Goal: Transaction & Acquisition: Purchase product/service

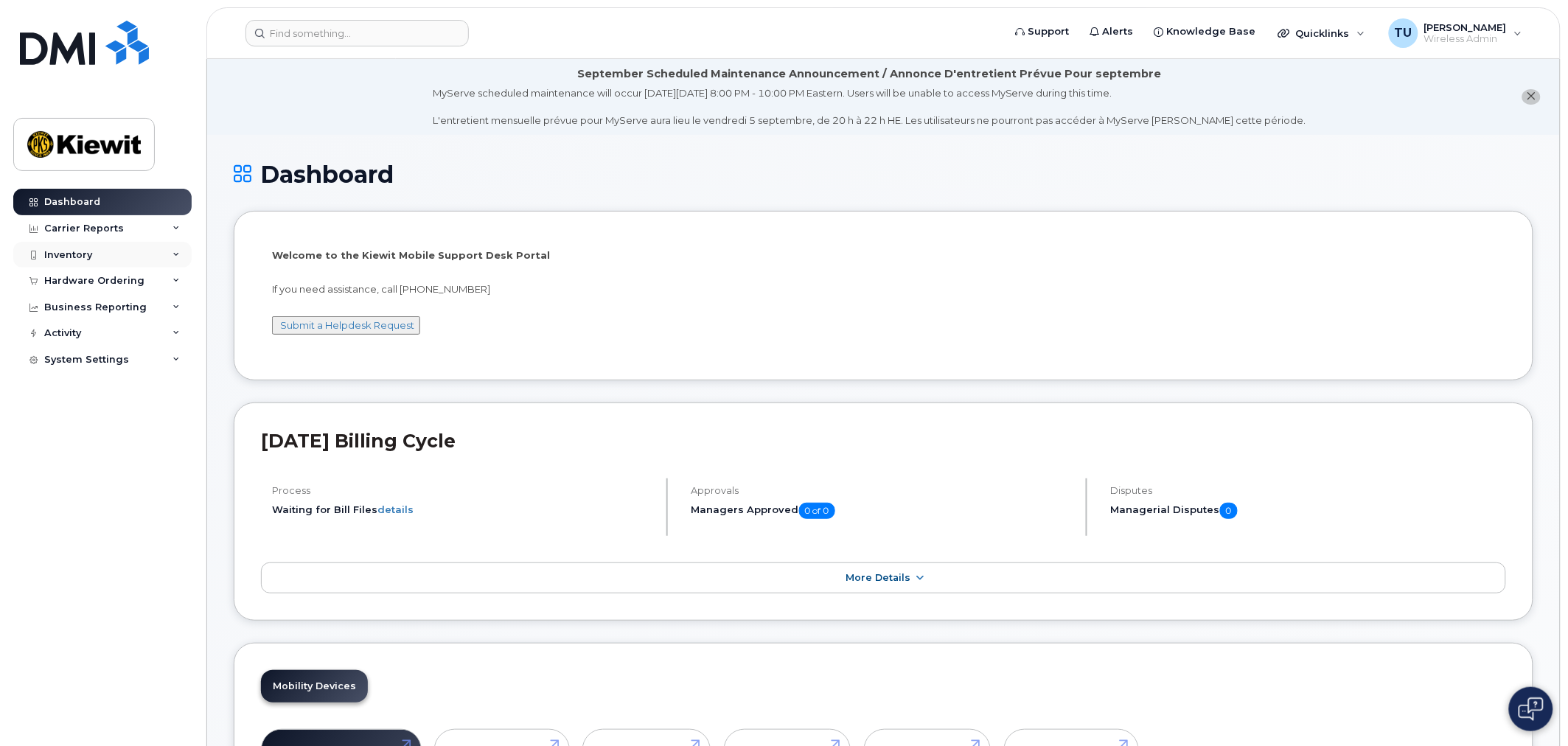
click at [100, 253] on div "Inventory" at bounding box center [102, 255] width 178 height 27
click at [119, 279] on div "Hardware Ordering" at bounding box center [94, 281] width 100 height 12
click at [80, 335] on div "Orders" at bounding box center [69, 336] width 36 height 13
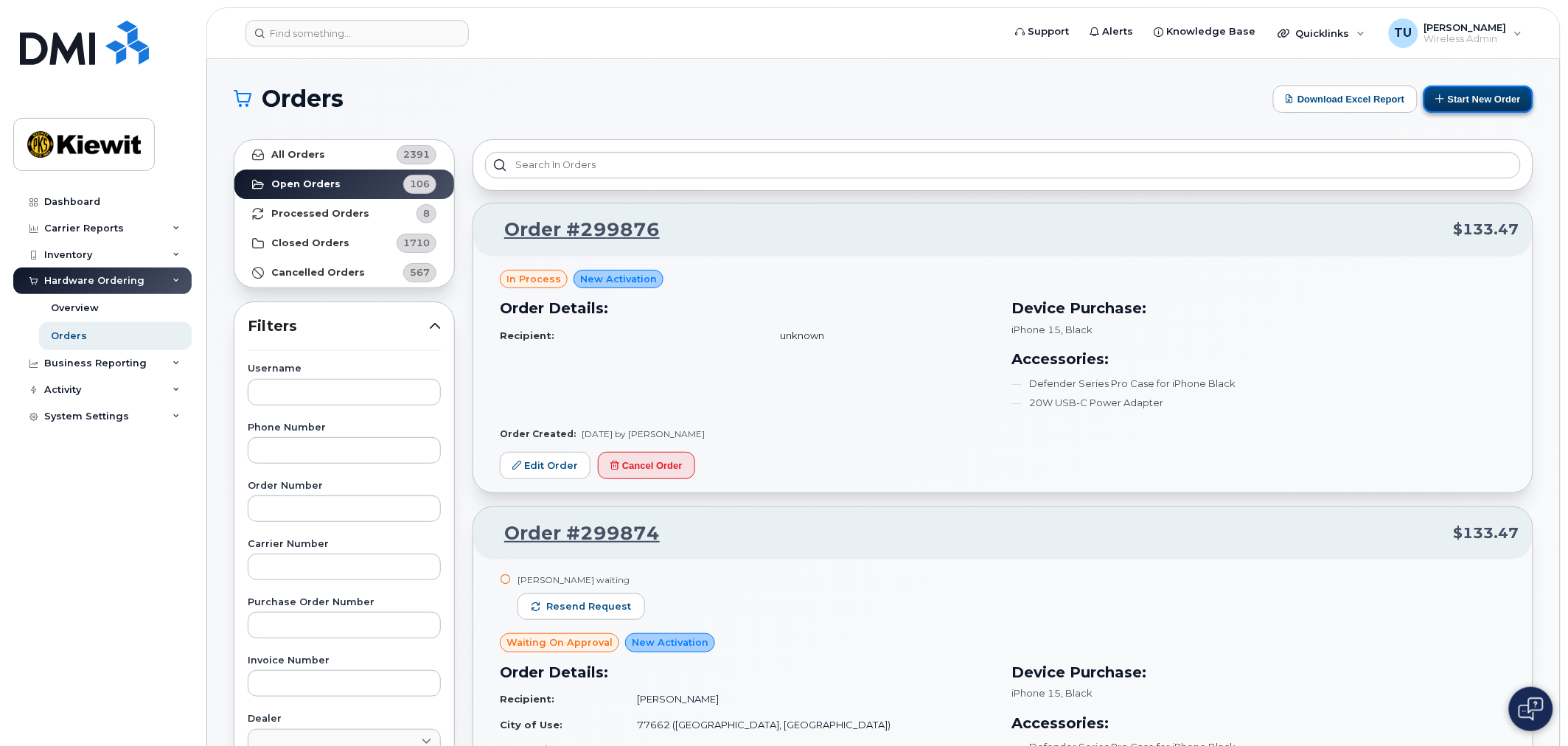
click at [1456, 93] on button "Start New Order" at bounding box center [1478, 99] width 109 height 27
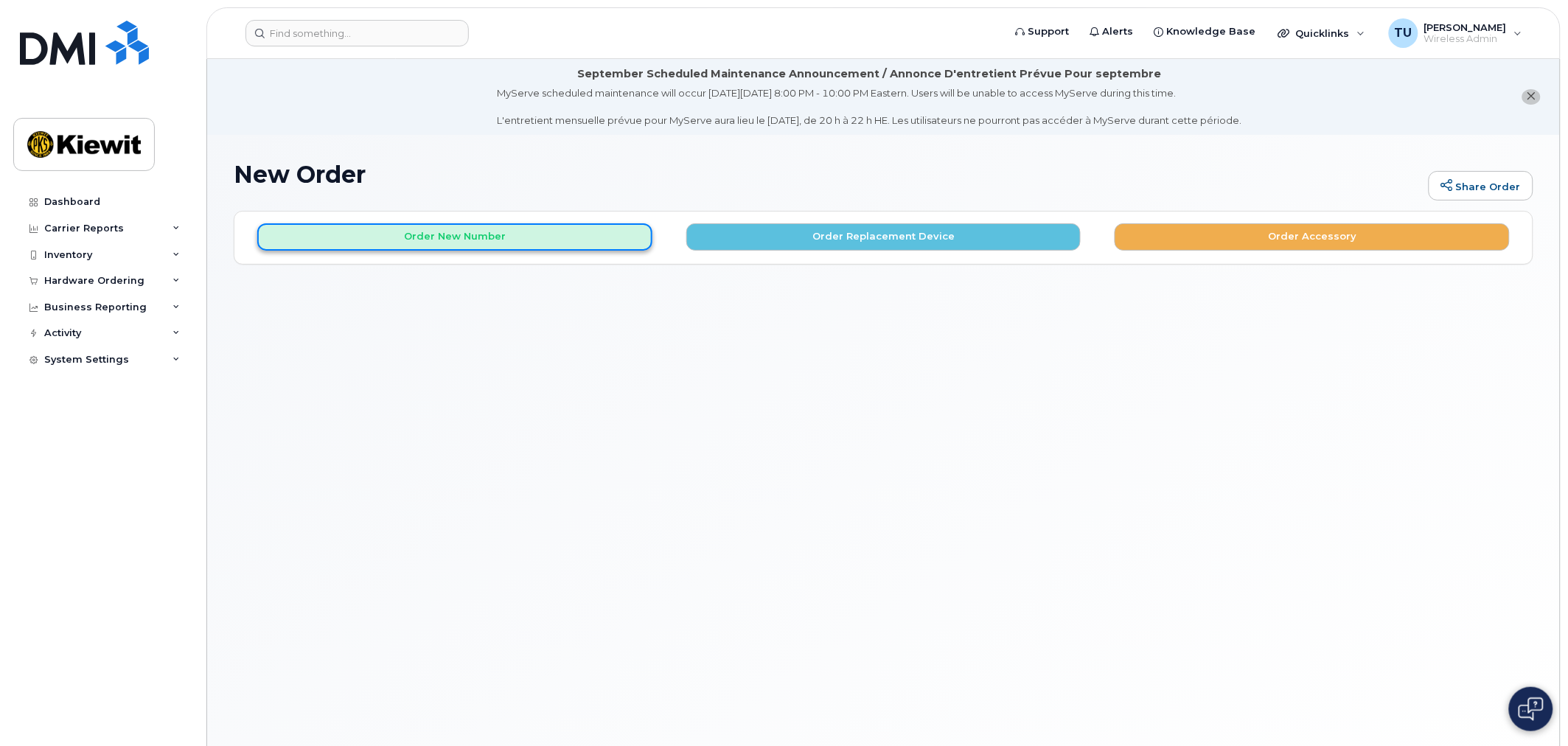
click at [539, 231] on button "Order New Number" at bounding box center [454, 236] width 395 height 27
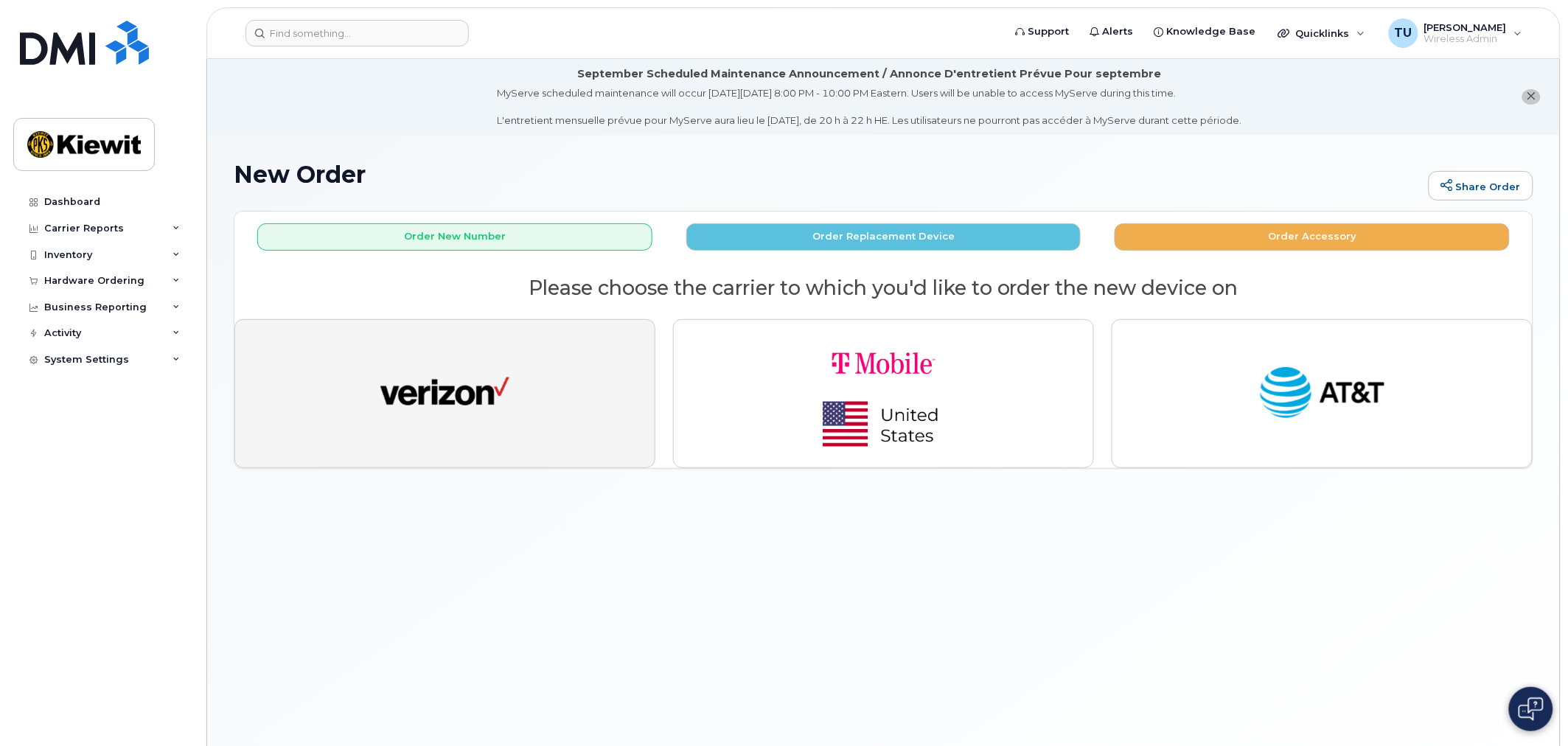
click at [507, 414] on img "button" at bounding box center [445, 394] width 129 height 66
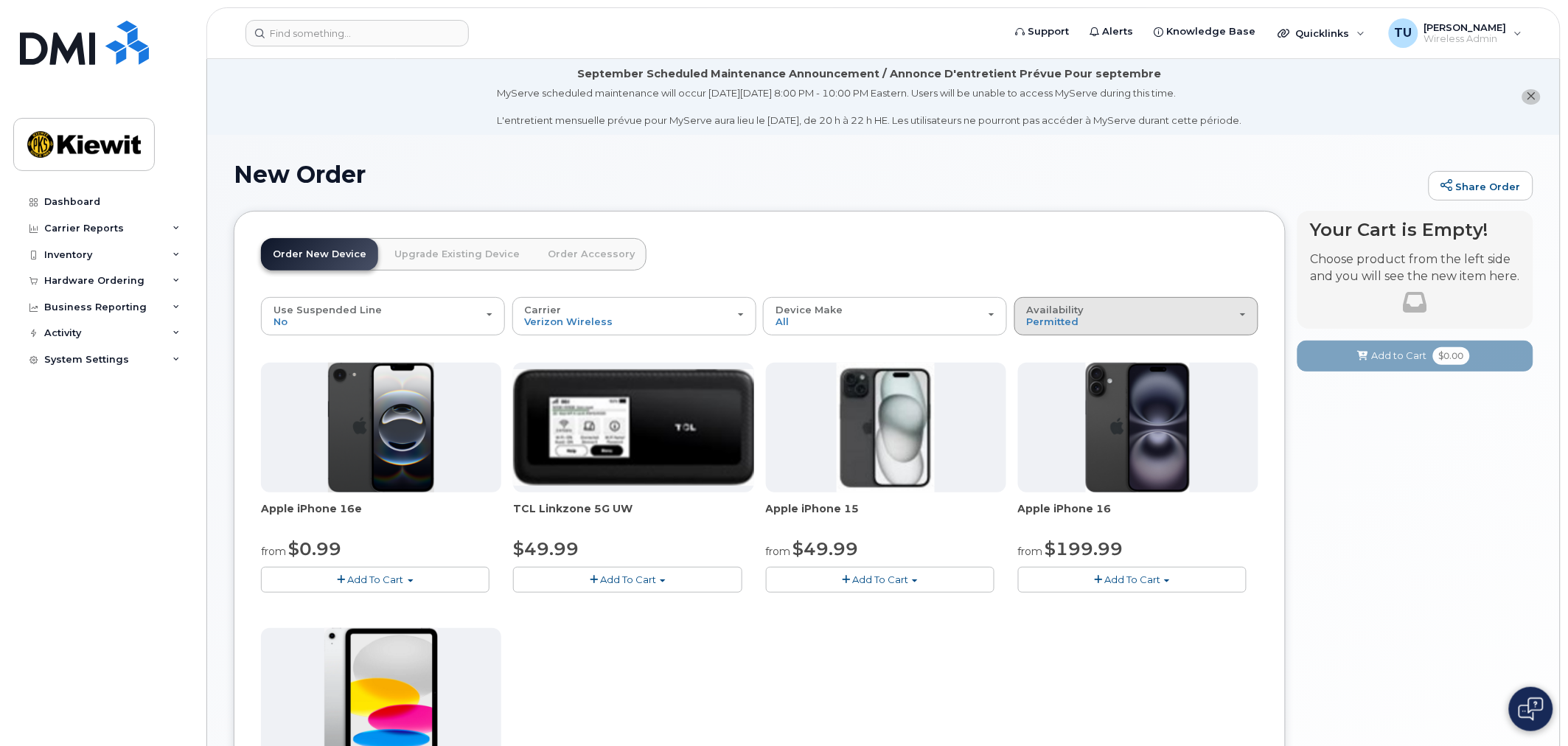
click at [1131, 324] on div "Availability Permitted All" at bounding box center [1136, 316] width 219 height 23
click at [1093, 378] on div "All" at bounding box center [1136, 374] width 236 height 17
click at [1080, 312] on div "Availability Permitted All" at bounding box center [1136, 316] width 219 height 23
click at [1044, 374] on label "All" at bounding box center [1033, 374] width 31 height 17
click at [0, 0] on input "All" at bounding box center [0, 0] width 0 height 0
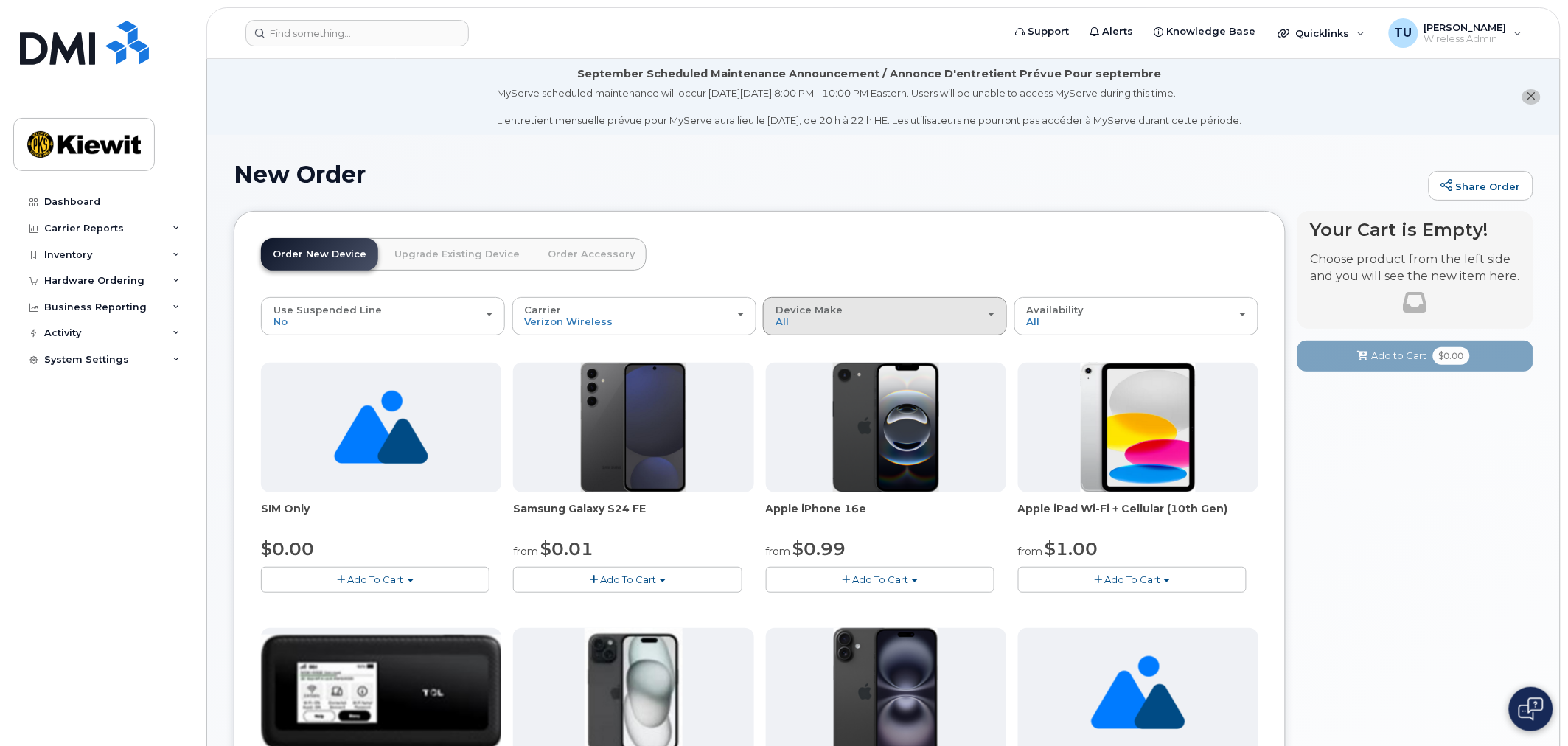
click at [829, 324] on div "Device Make All Android Cell Phone HUB iPhone Modem Tablet" at bounding box center [885, 316] width 219 height 23
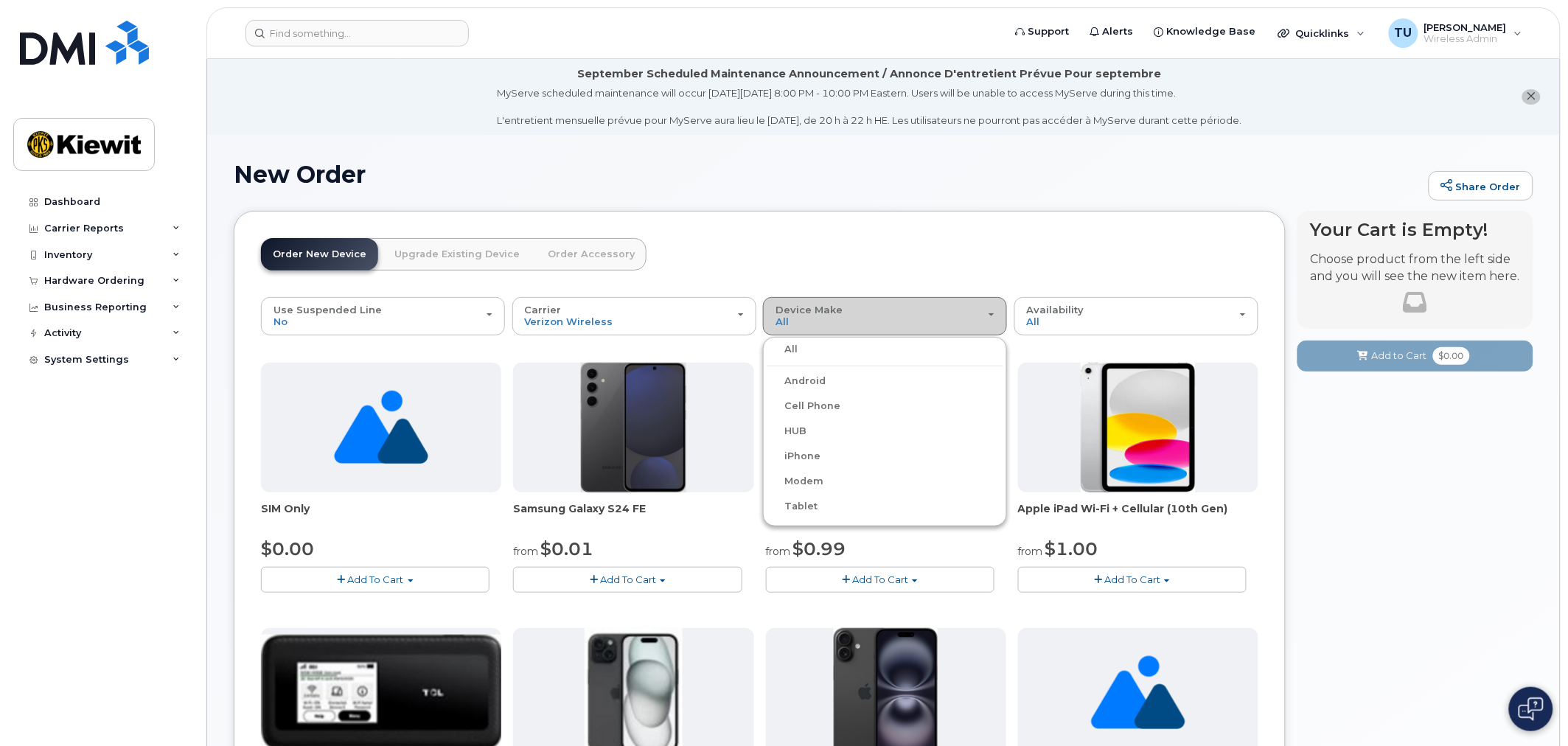
click at [829, 324] on div "Device Make All Android Cell Phone HUB iPhone Modem Tablet" at bounding box center [885, 316] width 219 height 23
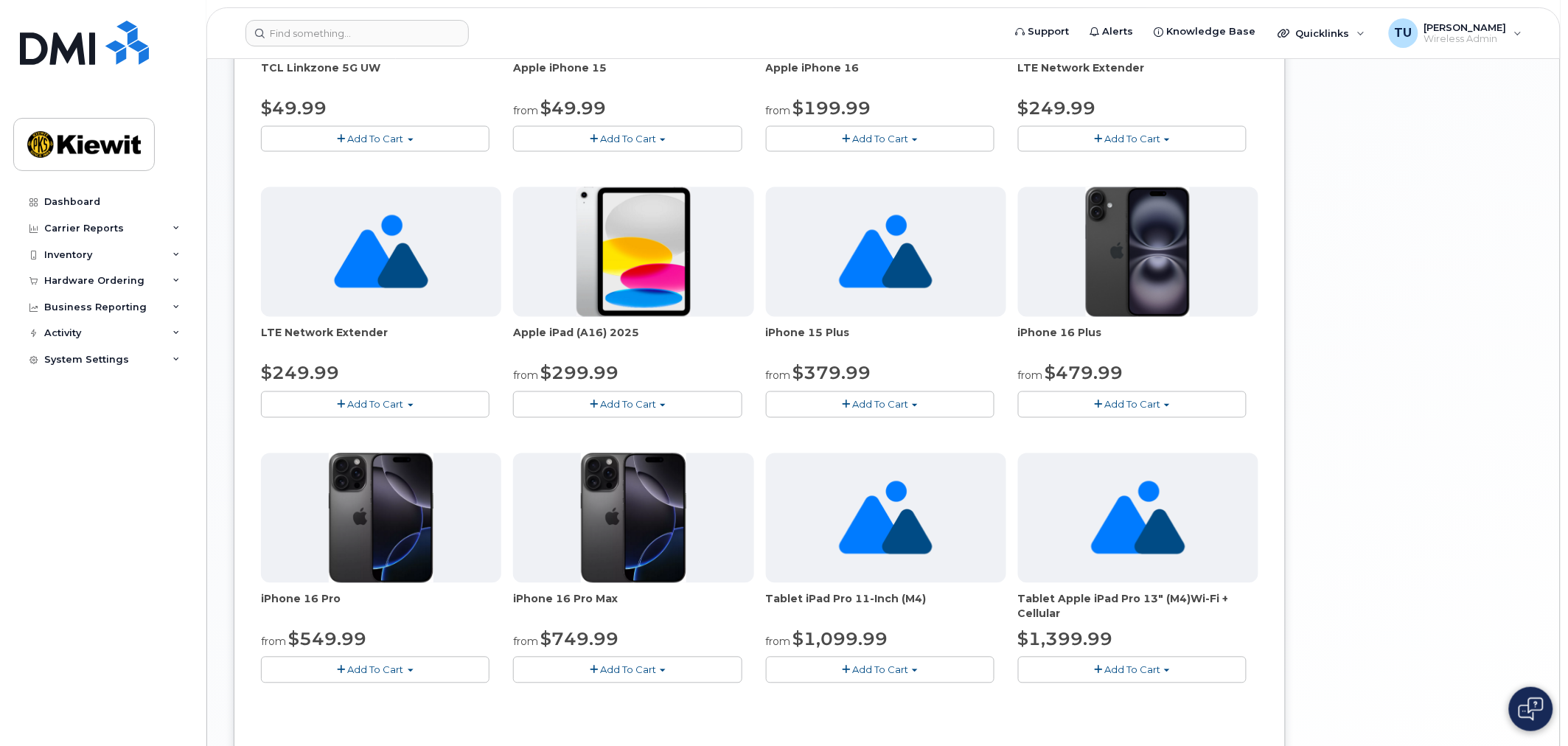
scroll to position [837, 0]
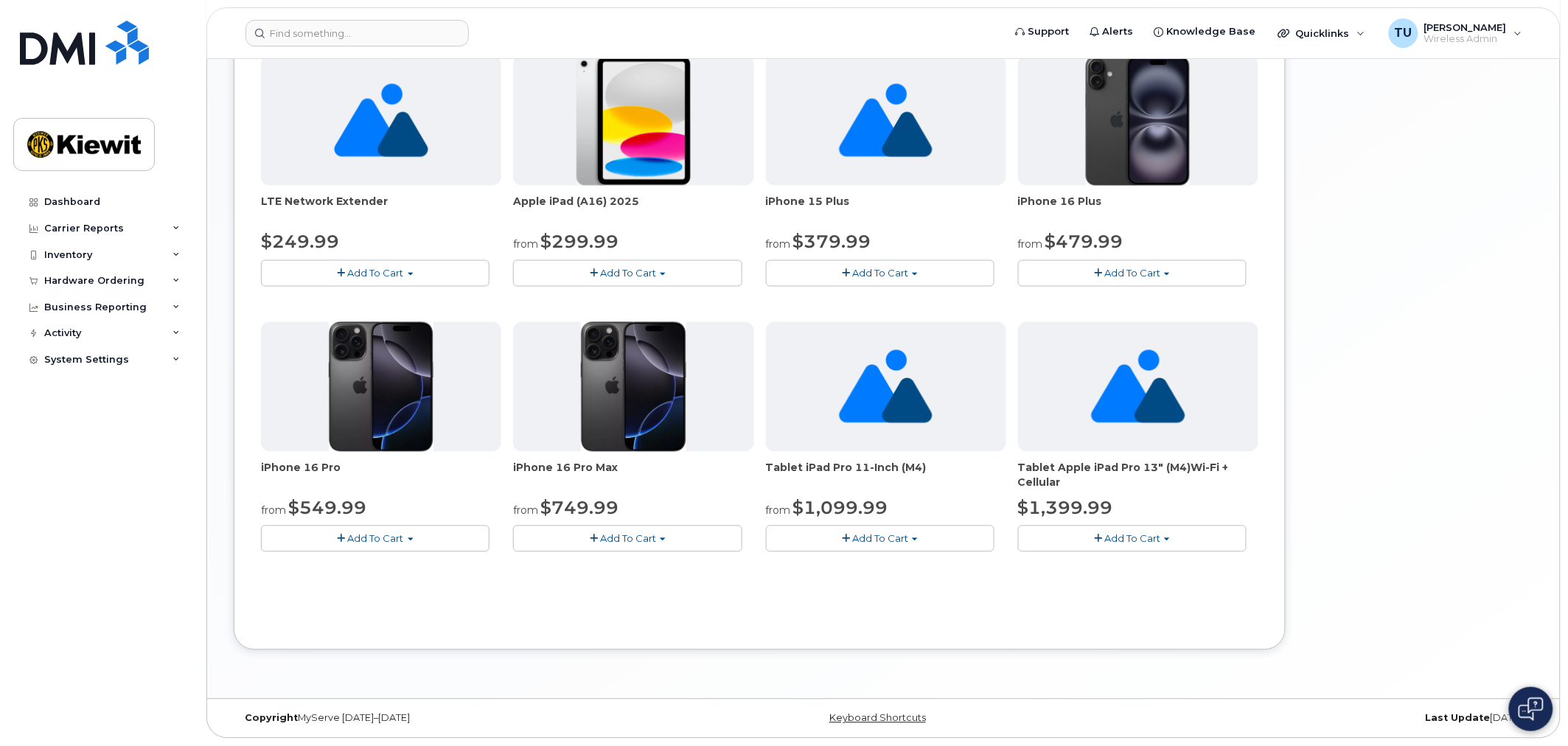
click at [932, 413] on img at bounding box center [886, 386] width 94 height 129
click at [919, 535] on button "Add To Cart" at bounding box center [881, 538] width 229 height 26
click at [923, 569] on link "$1099.99 - 2 Year Term (256GB)" at bounding box center [863, 566] width 187 height 18
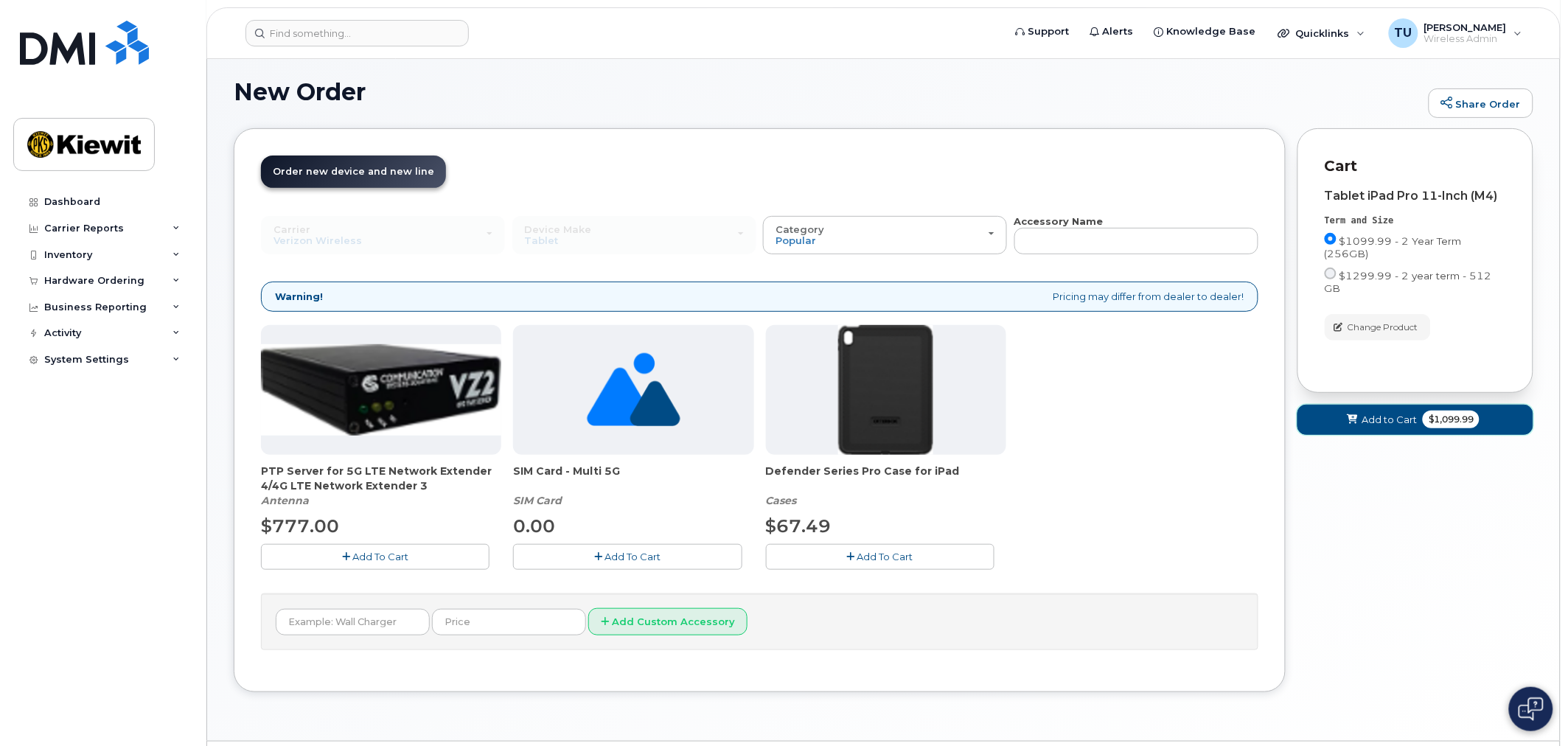
click at [1386, 413] on span "Add to Cart" at bounding box center [1389, 419] width 56 height 14
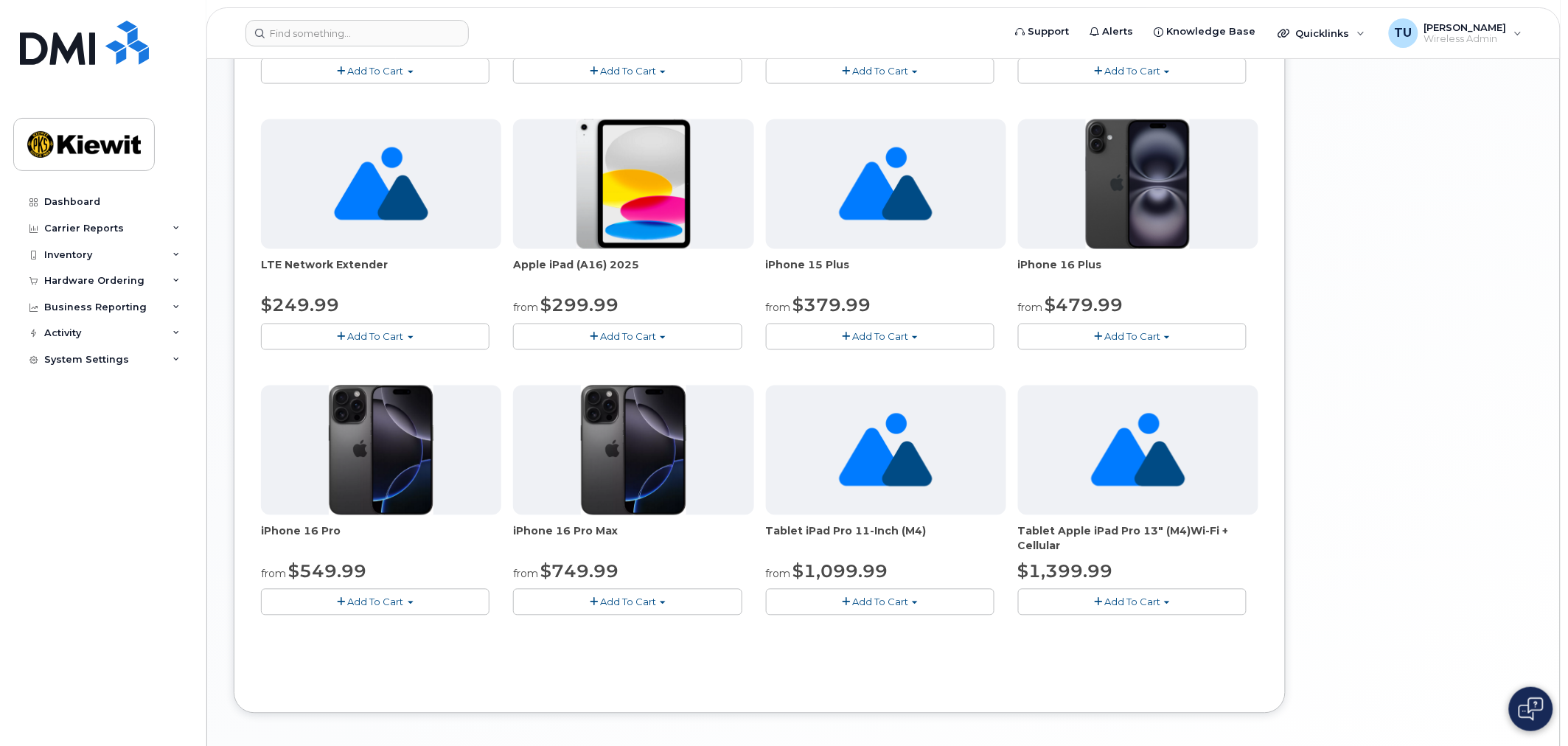
scroll to position [837, 0]
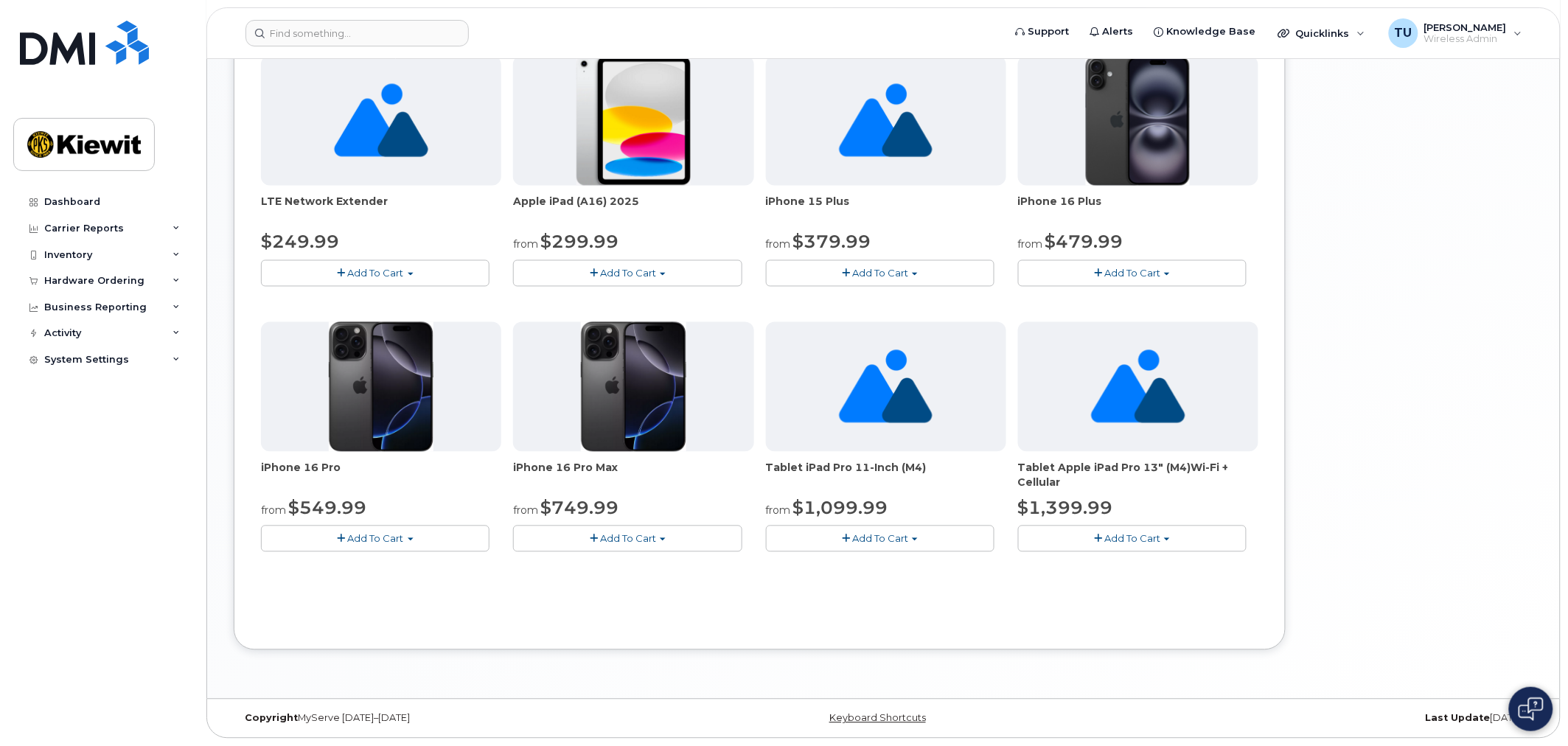
click at [870, 539] on span "Add To Cart" at bounding box center [881, 539] width 56 height 12
click at [849, 568] on link "$1099.99 - 2 Year Term (256GB)" at bounding box center [863, 566] width 187 height 18
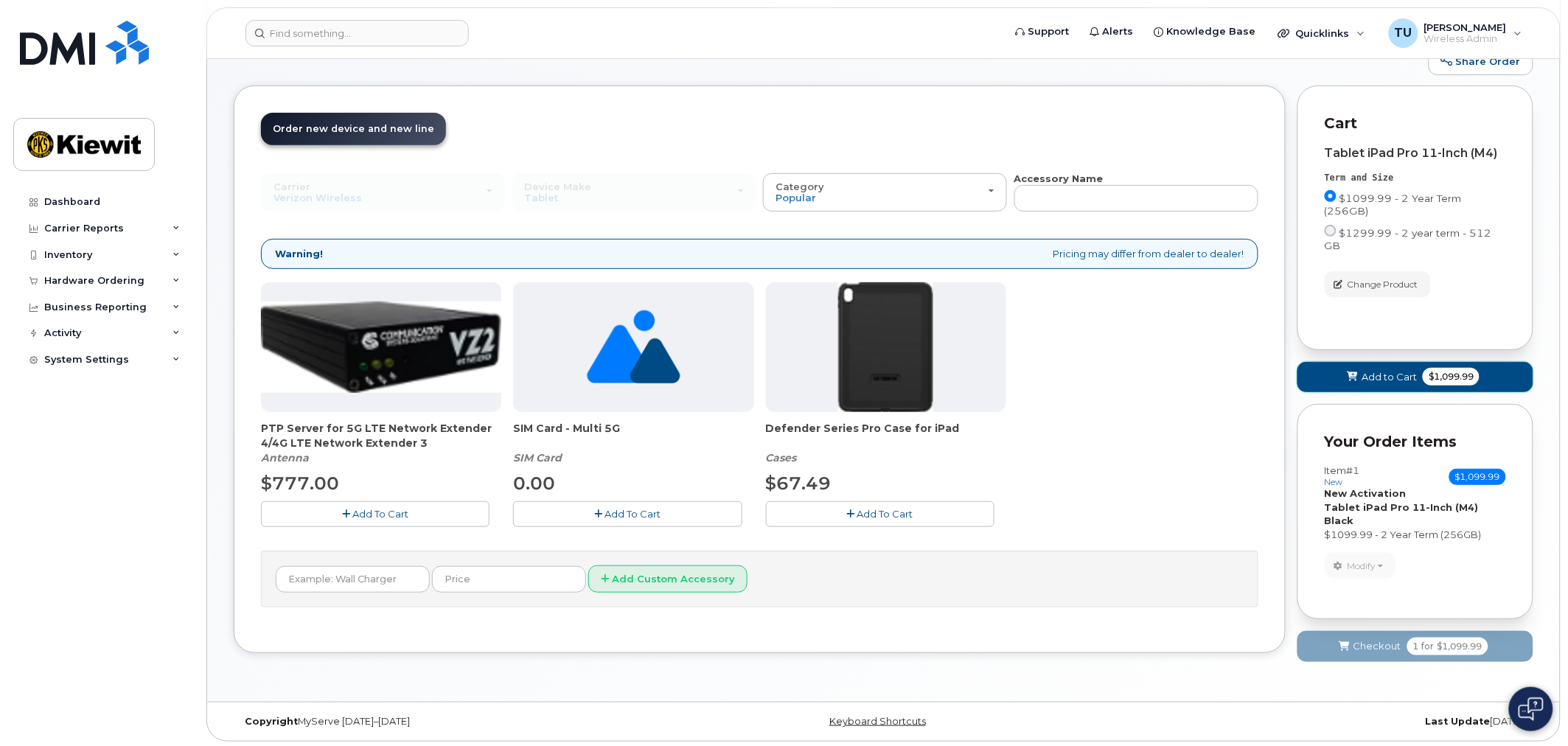
click at [1370, 370] on span "Add to Cart" at bounding box center [1389, 376] width 56 height 14
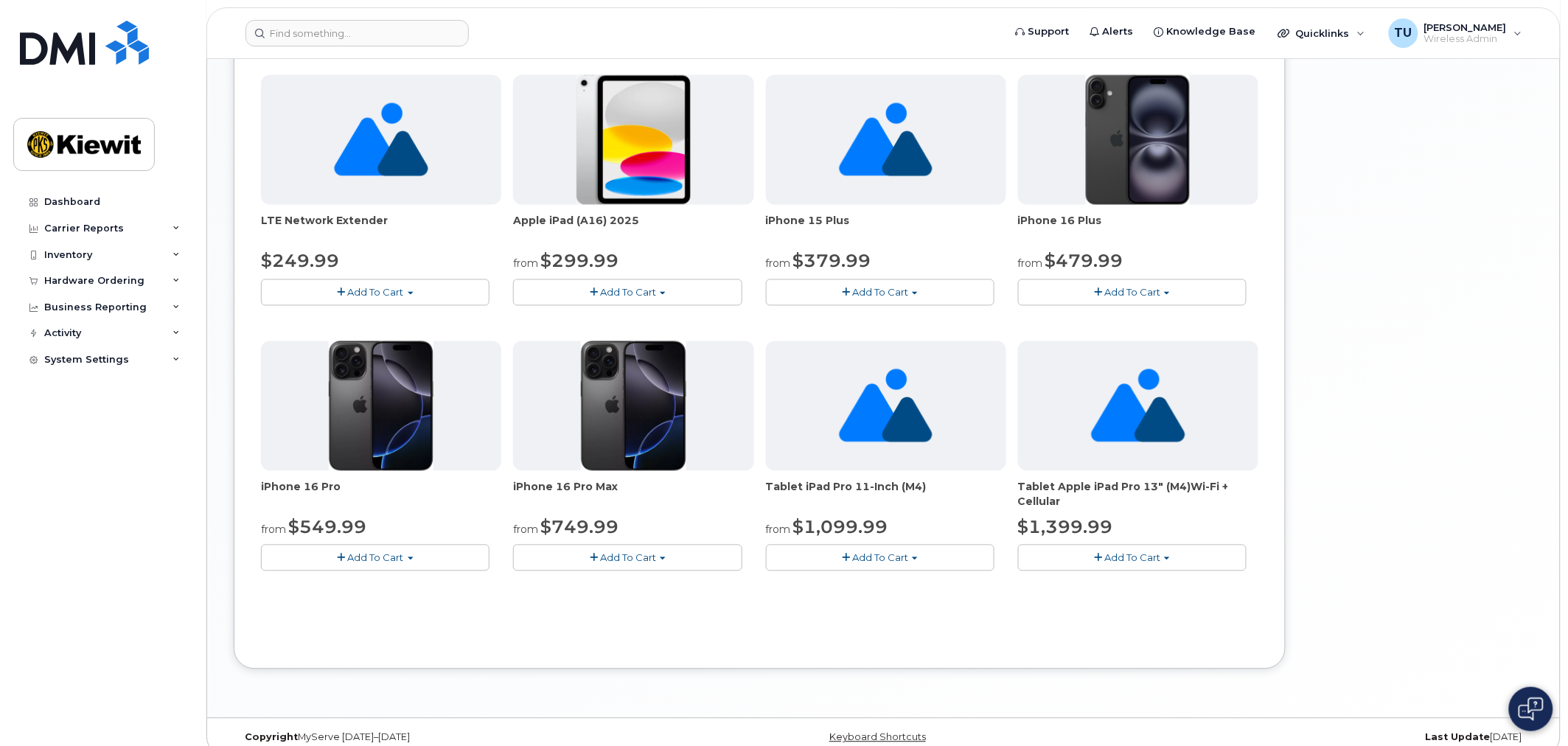
scroll to position [837, 0]
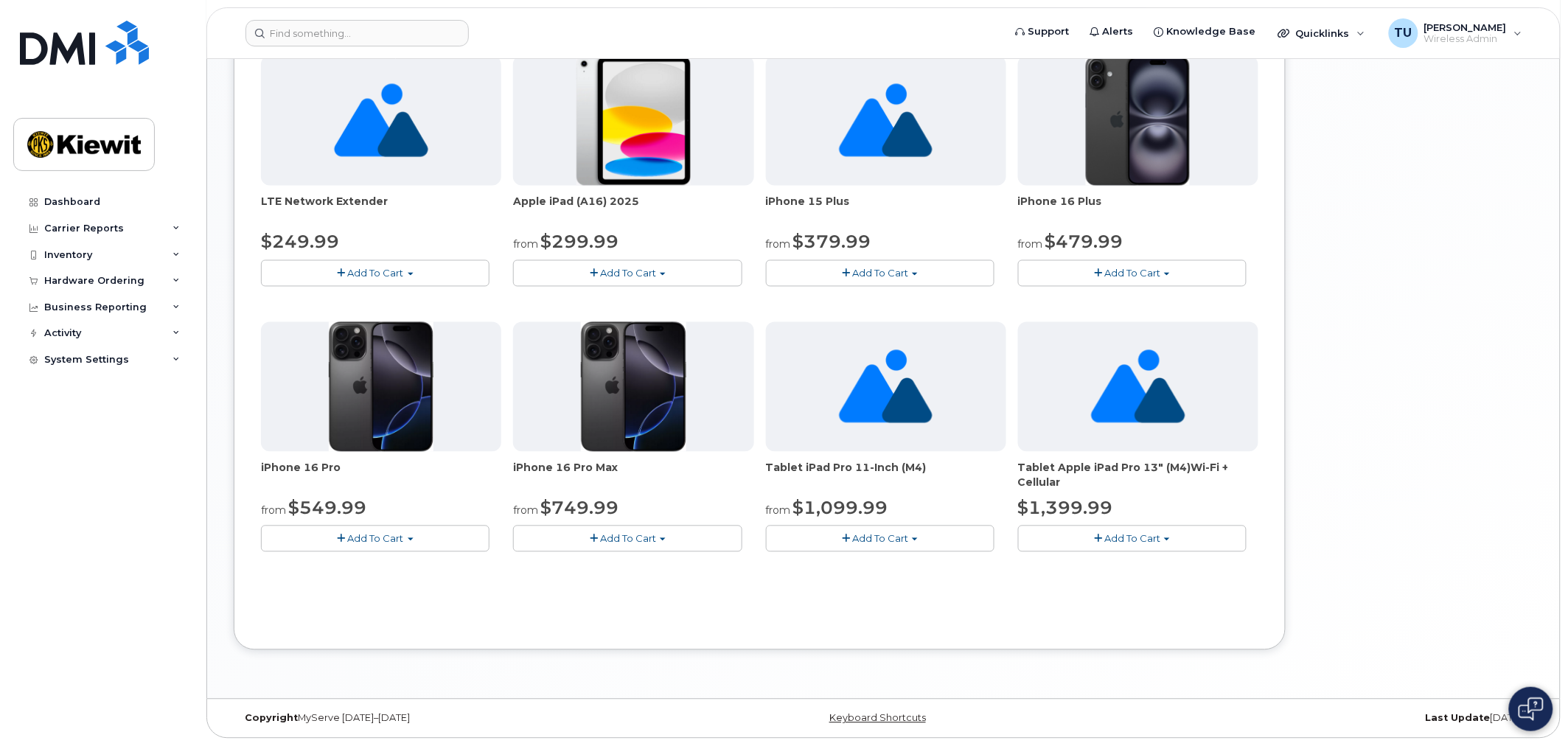
click at [867, 547] on button "Add To Cart" at bounding box center [881, 538] width 229 height 26
click at [866, 557] on link "$1099.99 - 2 Year Term (256GB)" at bounding box center [863, 566] width 187 height 18
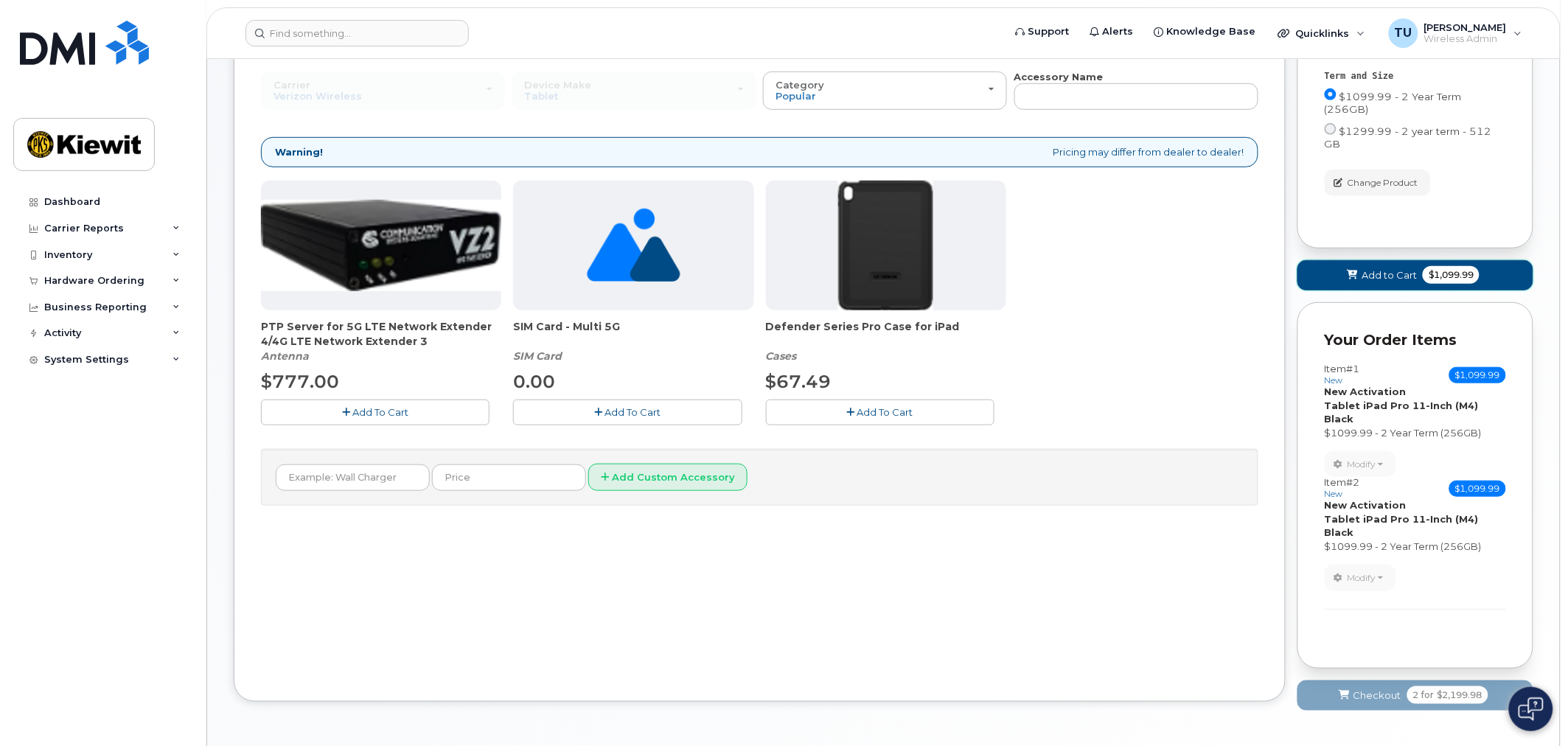
click at [1371, 269] on span "Add to Cart" at bounding box center [1389, 275] width 56 height 14
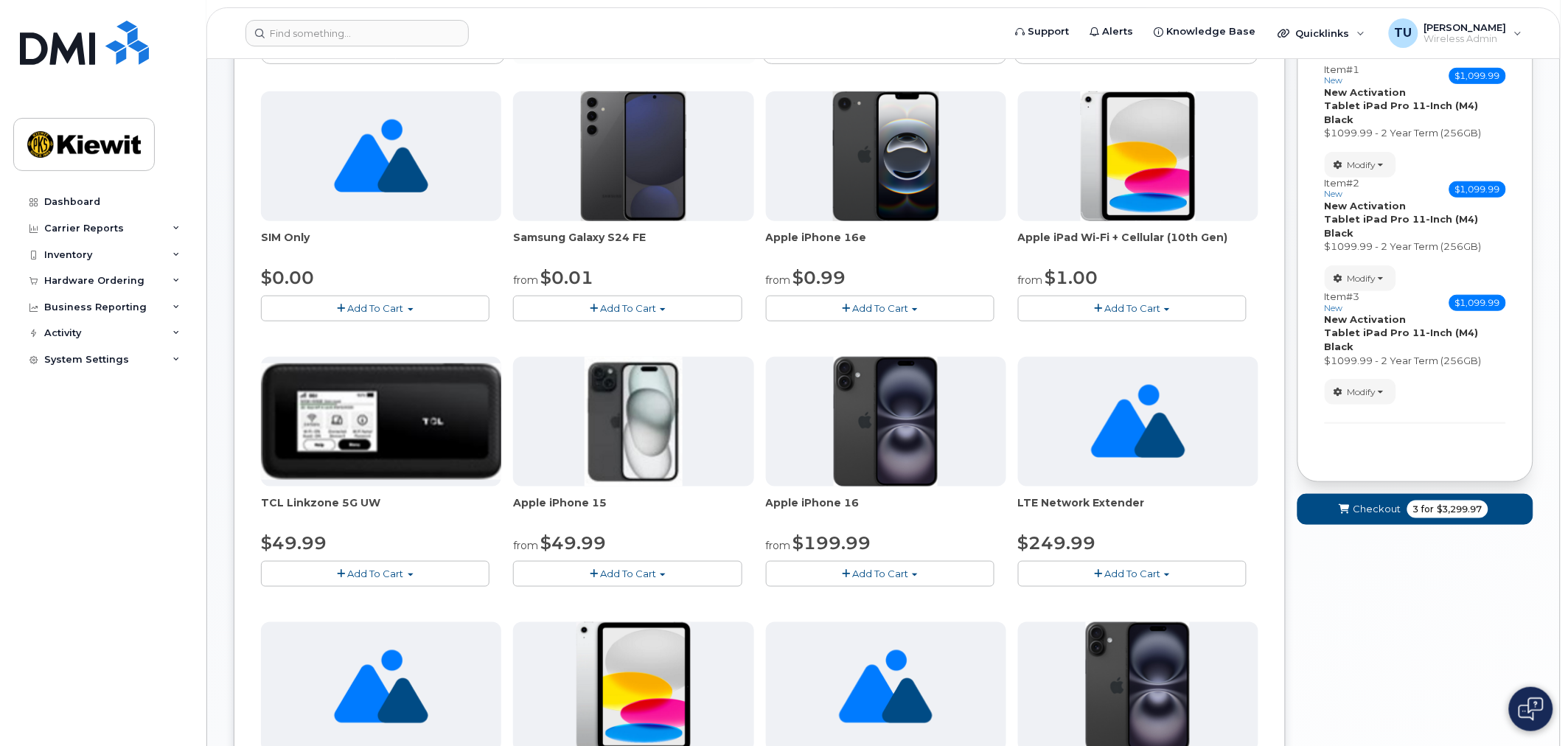
scroll to position [837, 0]
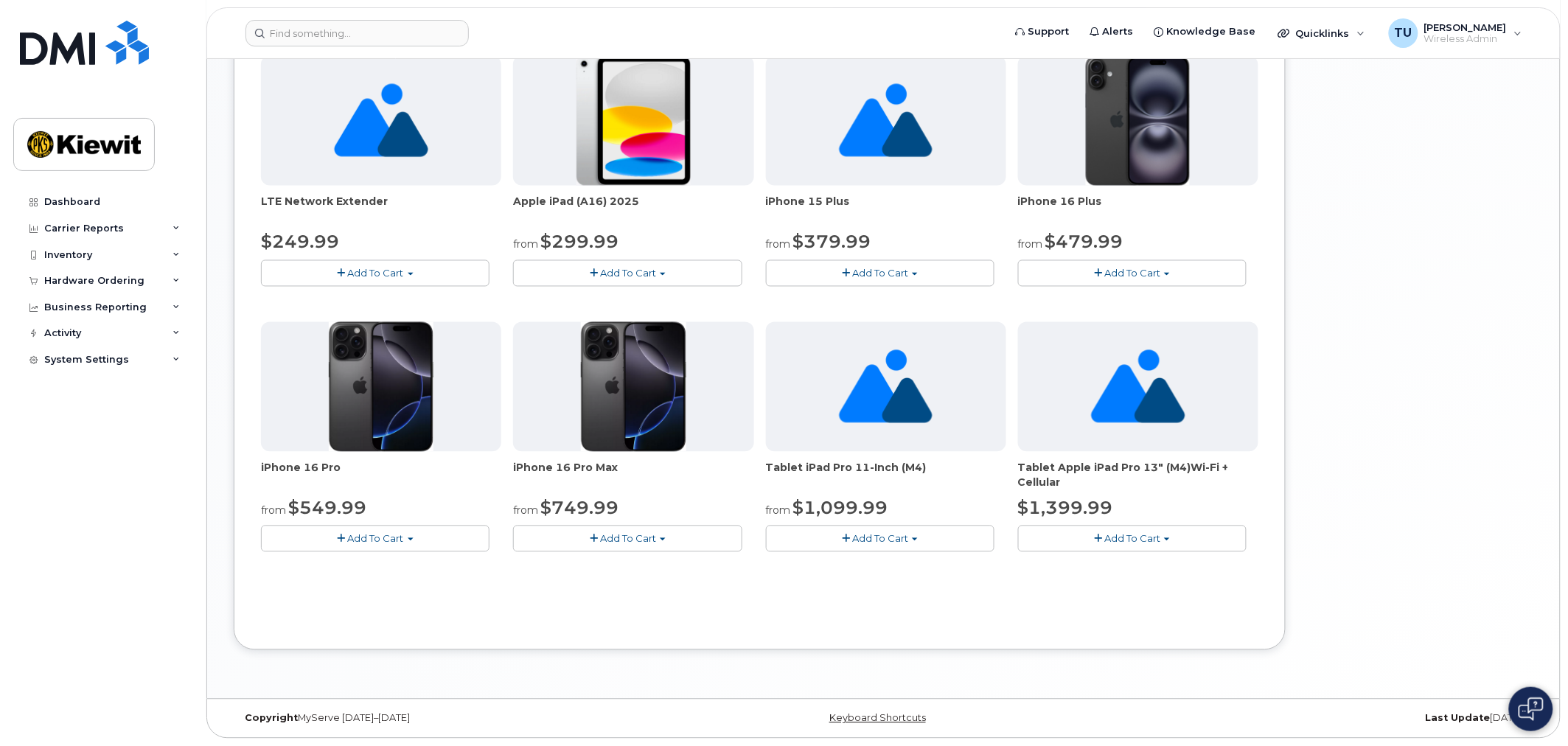
click at [872, 534] on span "Add To Cart" at bounding box center [881, 539] width 56 height 12
click at [879, 561] on link "$1099.99 - 2 Year Term (256GB)" at bounding box center [863, 566] width 187 height 18
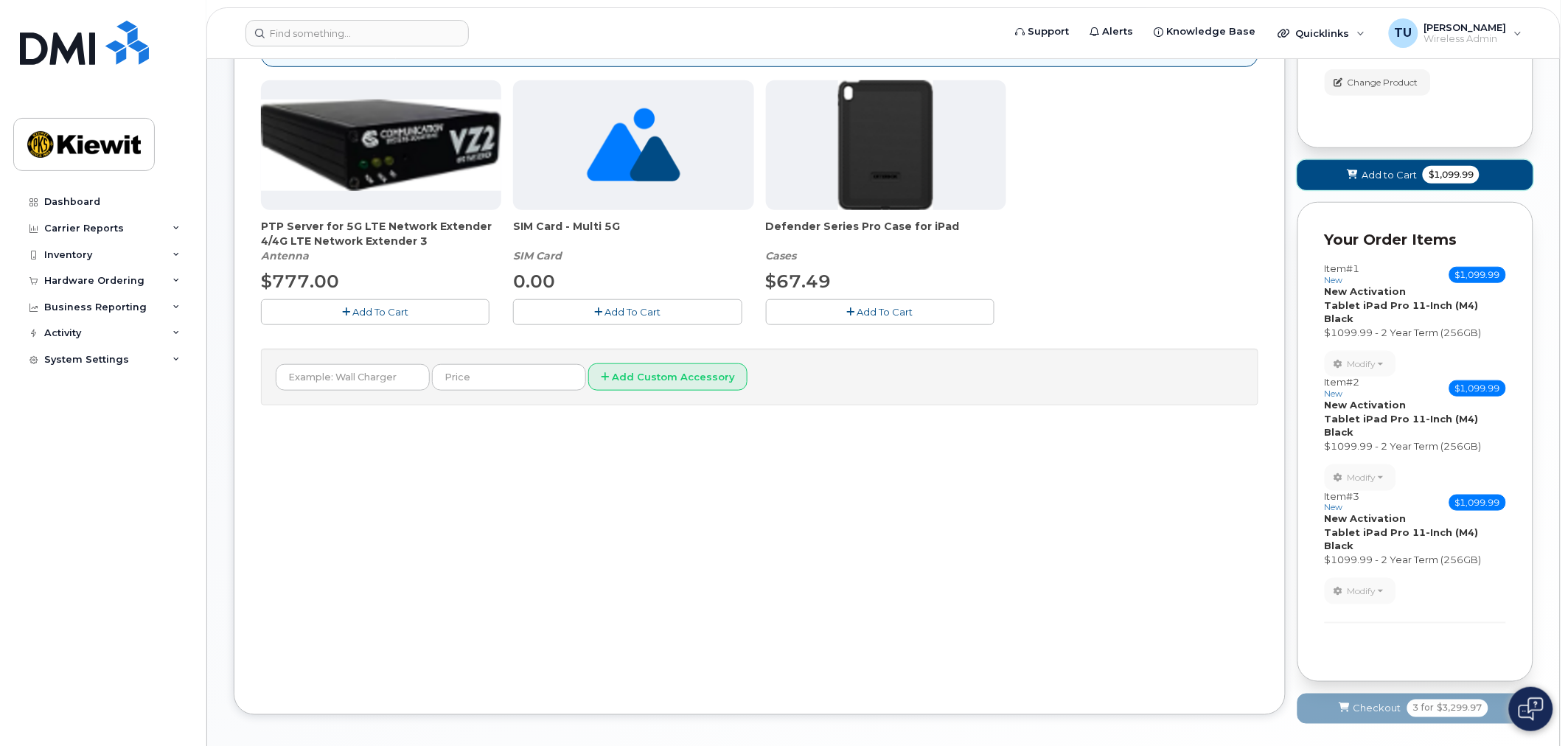
click at [1384, 160] on button "Add to Cart $1,099.99" at bounding box center [1415, 175] width 235 height 30
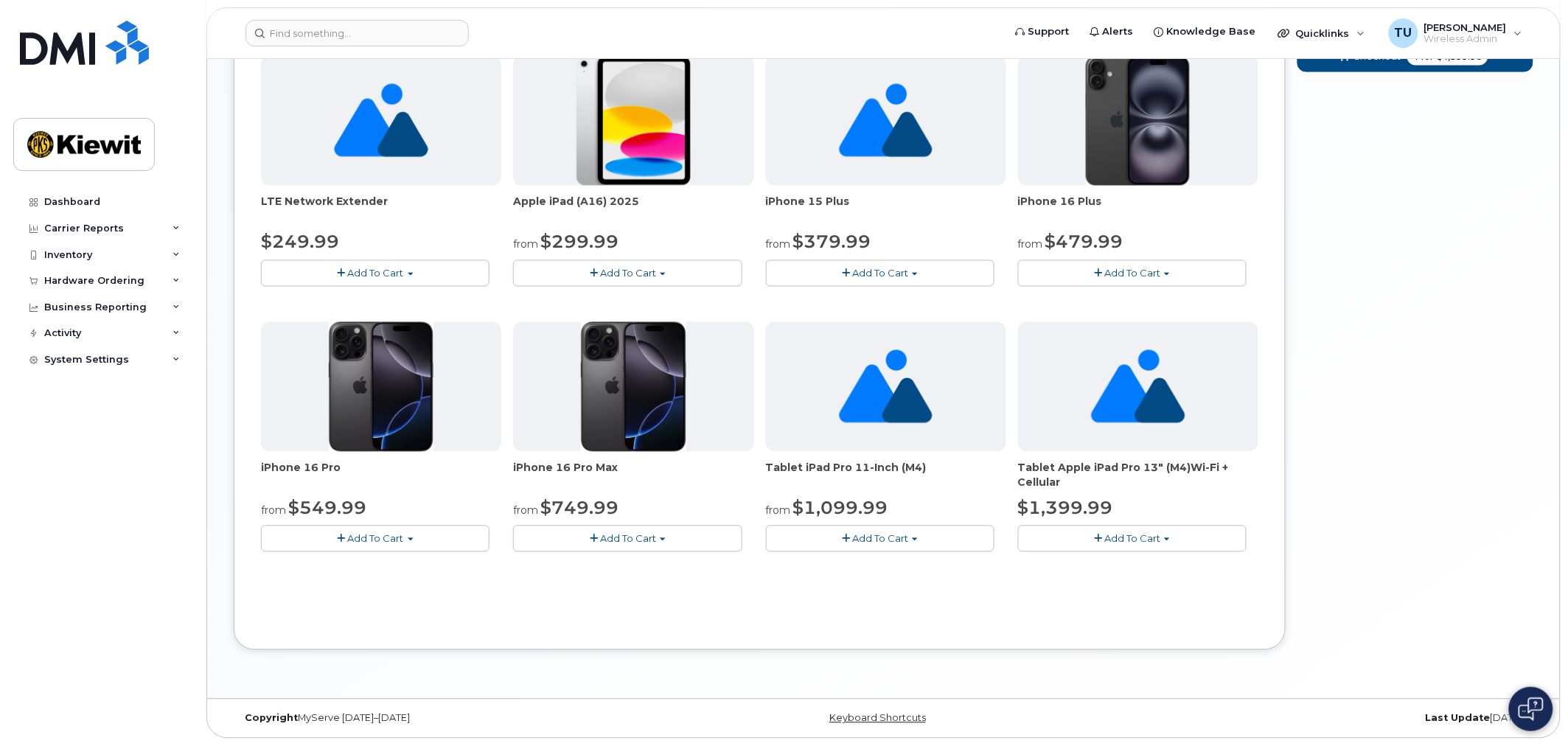
click at [852, 542] on button "Add To Cart" at bounding box center [881, 538] width 229 height 26
click at [863, 565] on link "$1099.99 - 2 Year Term (256GB)" at bounding box center [863, 566] width 187 height 18
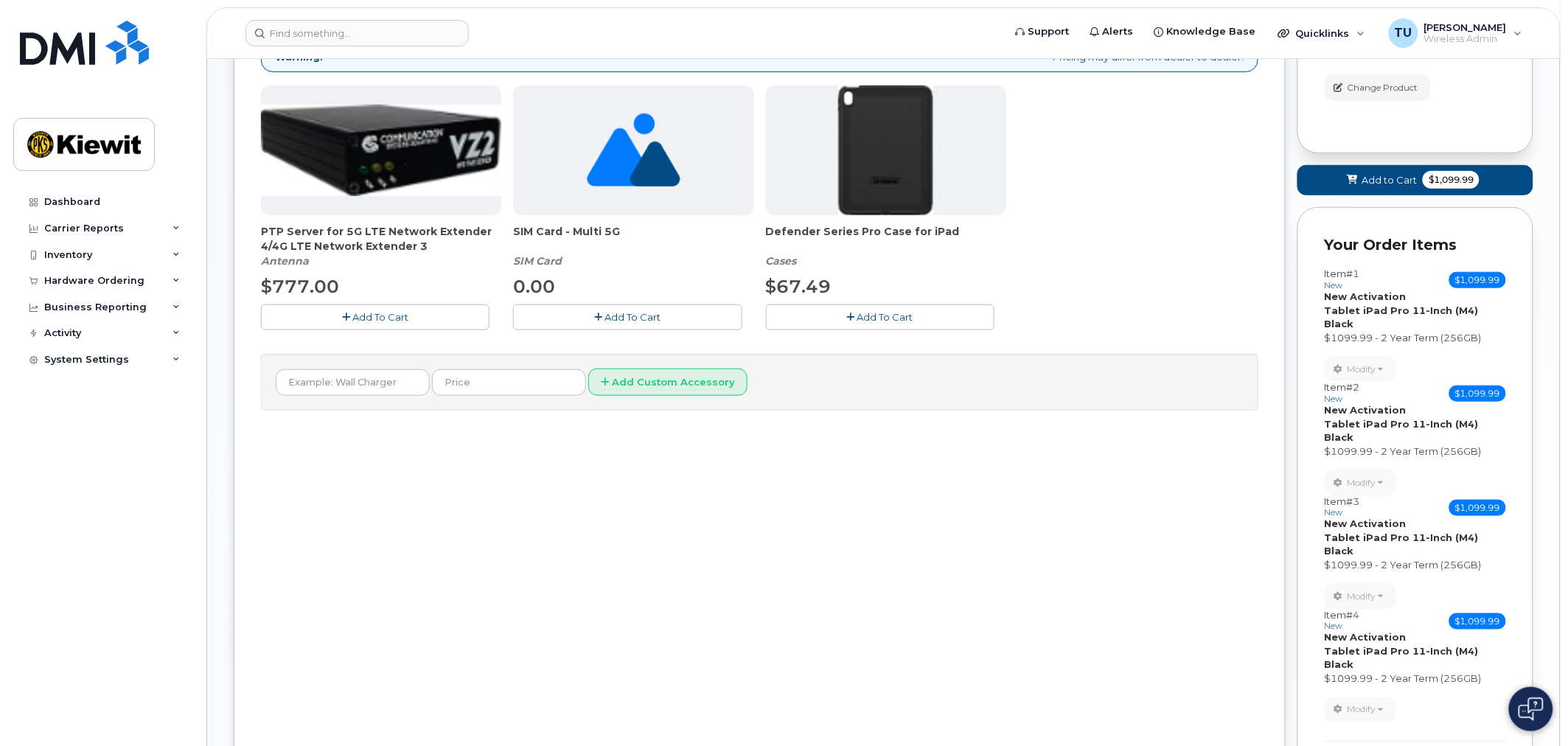
scroll to position [263, 0]
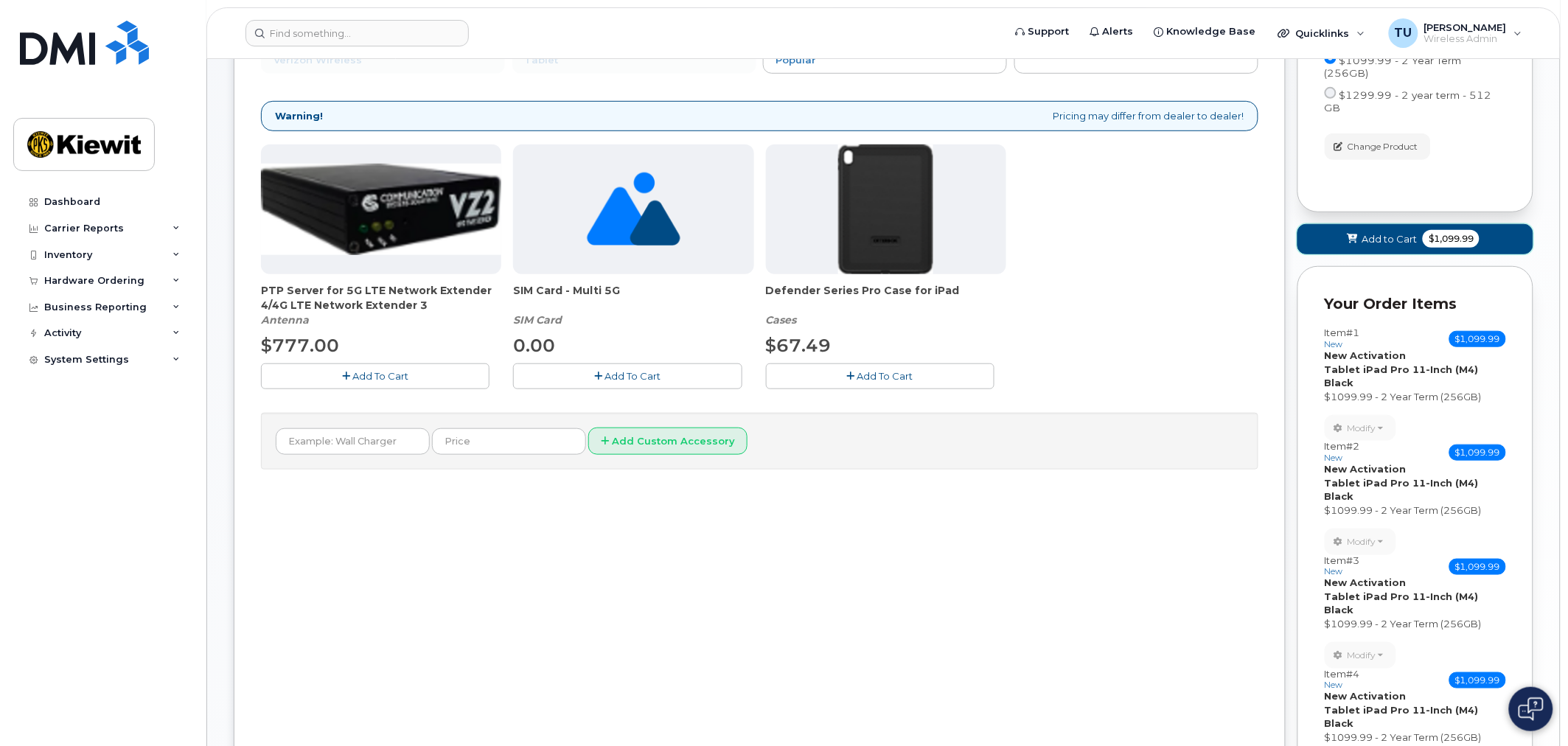
click at [1402, 232] on span "Add to Cart" at bounding box center [1389, 239] width 56 height 14
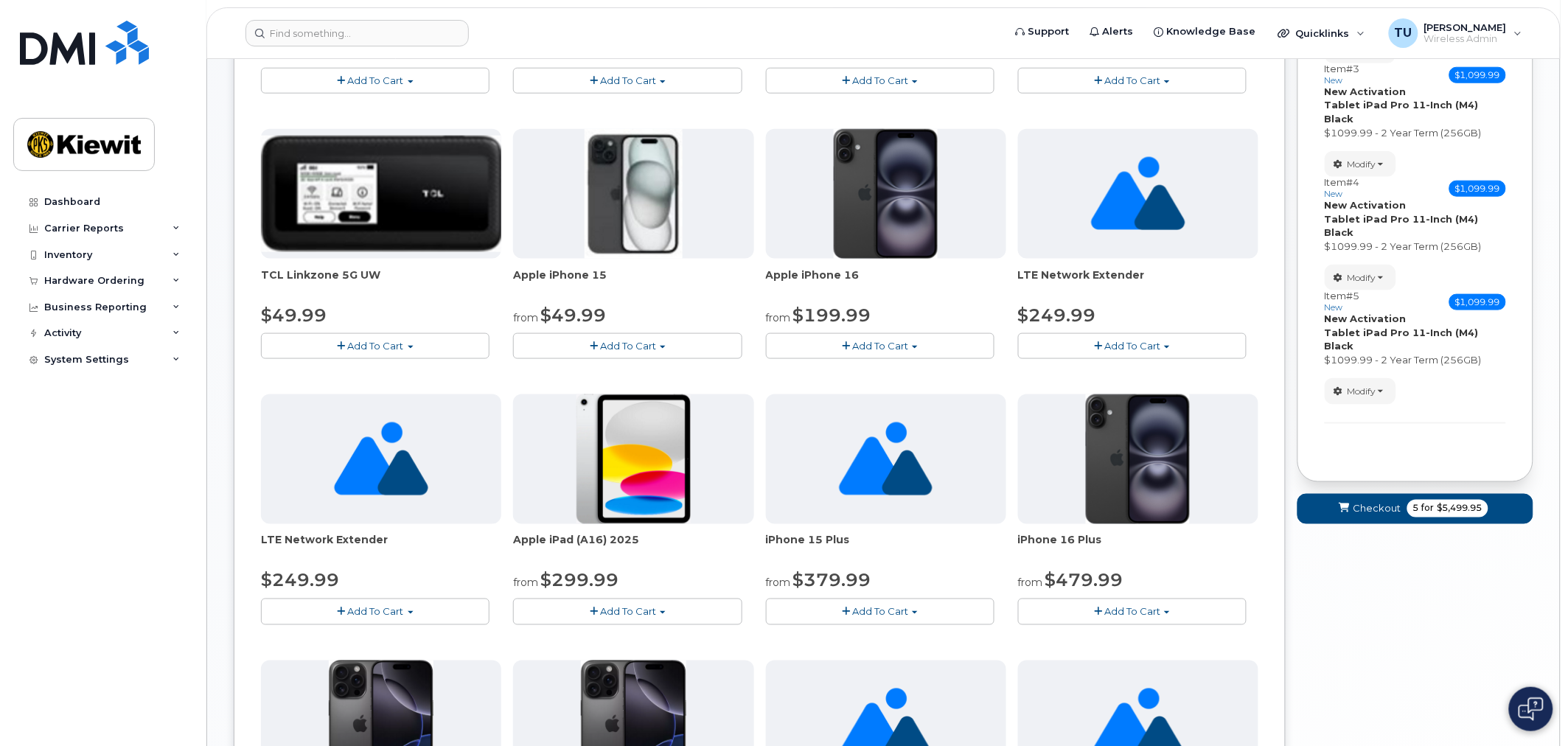
scroll to position [509, 0]
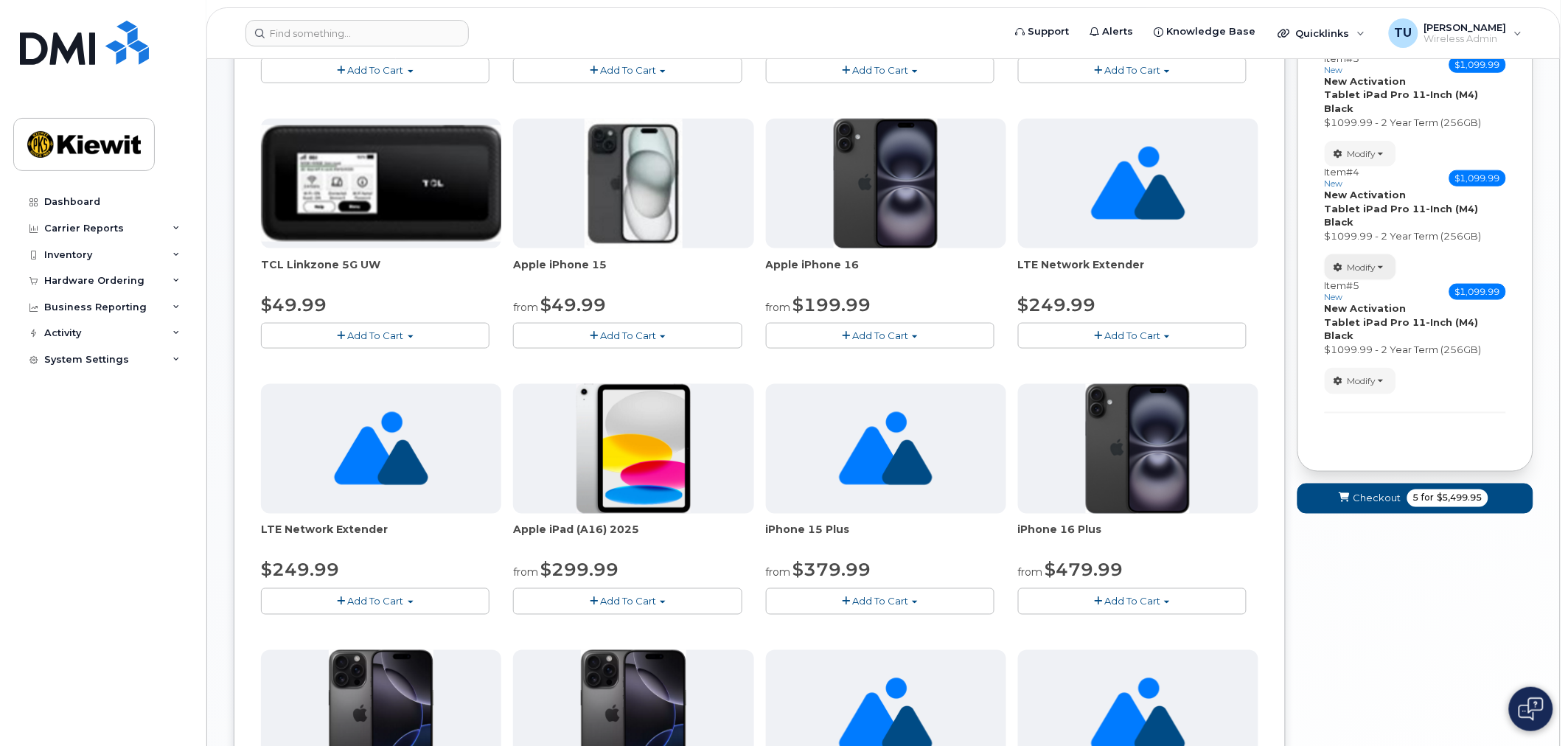
click at [1370, 261] on span "Modify" at bounding box center [1362, 268] width 29 height 13
click at [1375, 261] on span "Modify" at bounding box center [1362, 268] width 29 height 13
click at [1370, 492] on span "Checkout" at bounding box center [1377, 498] width 48 height 14
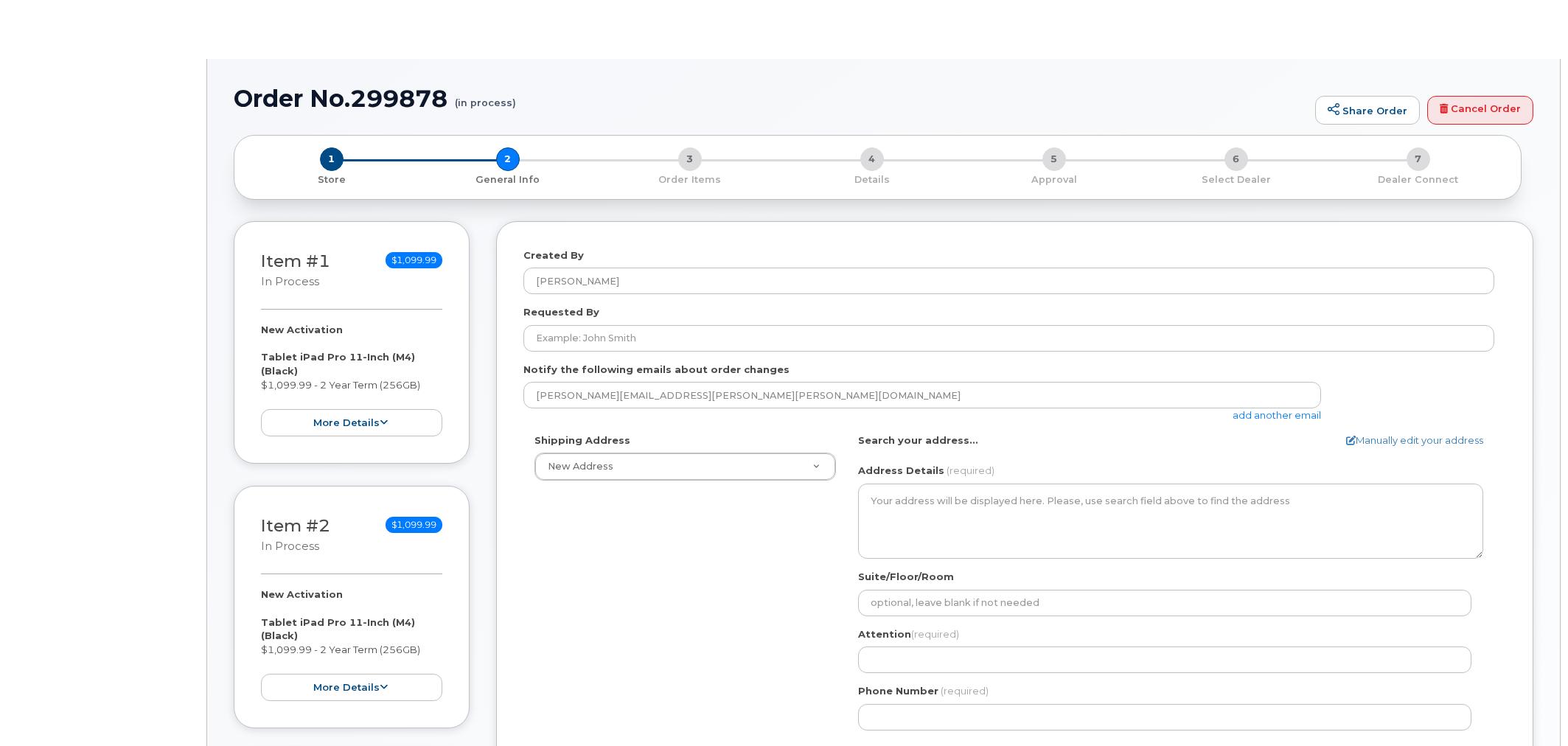
select select
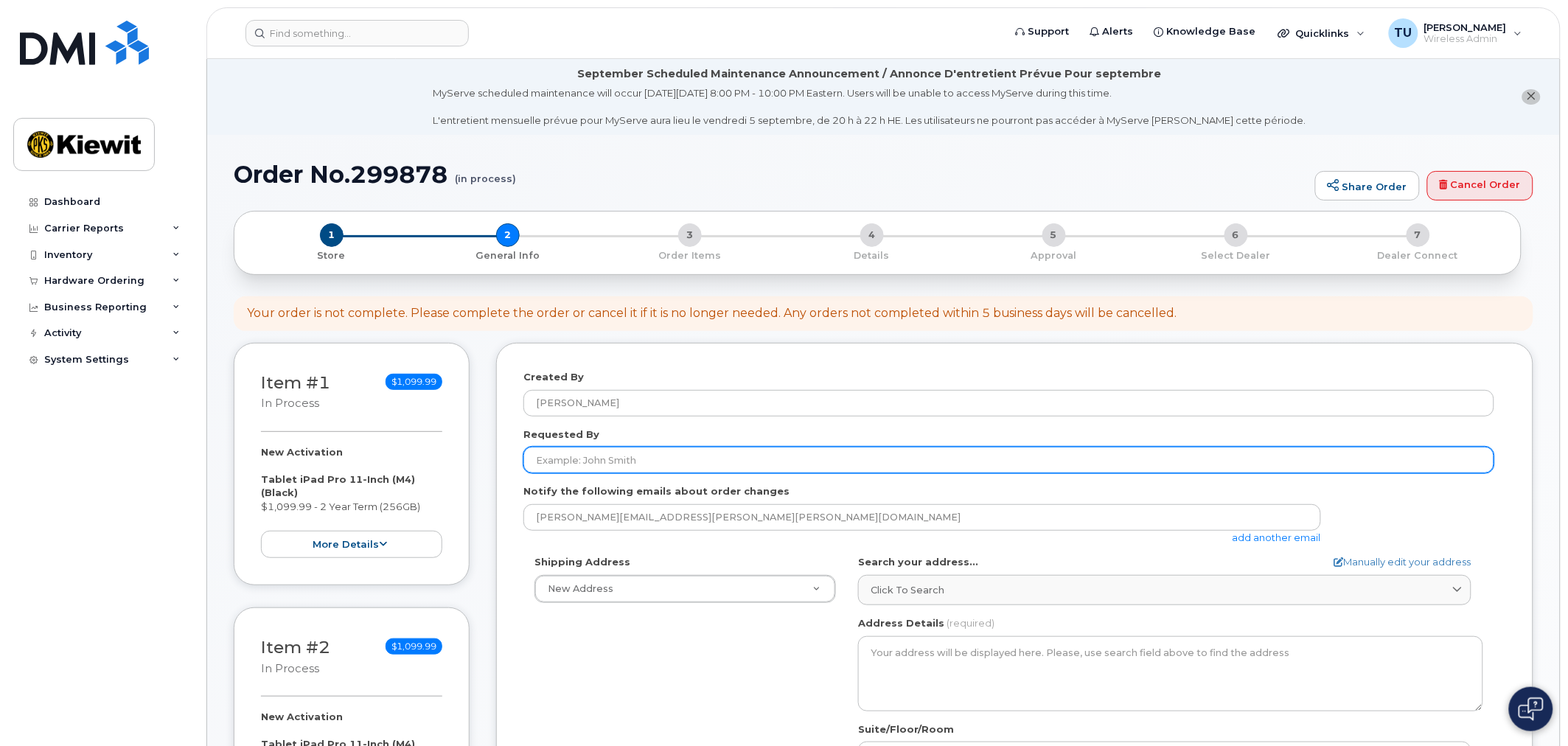
click at [676, 458] on input "Requested By" at bounding box center [1008, 460] width 971 height 27
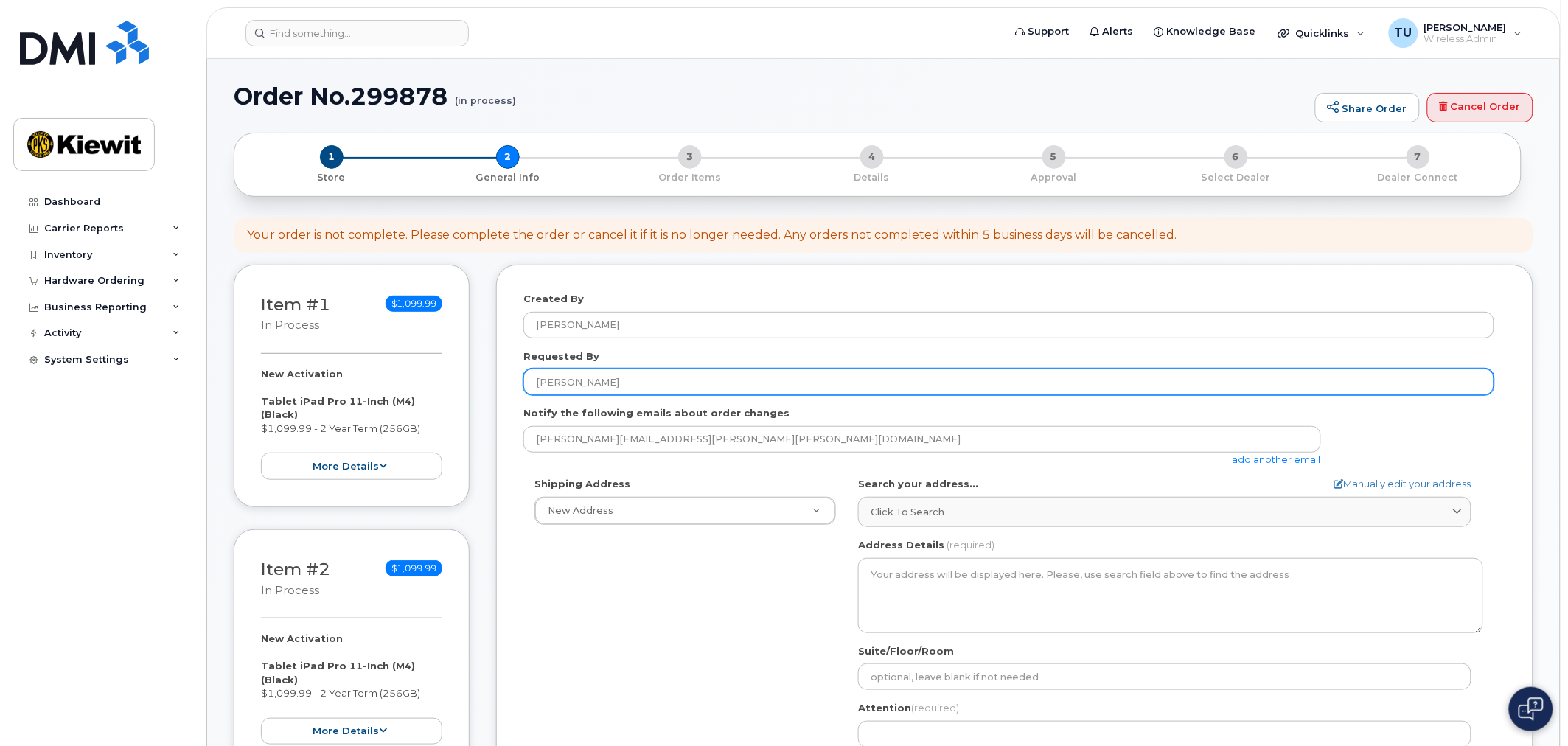
scroll to position [82, 0]
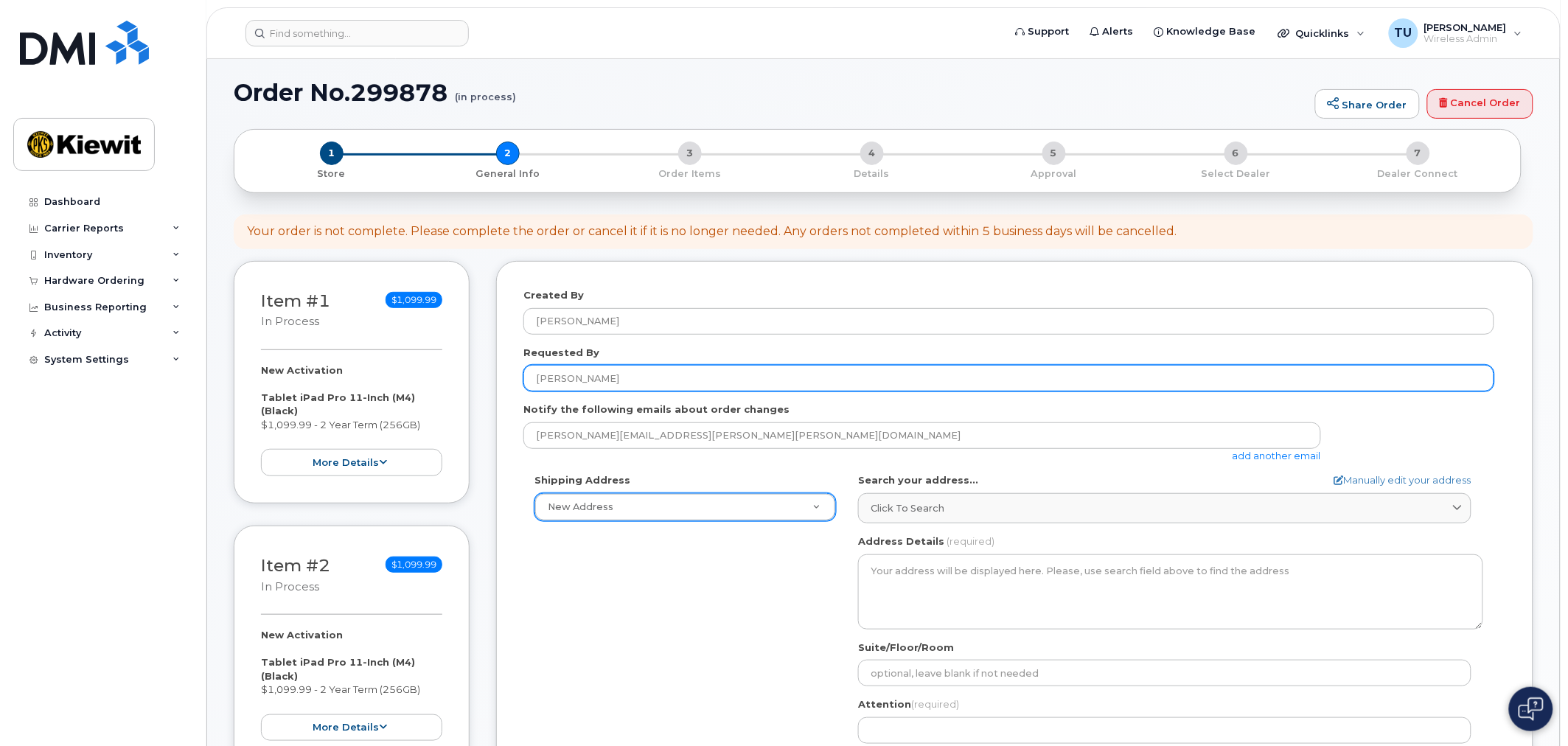
type input "[PERSON_NAME]"
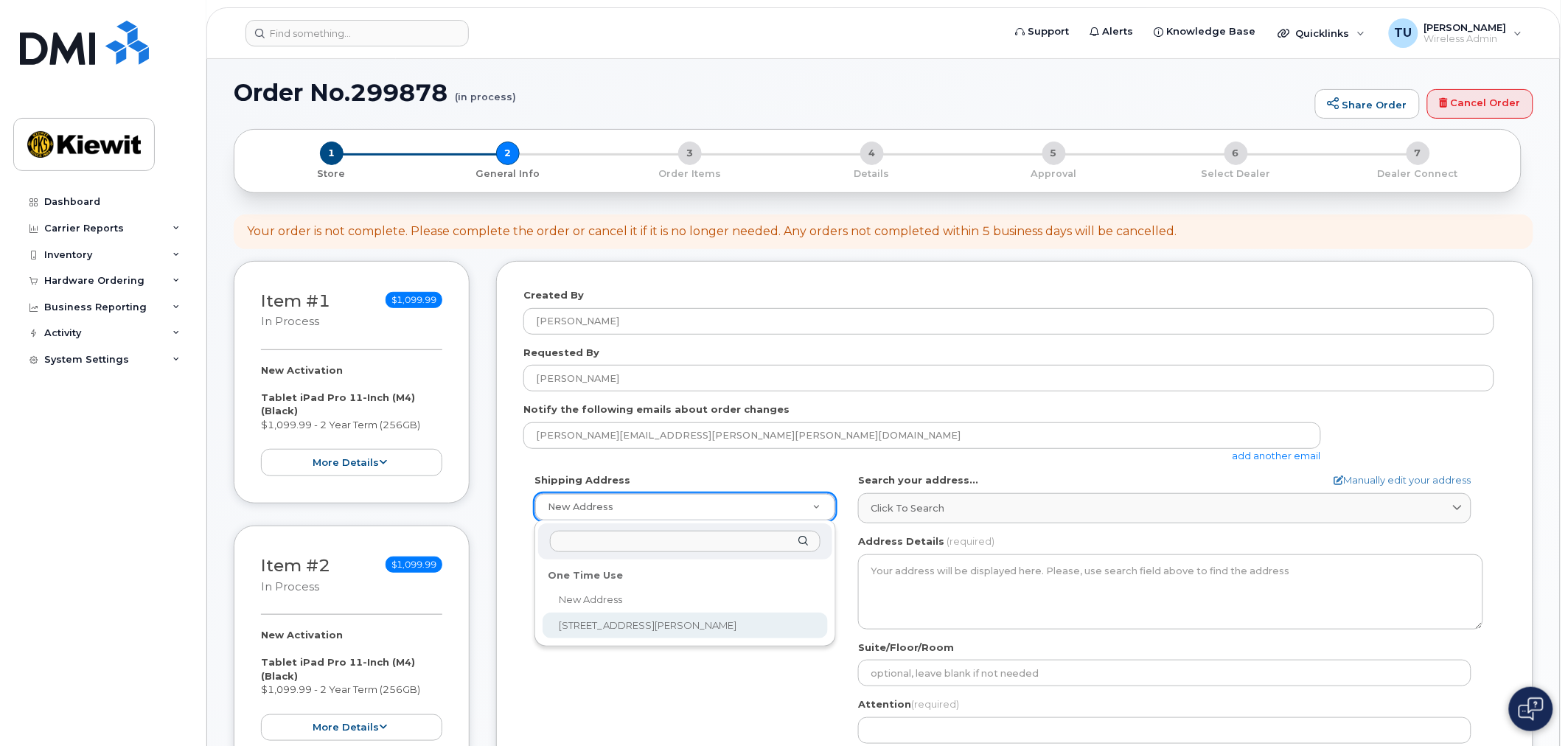
select select "[STREET_ADDRESS][PERSON_NAME]"
type textarea "14660 Dixie Hwy LOUISVILLE KY 40272-1016 UNITED STATES"
type input "Gate #3"
type input "Chee Ly"
type input "7075027959"
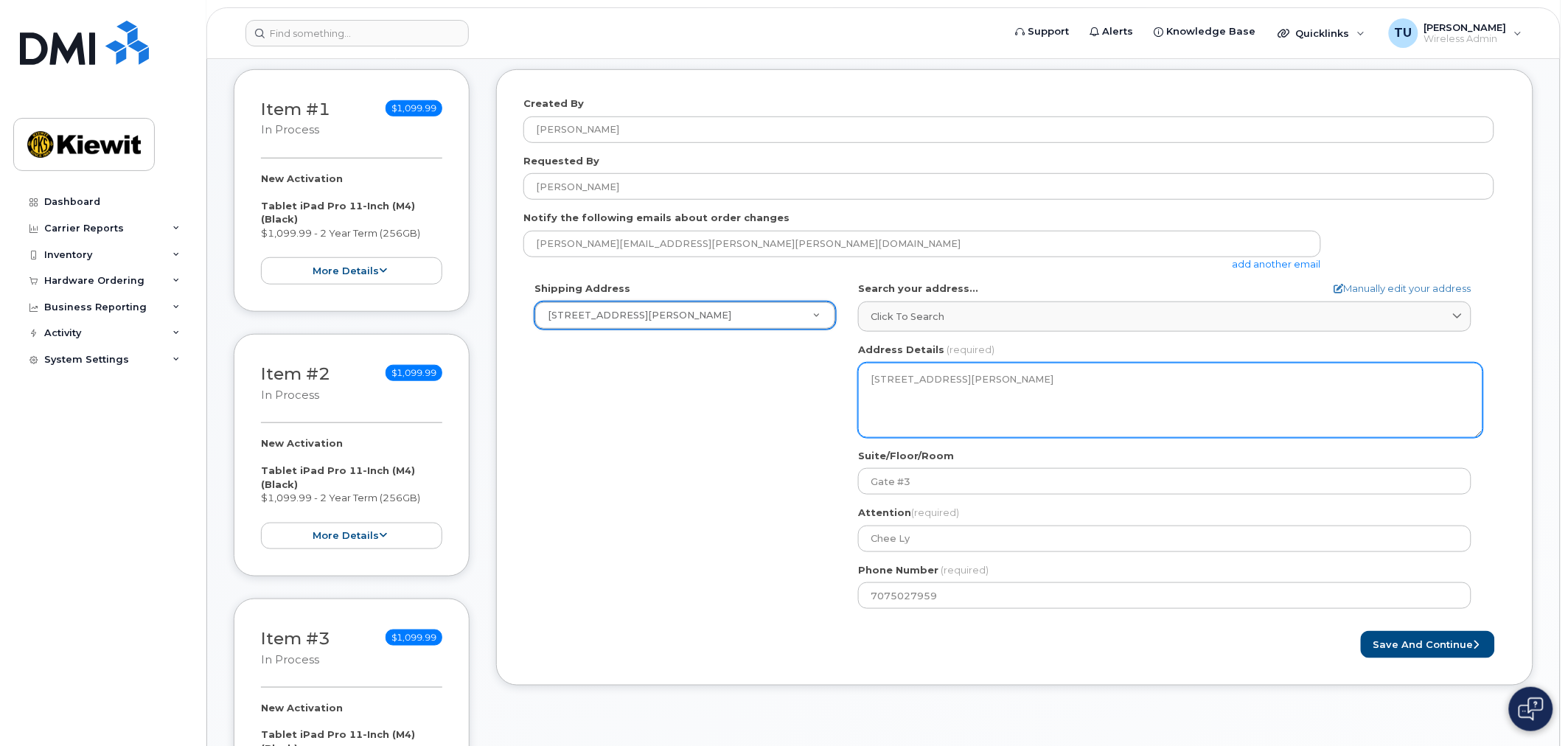
scroll to position [327, 0]
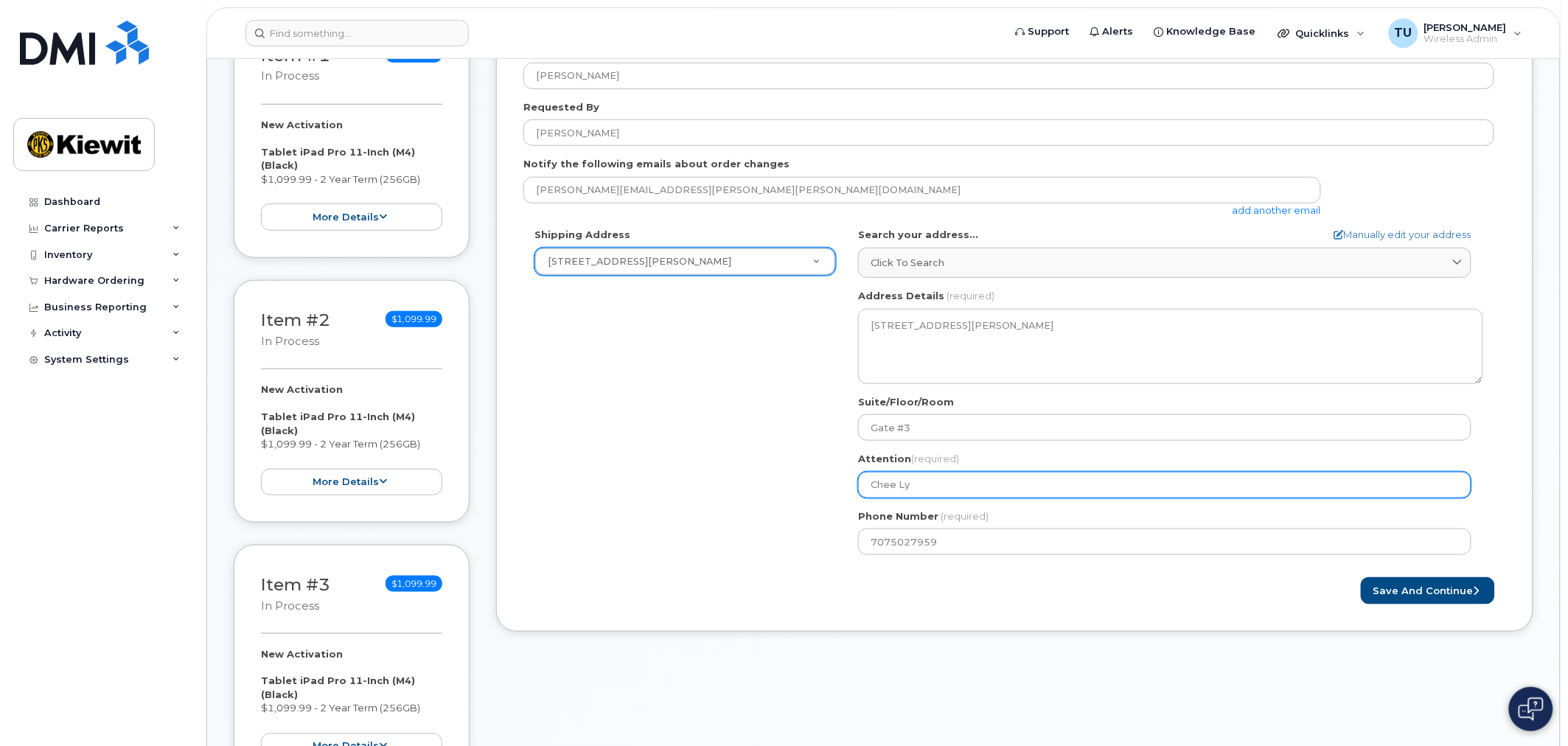
drag, startPoint x: 954, startPoint y: 474, endPoint x: 583, endPoint y: 495, distance: 371.6
click at [585, 495] on div "Shipping Address 14660 Dixie Hwy New Address 14660 Dixie Hwy KY Louisville Sear…" at bounding box center [1008, 397] width 971 height 338
select select
type input "V"
select select
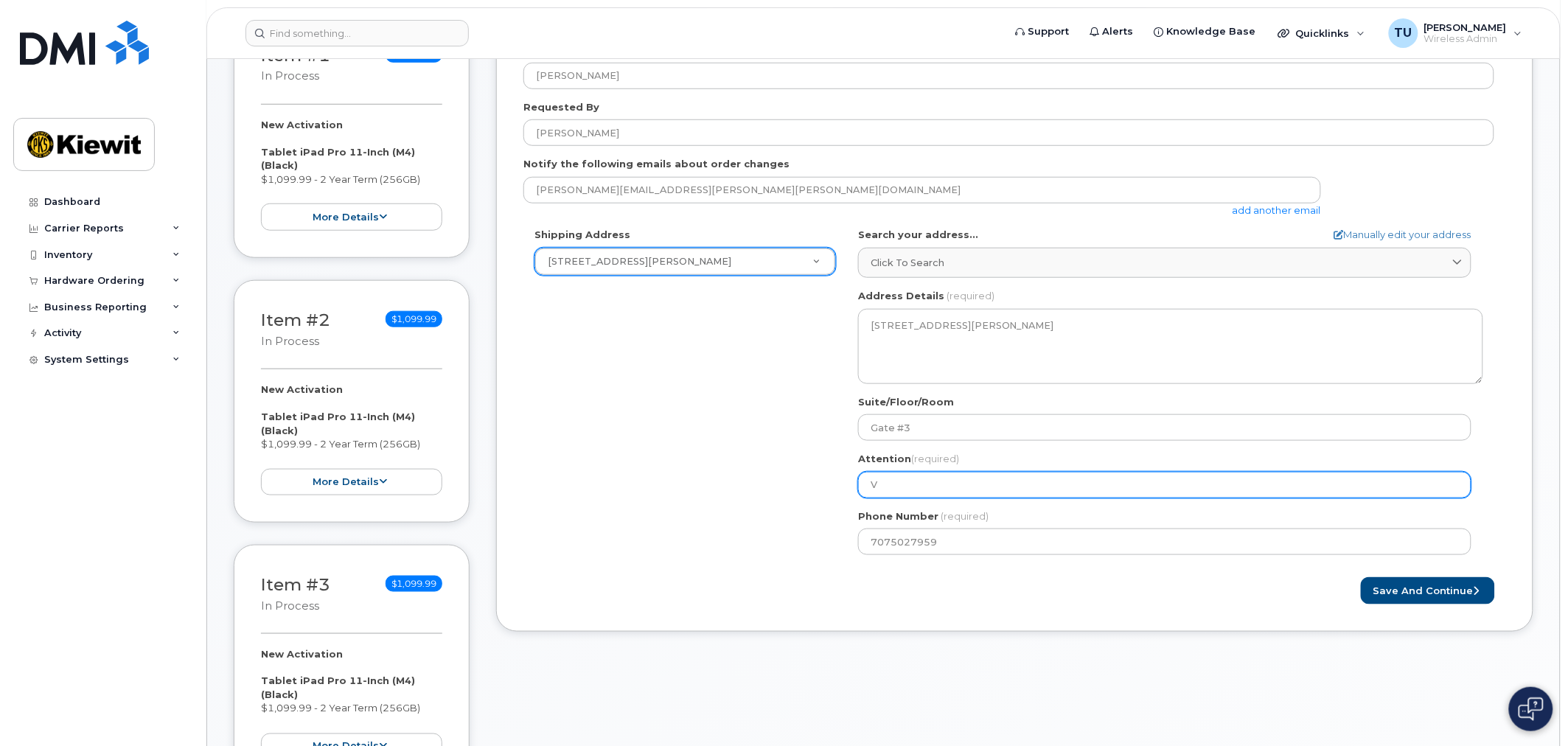
type input "Va"
select select
type input "Val"
select select
type input "Vale"
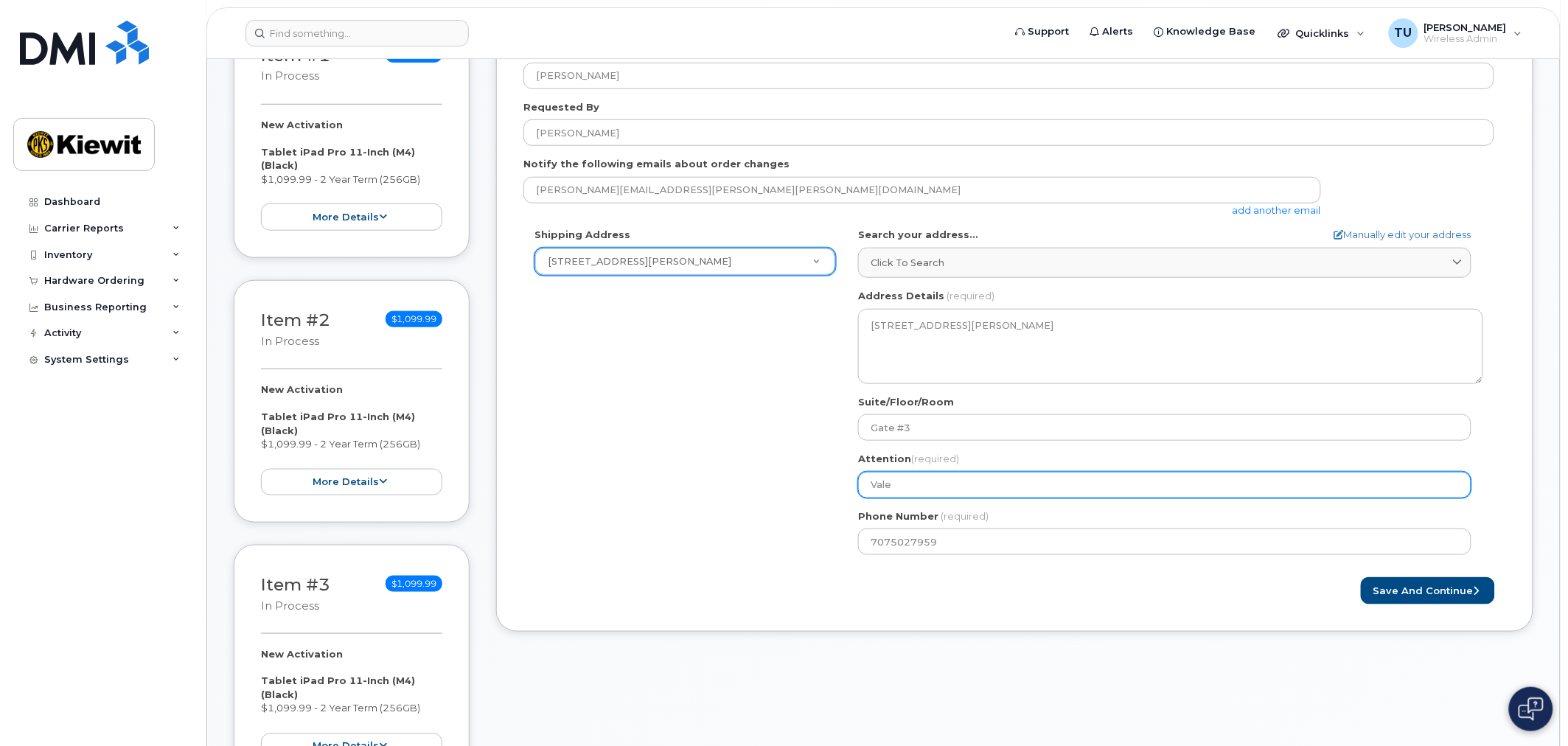
select select
type input "Valer"
select select
type input "Valeri"
select select
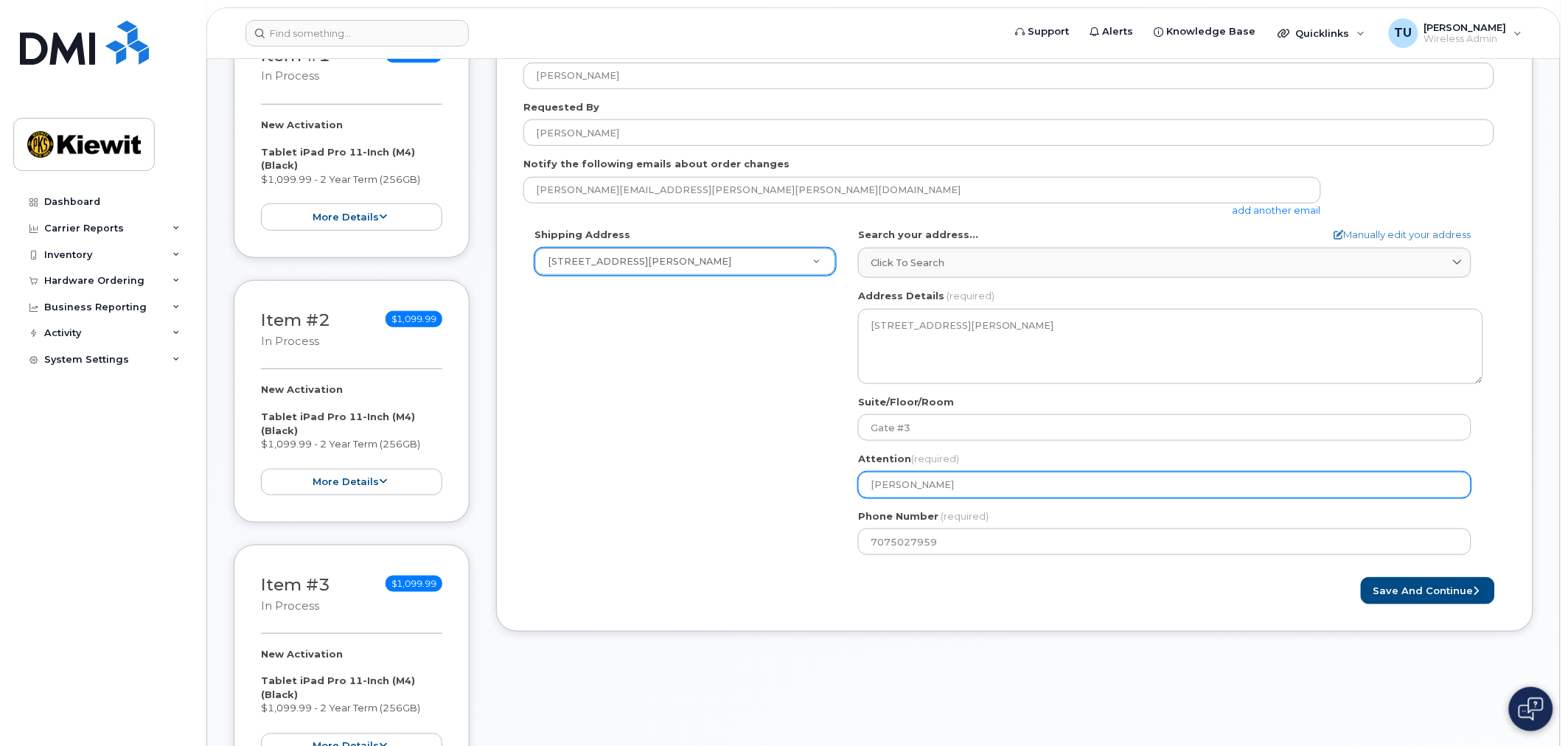
type input "Valeria"
select select
type input "Valeria D"
select select
type input "Valeria Du"
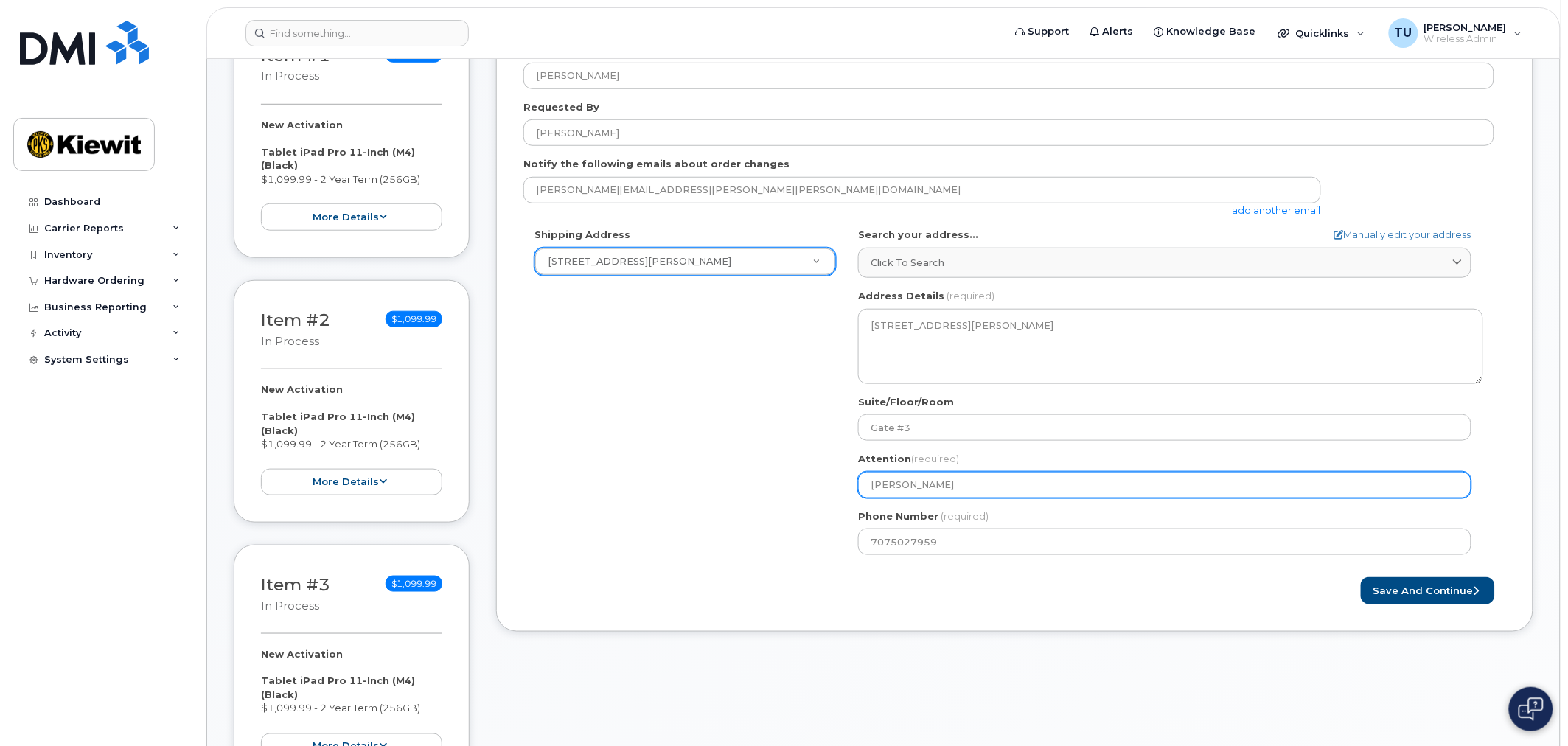
select select
type input "Valeria Dum"
select select
type input "[PERSON_NAME]"
select select
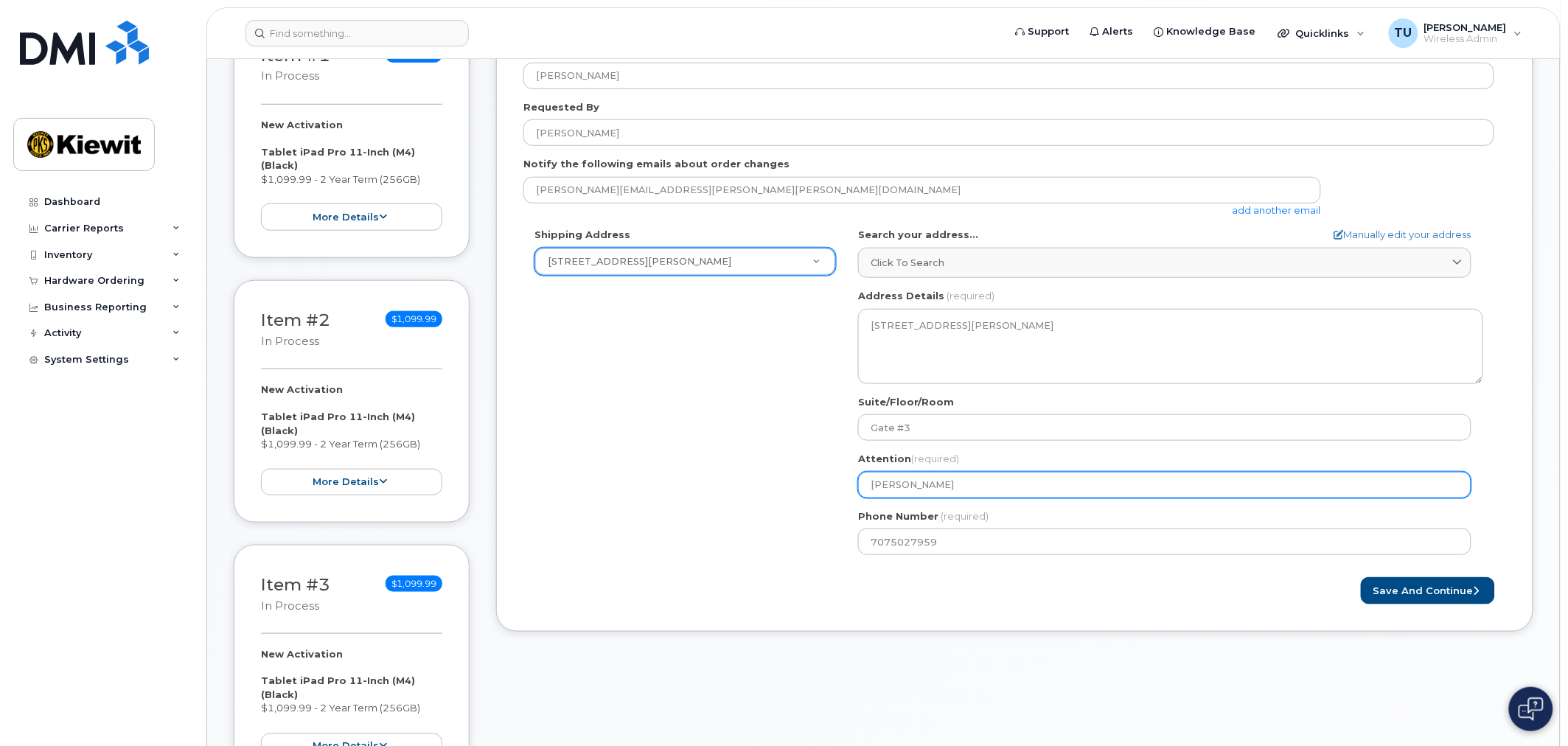
type input "Valeria Dum"
select select
type input "Valeria Du"
select select
type input "Valeria Dun"
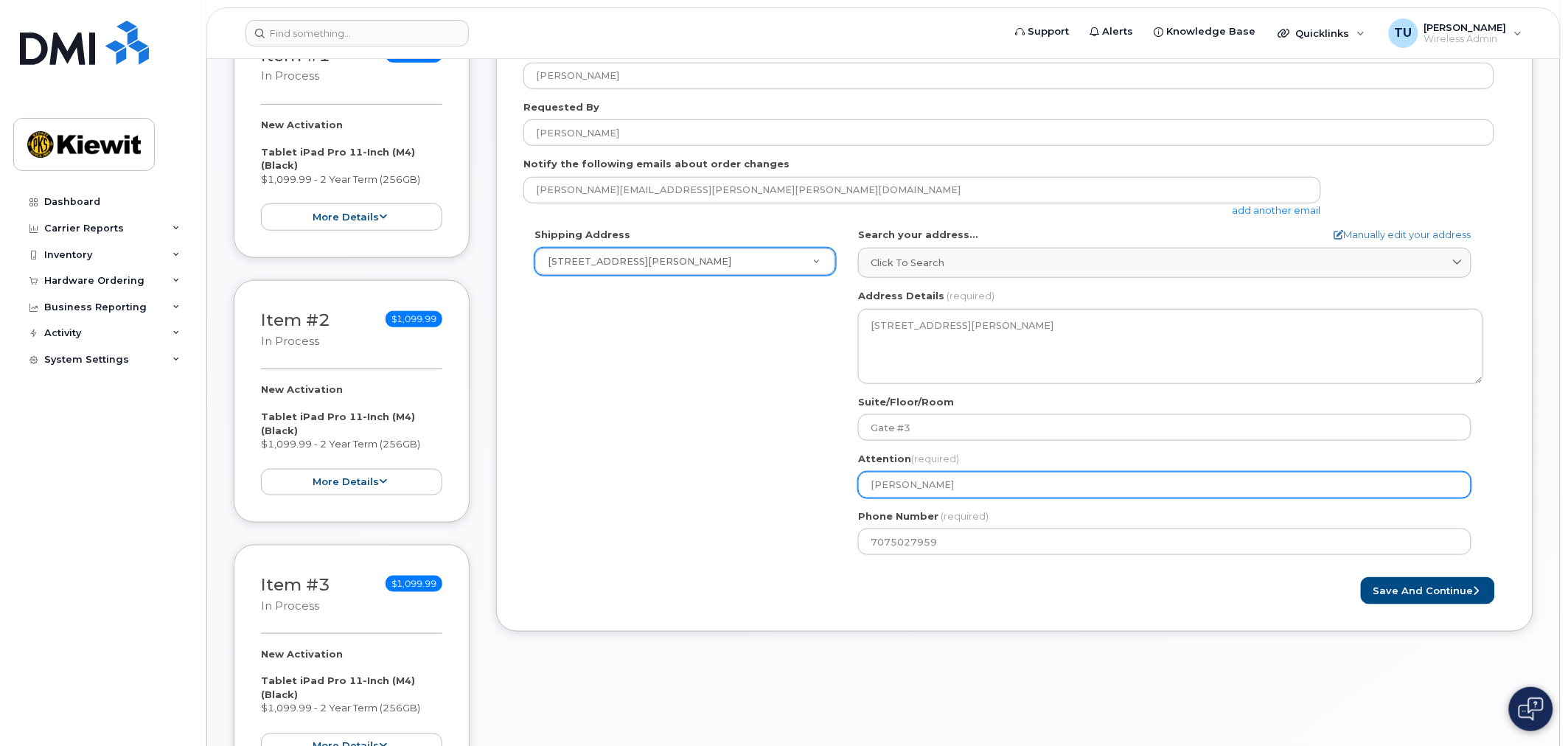
select select
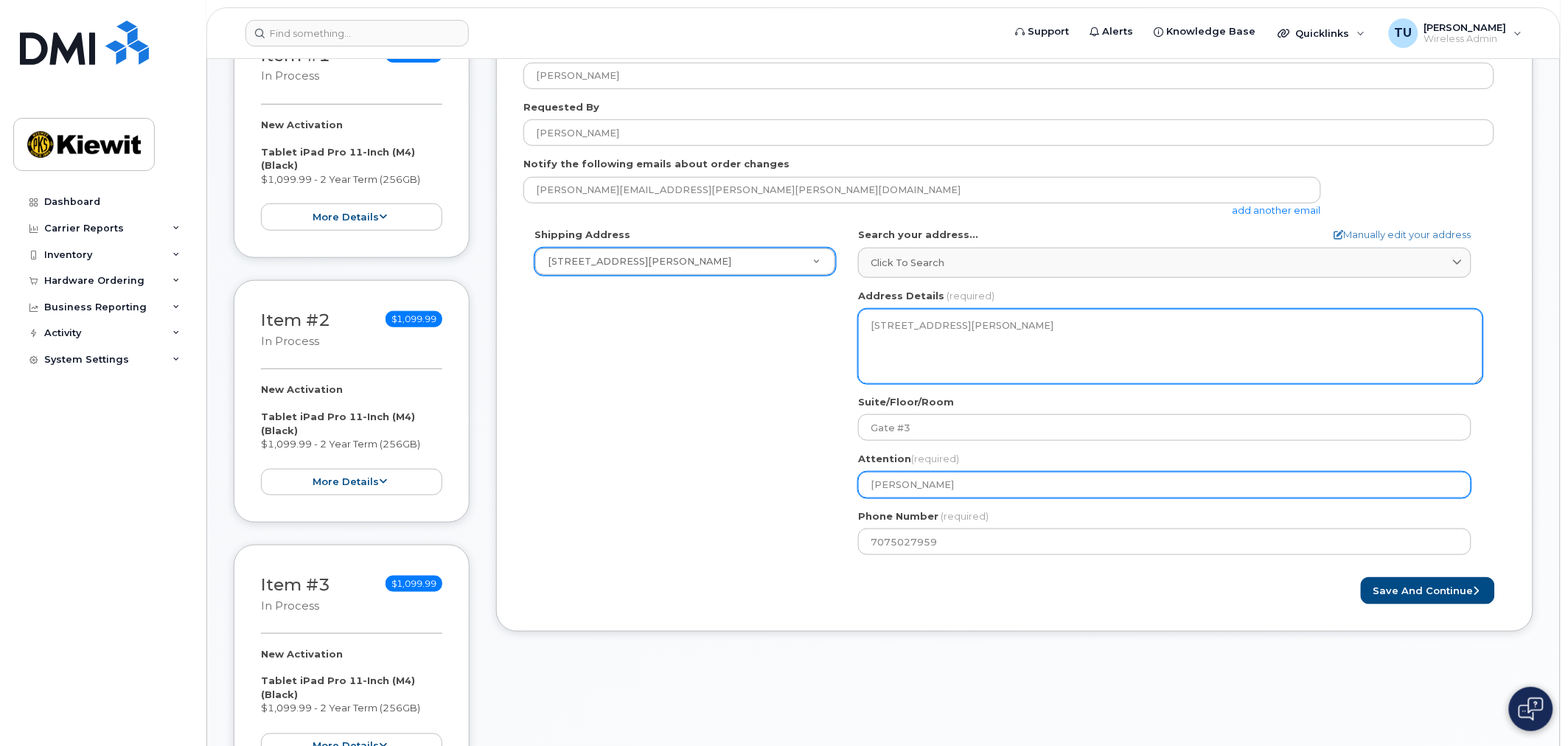
type input "[PERSON_NAME]"
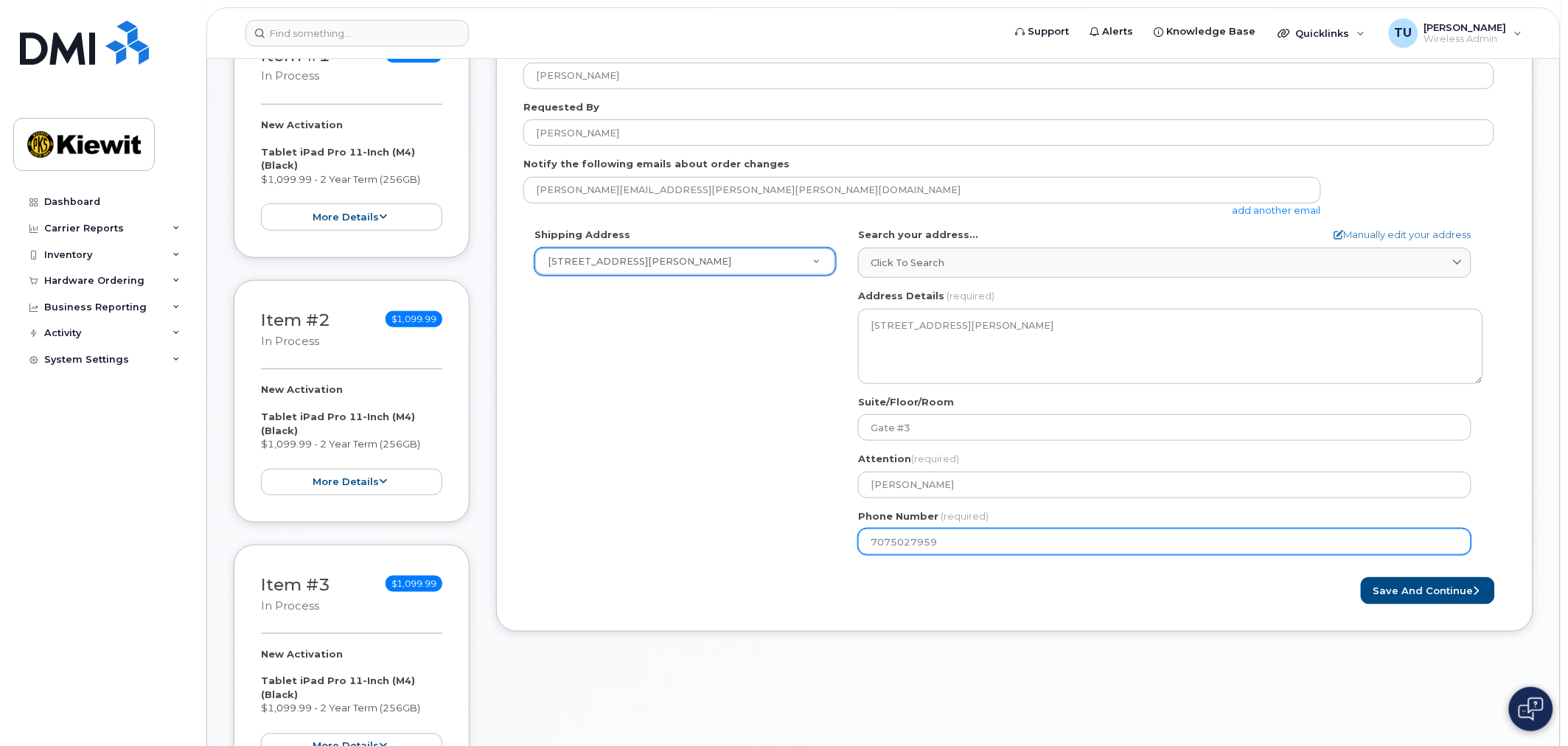
drag, startPoint x: 947, startPoint y: 540, endPoint x: 627, endPoint y: 562, distance: 320.8
click at [630, 562] on div "Shipping Address 14660 Dixie Hwy New Address 14660 Dixie Hwy KY Louisville Sear…" at bounding box center [1008, 397] width 971 height 338
paste input "number"
select select
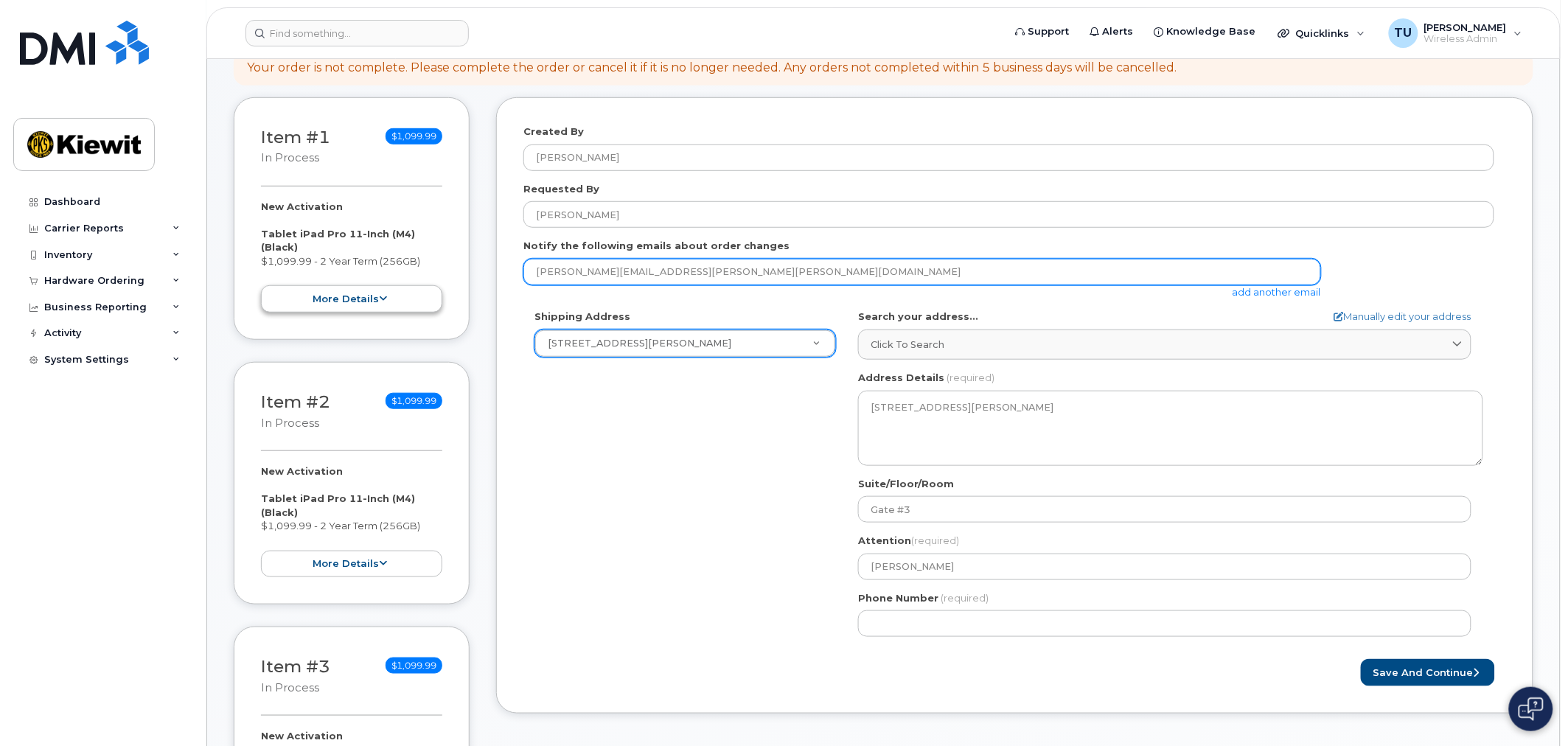
drag, startPoint x: 660, startPoint y: 274, endPoint x: 321, endPoint y: 301, distance: 340.1
click at [329, 298] on div "Item #1 in process $1,099.99 New Activation Tablet iPad Pro 11-Inch (M4) (Black…" at bounding box center [883, 758] width 1299 height 1323
type input "valeria.dunn@kiewit.com"
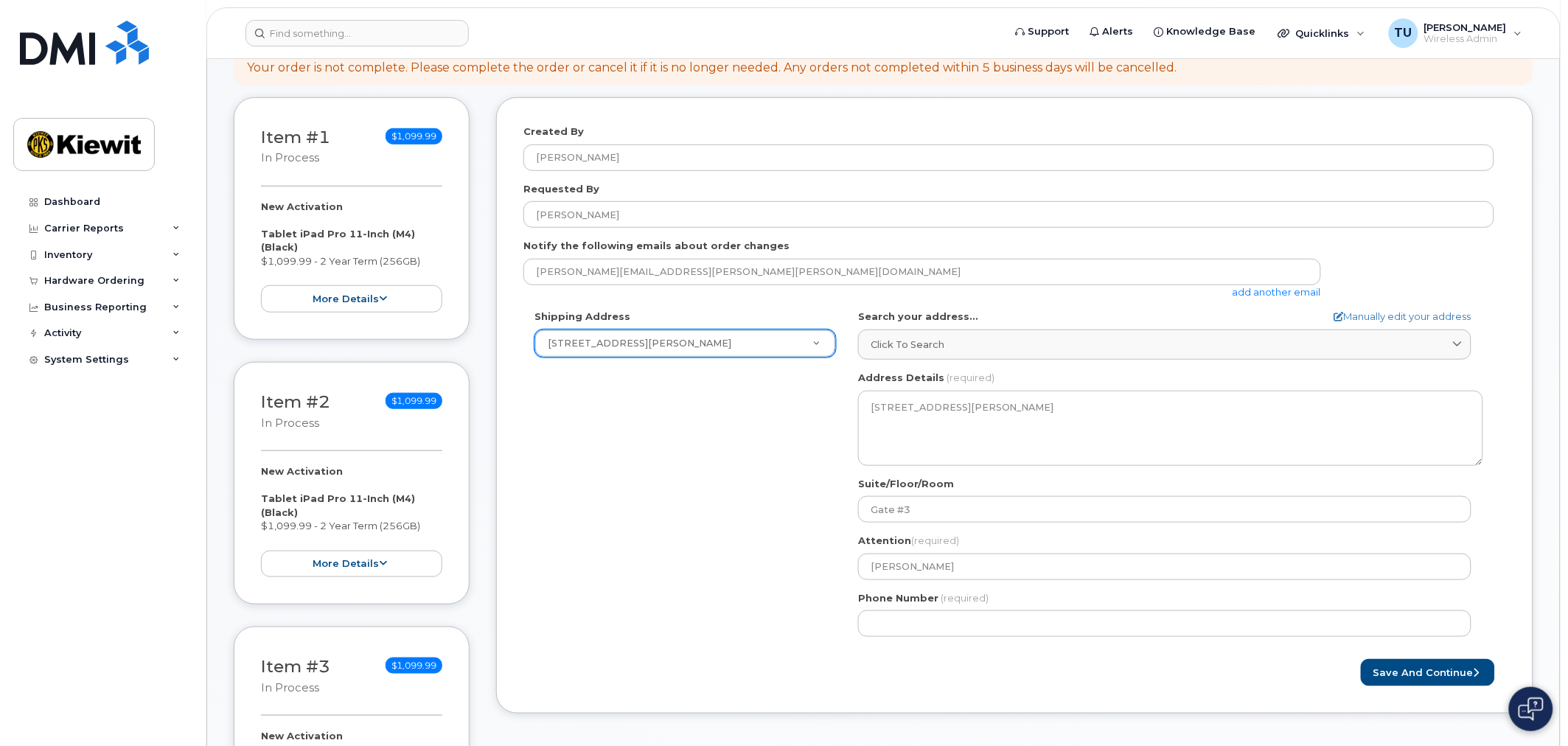
click at [1303, 293] on link "add another email" at bounding box center [1276, 292] width 89 height 12
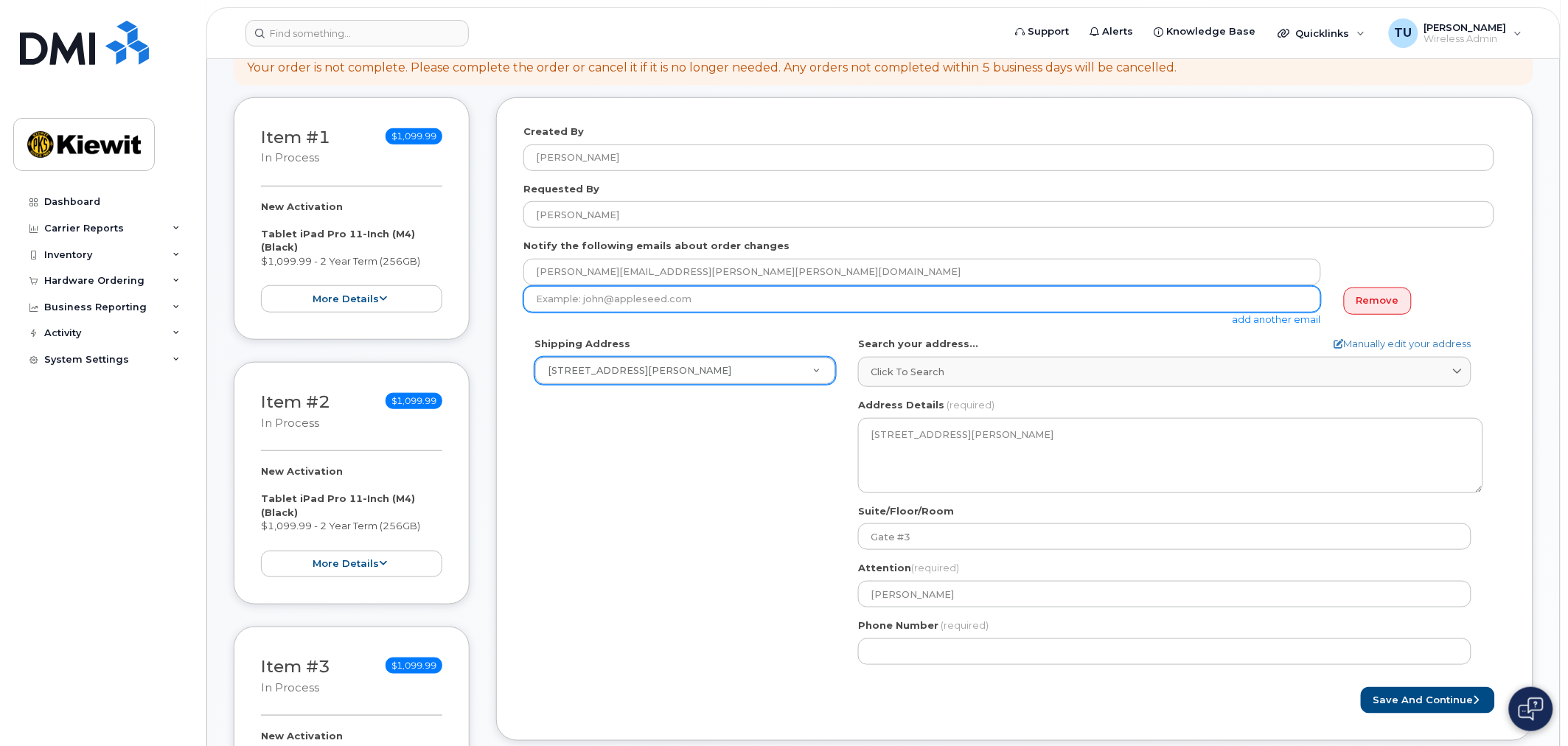
click at [726, 302] on input "email" at bounding box center [922, 299] width 798 height 27
type input "[PERSON_NAME][EMAIL_ADDRESS][PERSON_NAME][PERSON_NAME][DOMAIN_NAME]"
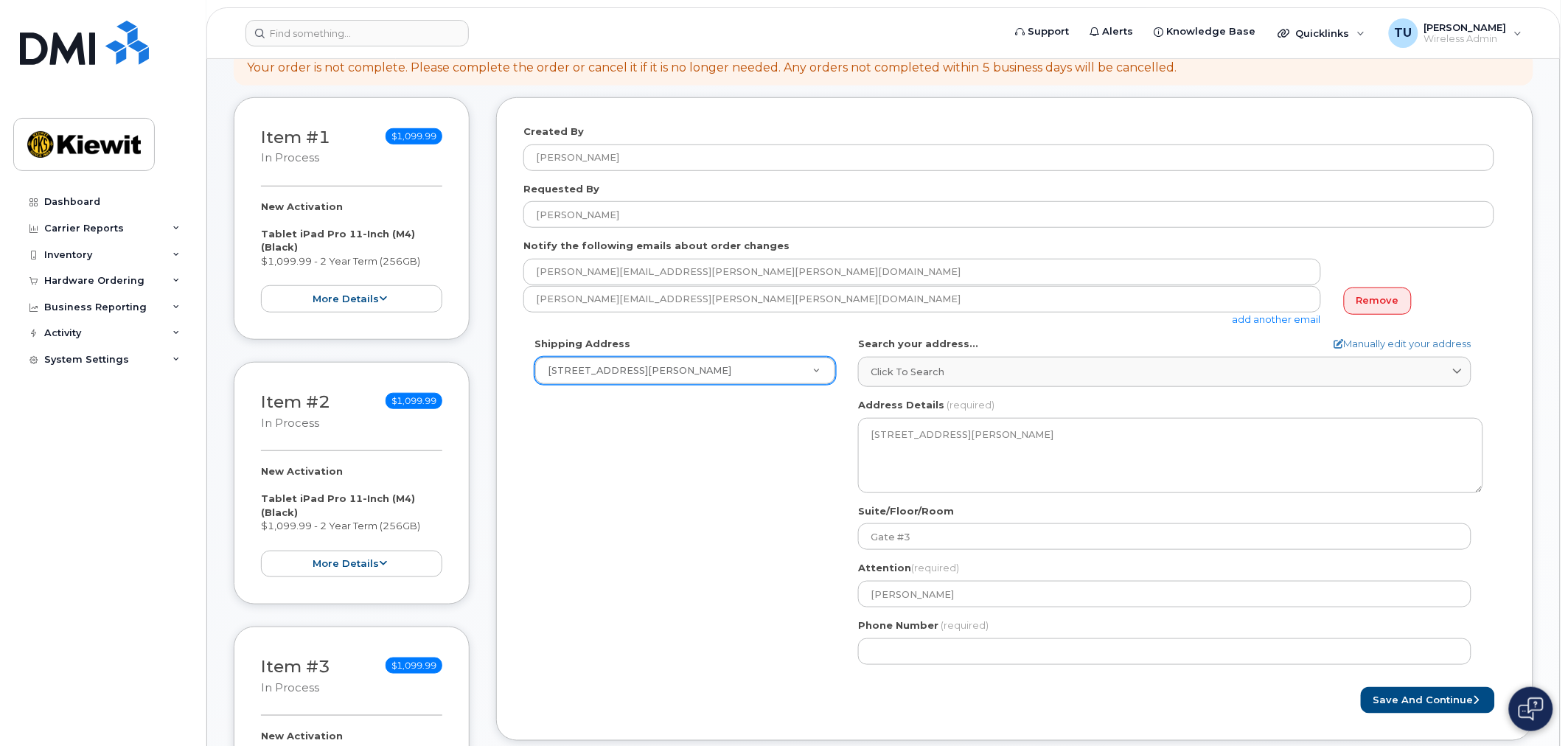
scroll to position [327, 0]
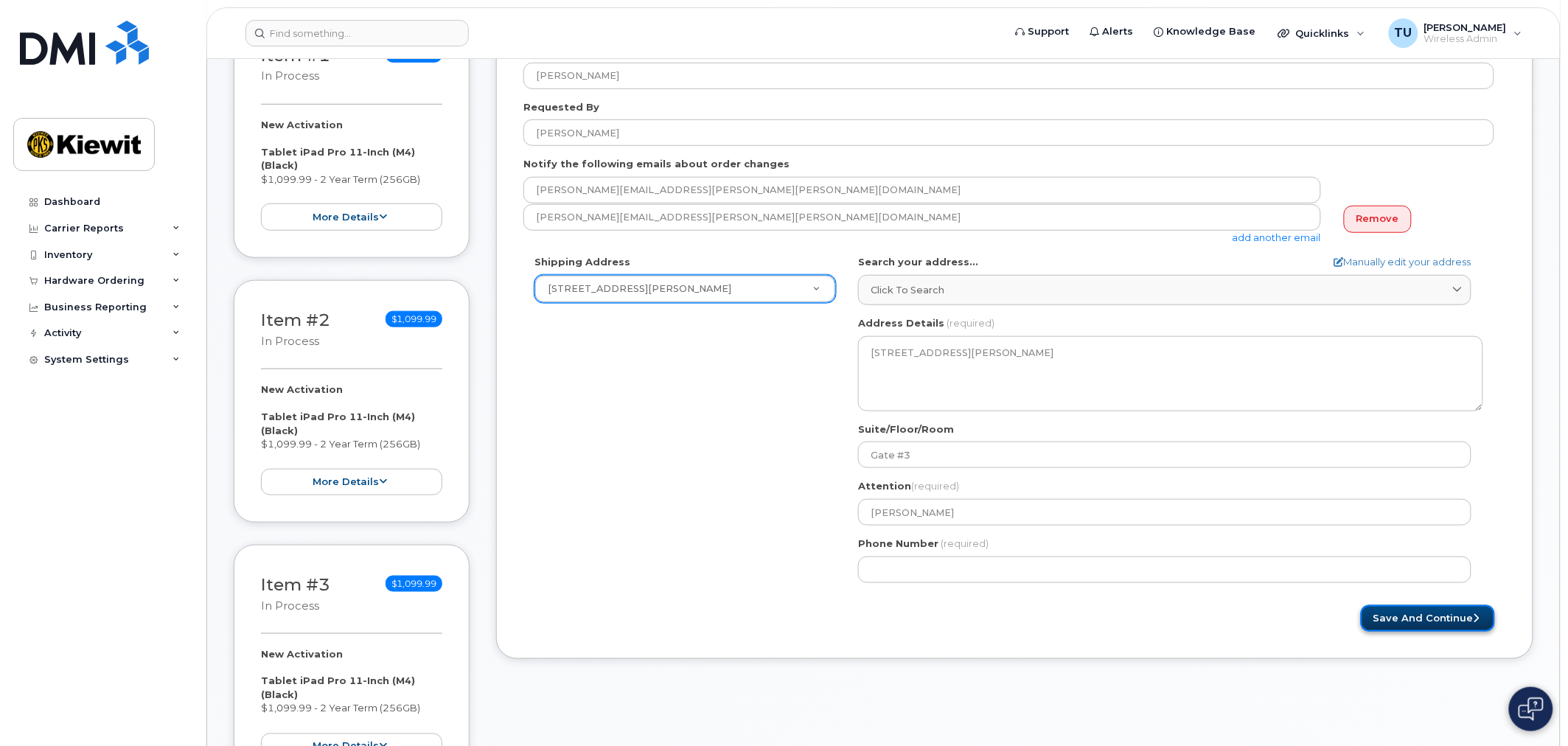
click at [1409, 616] on button "Save and Continue" at bounding box center [1428, 618] width 134 height 27
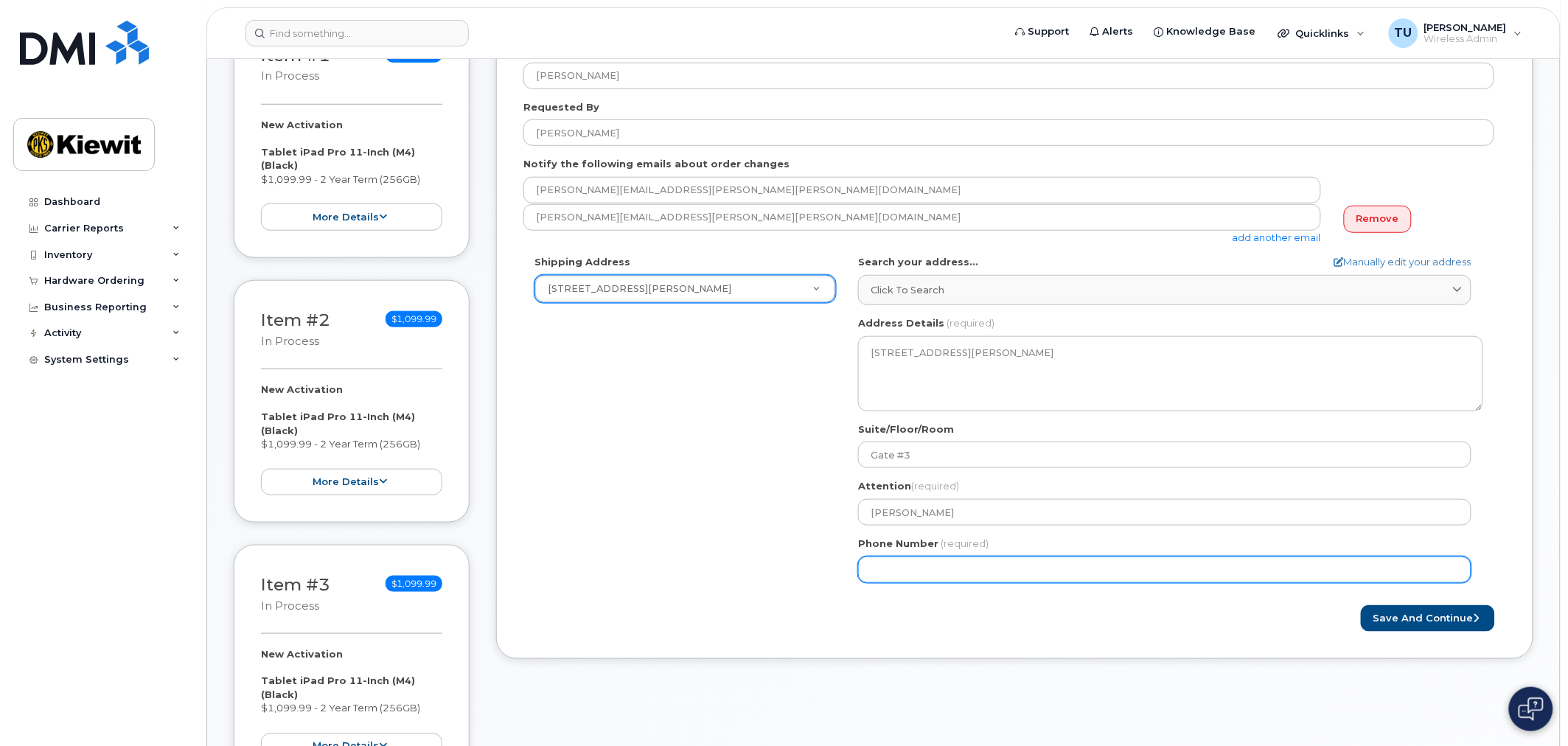
click at [975, 572] on input "Phone Number" at bounding box center [1165, 569] width 614 height 27
click at [922, 567] on input "Phone Number" at bounding box center [1165, 569] width 614 height 27
select select
type input "3372449013"
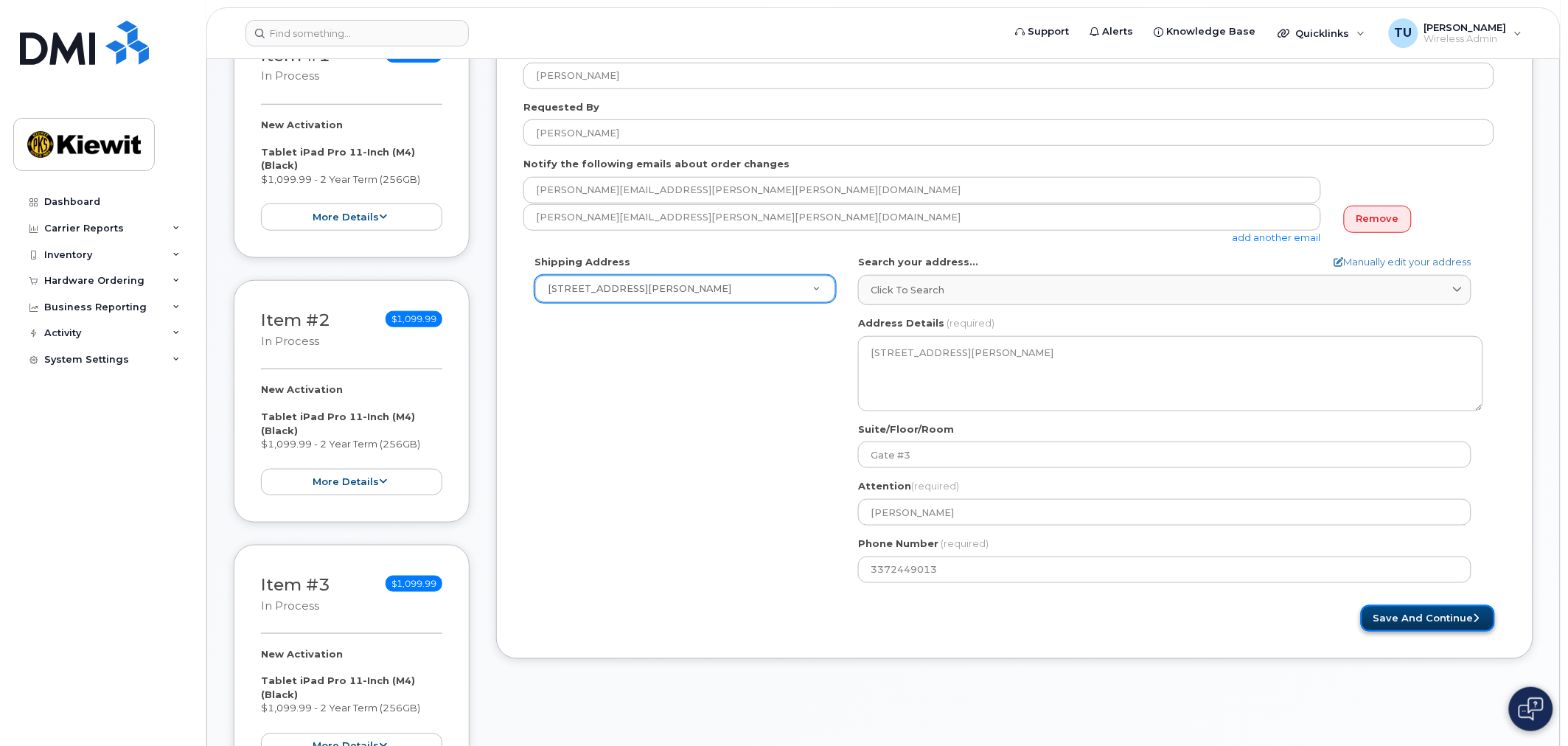
click at [1414, 612] on button "Save and Continue" at bounding box center [1428, 618] width 134 height 27
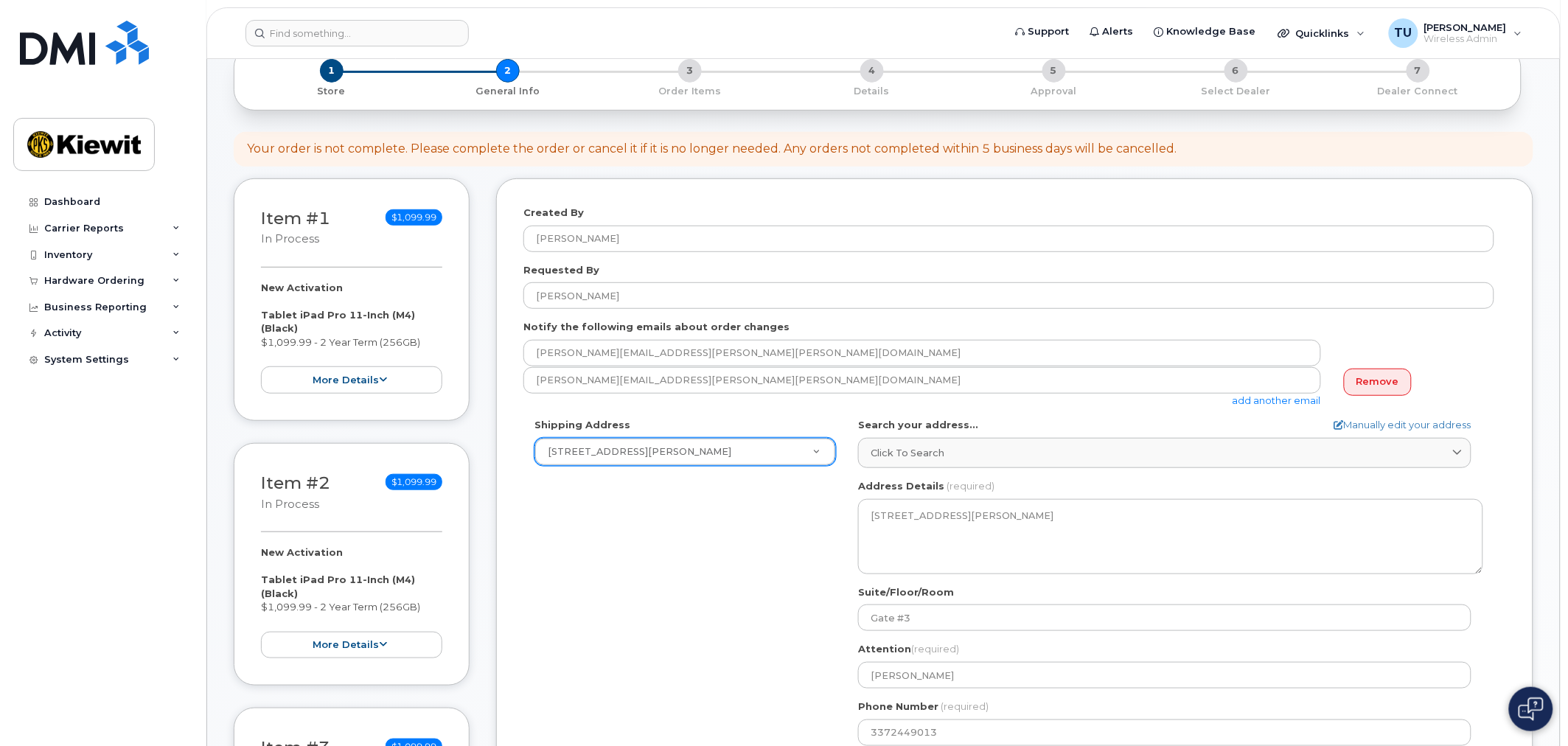
scroll to position [163, 0]
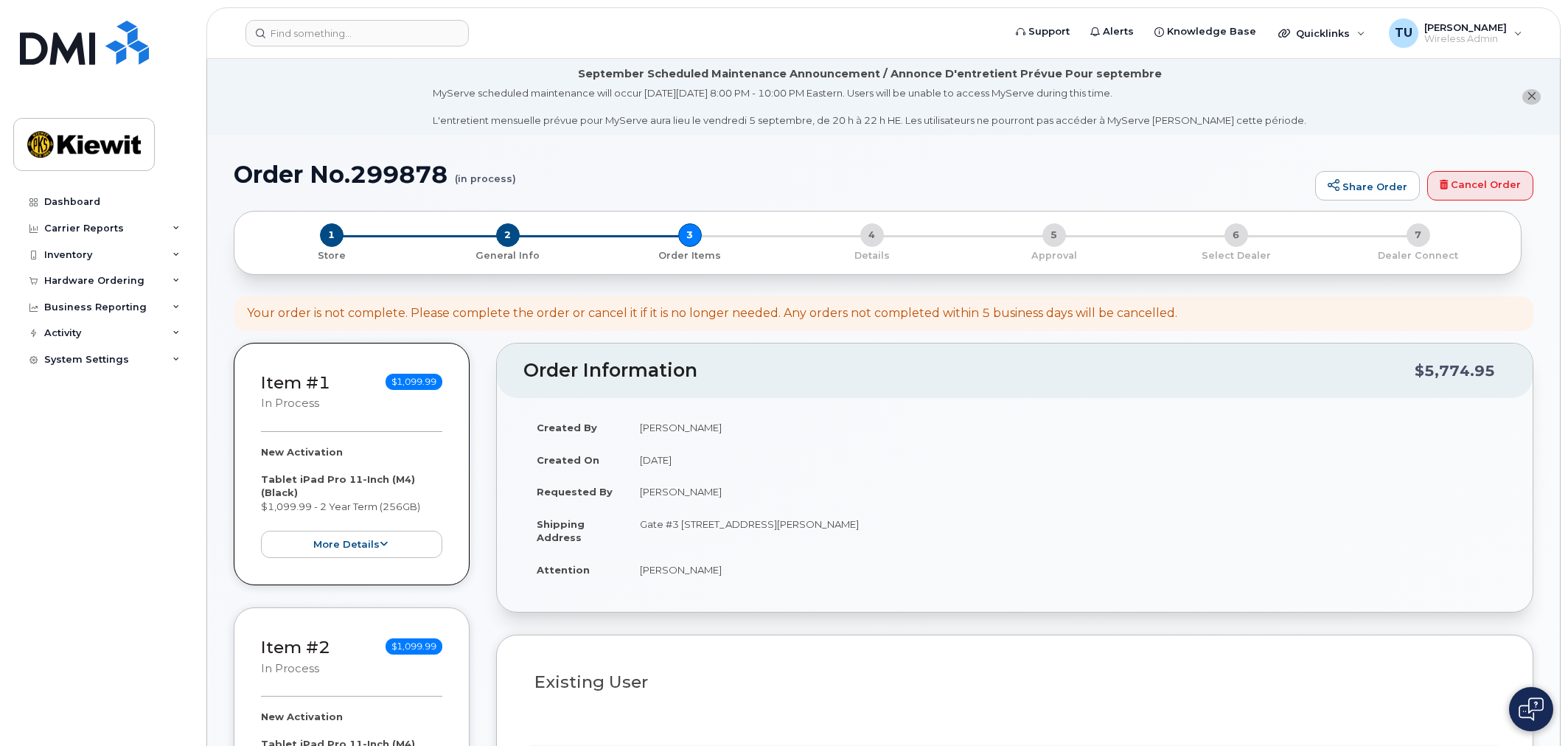
select select
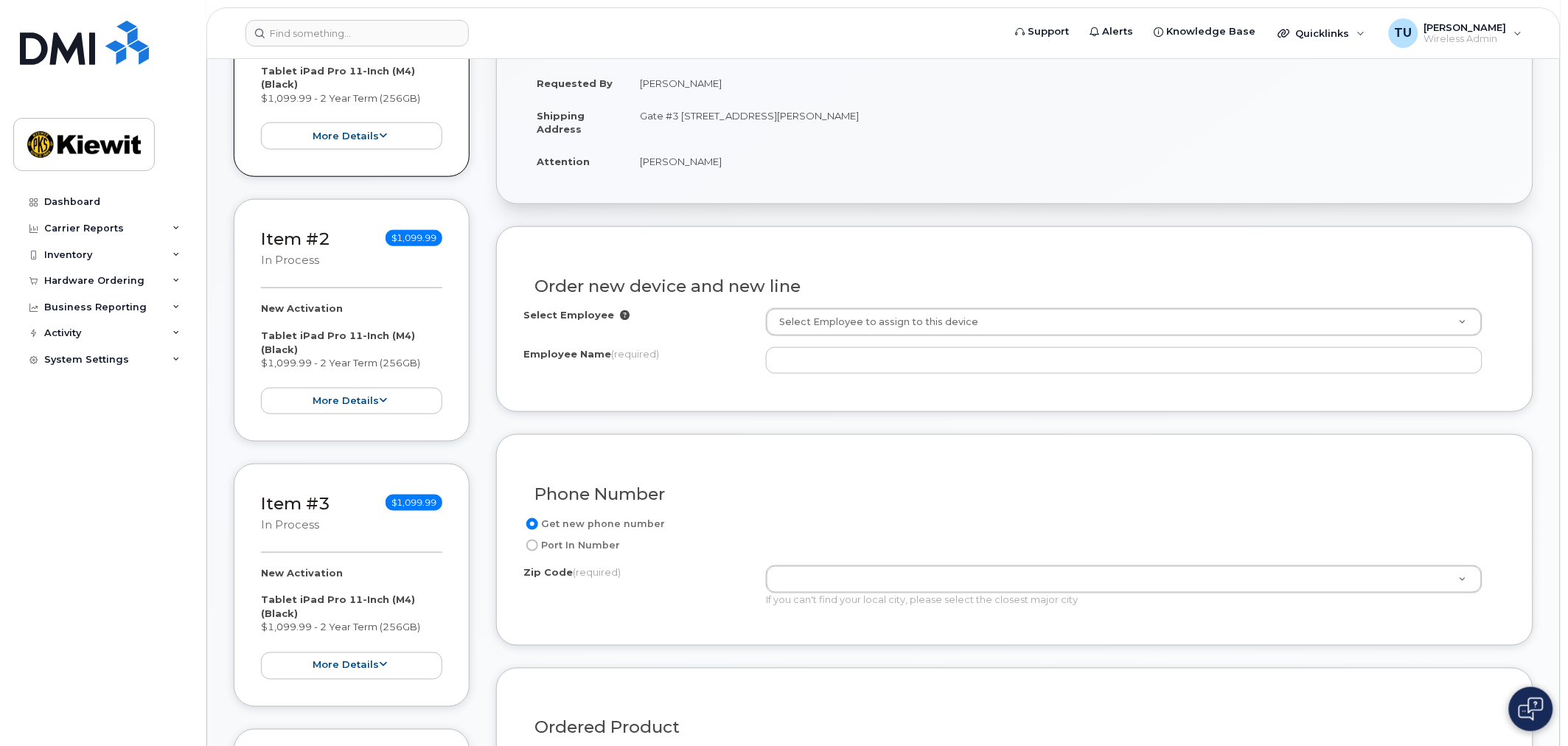
scroll to position [409, 0]
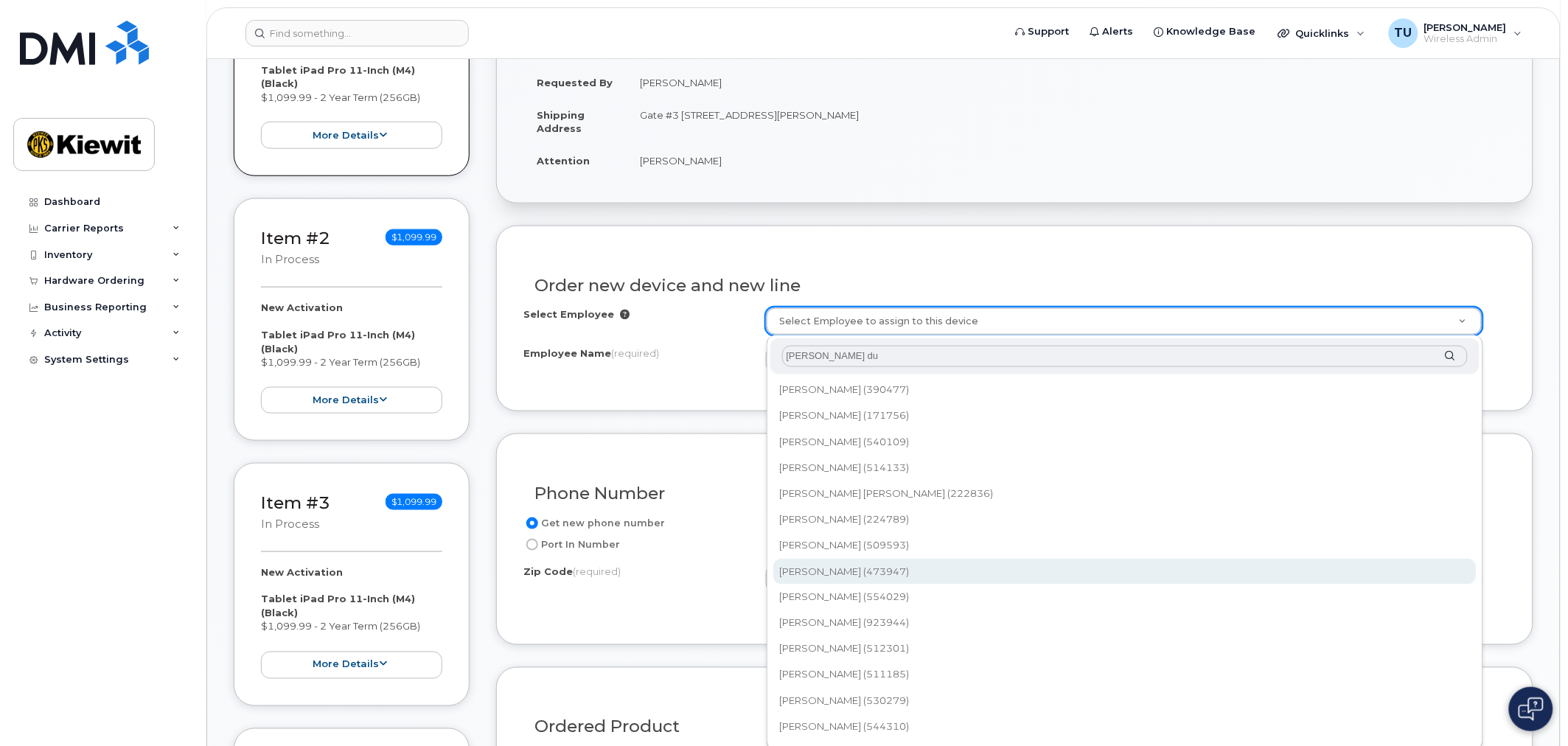
type input "valeria du"
type input "2159281"
type input "Valeria Duran"
type input "[STREET_ADDRESS][PERSON_NAME]"
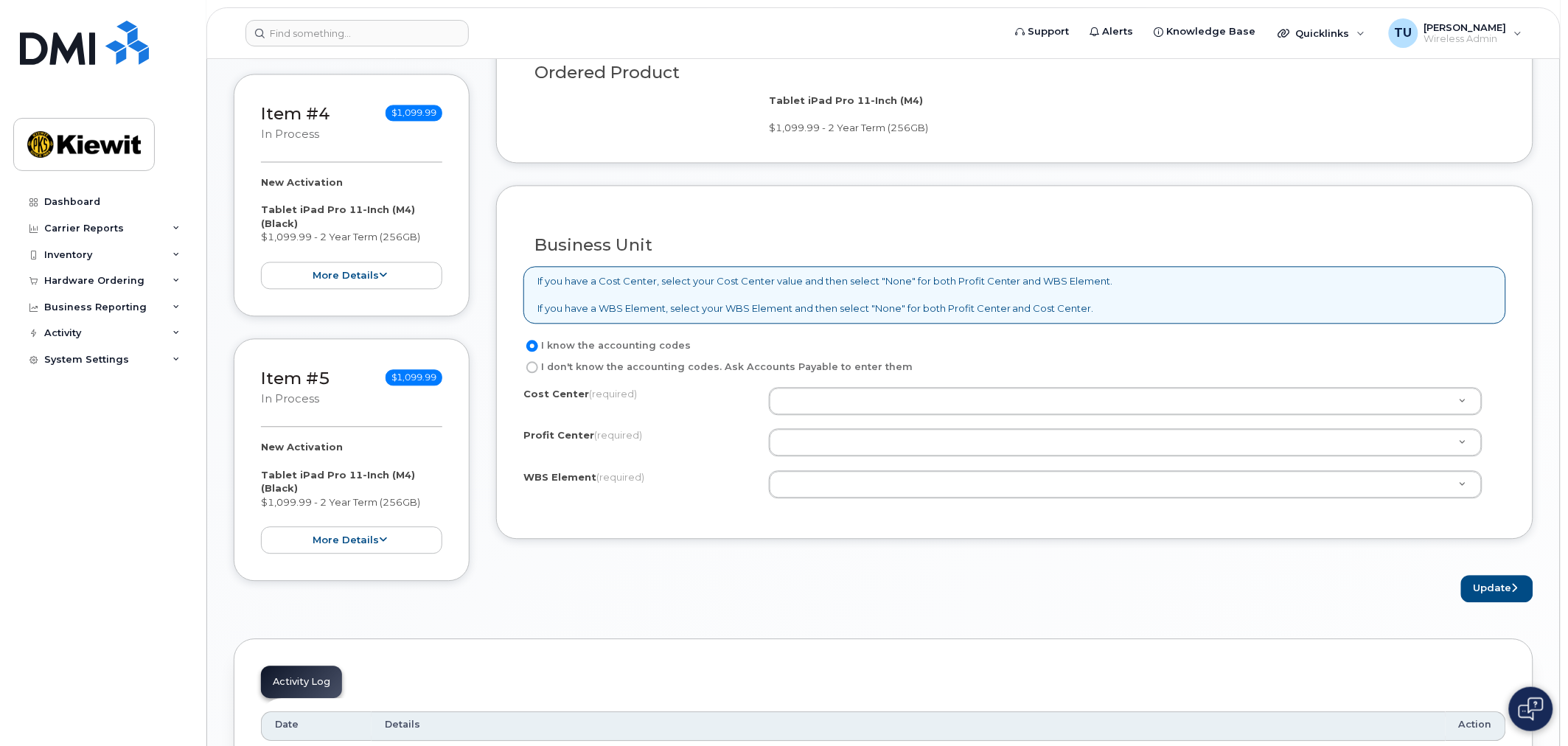
scroll to position [1064, 0]
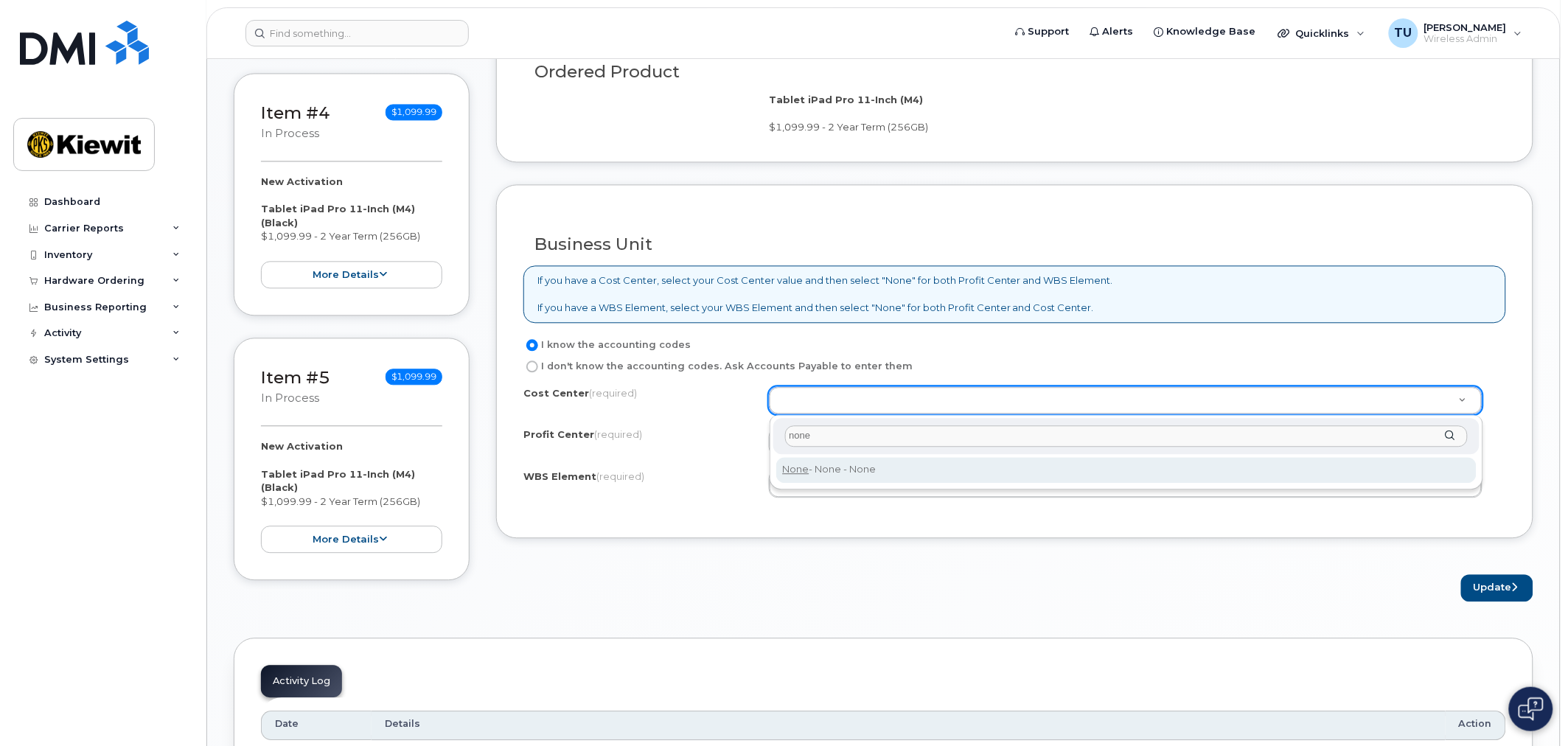
type input "none"
type input "None"
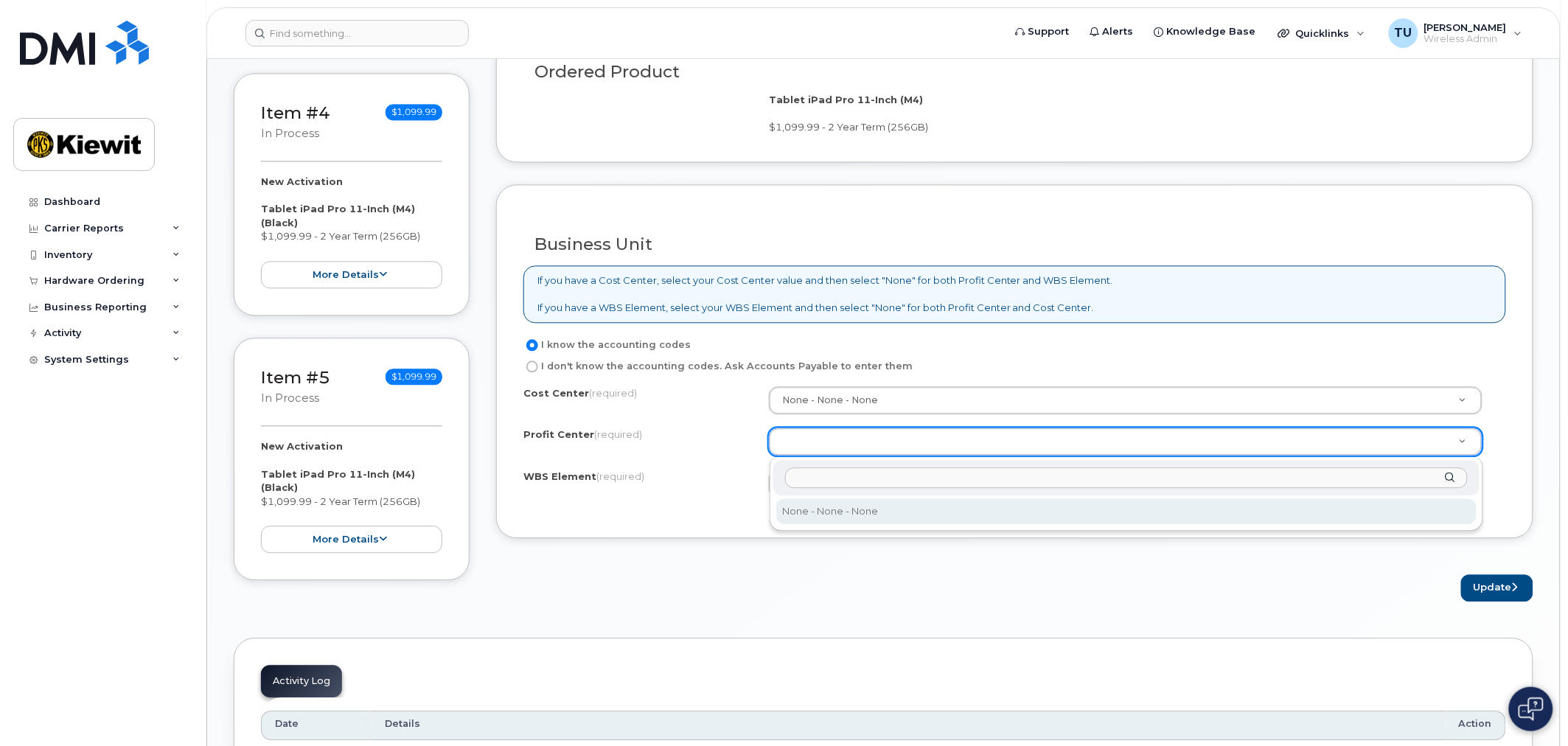
select select "None"
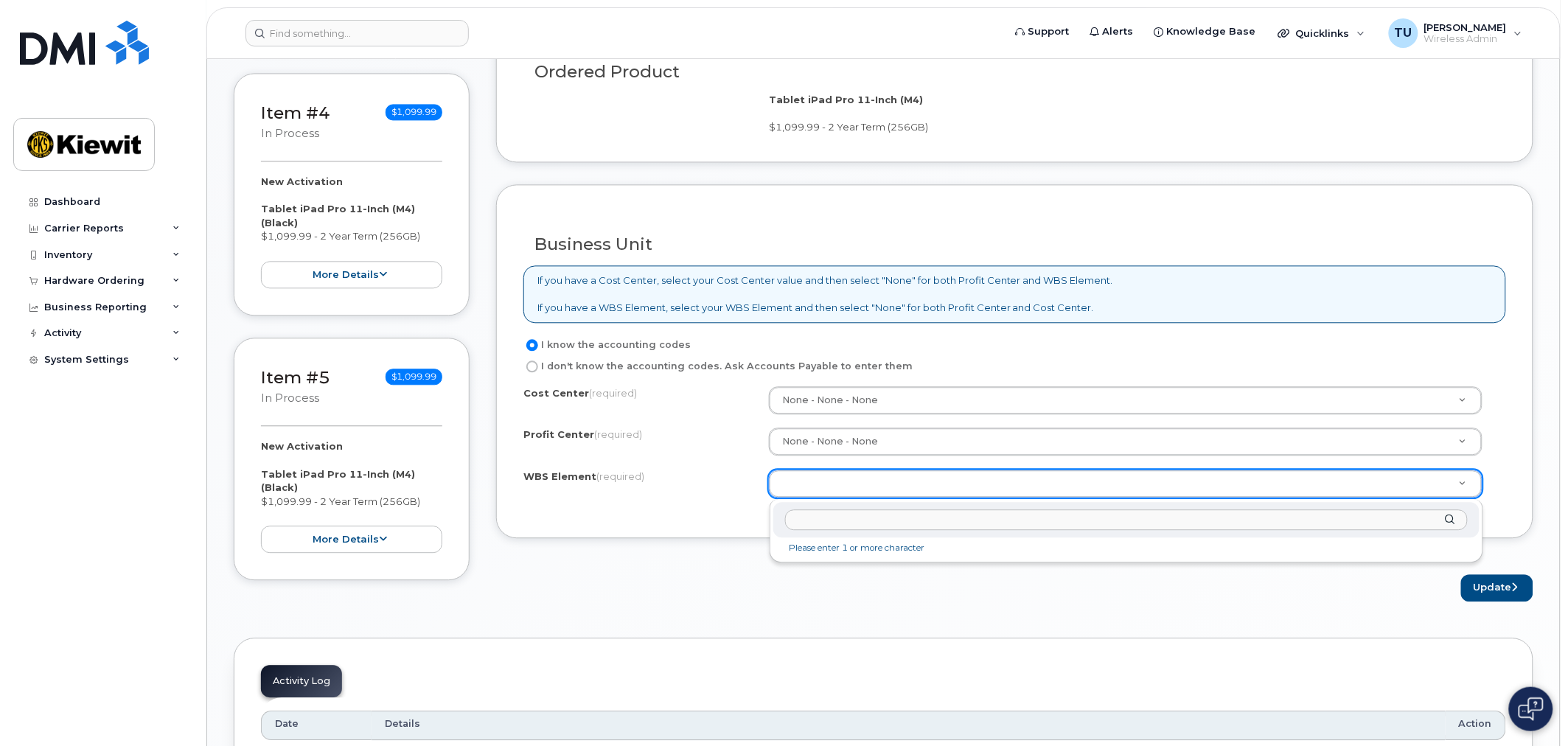
click at [915, 520] on input "text" at bounding box center [1126, 520] width 682 height 22
type input "1"
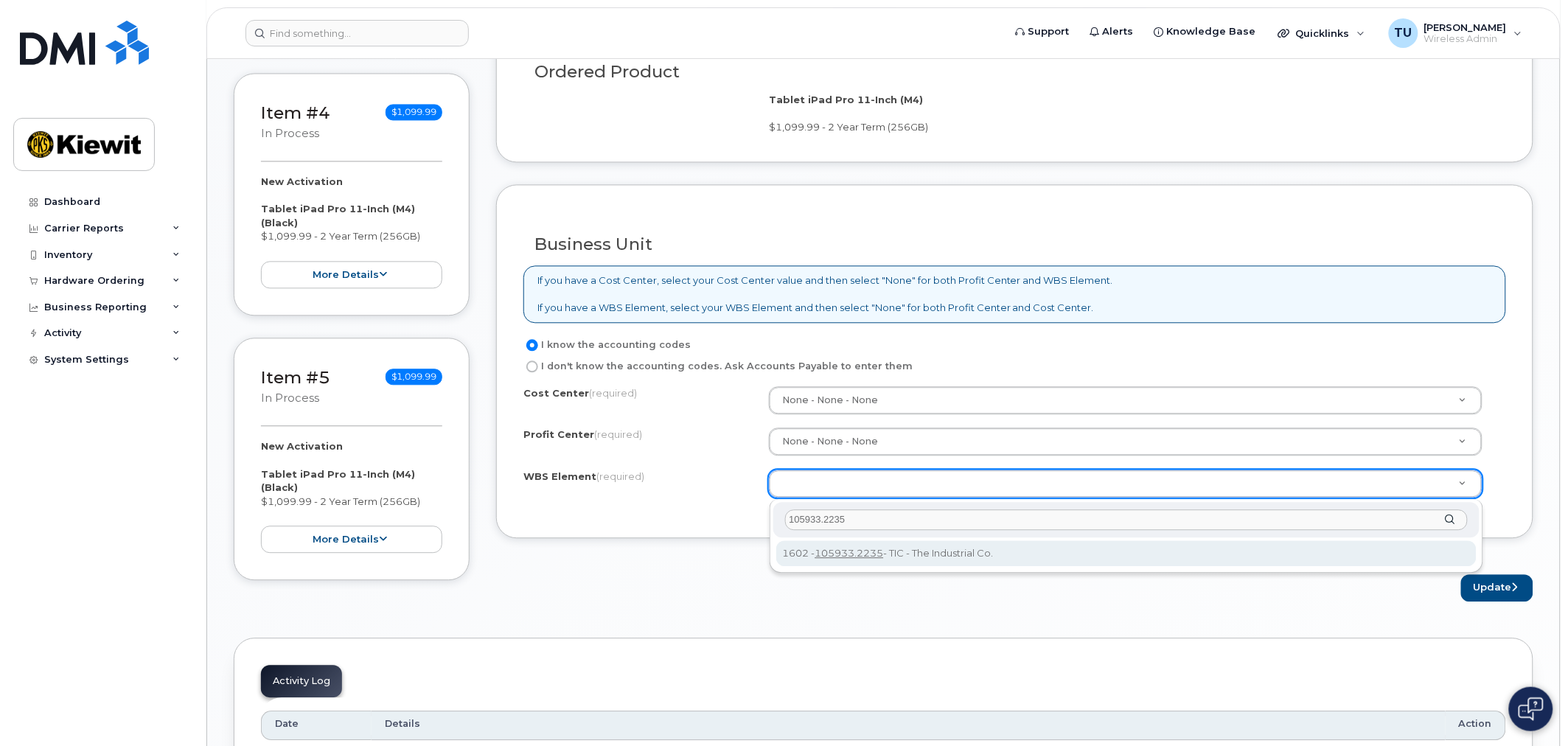
type input "105933.2235"
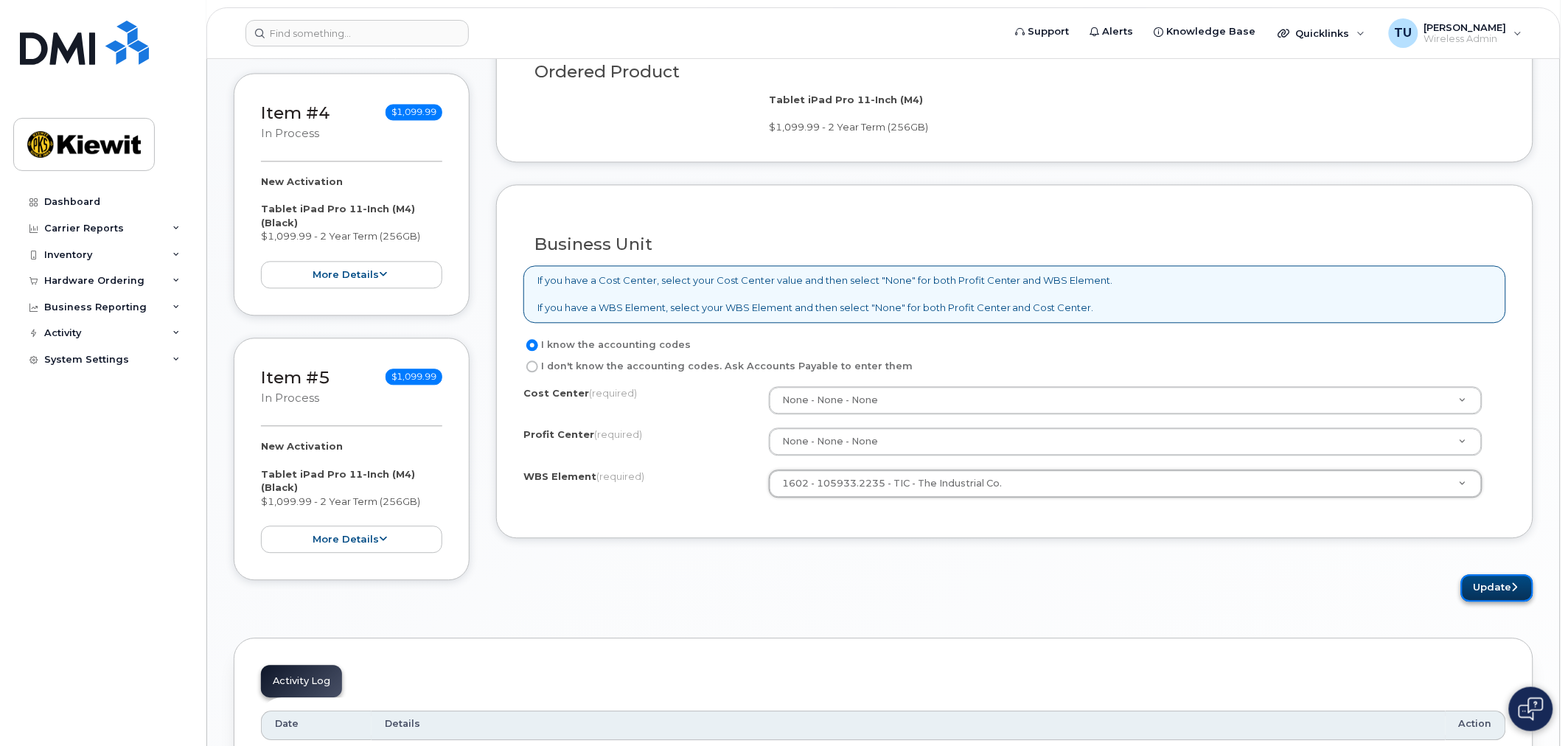
click at [1483, 589] on button "Update" at bounding box center [1497, 587] width 72 height 27
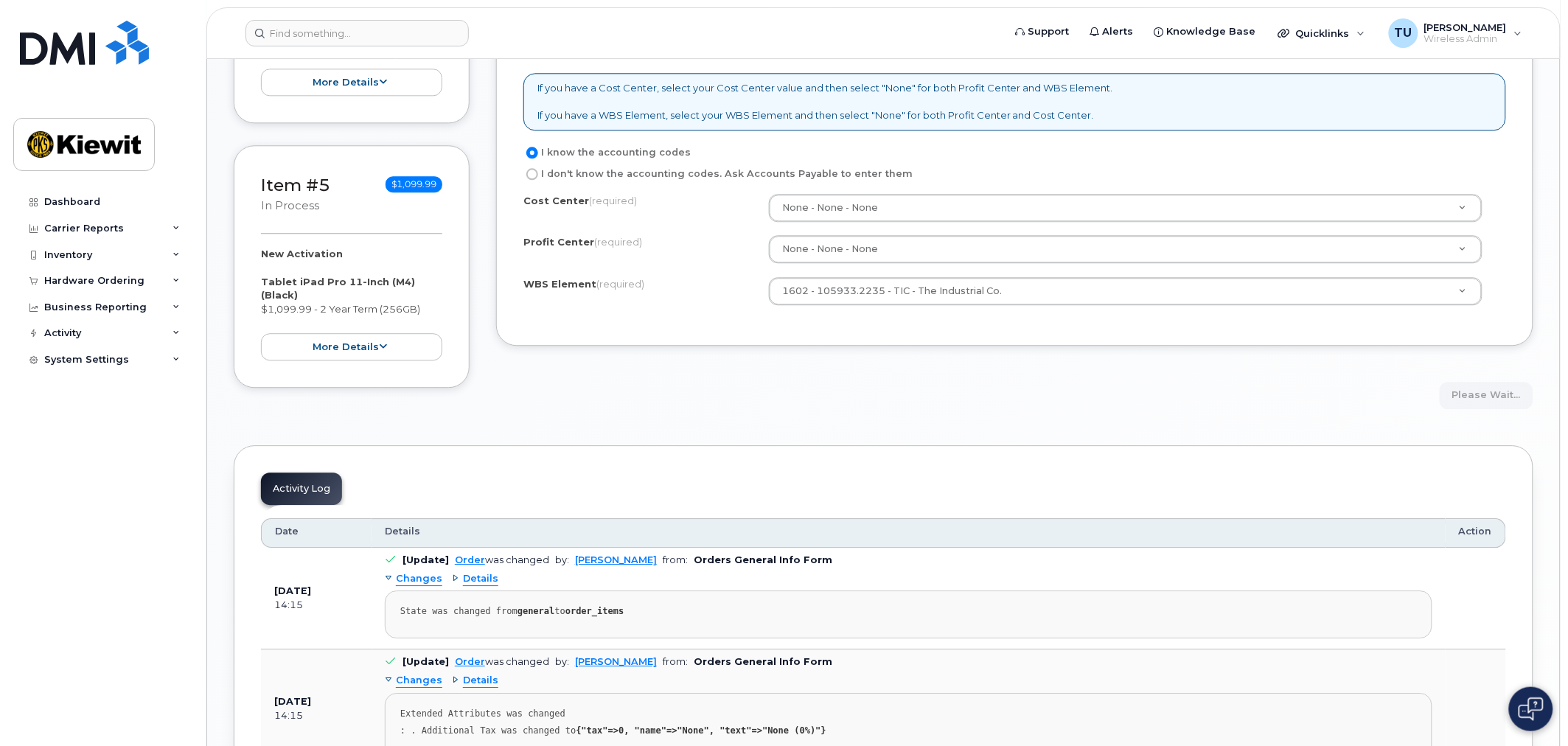
scroll to position [1228, 0]
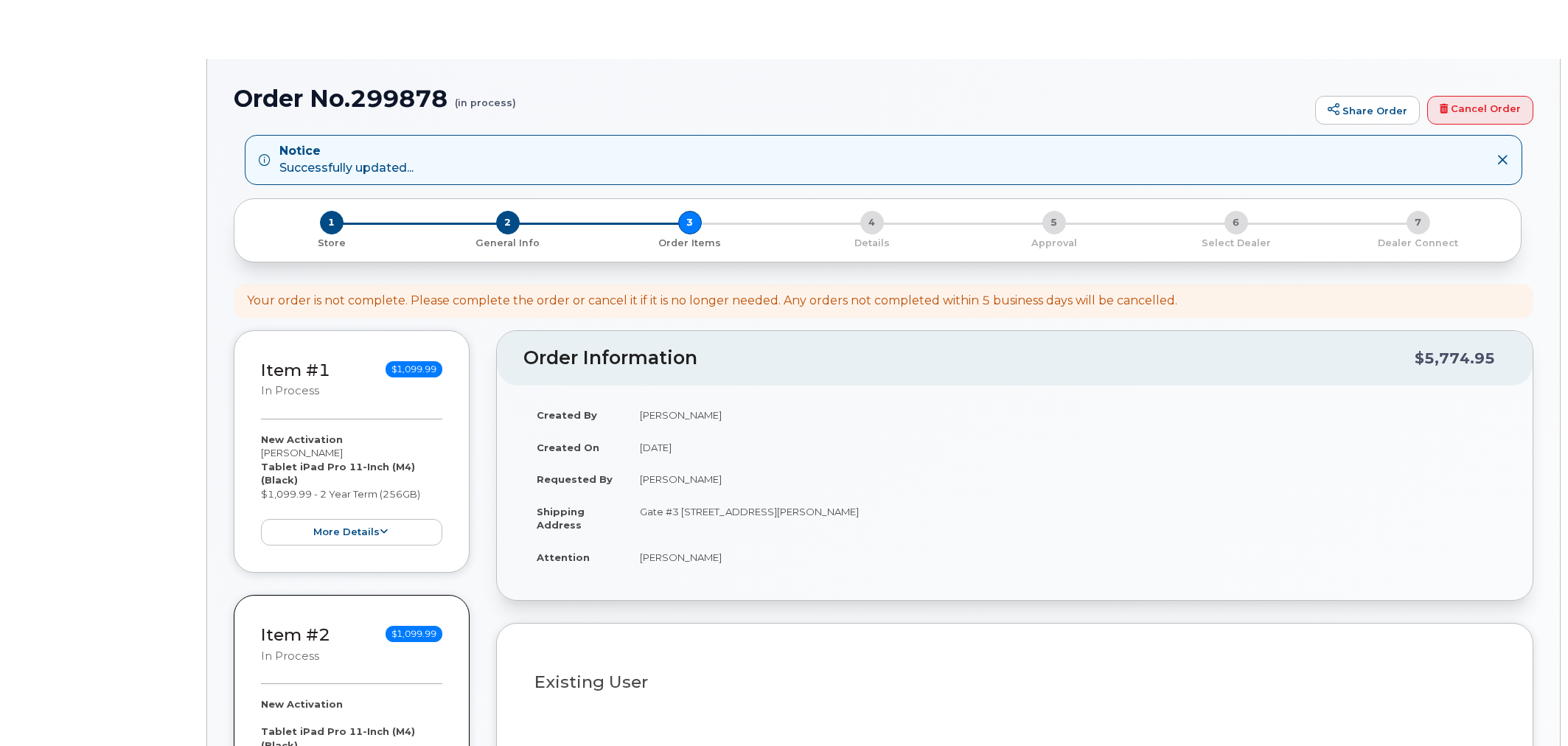
select select
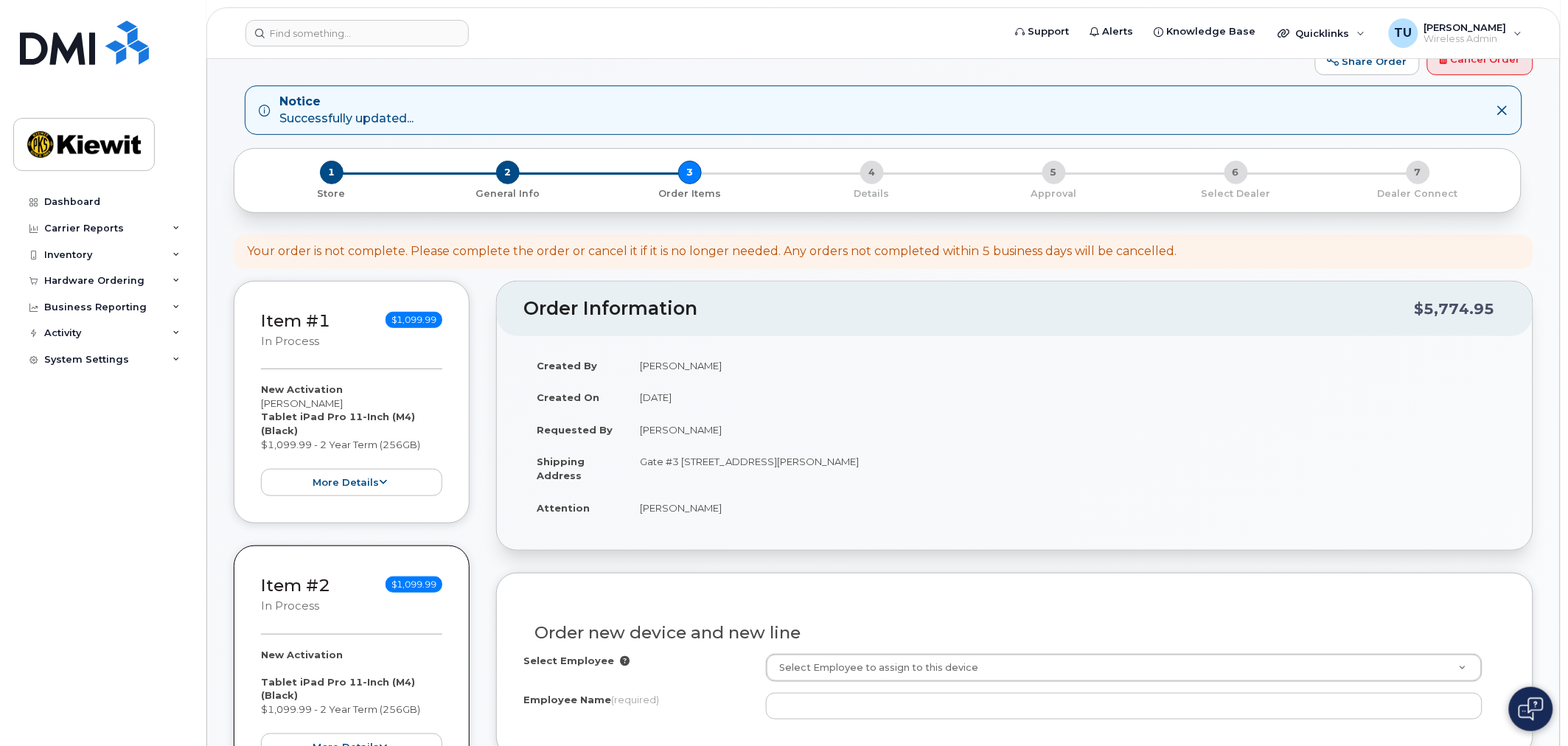
scroll to position [409, 0]
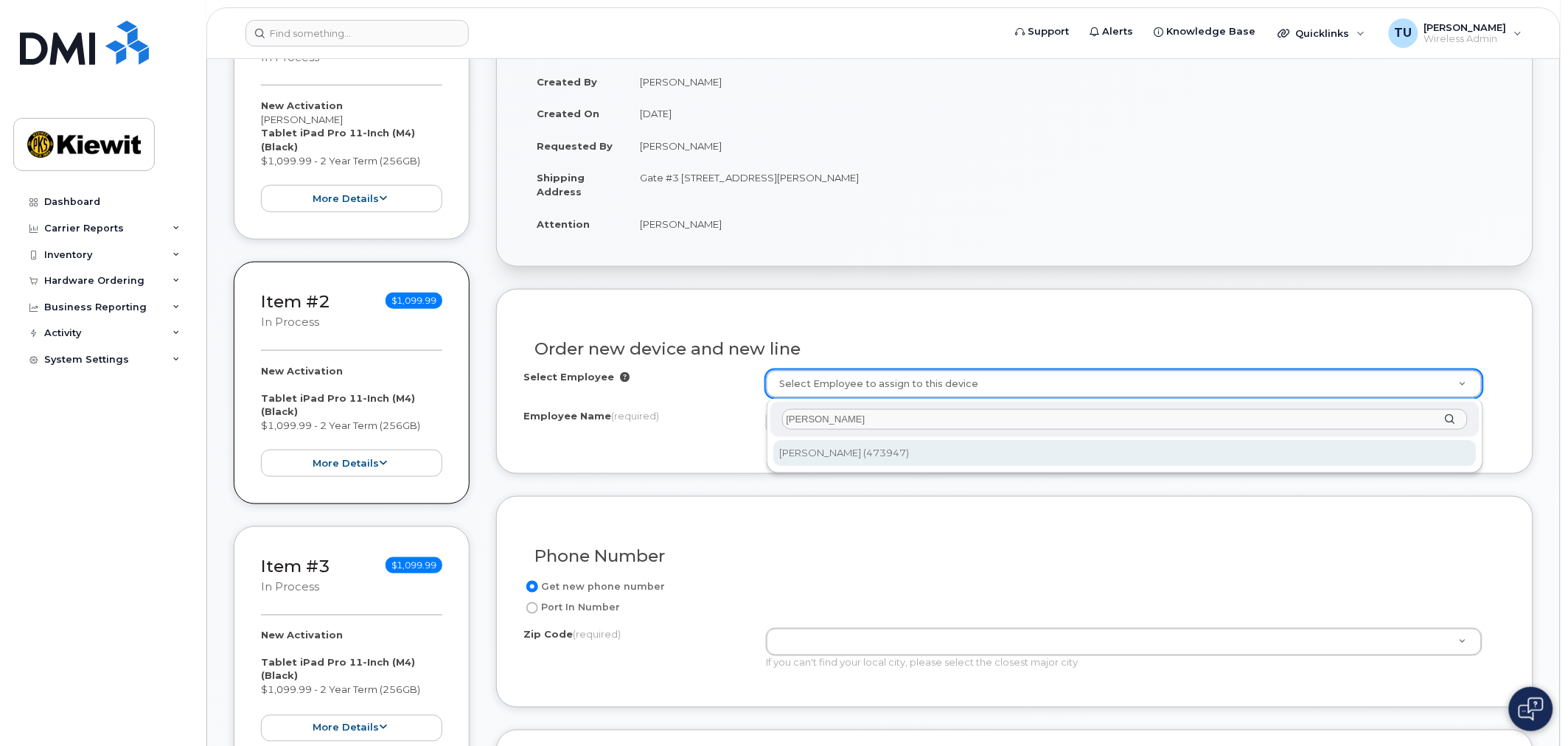
type input "[PERSON_NAME]"
type input "2159281"
type input "[PERSON_NAME]"
type input "[STREET_ADDRESS][PERSON_NAME]"
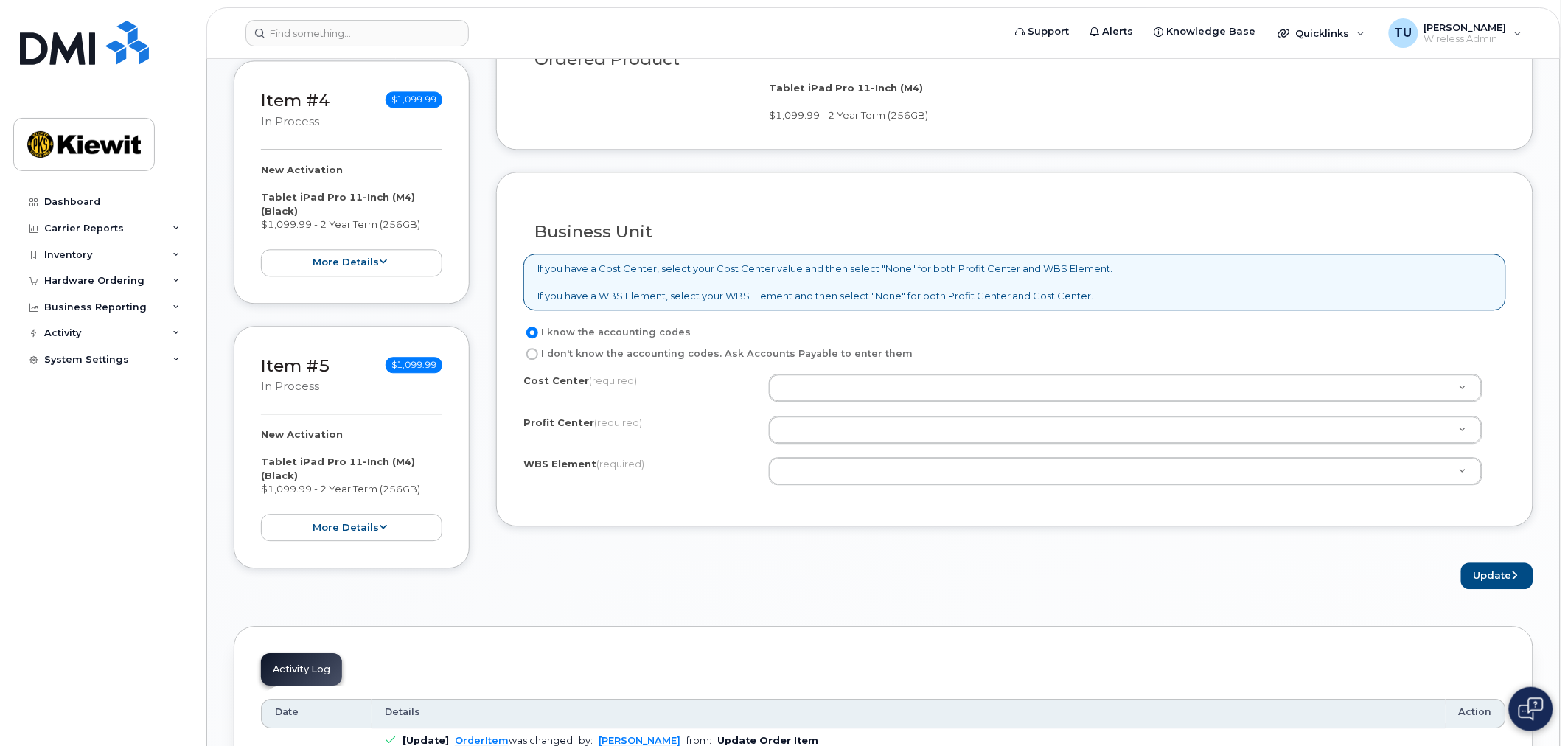
scroll to position [1146, 0]
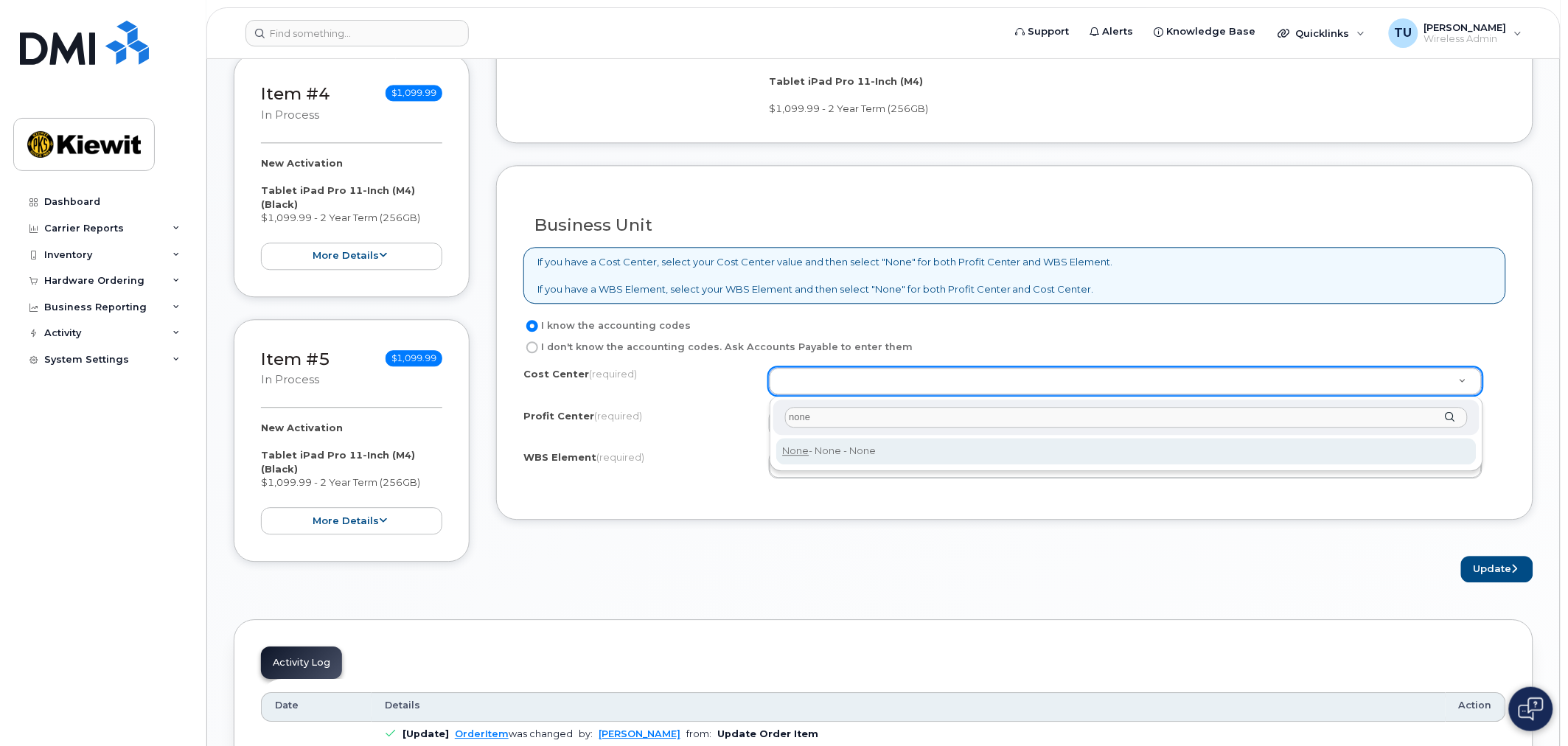
type input "none"
type input "None"
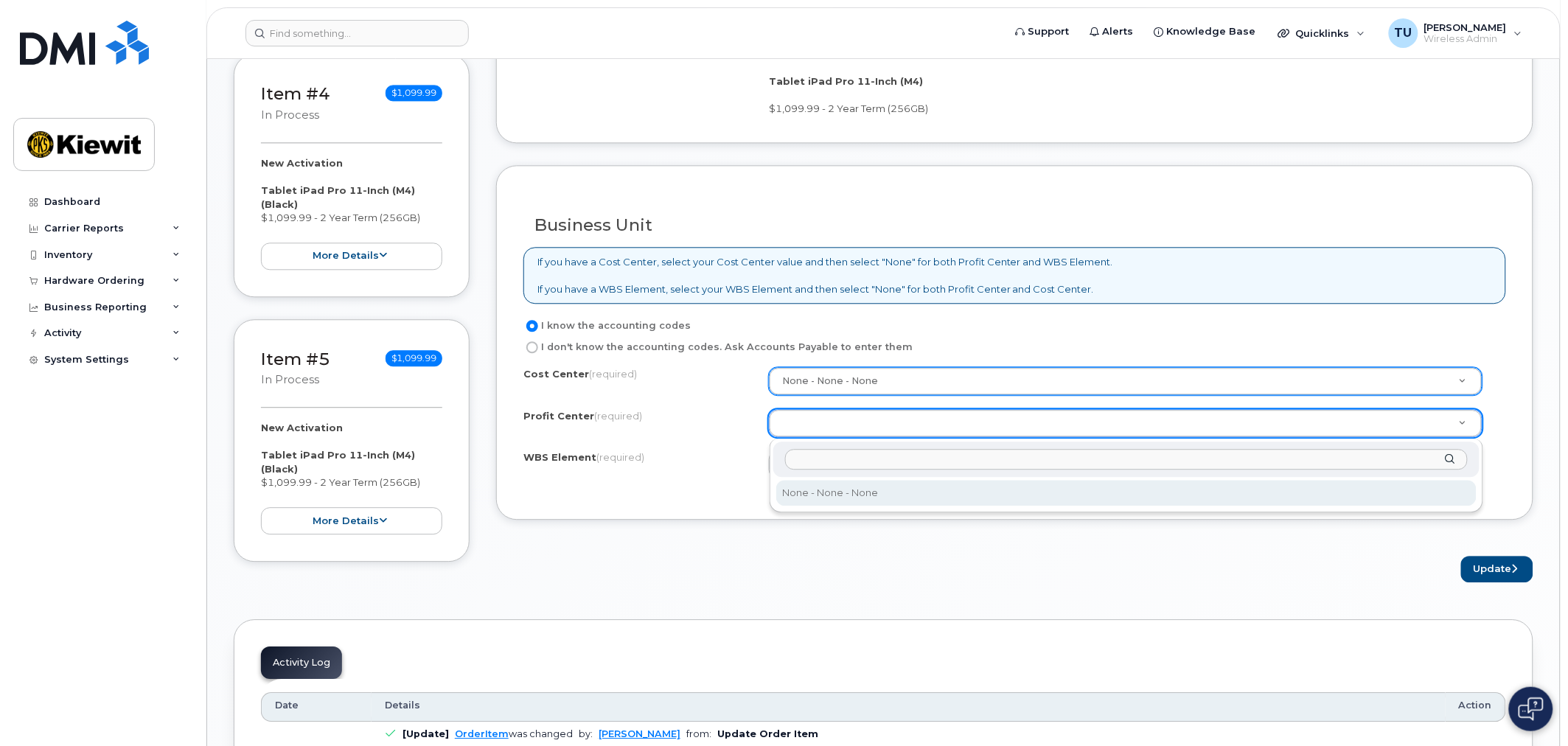
select select "None"
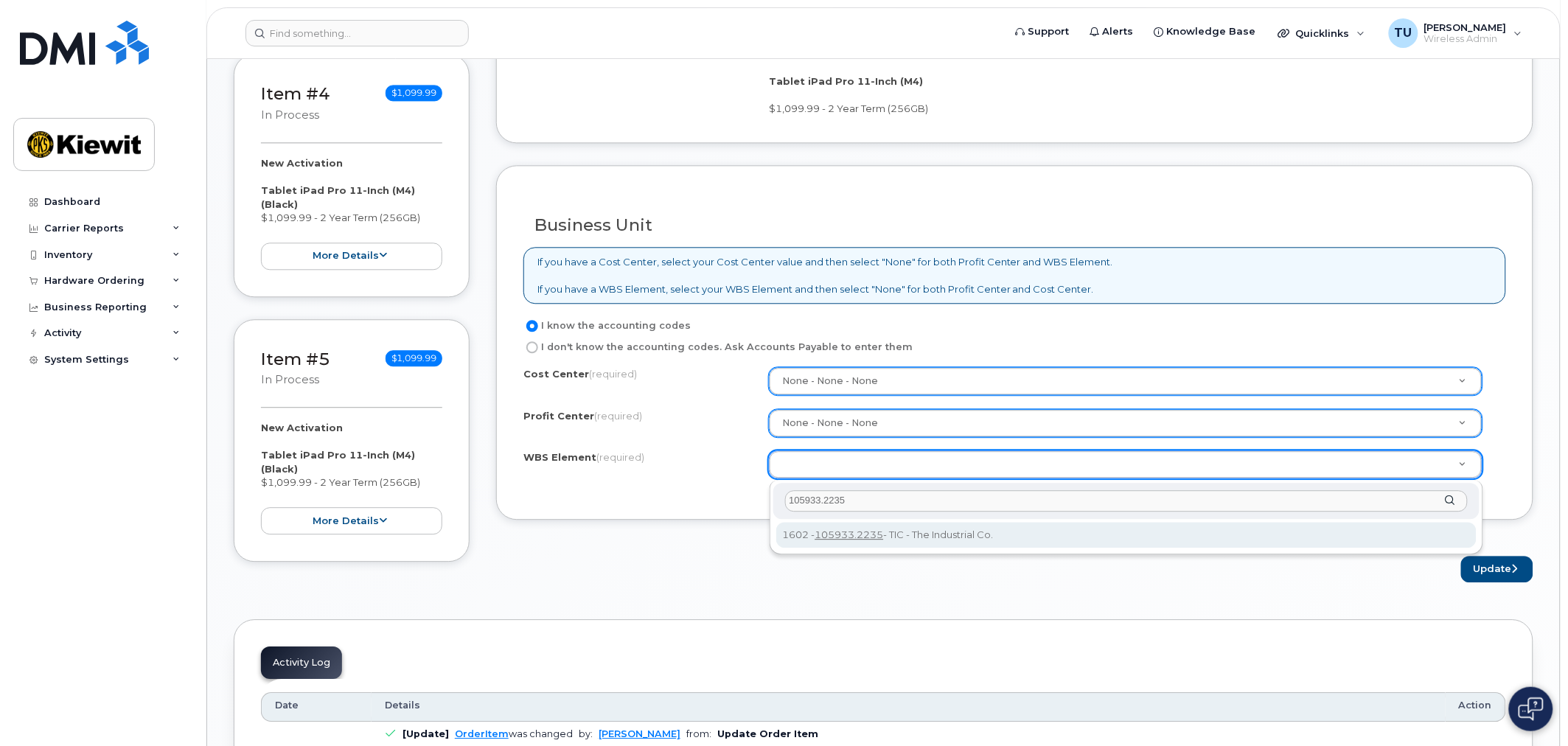
type input "105933.2235"
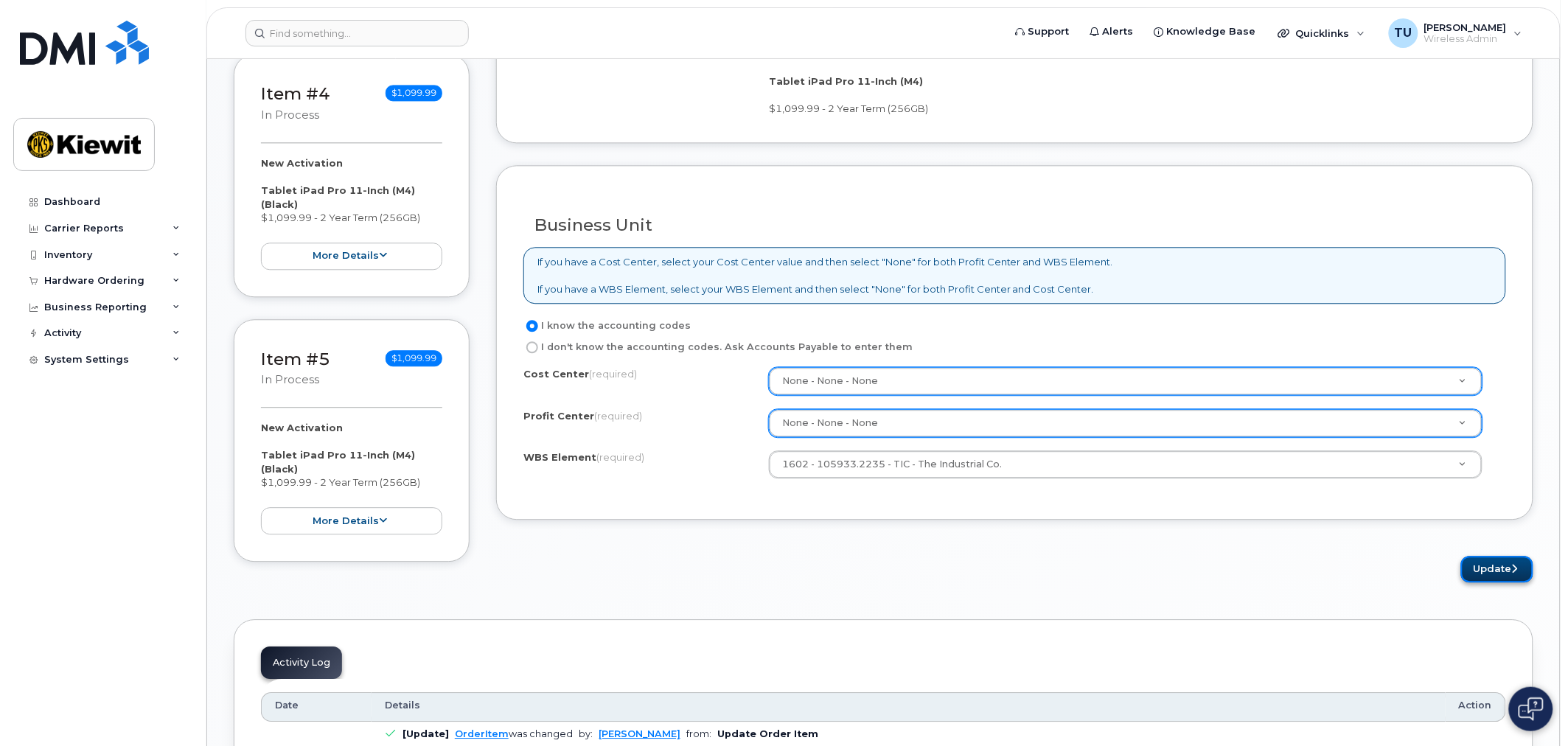
click at [1502, 569] on button "Update" at bounding box center [1497, 569] width 72 height 27
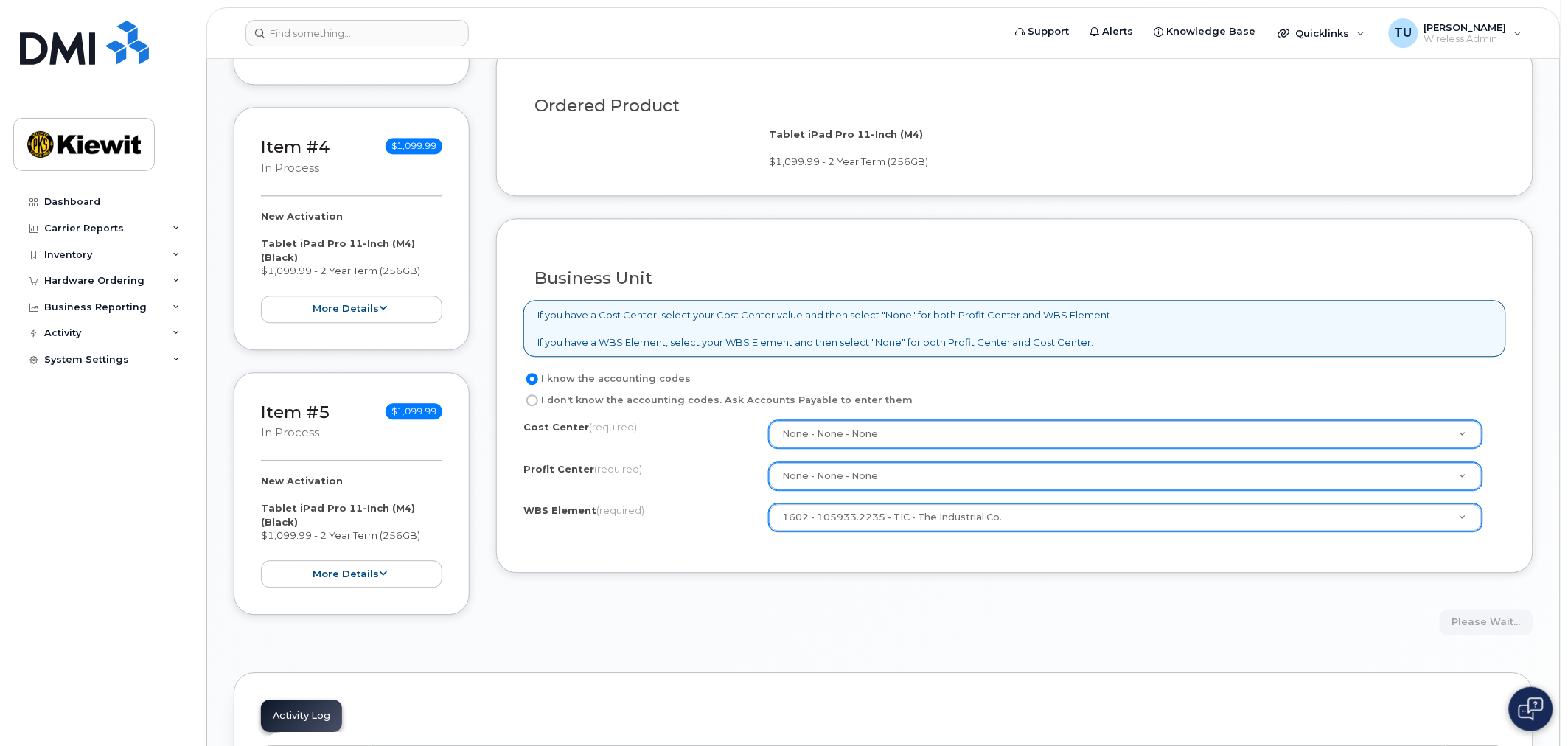
scroll to position [1228, 0]
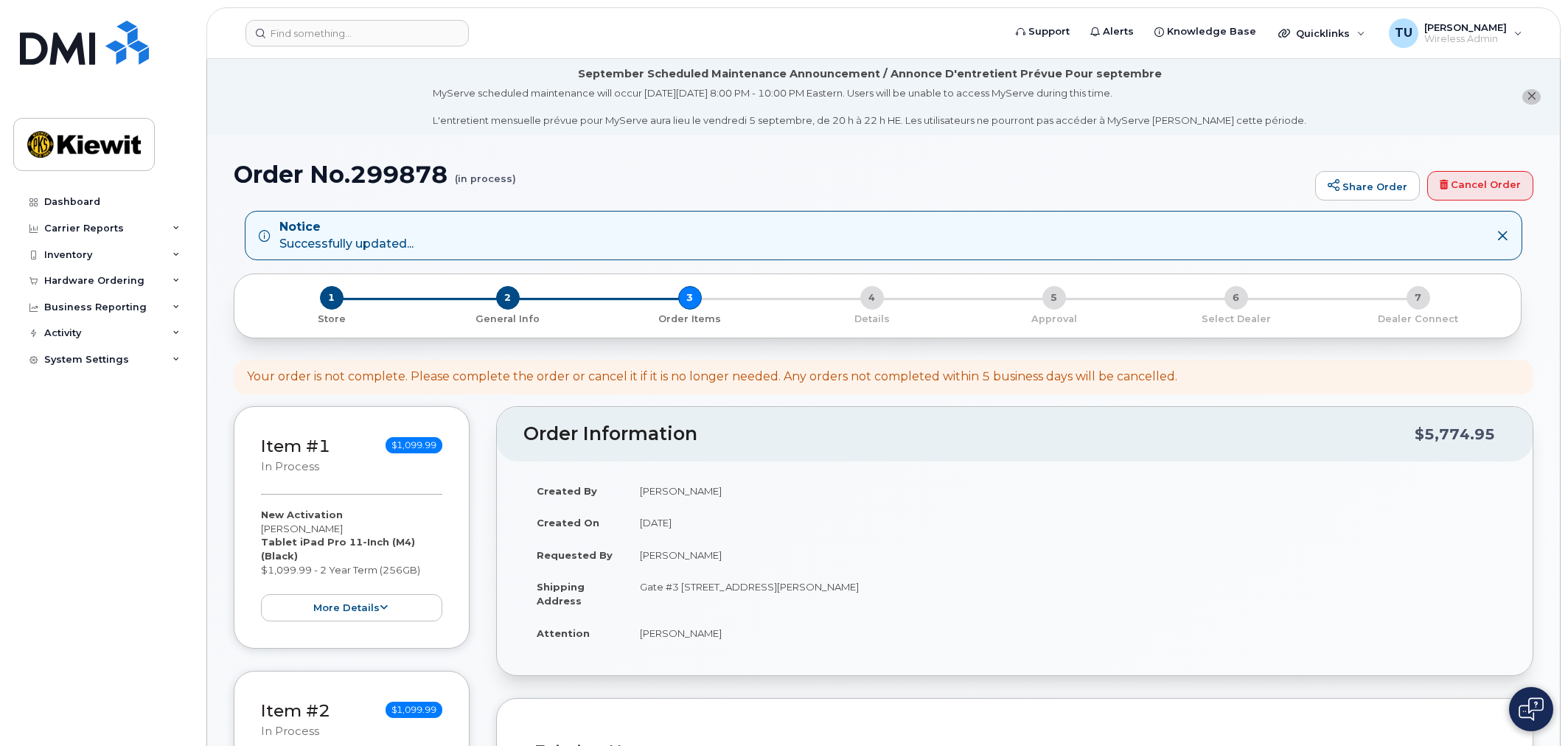
select select
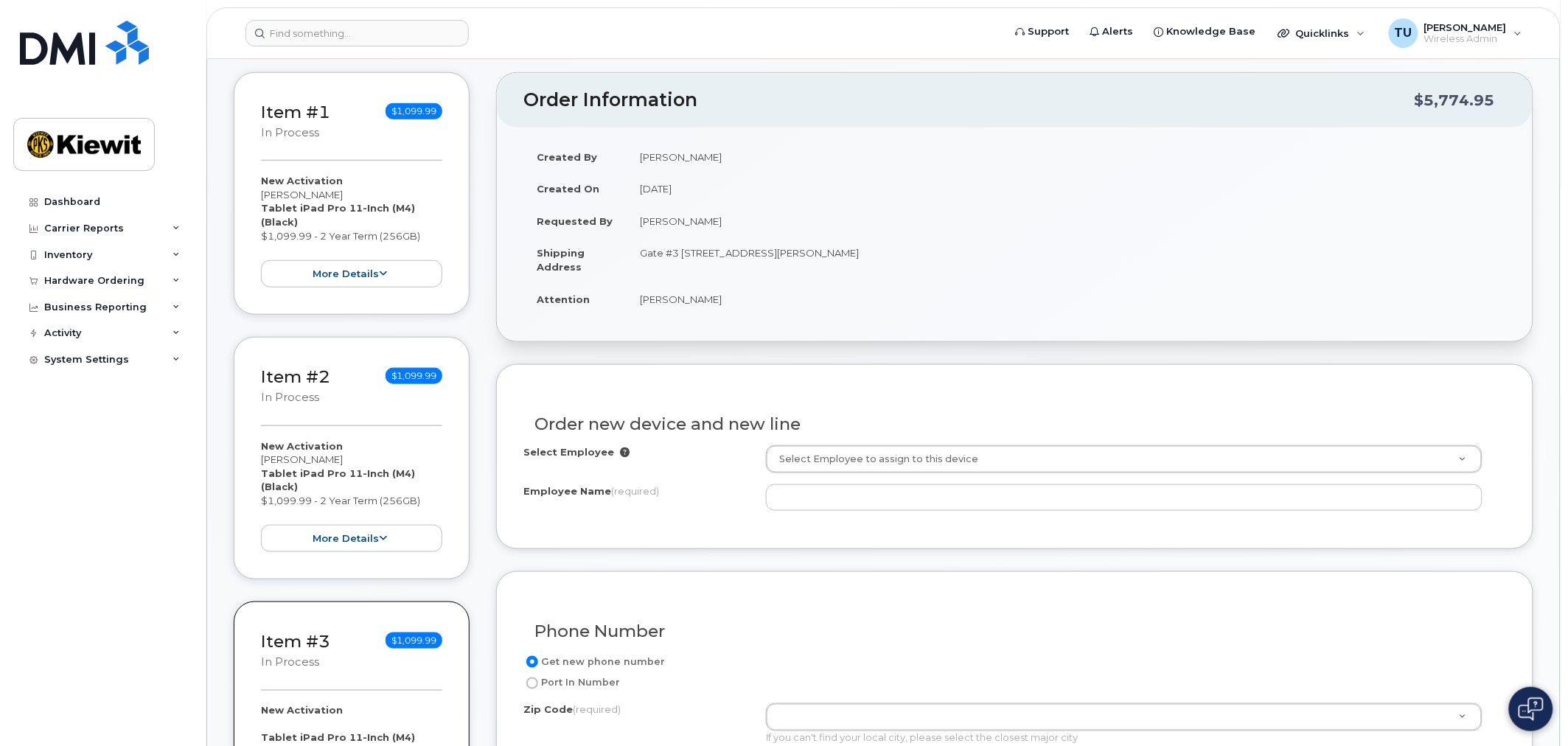
scroll to position [327, 0]
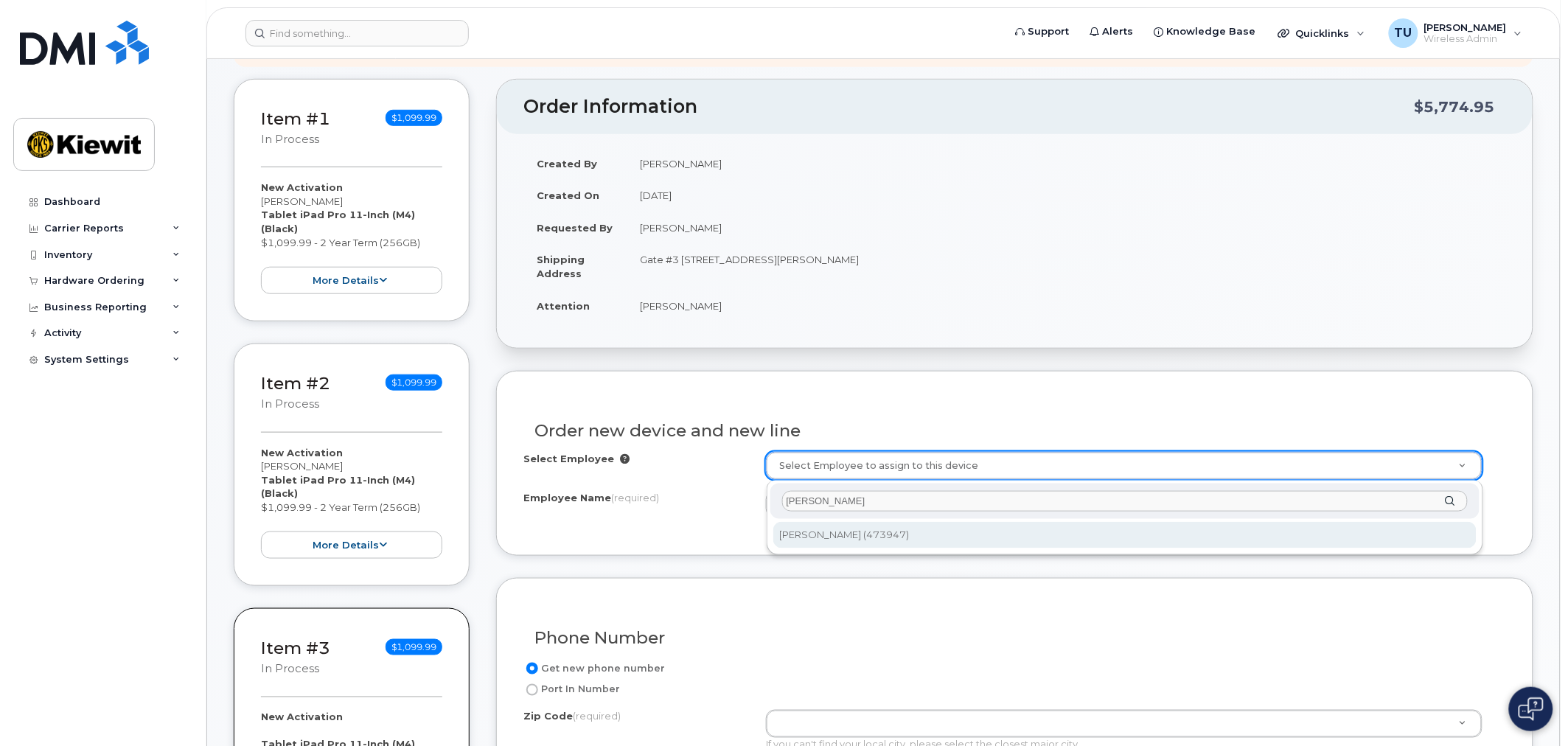
type input "[PERSON_NAME]"
type input "2159281"
type input "[PERSON_NAME]"
type input "[STREET_ADDRESS][PERSON_NAME]"
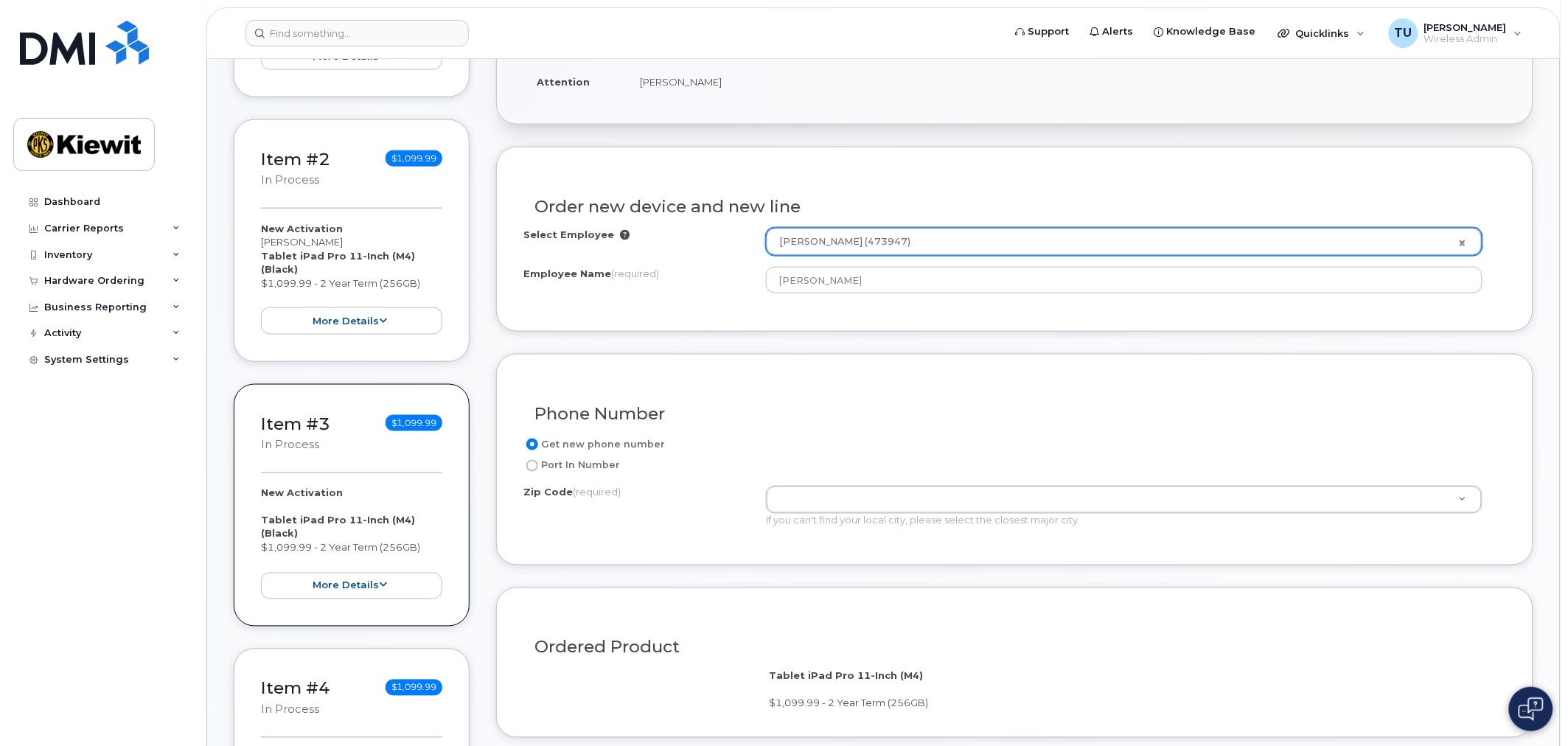
scroll to position [573, 0]
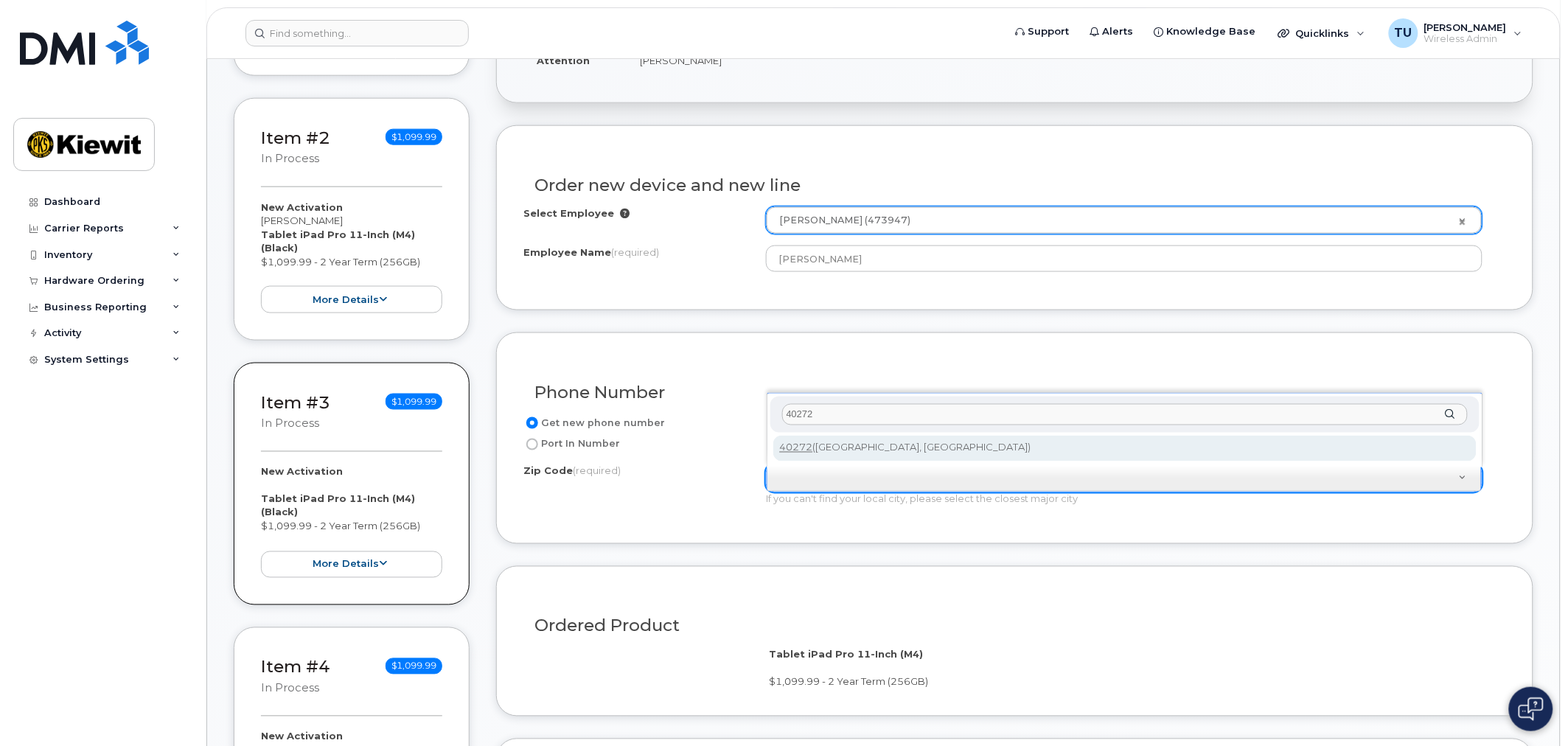
type input "40272"
type input "40272 ([GEOGRAPHIC_DATA], [GEOGRAPHIC_DATA])"
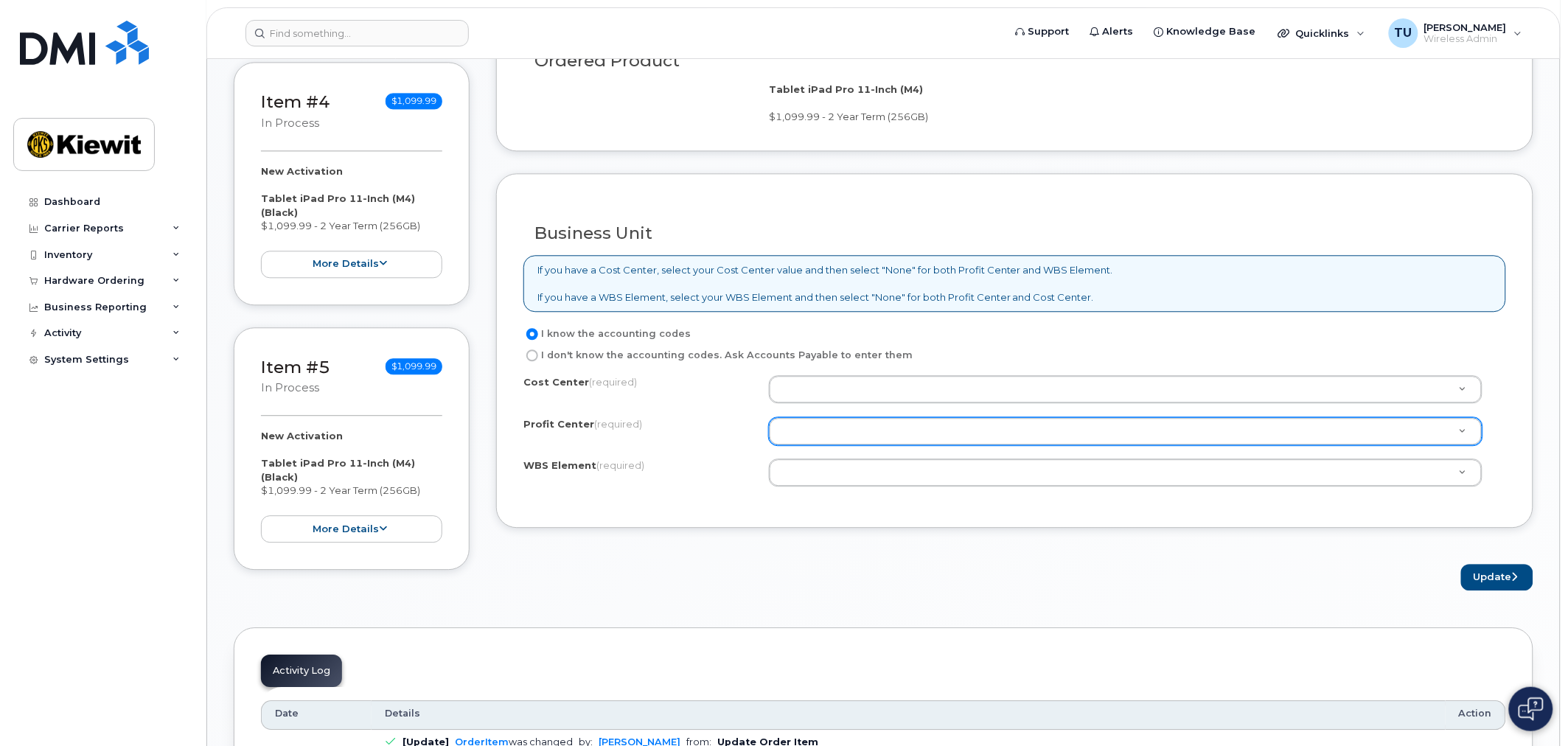
scroll to position [1146, 0]
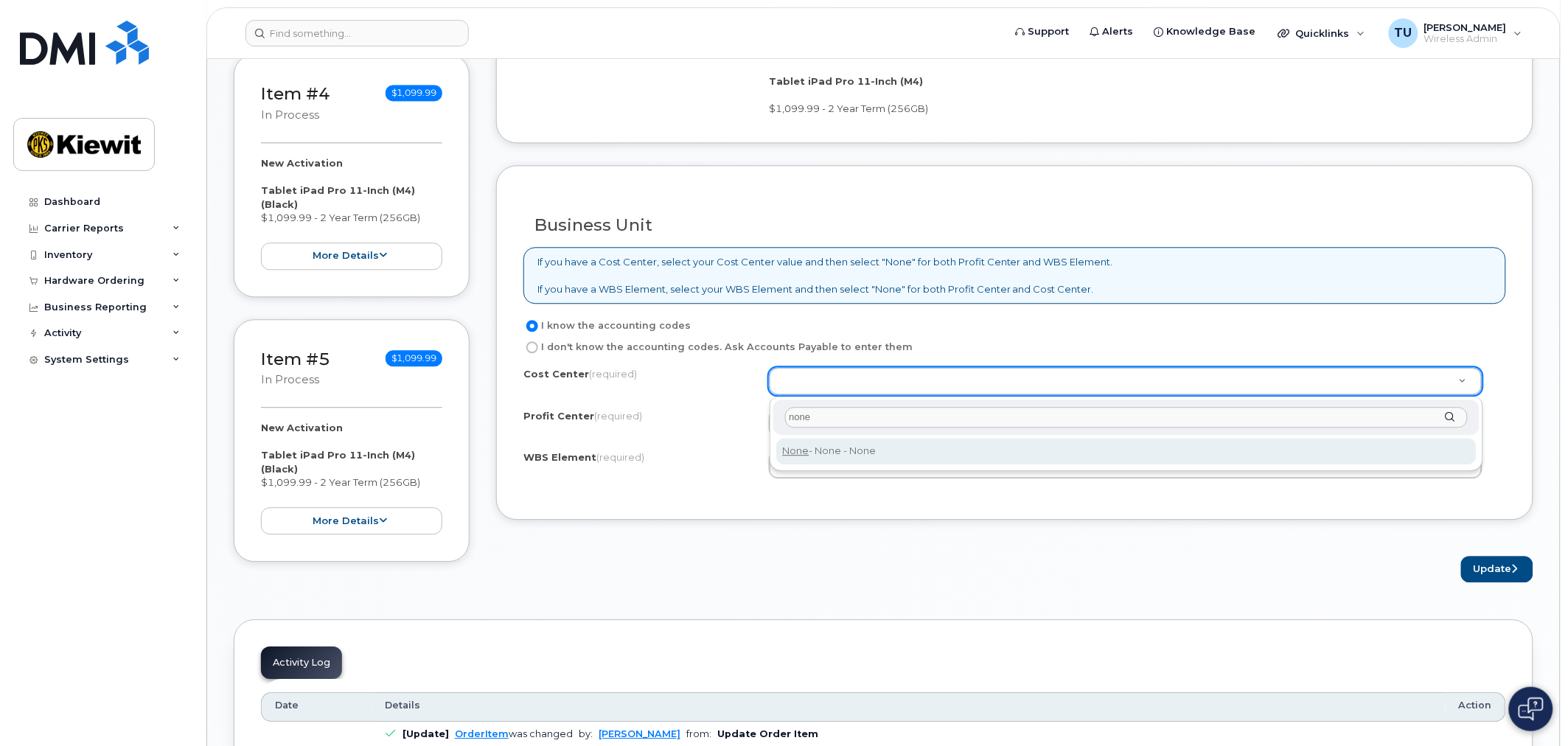
type input "none"
type input "None"
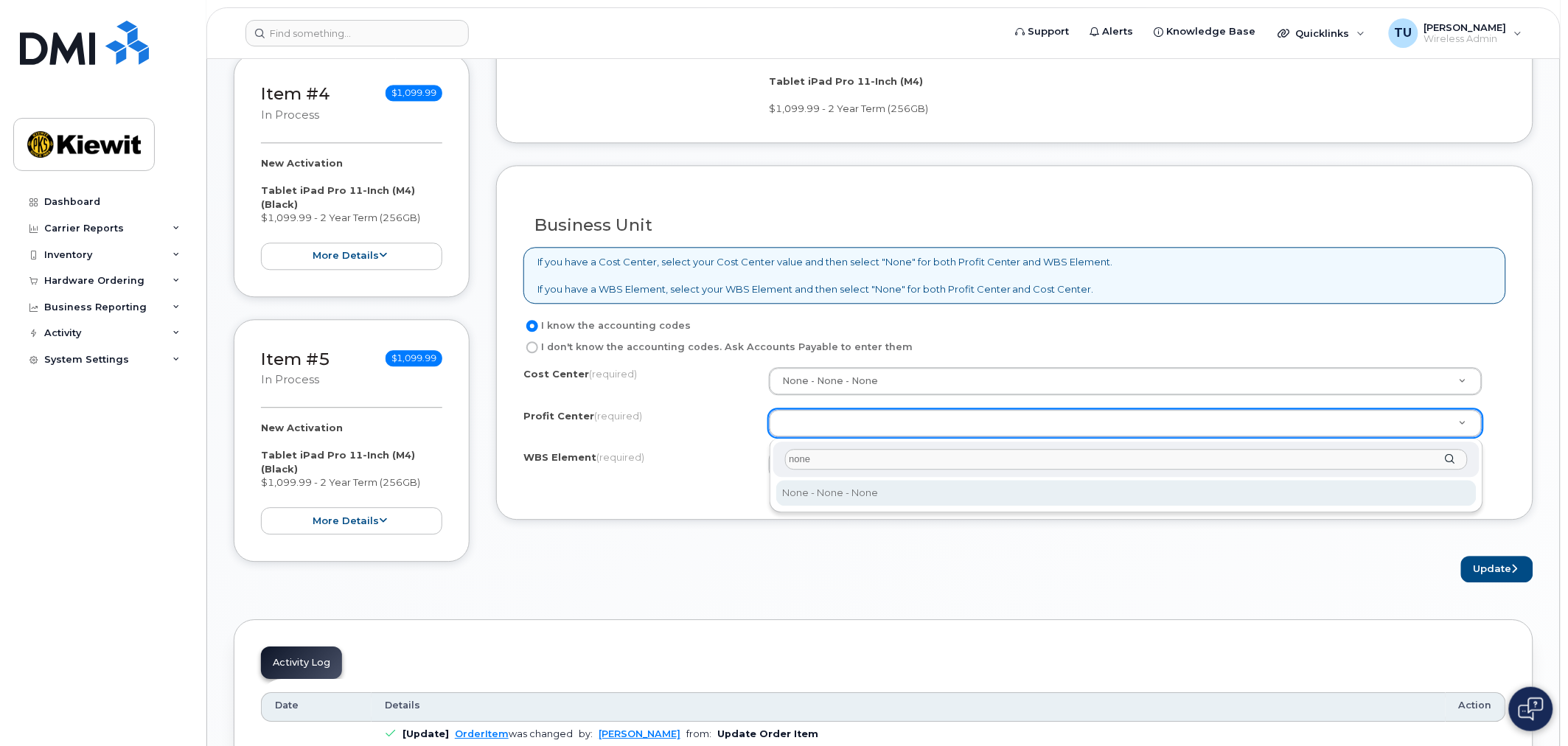
type input "none"
select select "None"
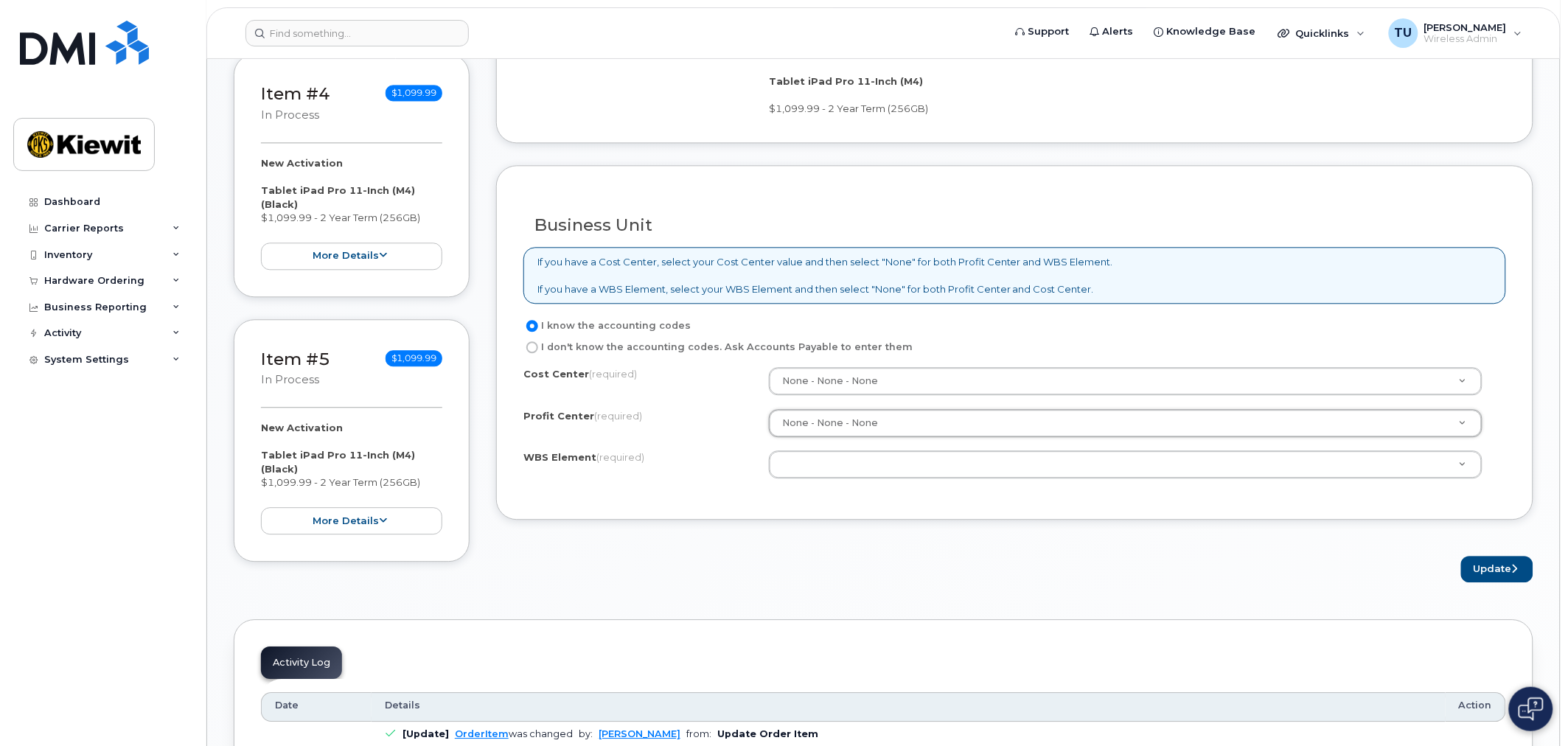
click at [857, 482] on div "Cost Center (required) None - None - None None Profit Center (required) None - …" at bounding box center [1014, 429] width 983 height 125
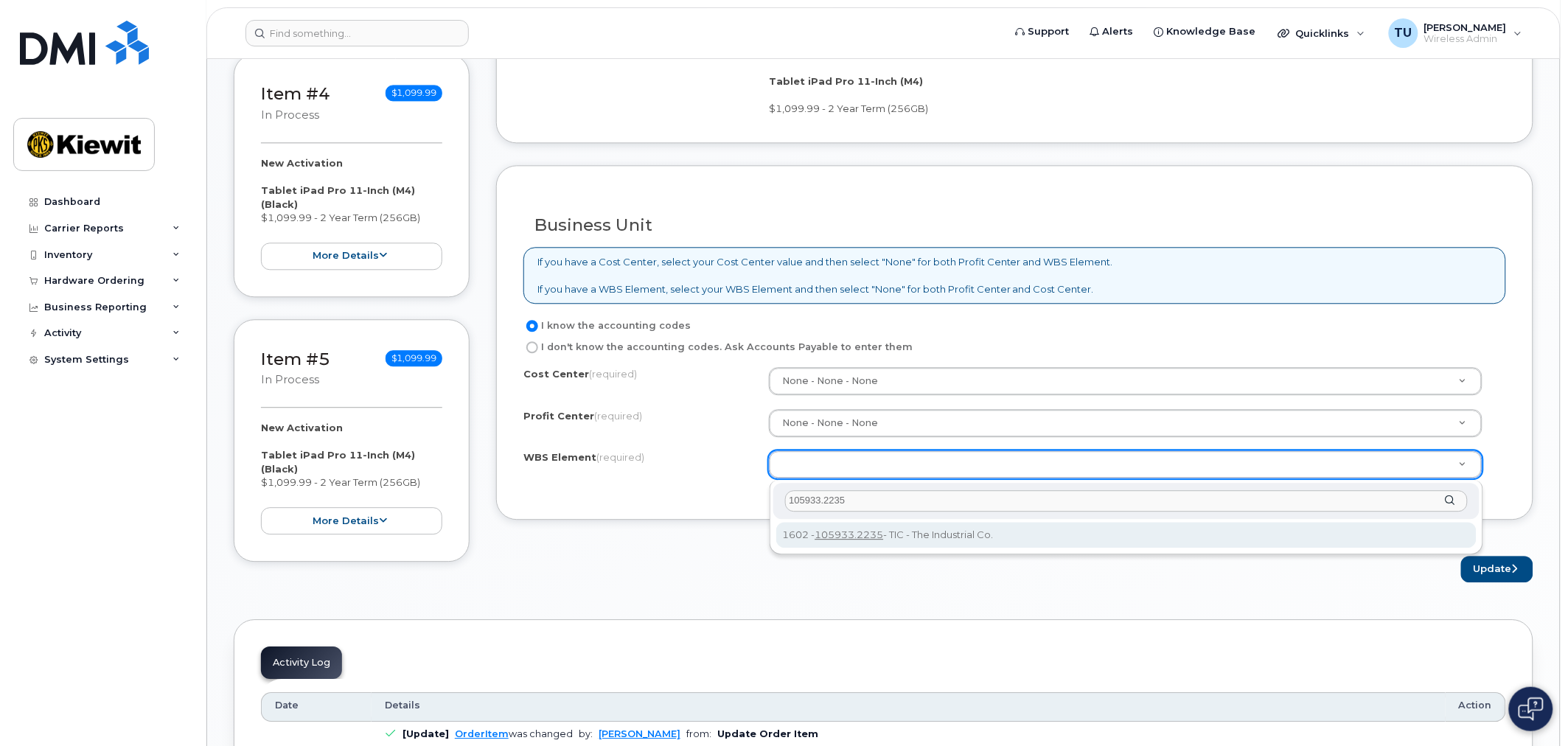
type input "105933.2235"
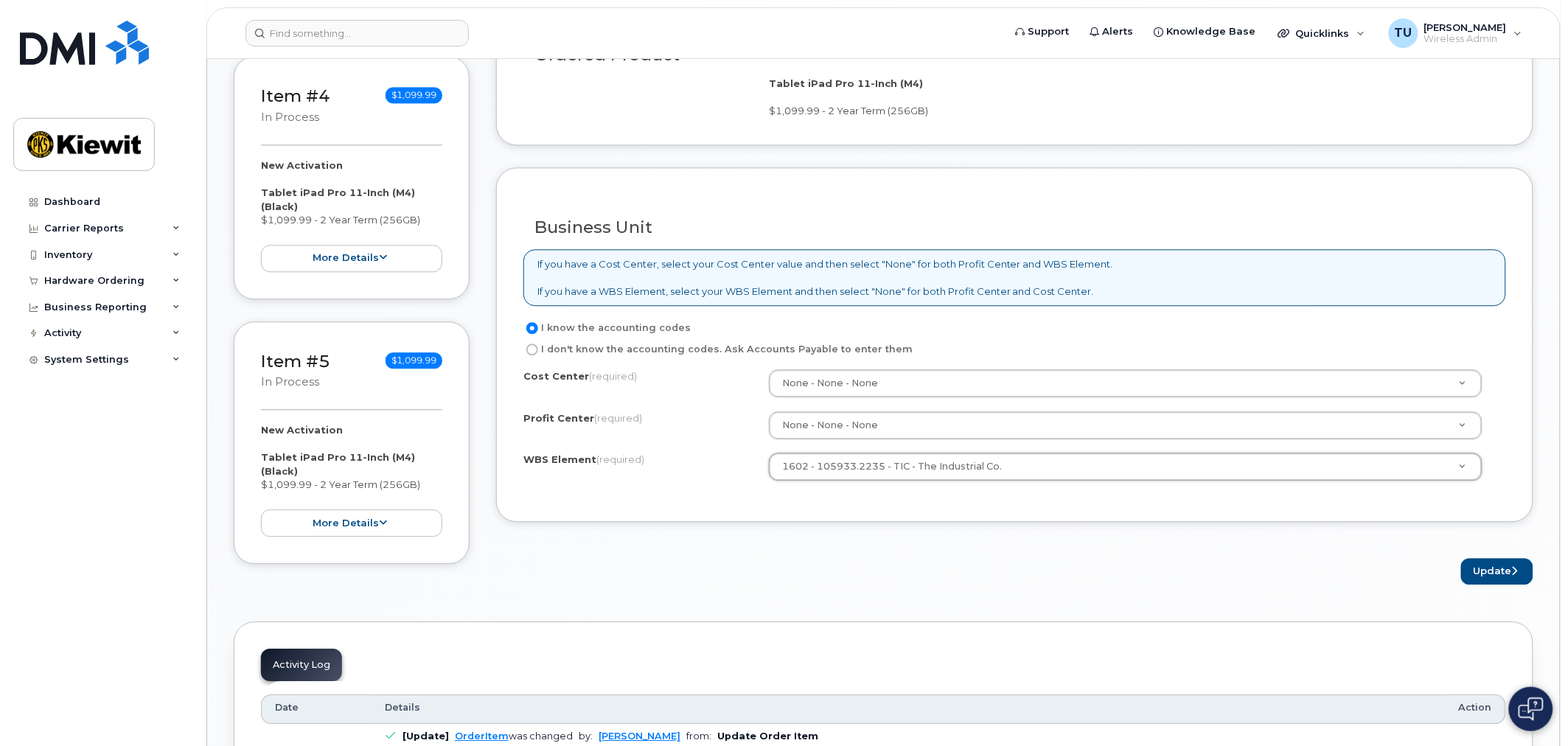
scroll to position [1228, 0]
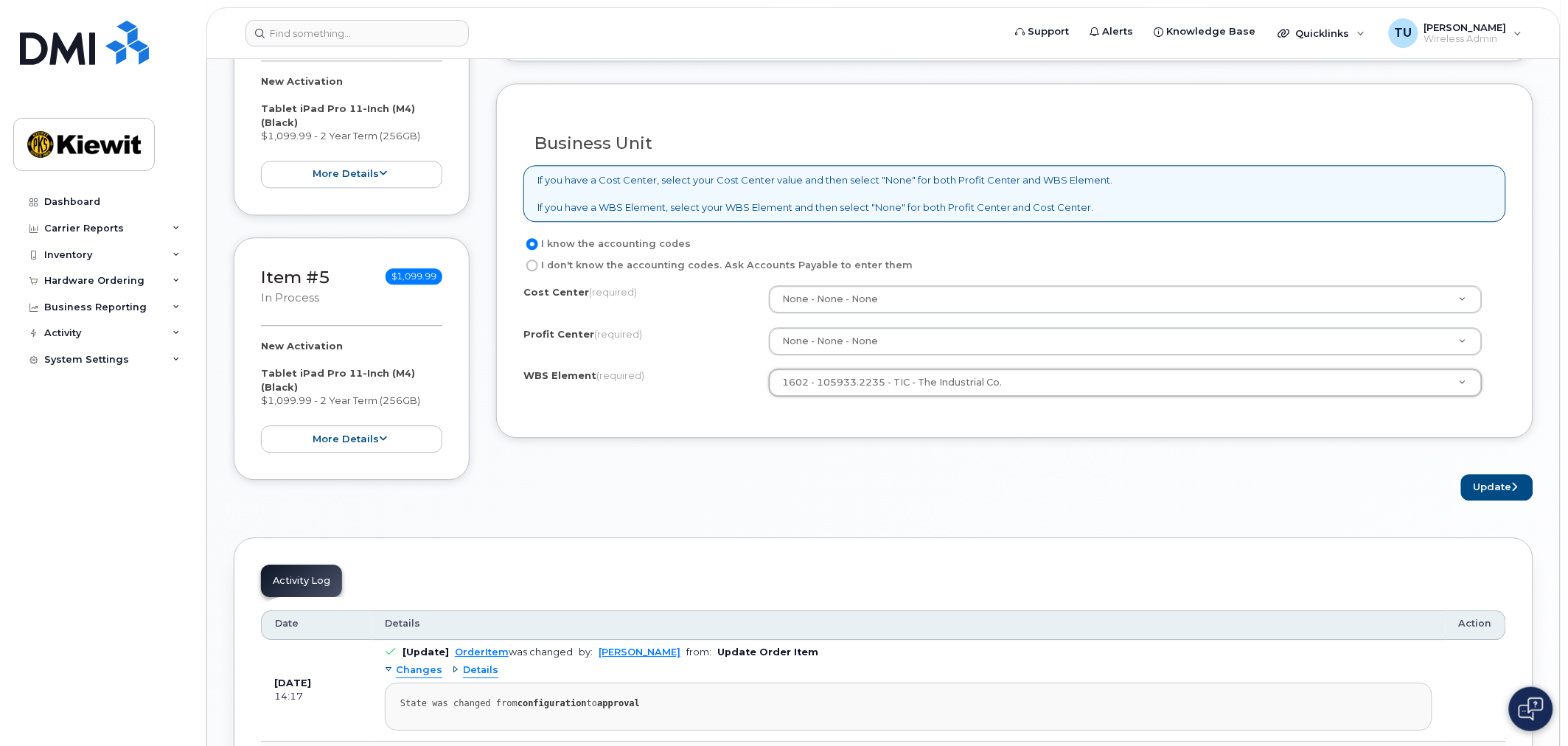
click at [1507, 489] on button "Update" at bounding box center [1497, 487] width 72 height 27
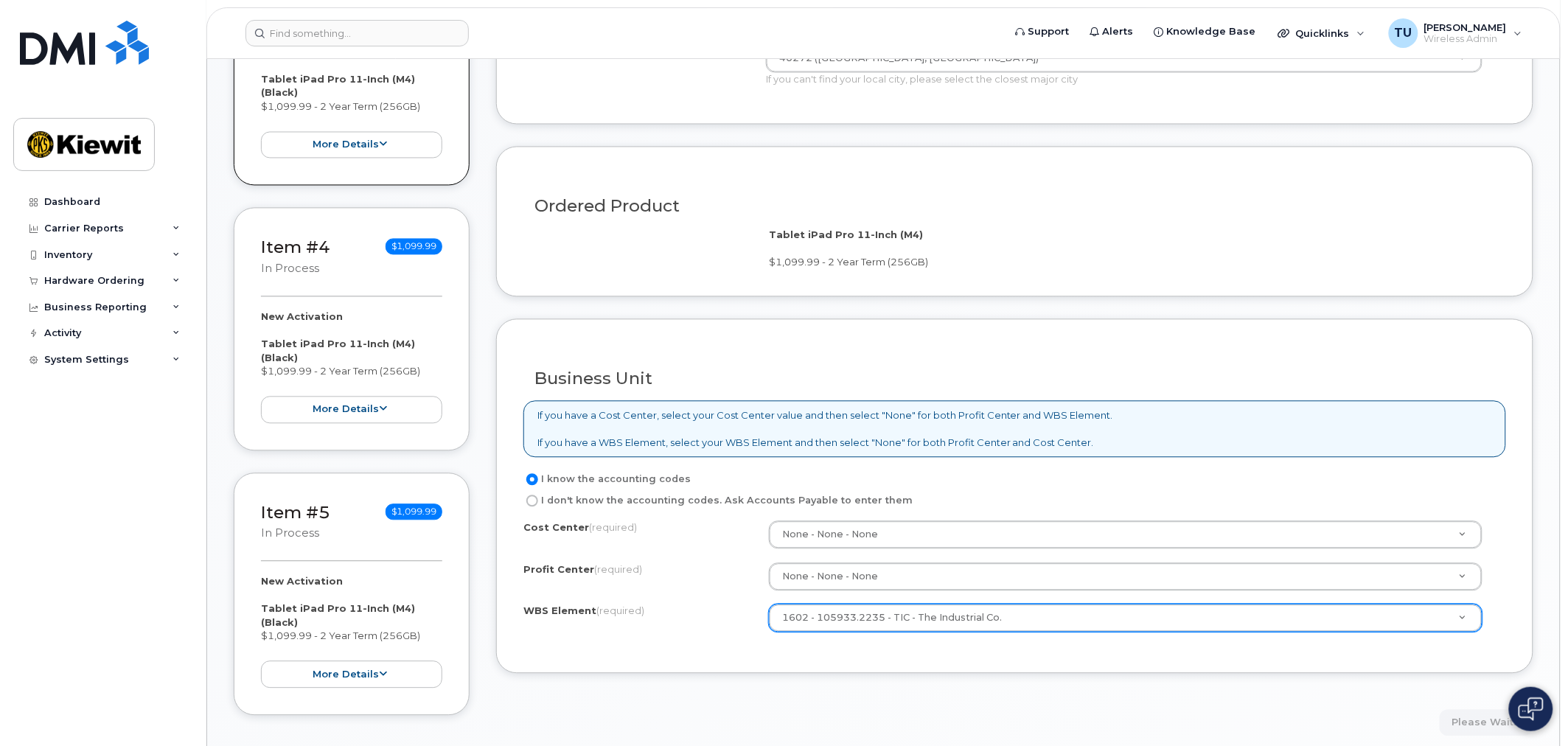
scroll to position [982, 0]
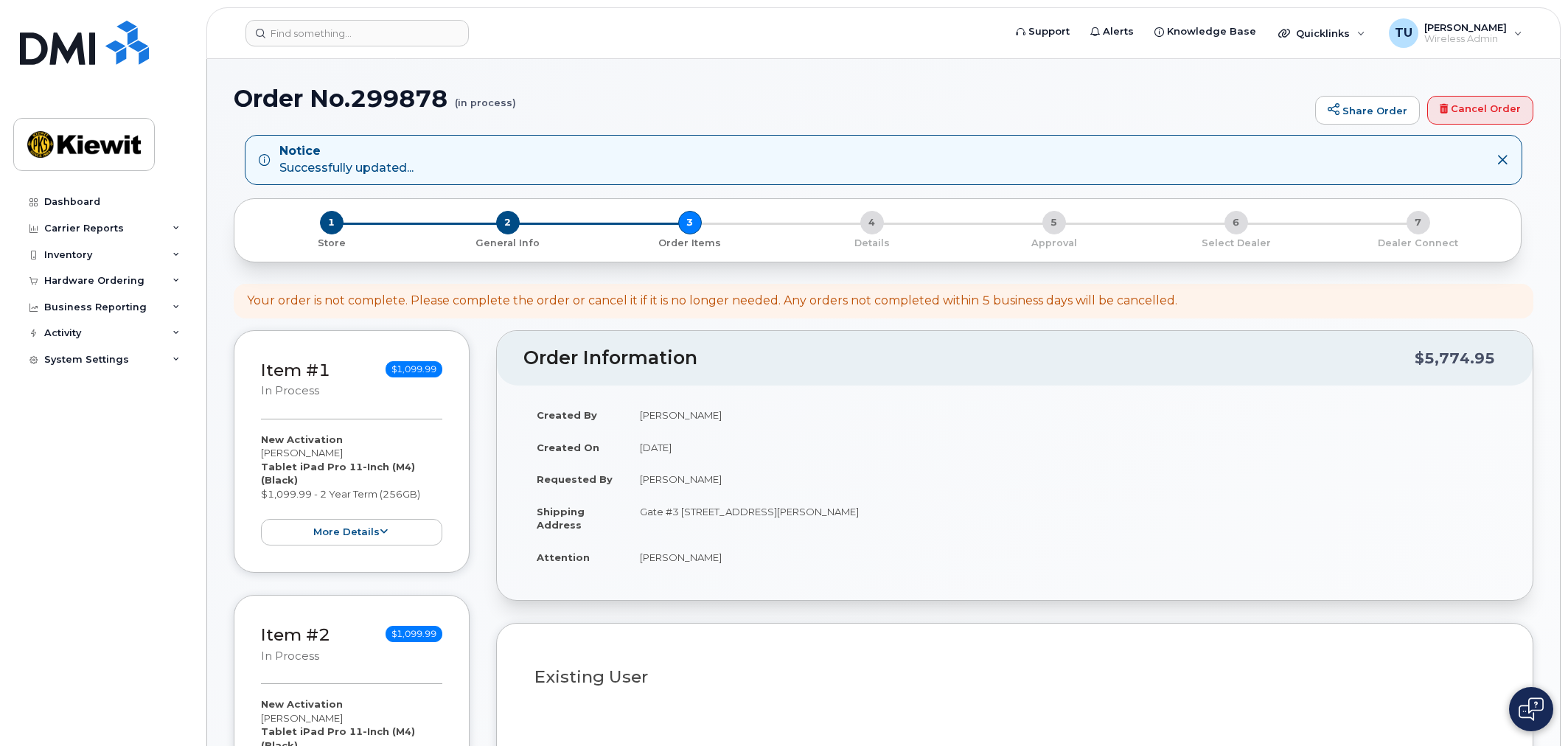
select select
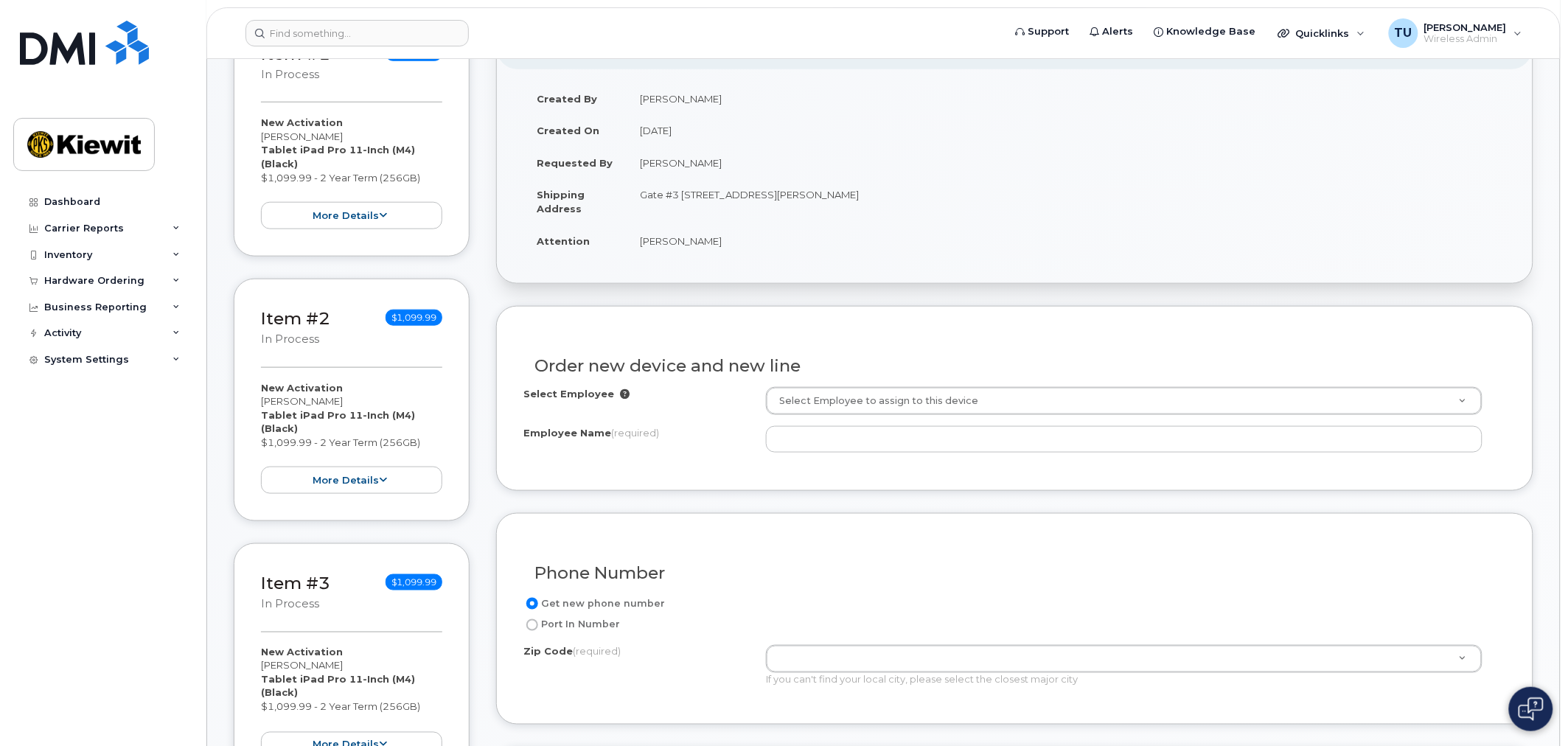
scroll to position [409, 0]
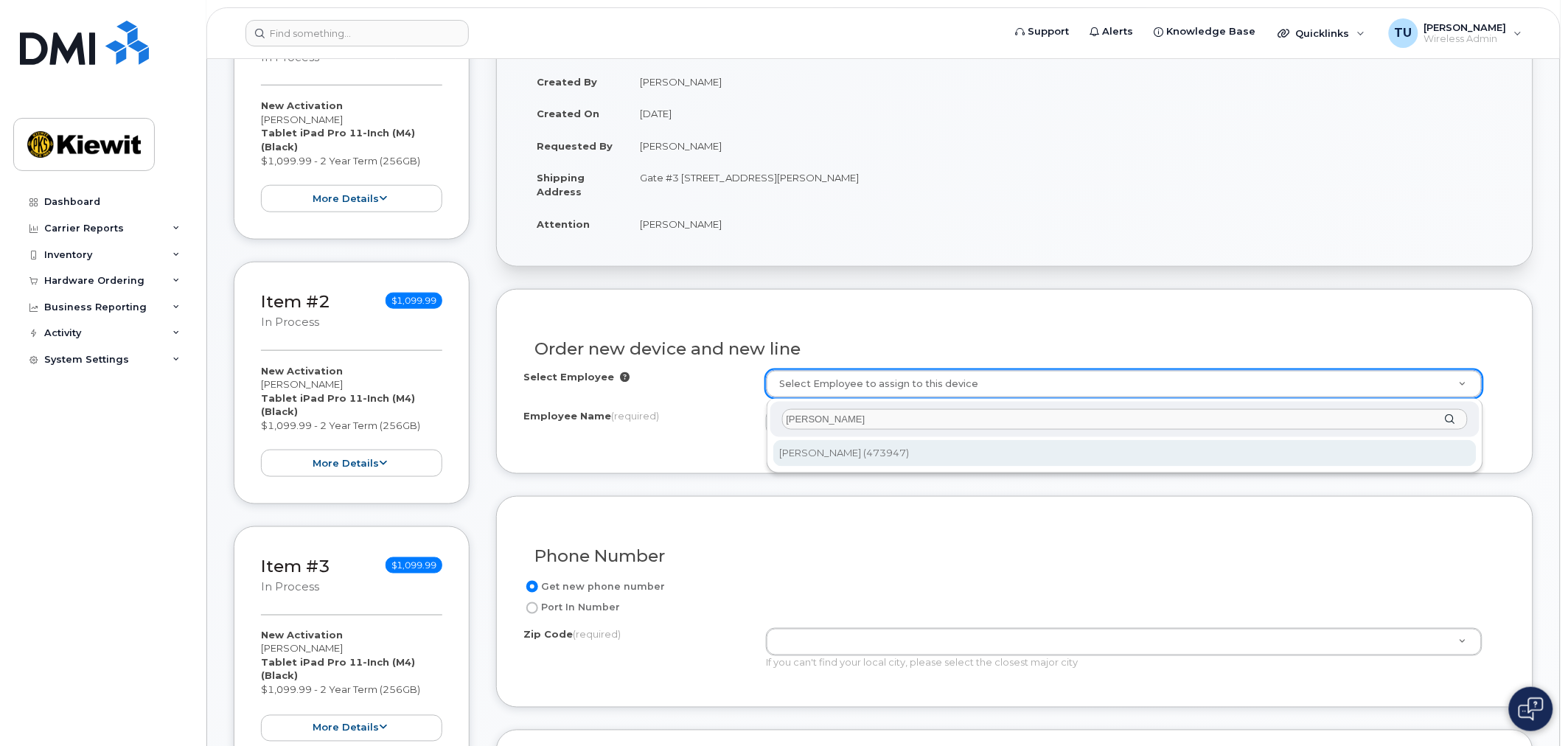
type input "[PERSON_NAME]"
type input "2159281"
type input "[PERSON_NAME]"
type input "[STREET_ADDRESS][PERSON_NAME]"
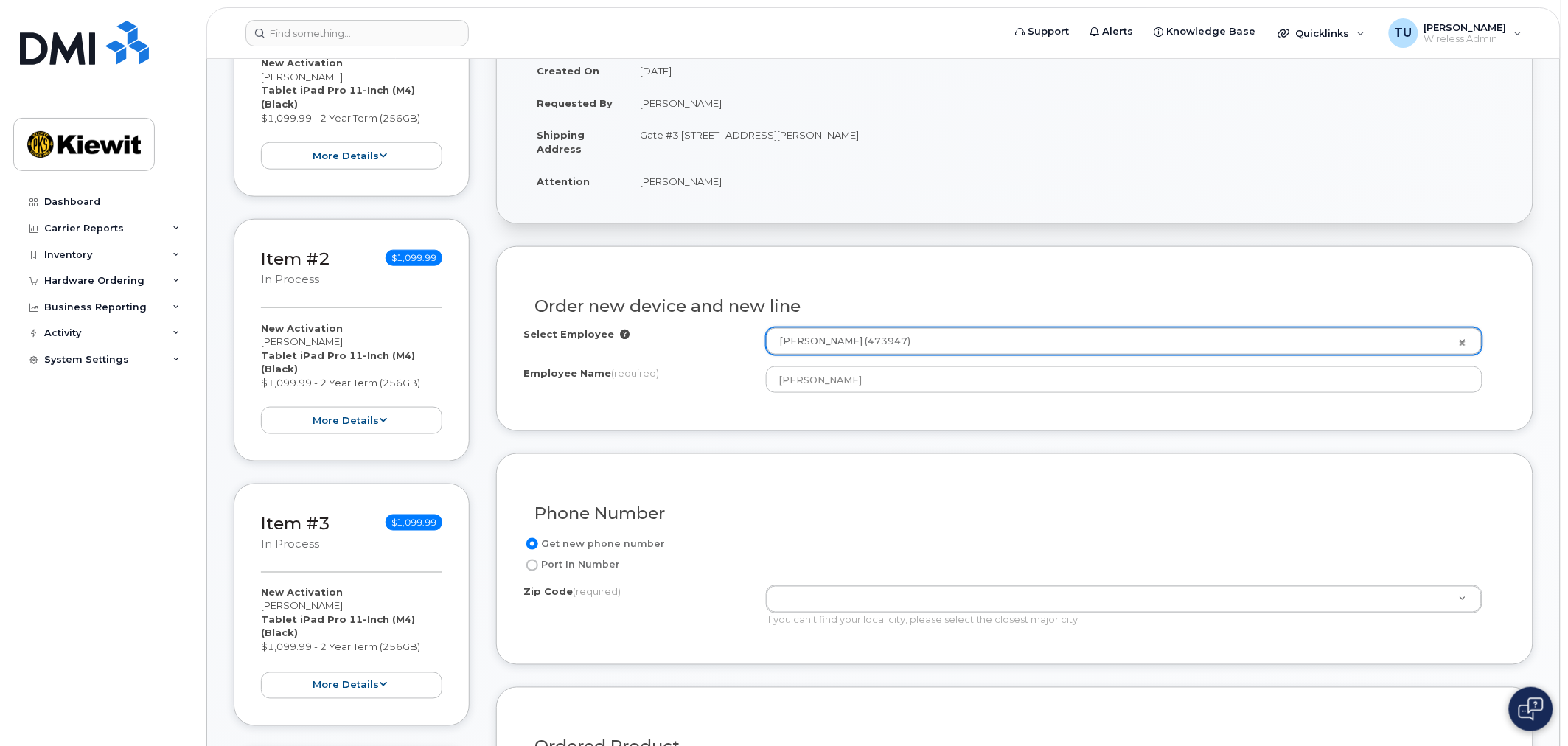
scroll to position [491, 0]
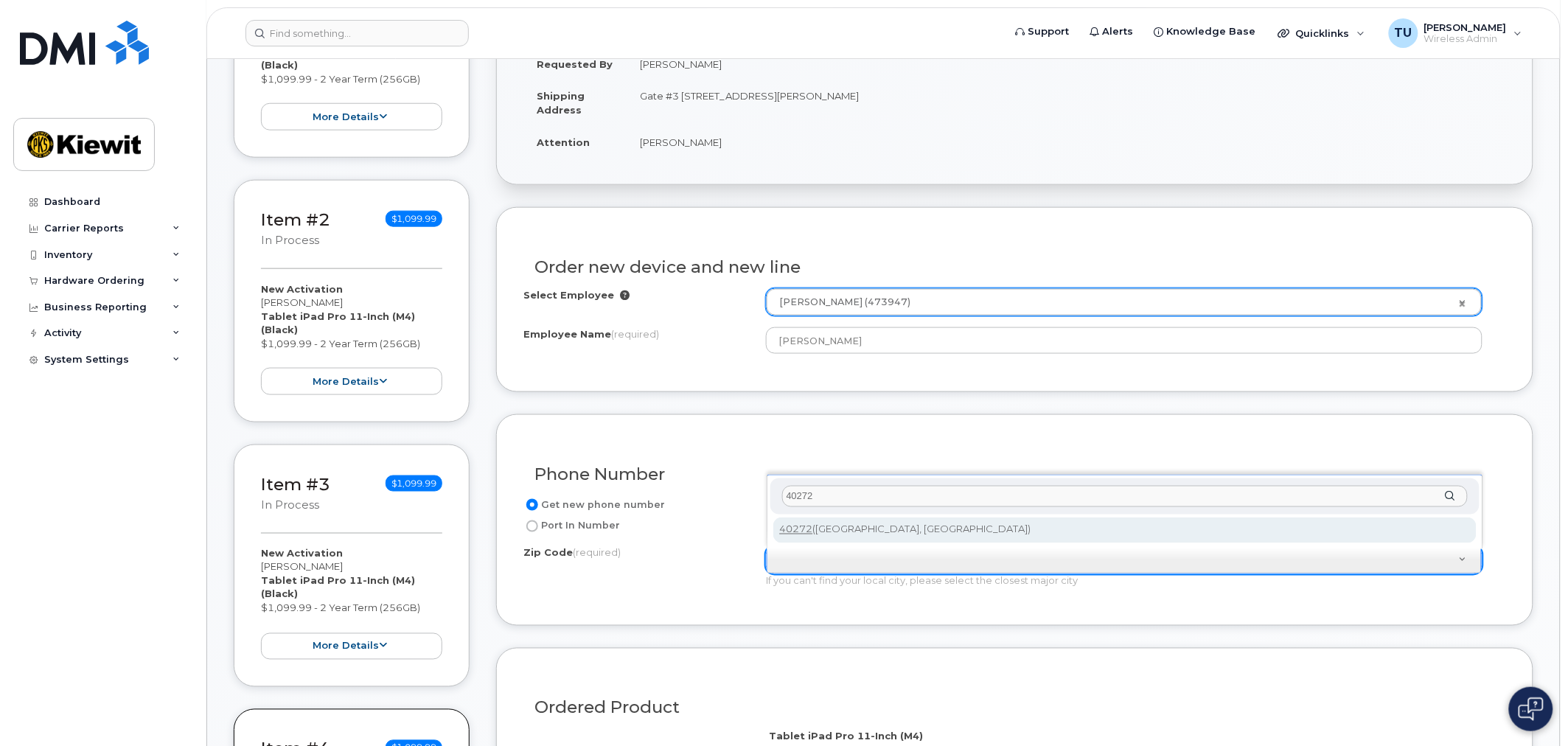
type input "40272"
type input "40272 ([GEOGRAPHIC_DATA], [GEOGRAPHIC_DATA])"
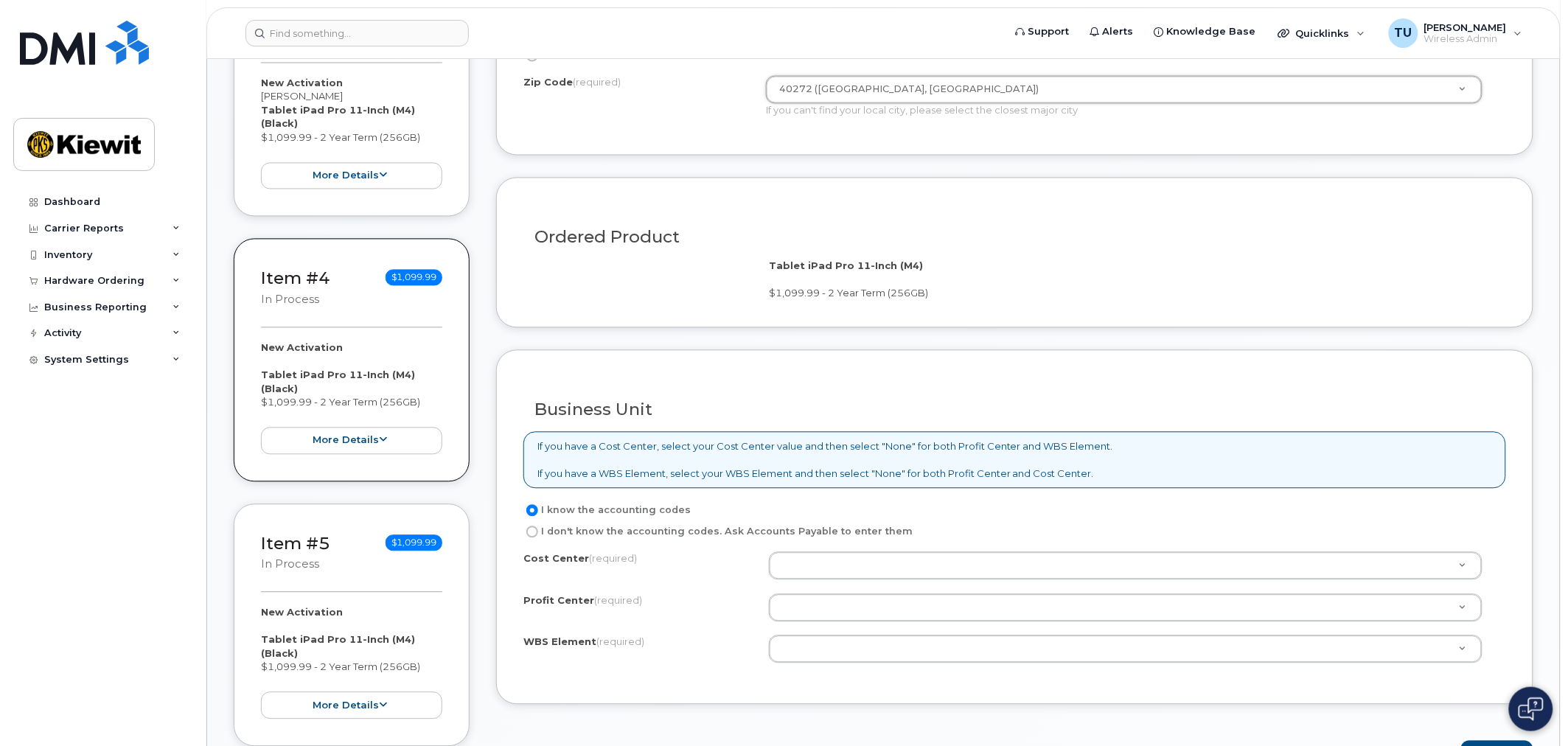
scroll to position [982, 0]
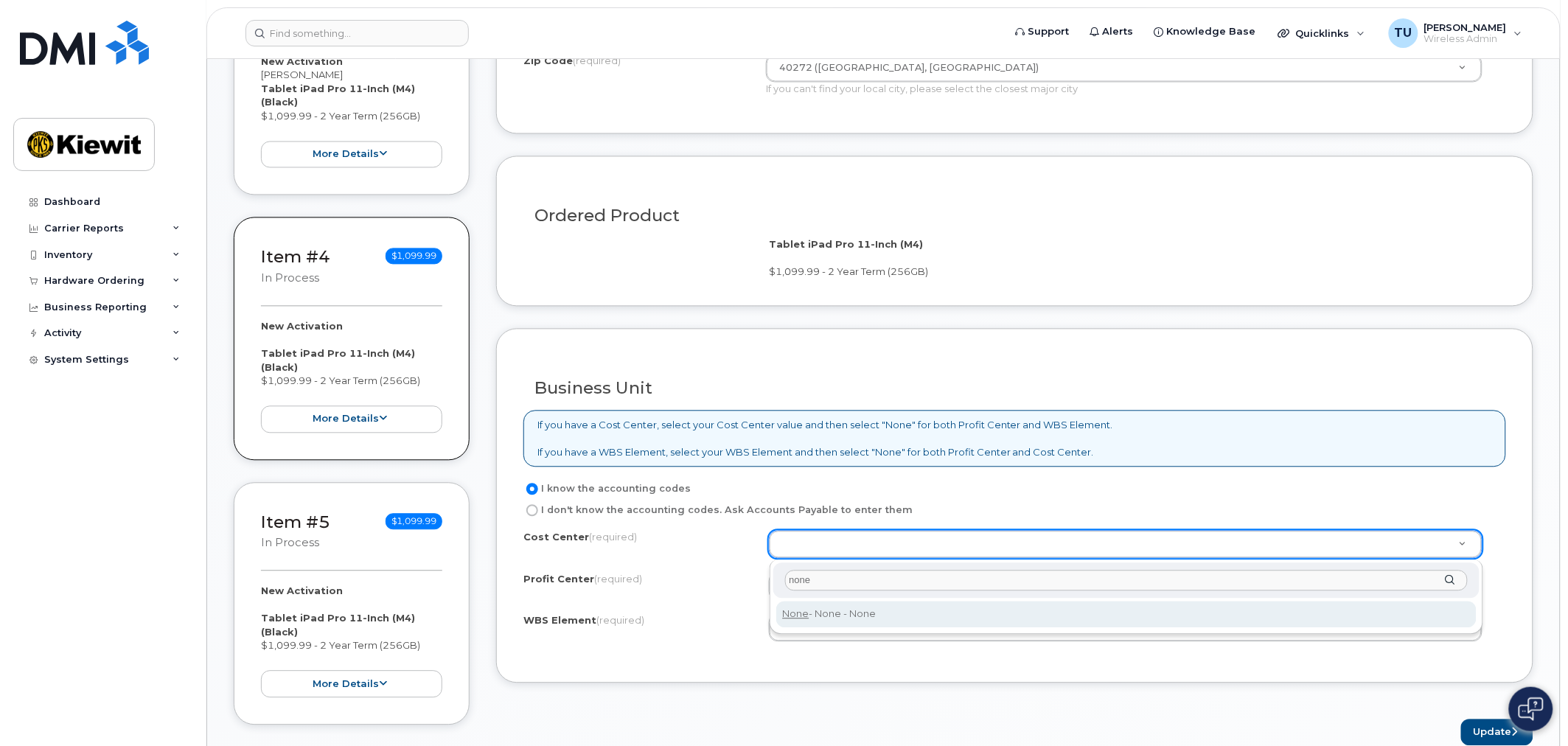
type input "none"
type input "None"
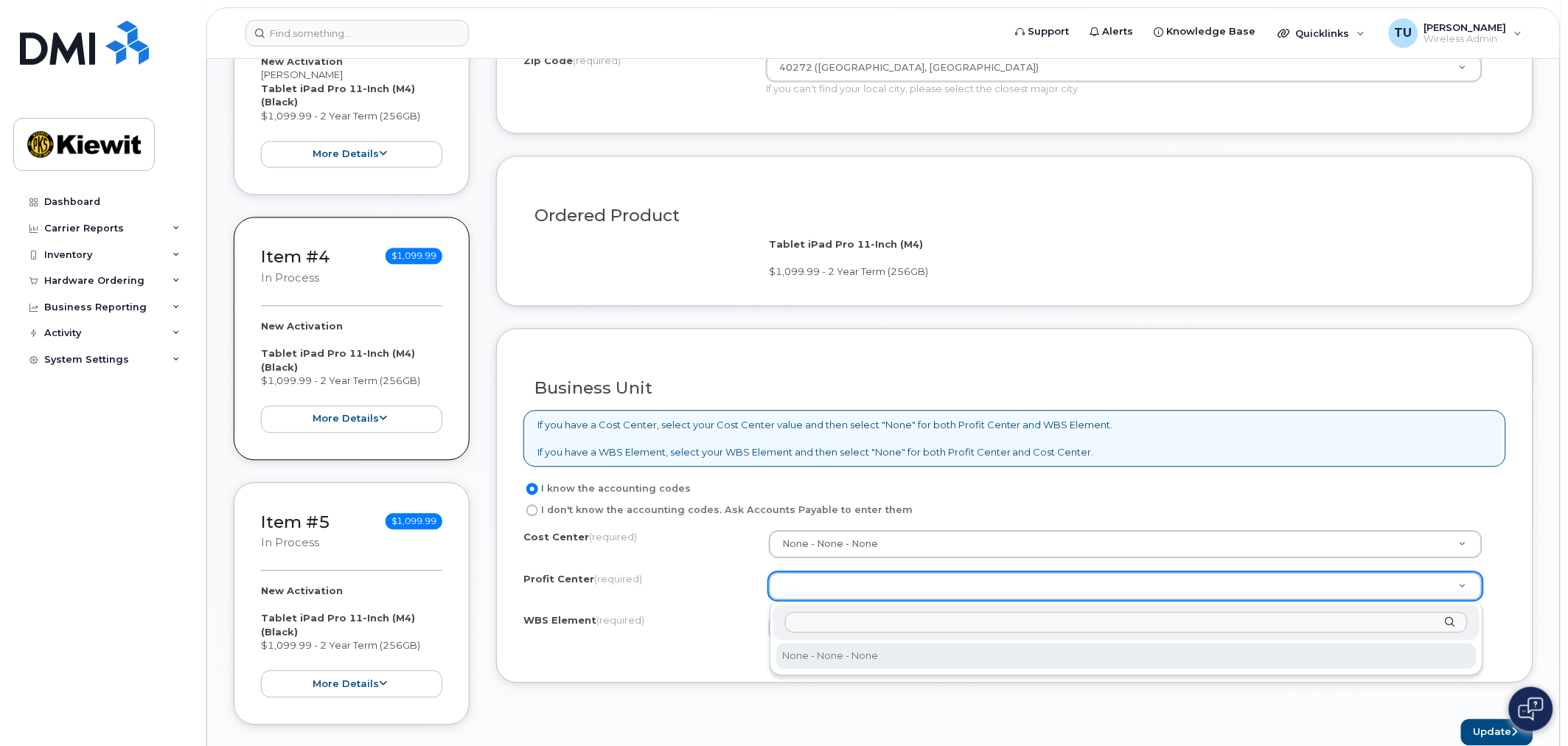
select select "None"
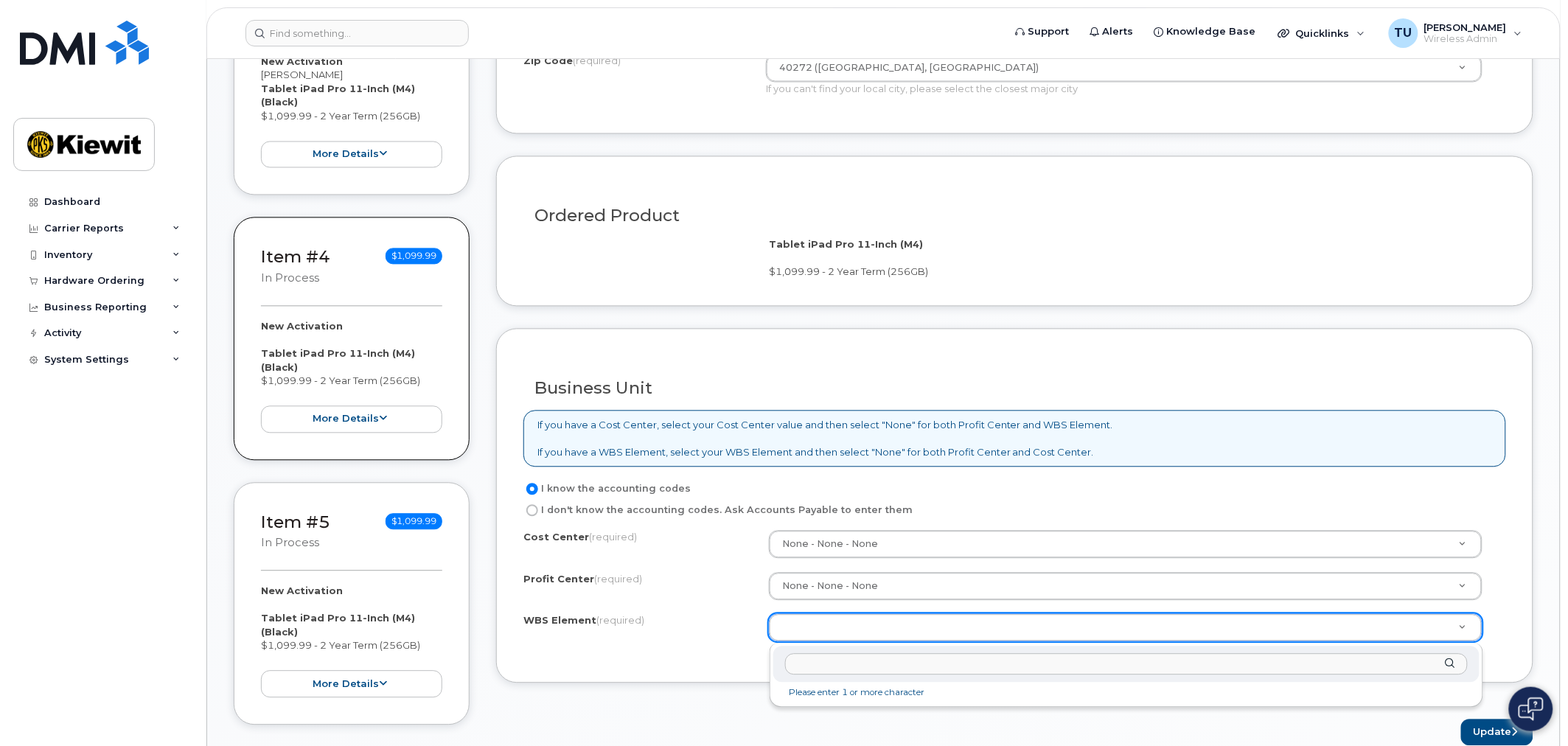
type input "105933.2235"
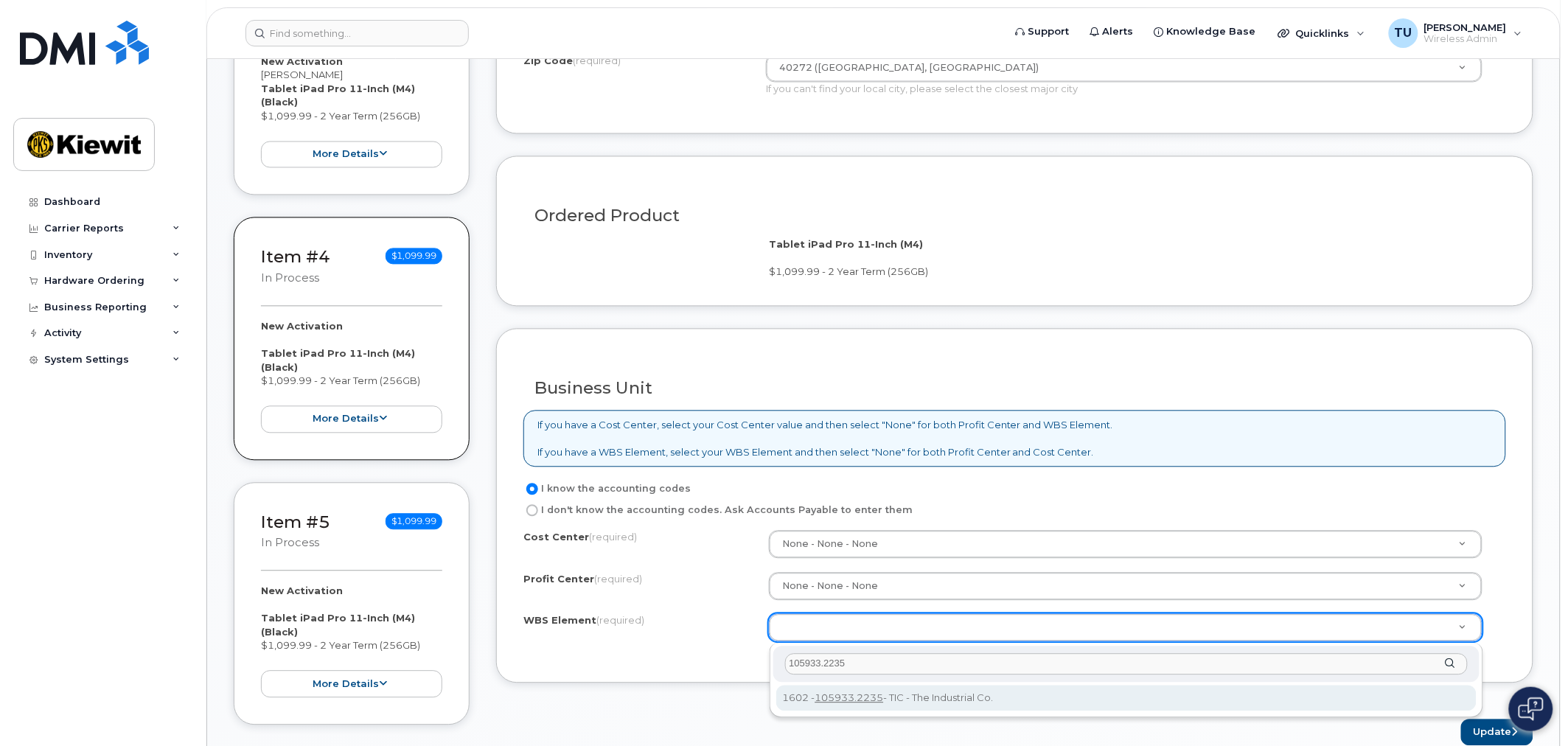
type input "105933.2235"
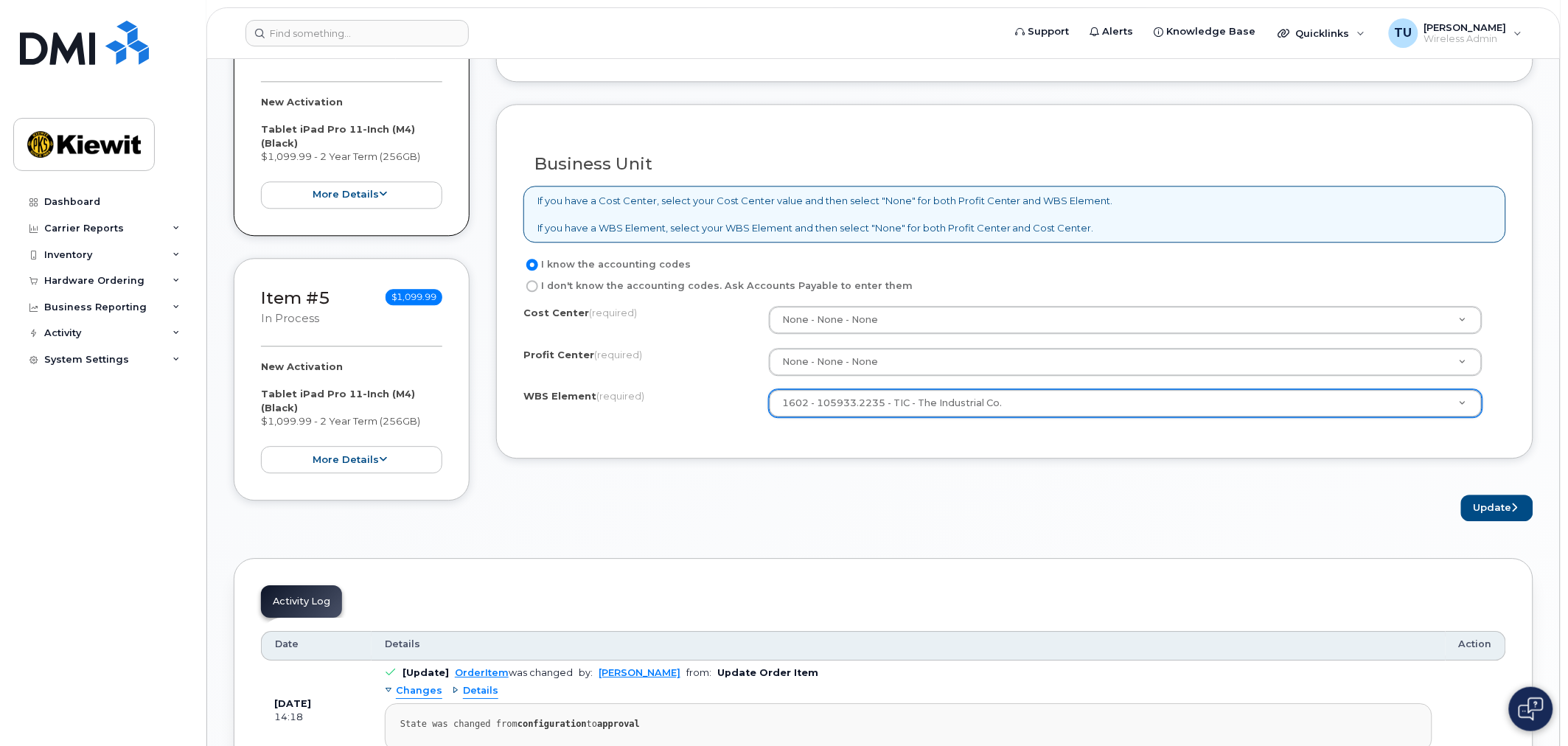
scroll to position [1228, 0]
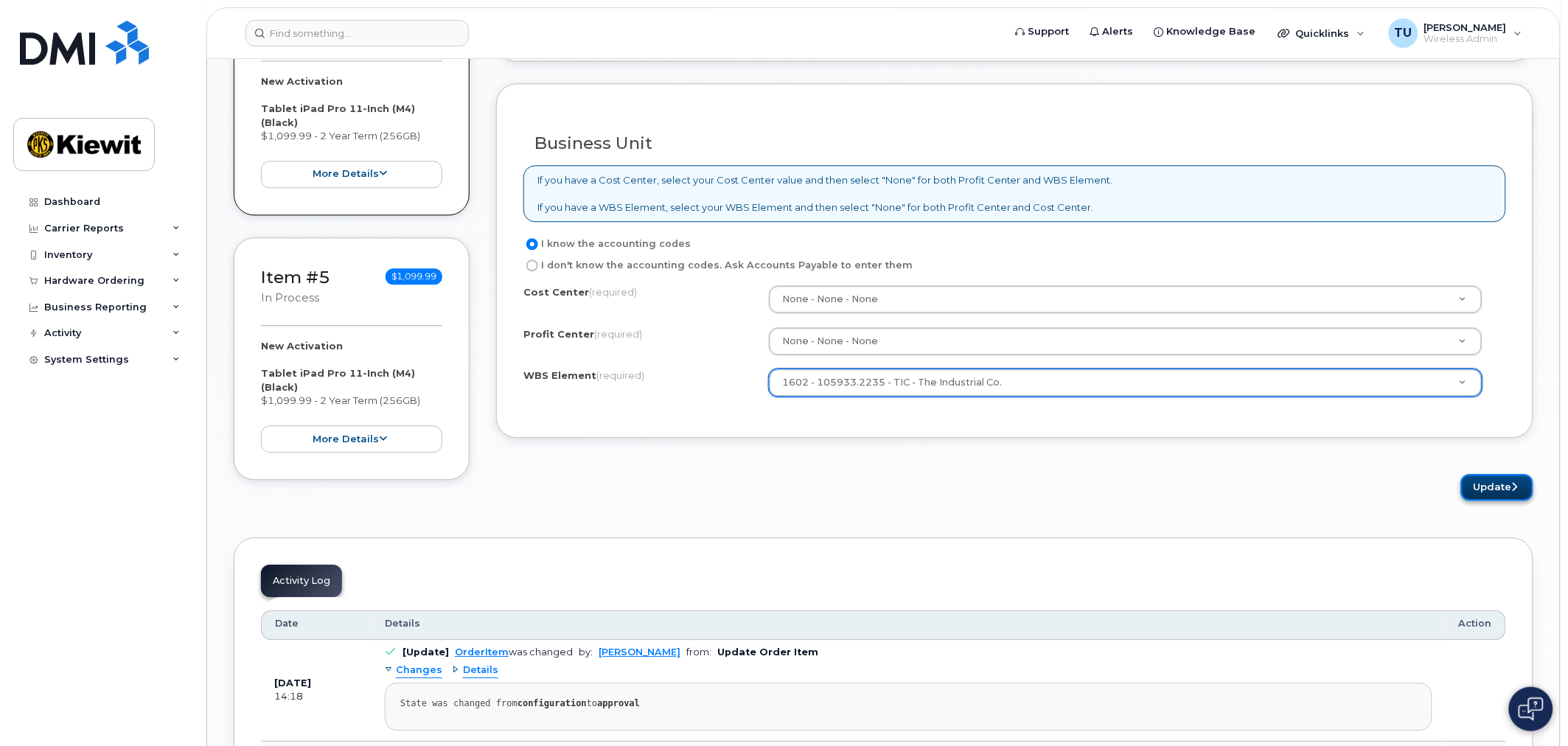
click at [1474, 490] on button "Update" at bounding box center [1497, 487] width 72 height 27
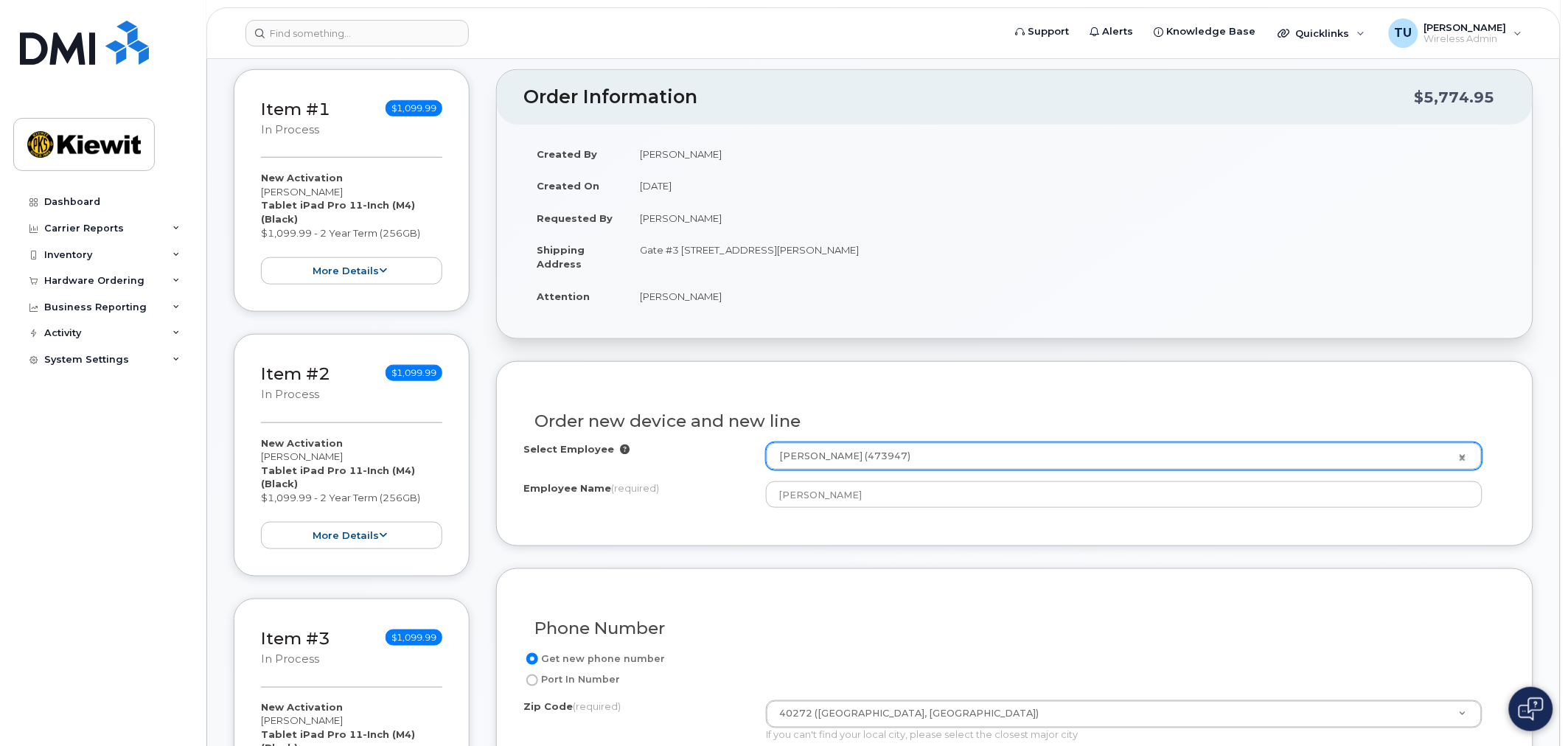
scroll to position [245, 0]
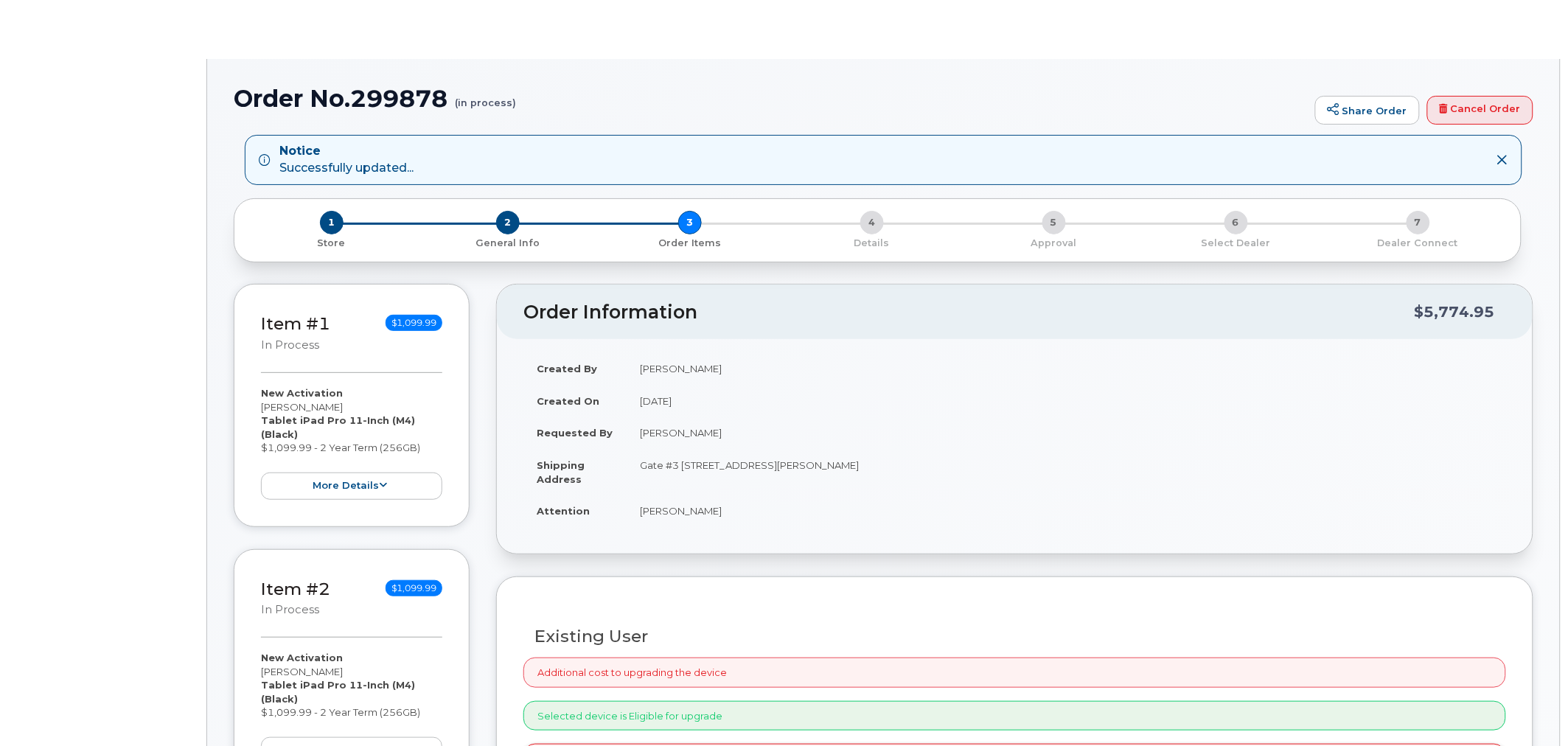
radio input "true"
select select
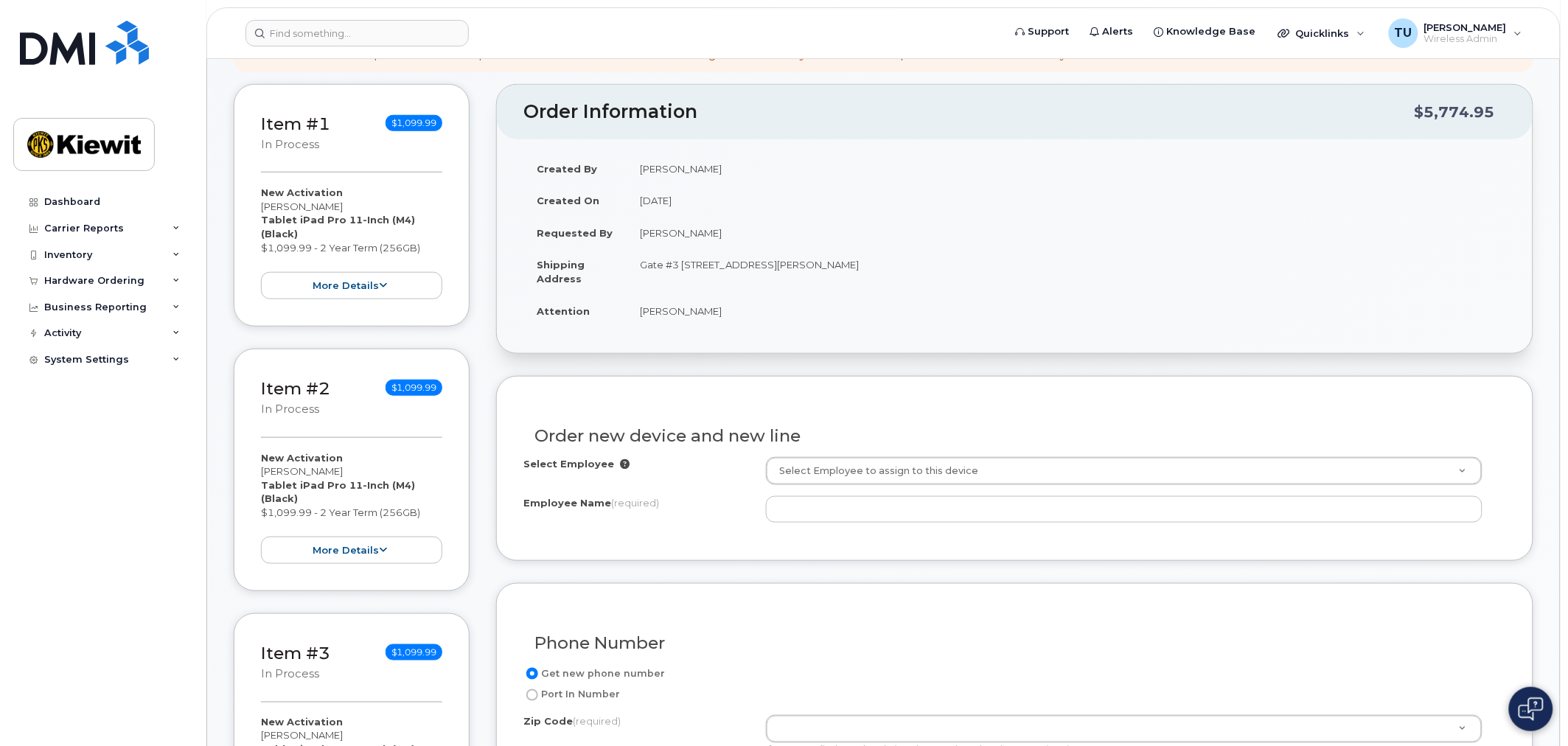
scroll to position [491, 0]
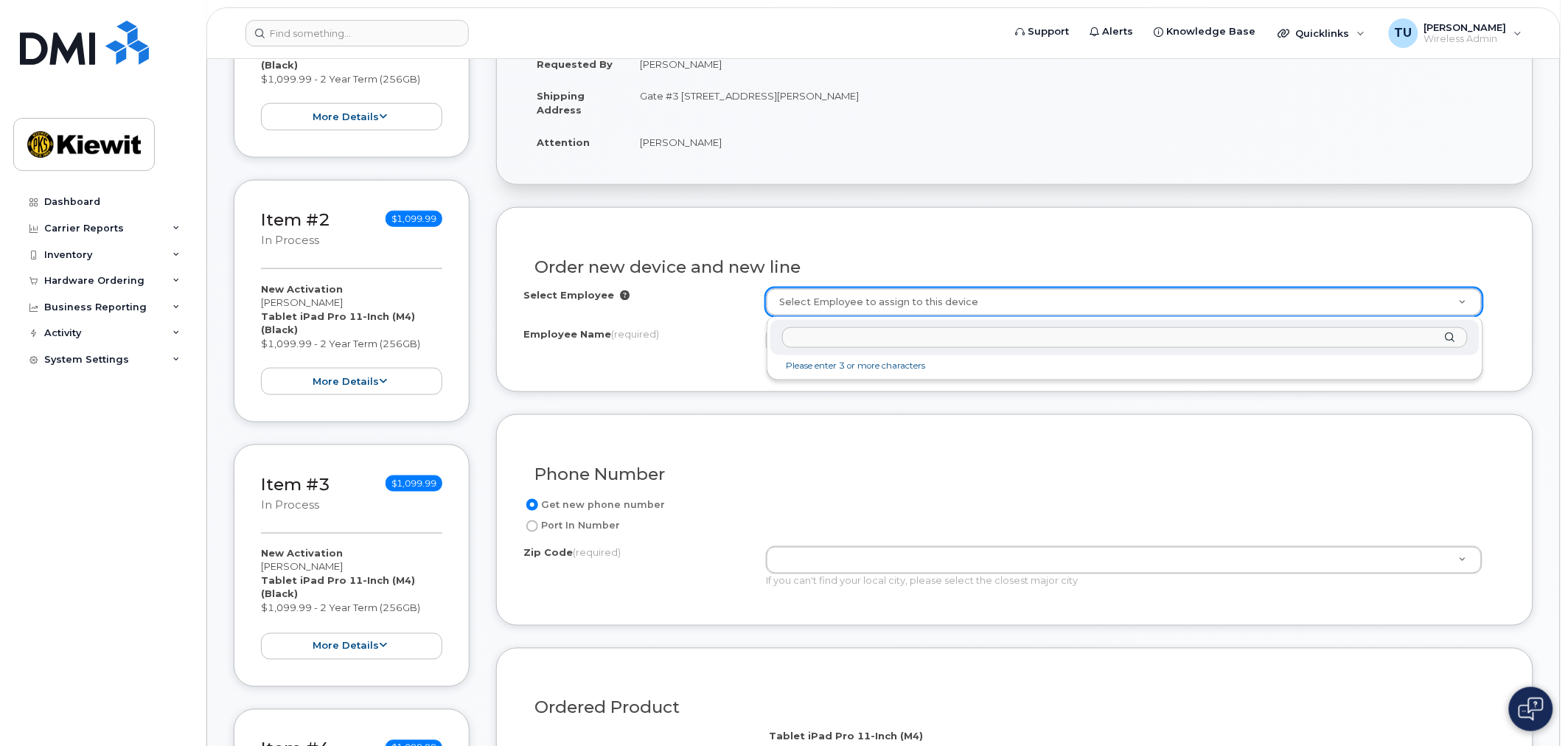
type input "v"
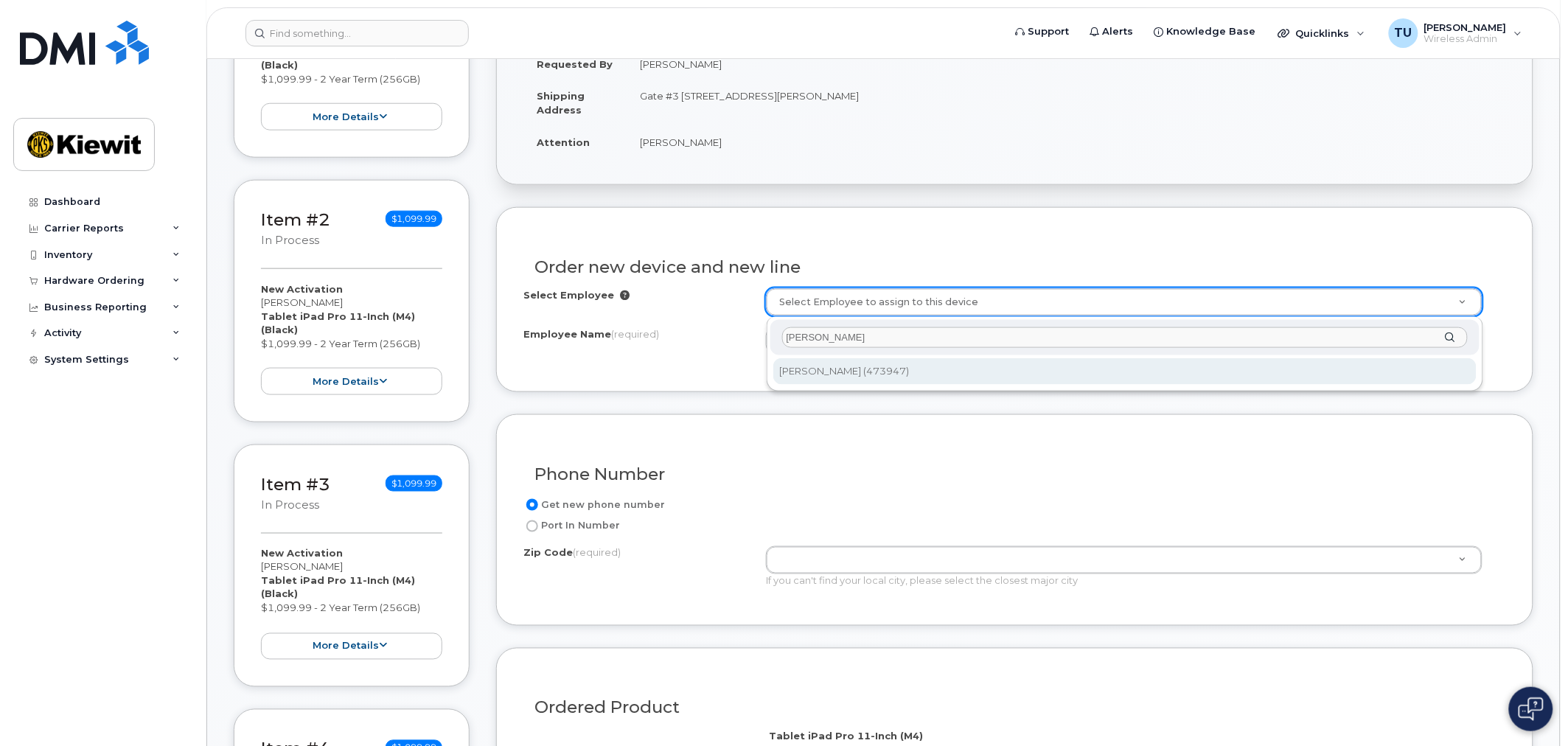
type input "valeria dur"
type input "2159281"
type input "[PERSON_NAME]"
type input "[STREET_ADDRESS][PERSON_NAME]"
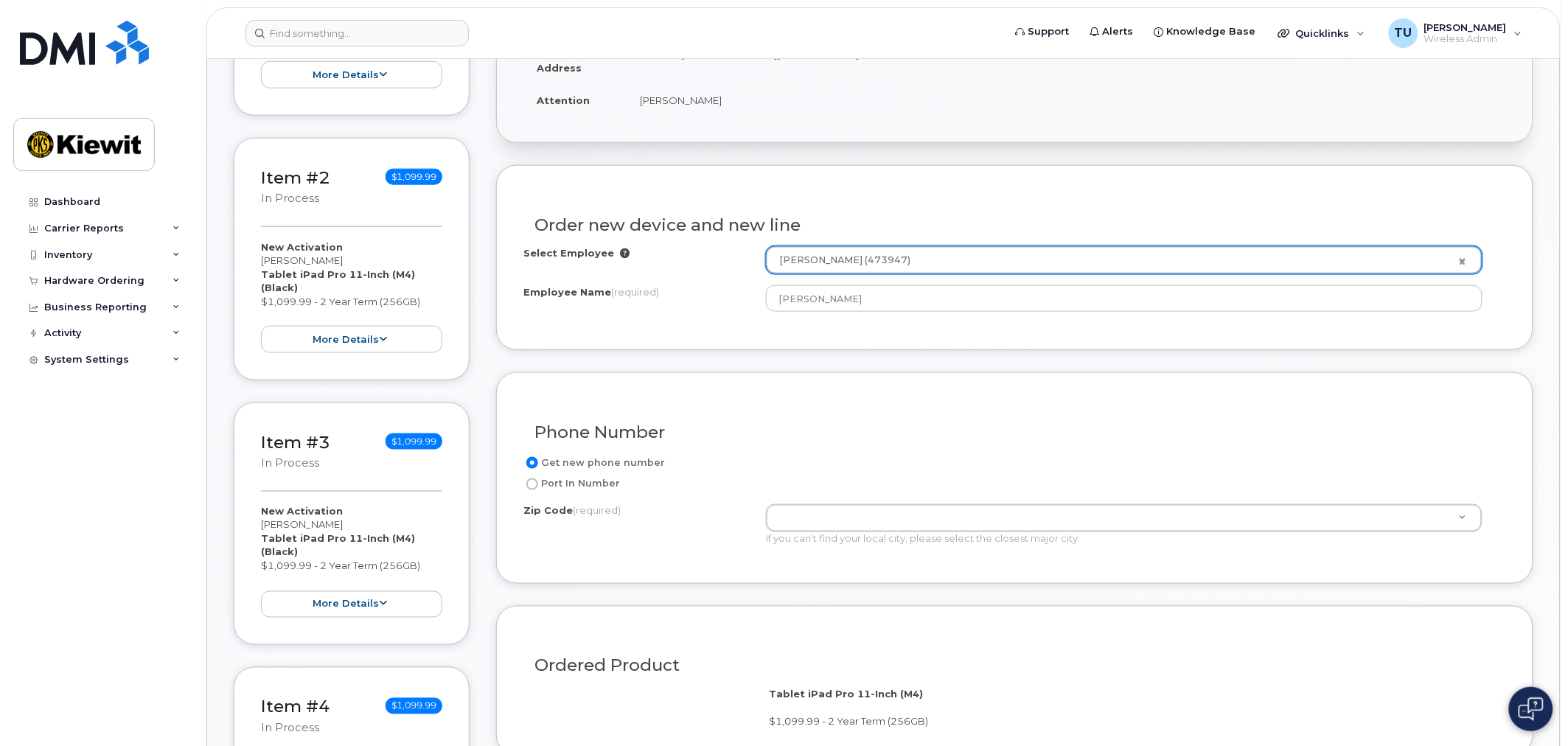
scroll to position [573, 0]
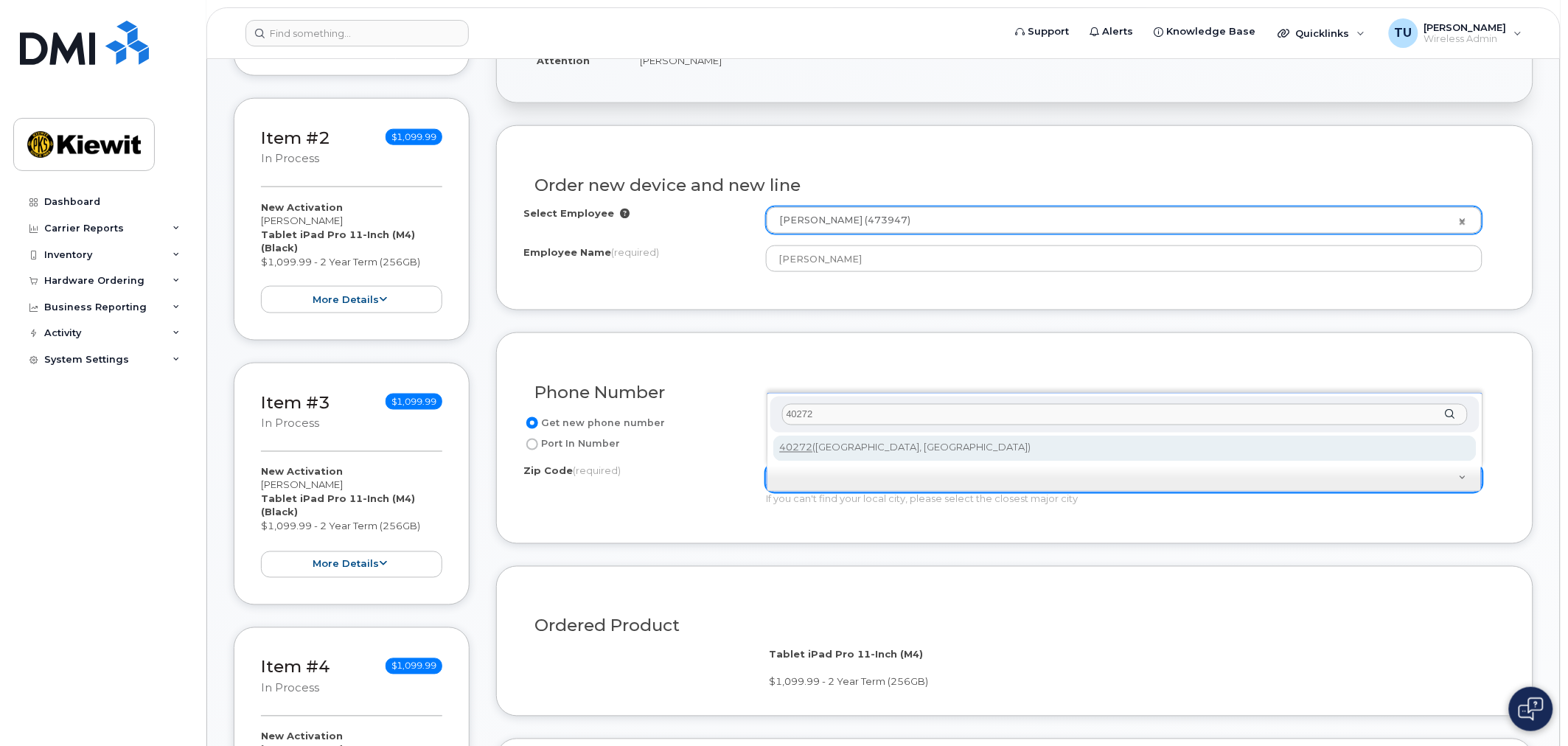
type input "40272"
type input "40272 ([GEOGRAPHIC_DATA], [GEOGRAPHIC_DATA])"
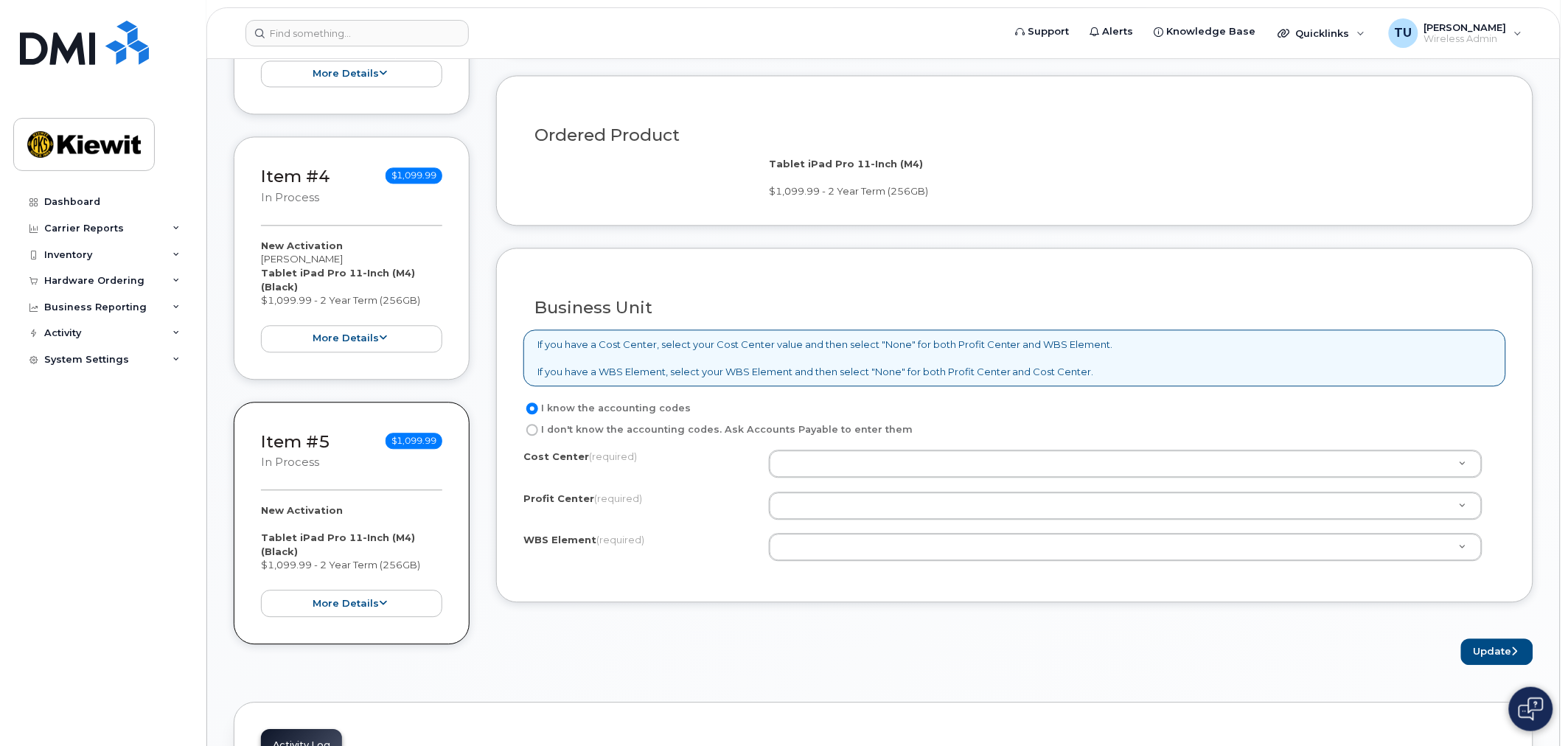
scroll to position [1064, 0]
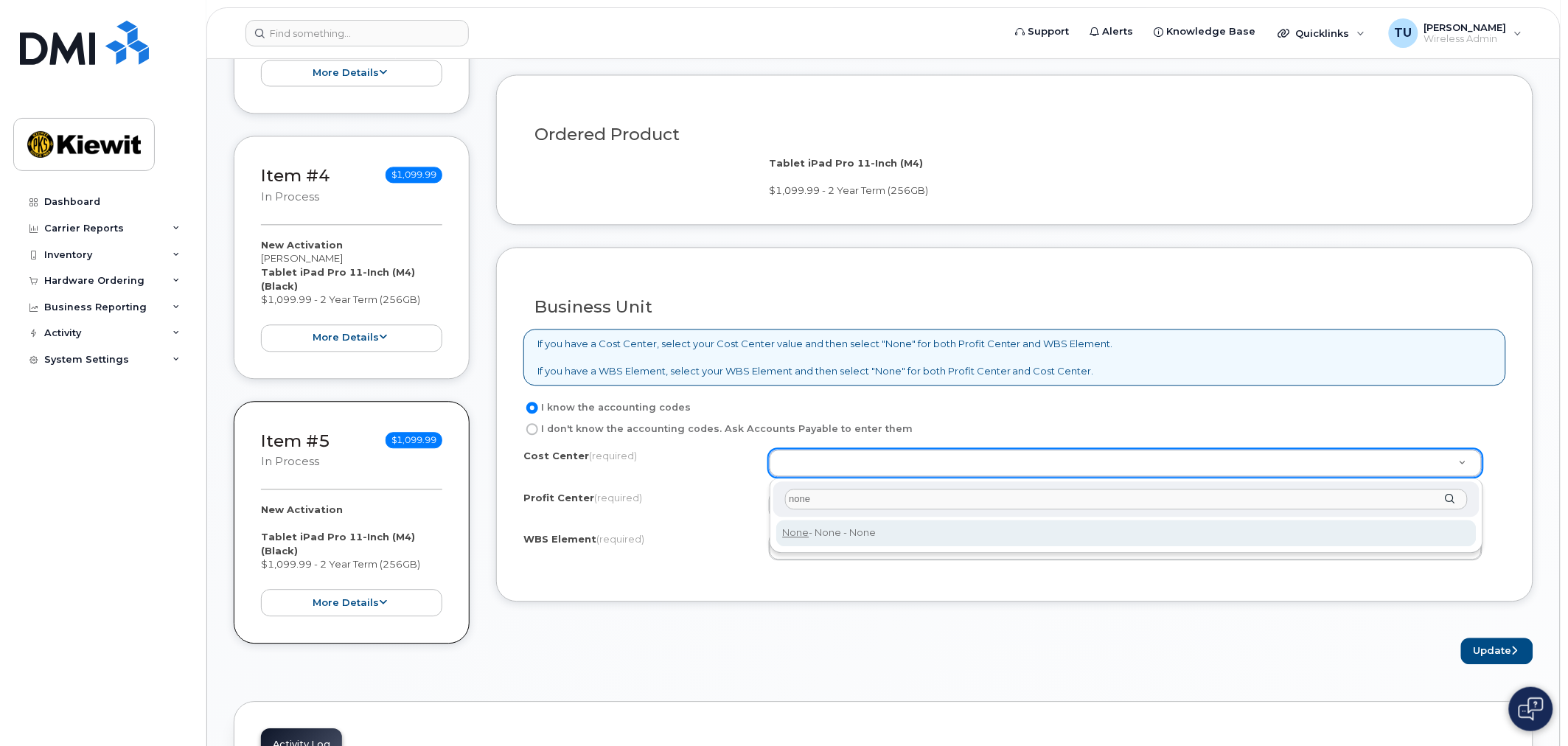
type input "none"
type input "None"
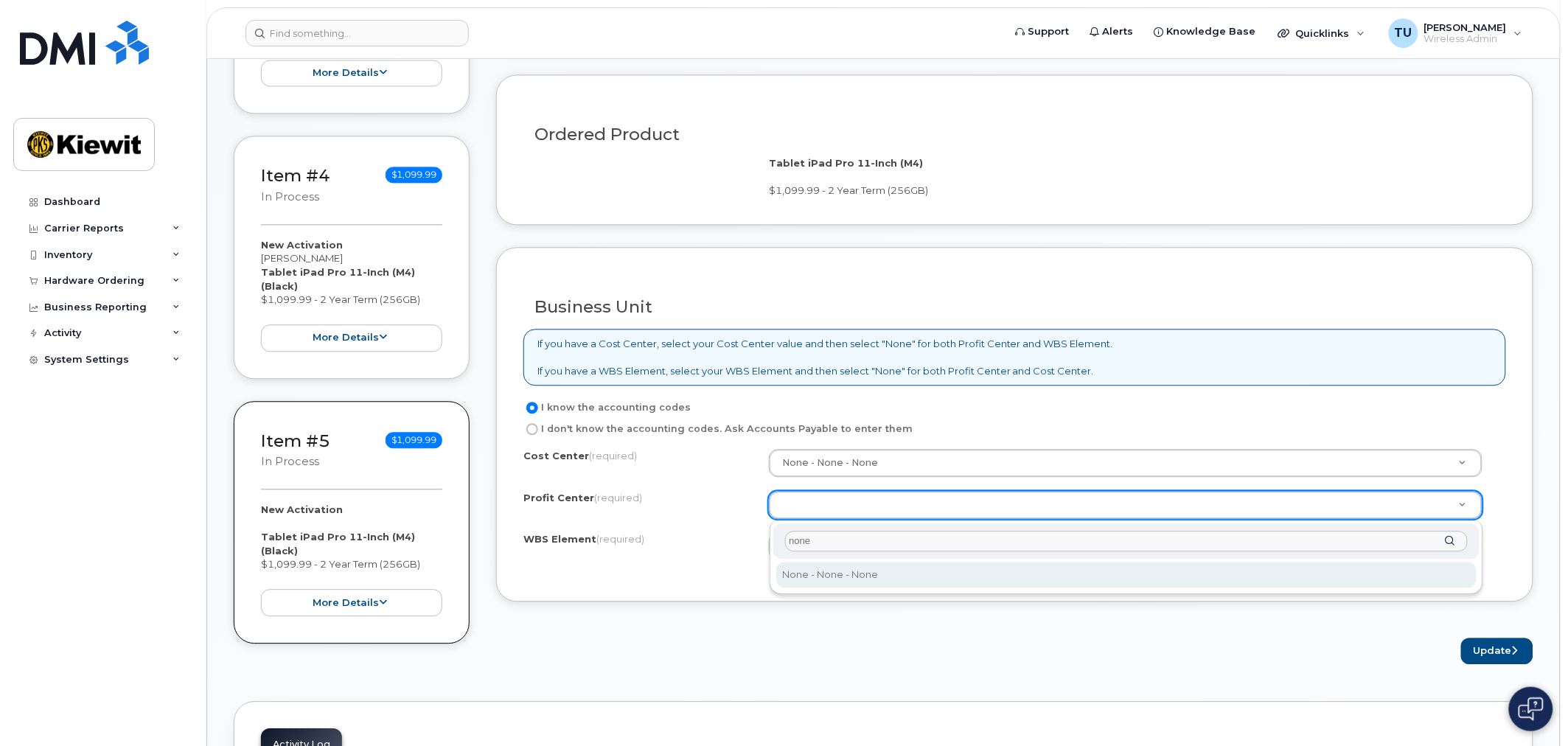
type input "none"
drag, startPoint x: 901, startPoint y: 589, endPoint x: 891, endPoint y: 578, distance: 14.9
click at [899, 587] on div "none None - None - None" at bounding box center [1126, 558] width 713 height 75
select select "None"
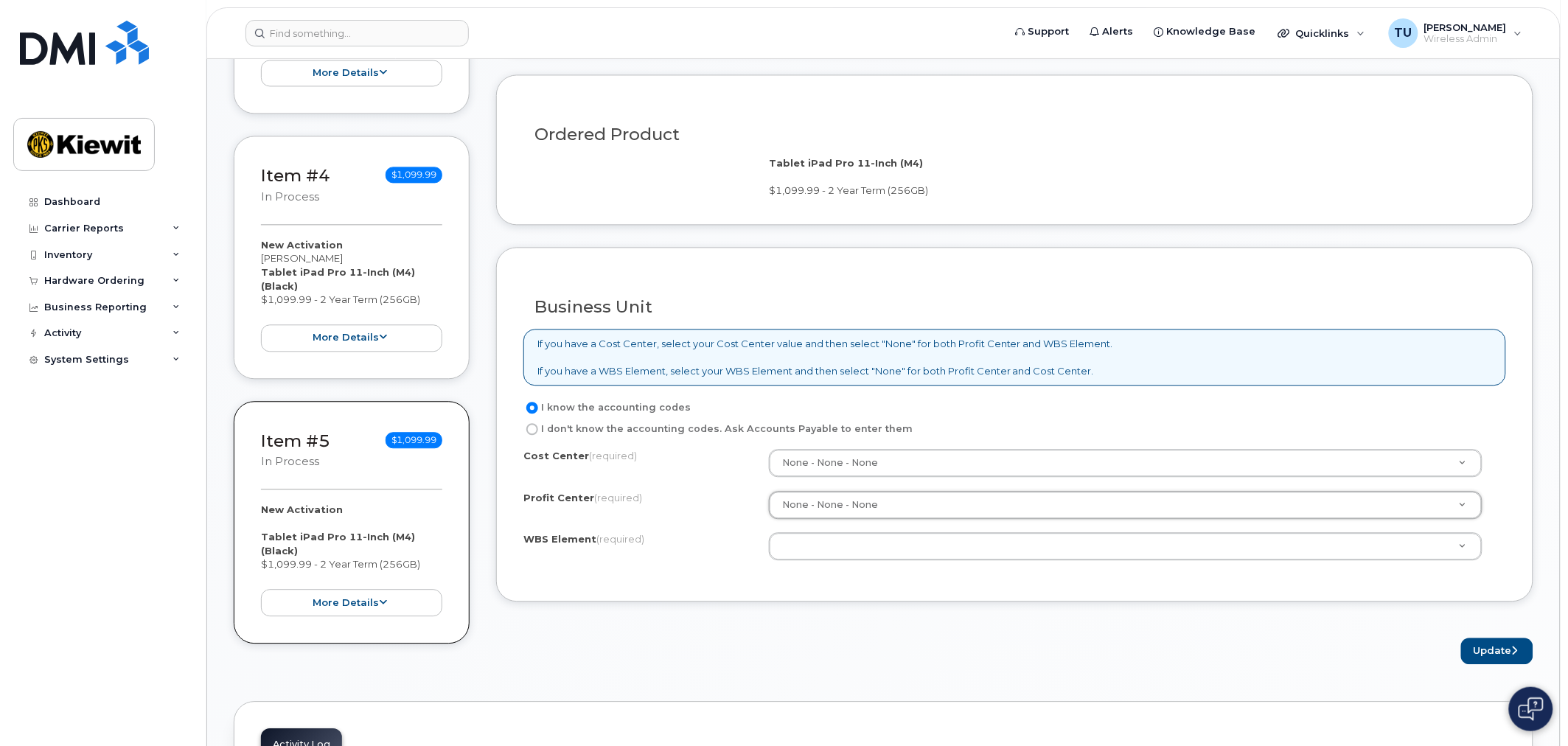
drag, startPoint x: 859, startPoint y: 578, endPoint x: 856, endPoint y: 567, distance: 11.4
click at [859, 579] on div "Business Unit If you have a Cost Center, select your Cost Center value and then…" at bounding box center [1014, 424] width 1037 height 355
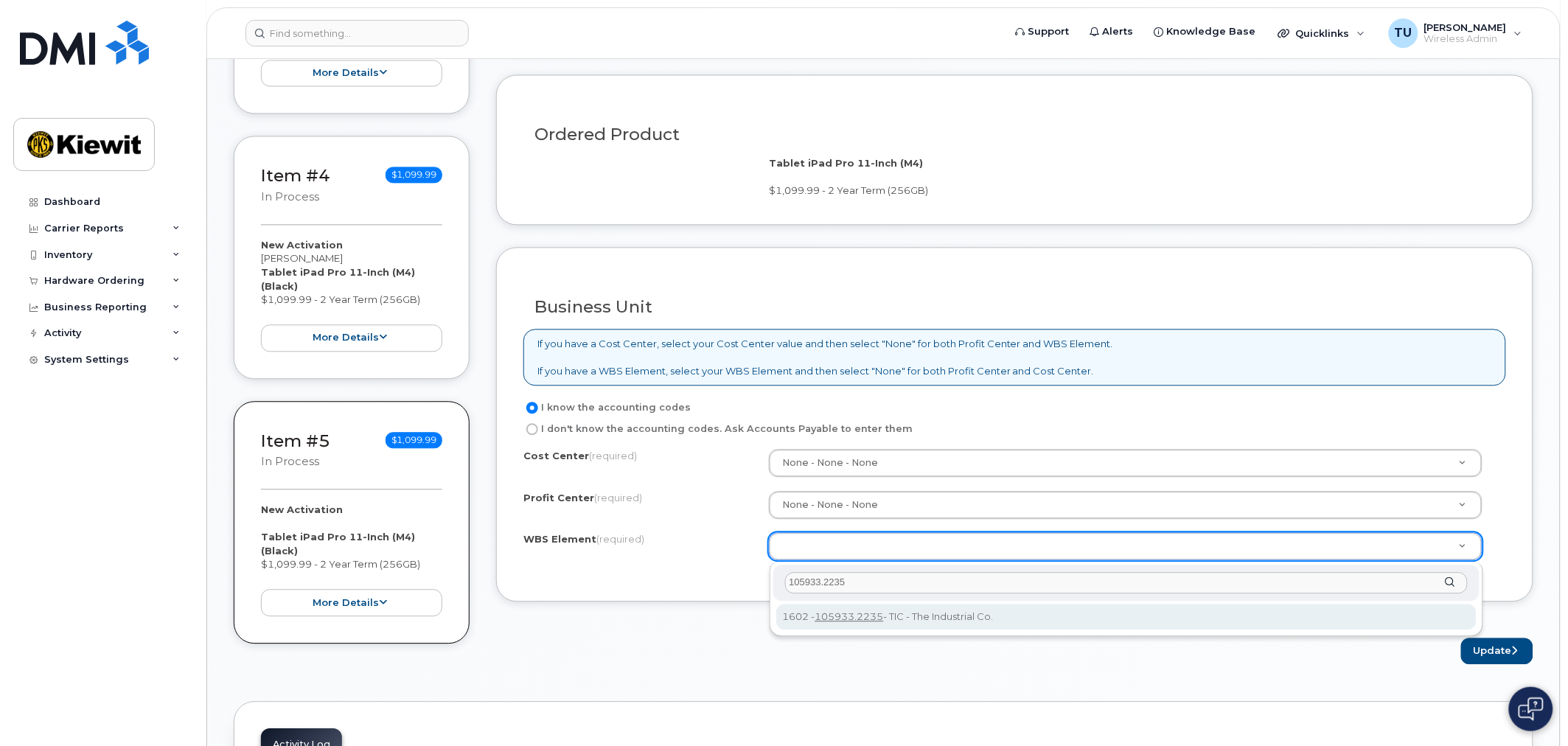
type input "105933.2235"
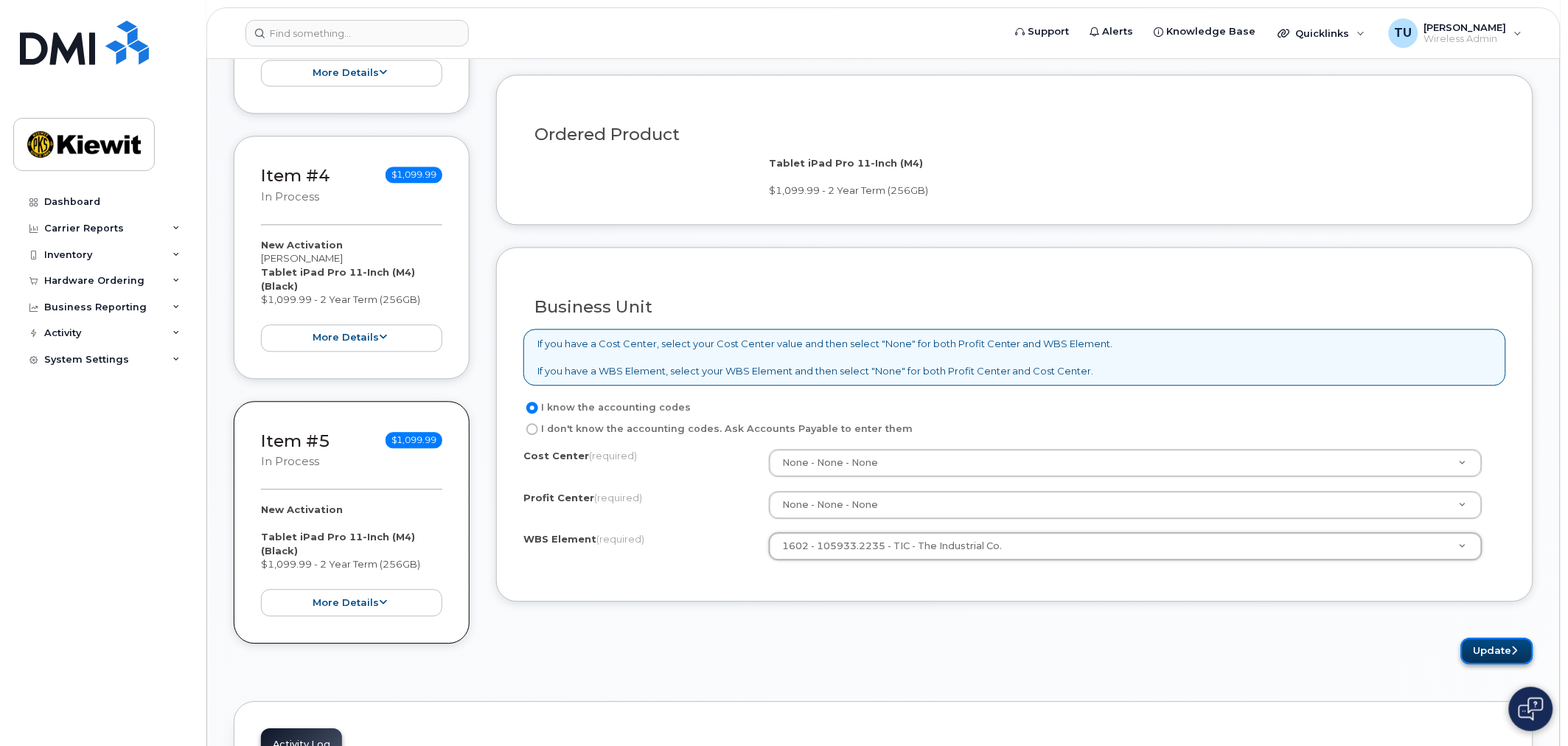
click at [1472, 661] on button "Update" at bounding box center [1497, 651] width 72 height 27
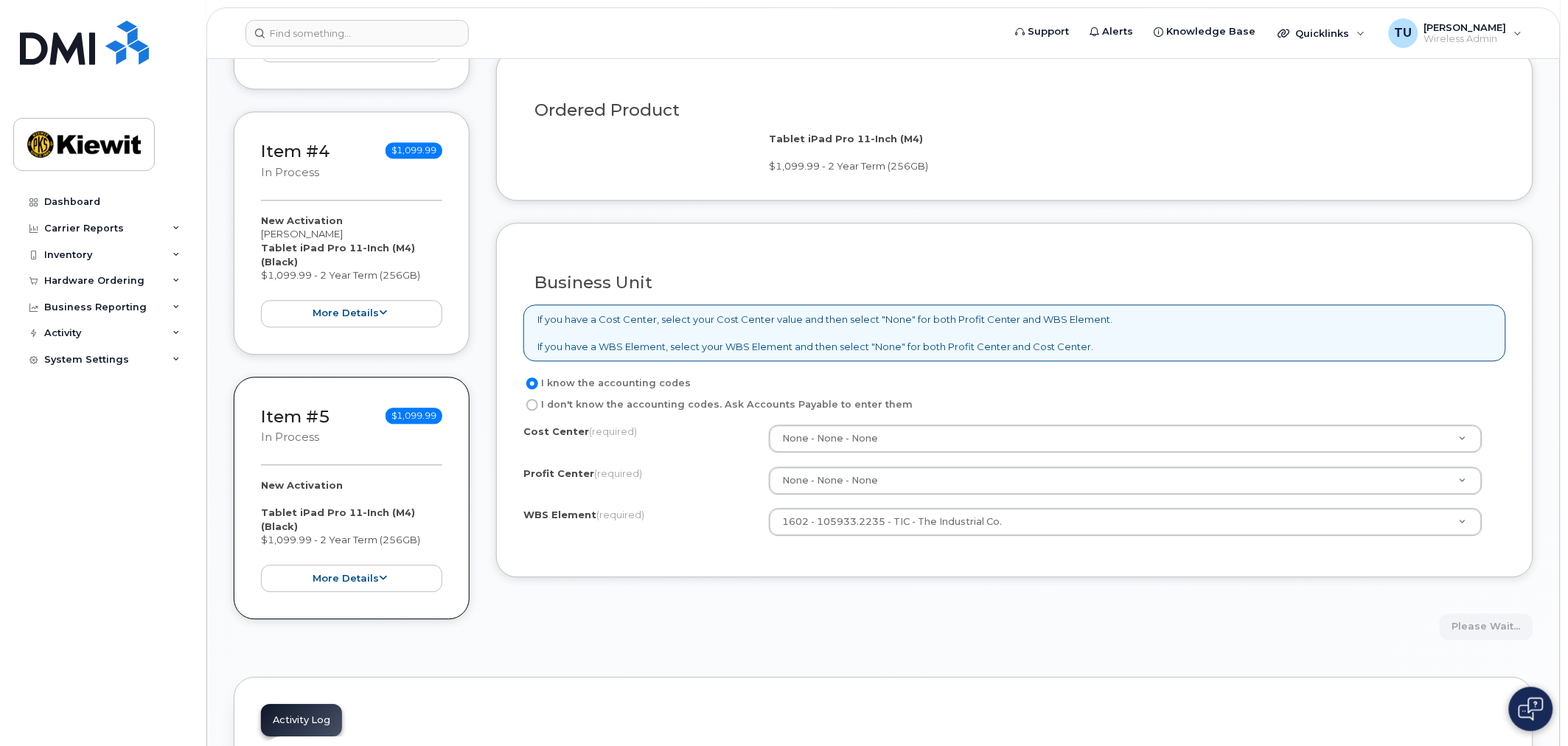
scroll to position [1228, 0]
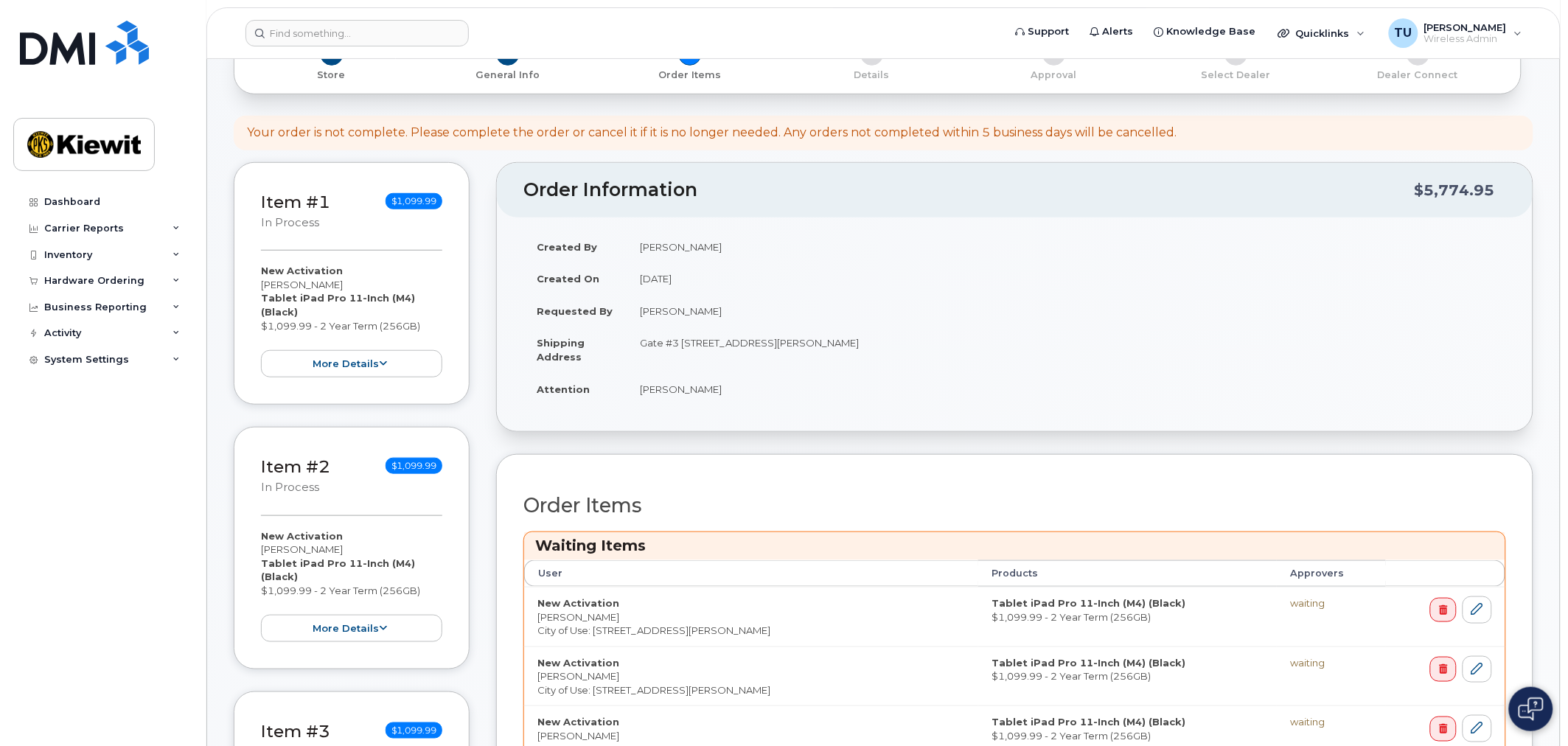
scroll to position [573, 0]
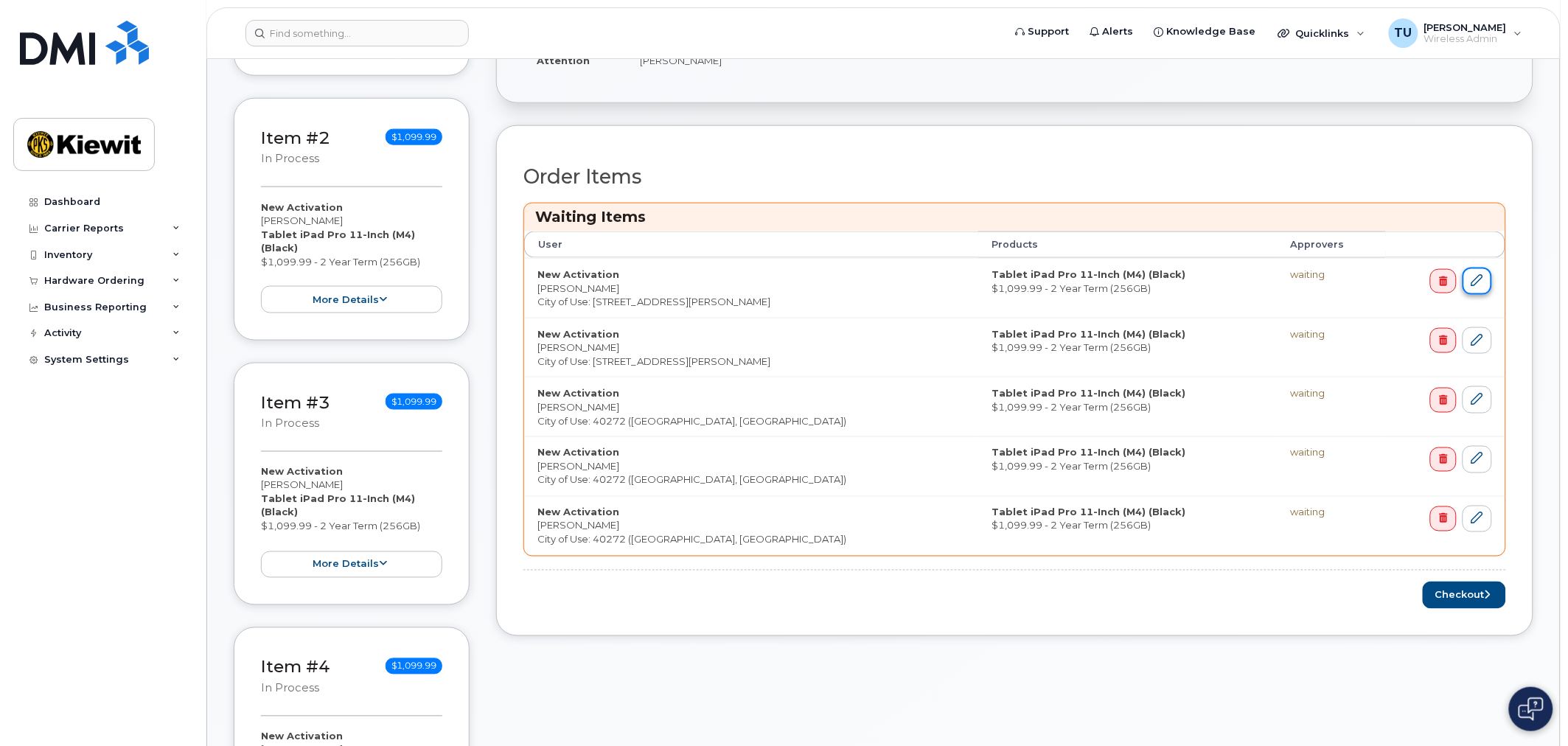
click at [1473, 283] on icon at bounding box center [1477, 280] width 12 height 12
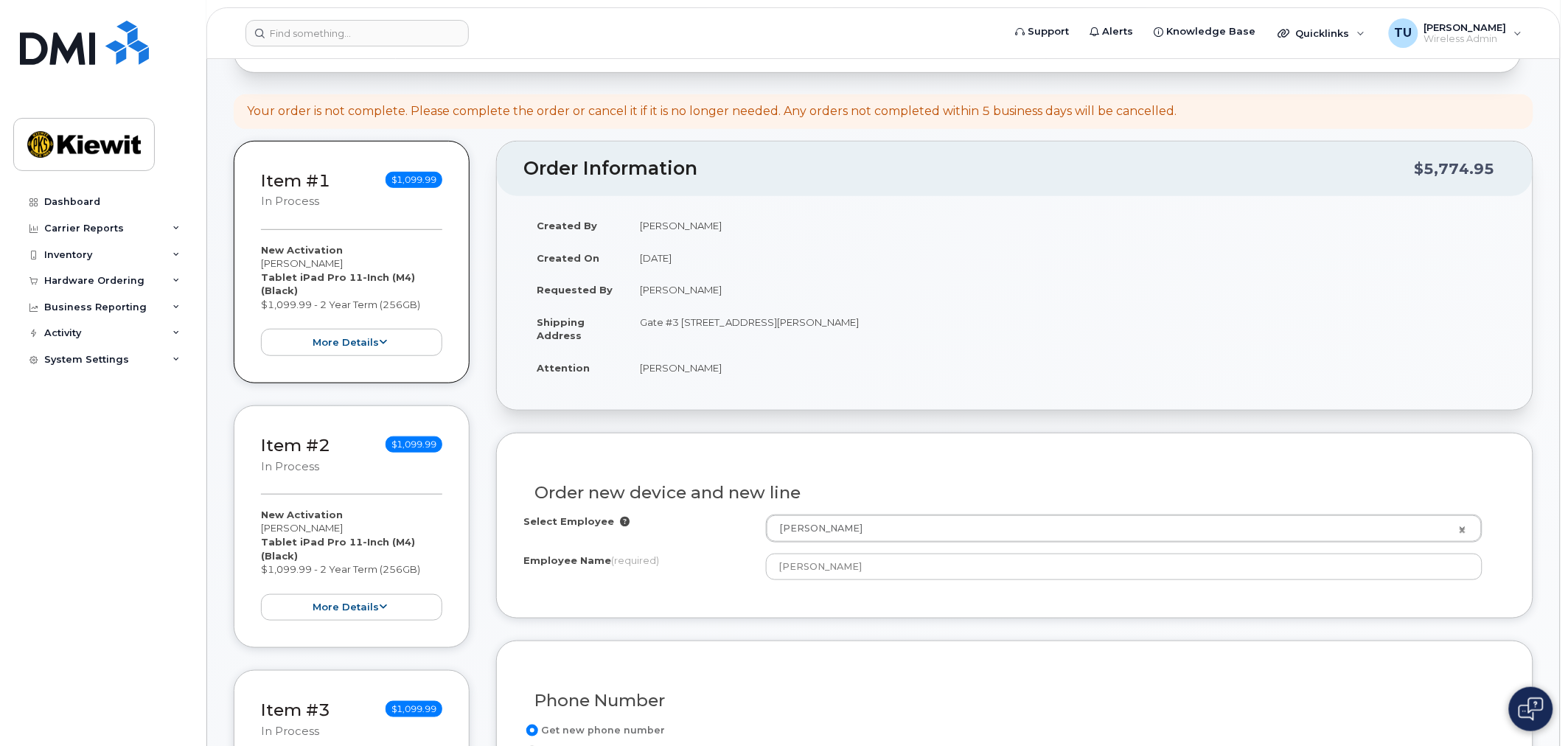
scroll to position [491, 0]
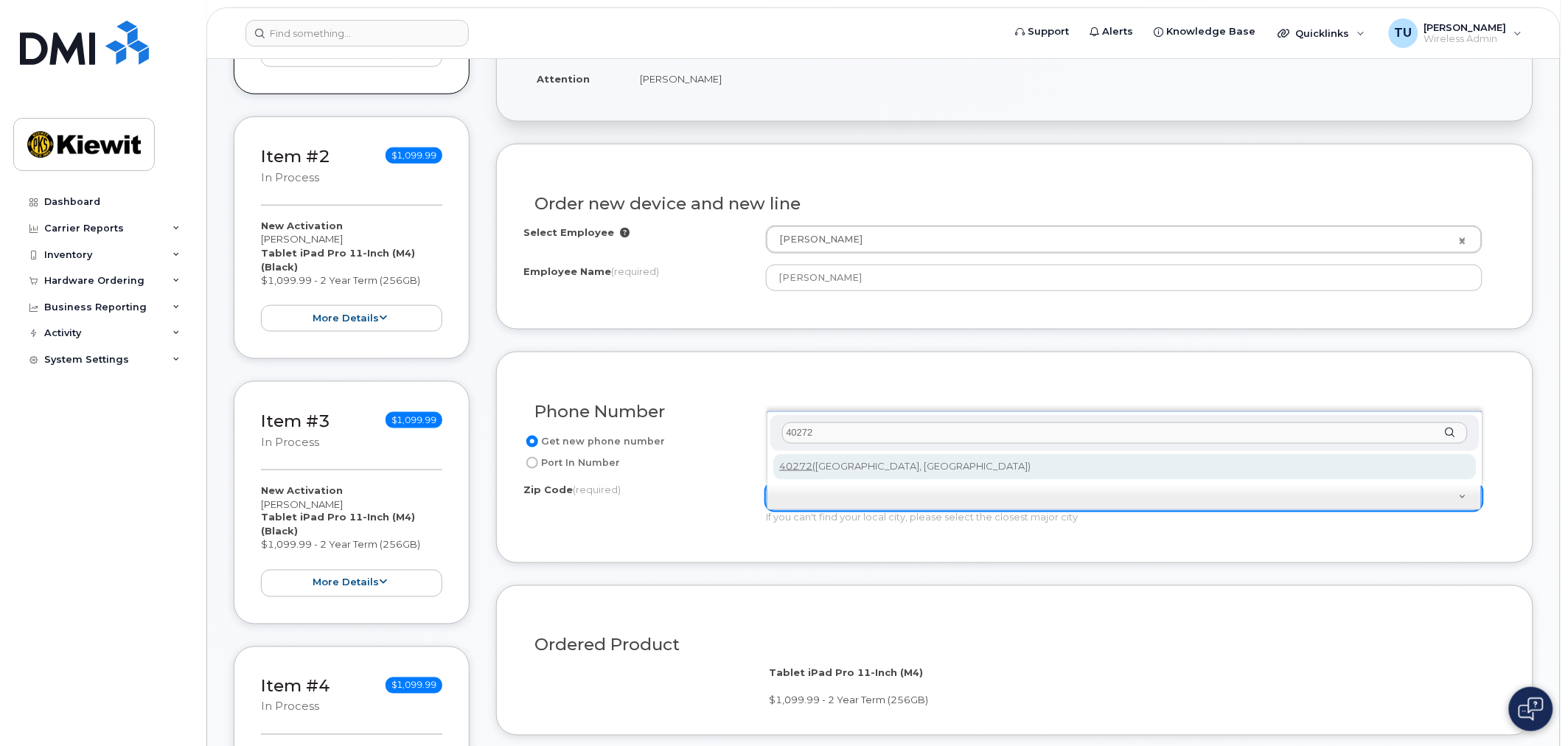
type input "40272"
type input "40272 ([GEOGRAPHIC_DATA], [GEOGRAPHIC_DATA])"
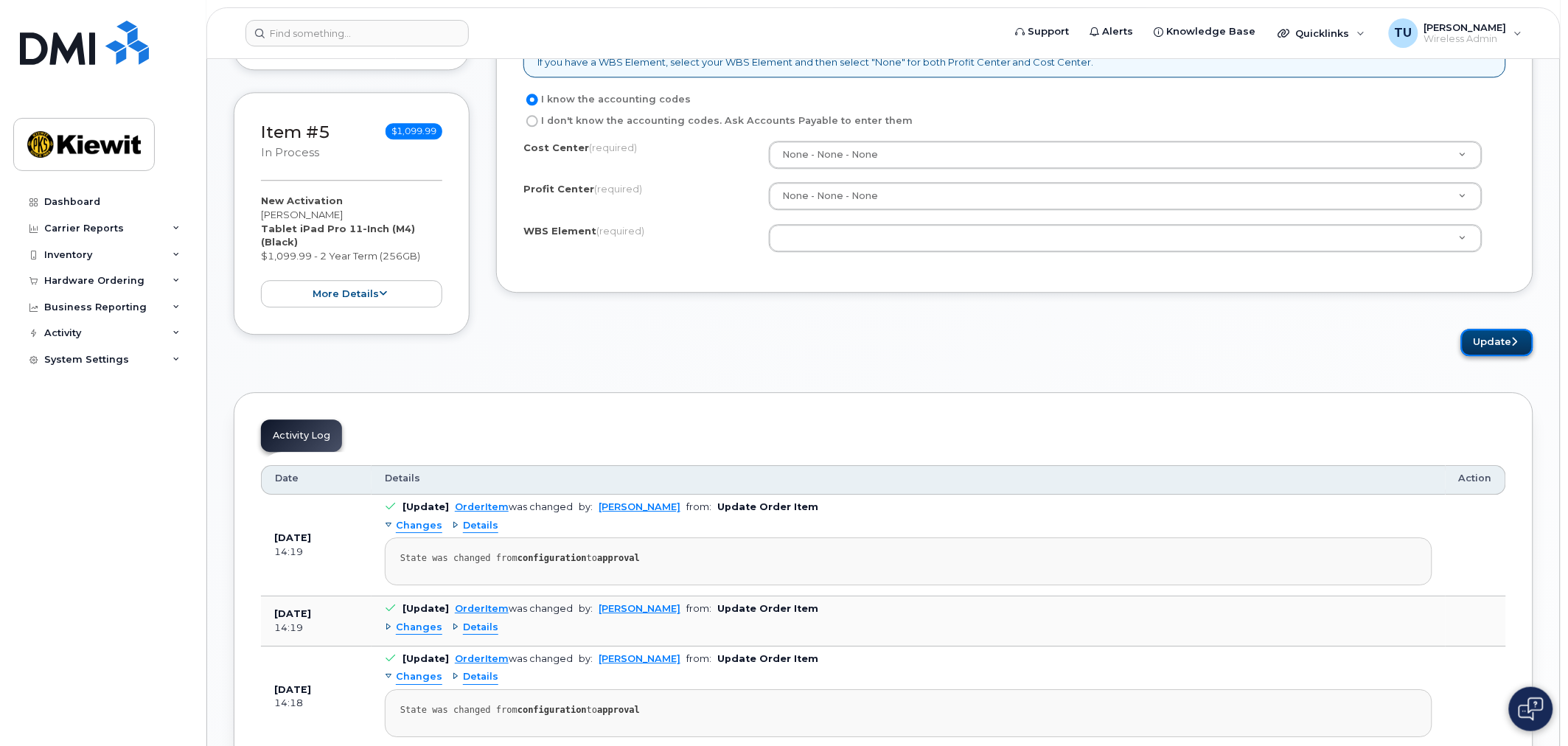
click at [1473, 342] on button "Update" at bounding box center [1497, 342] width 72 height 27
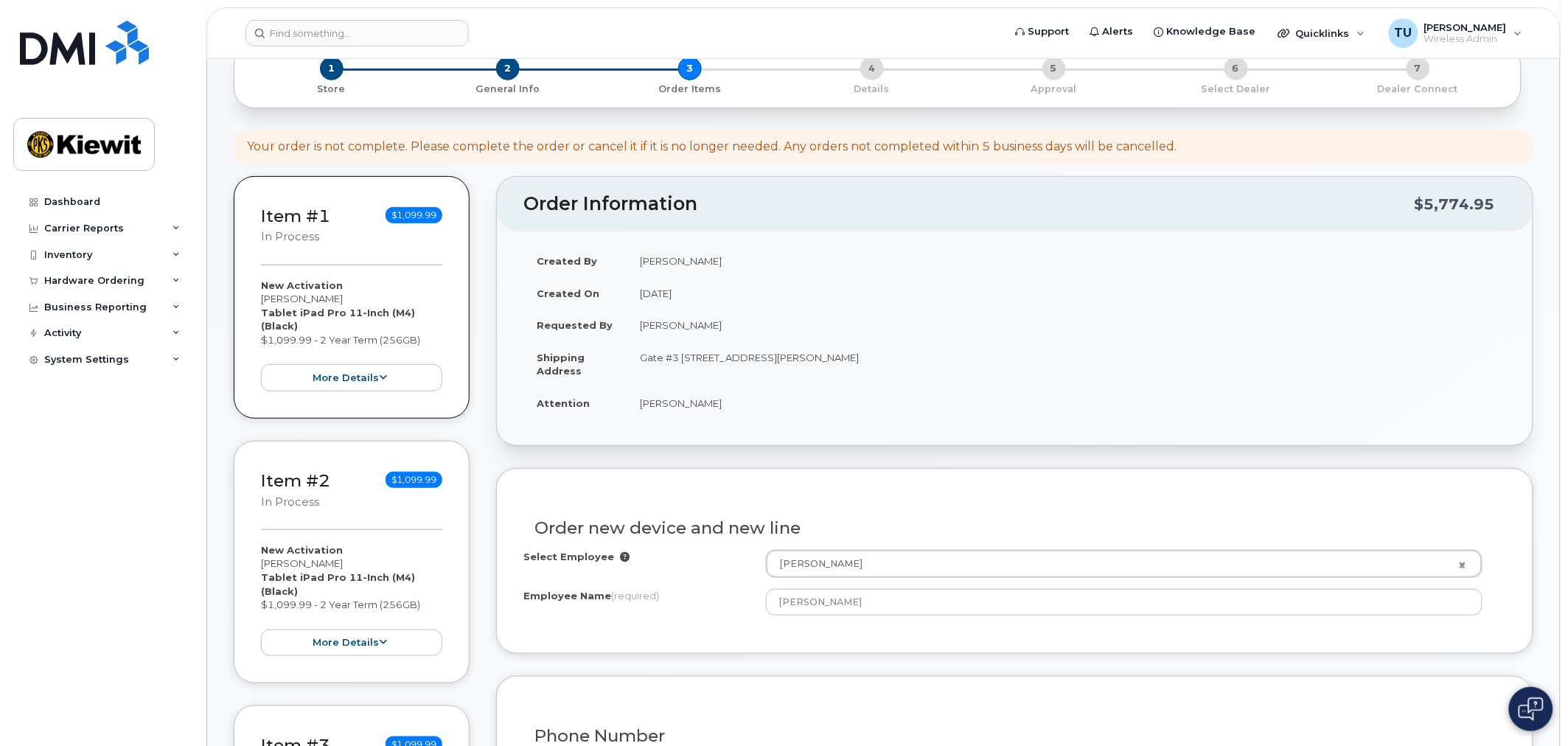
scroll to position [163, 0]
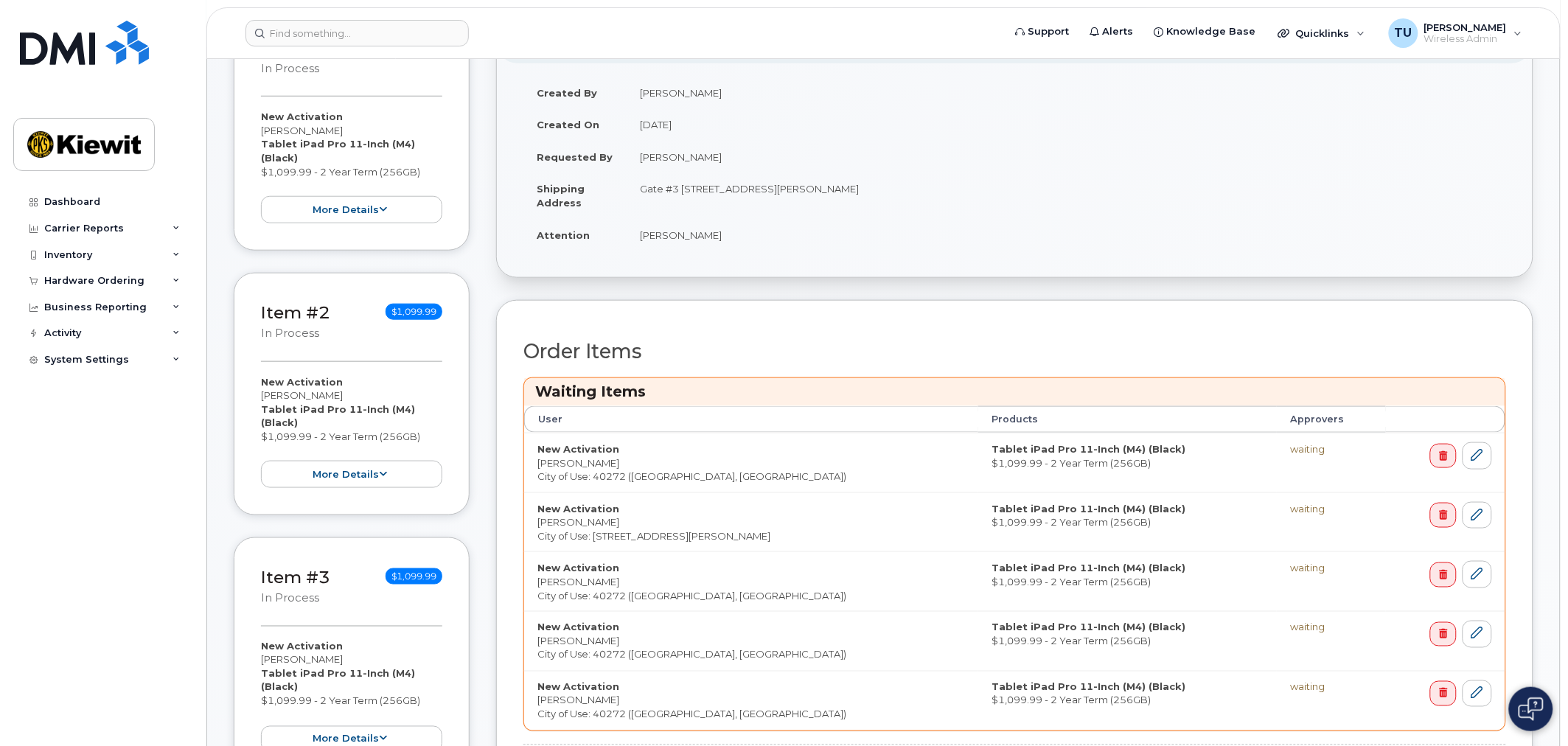
scroll to position [491, 0]
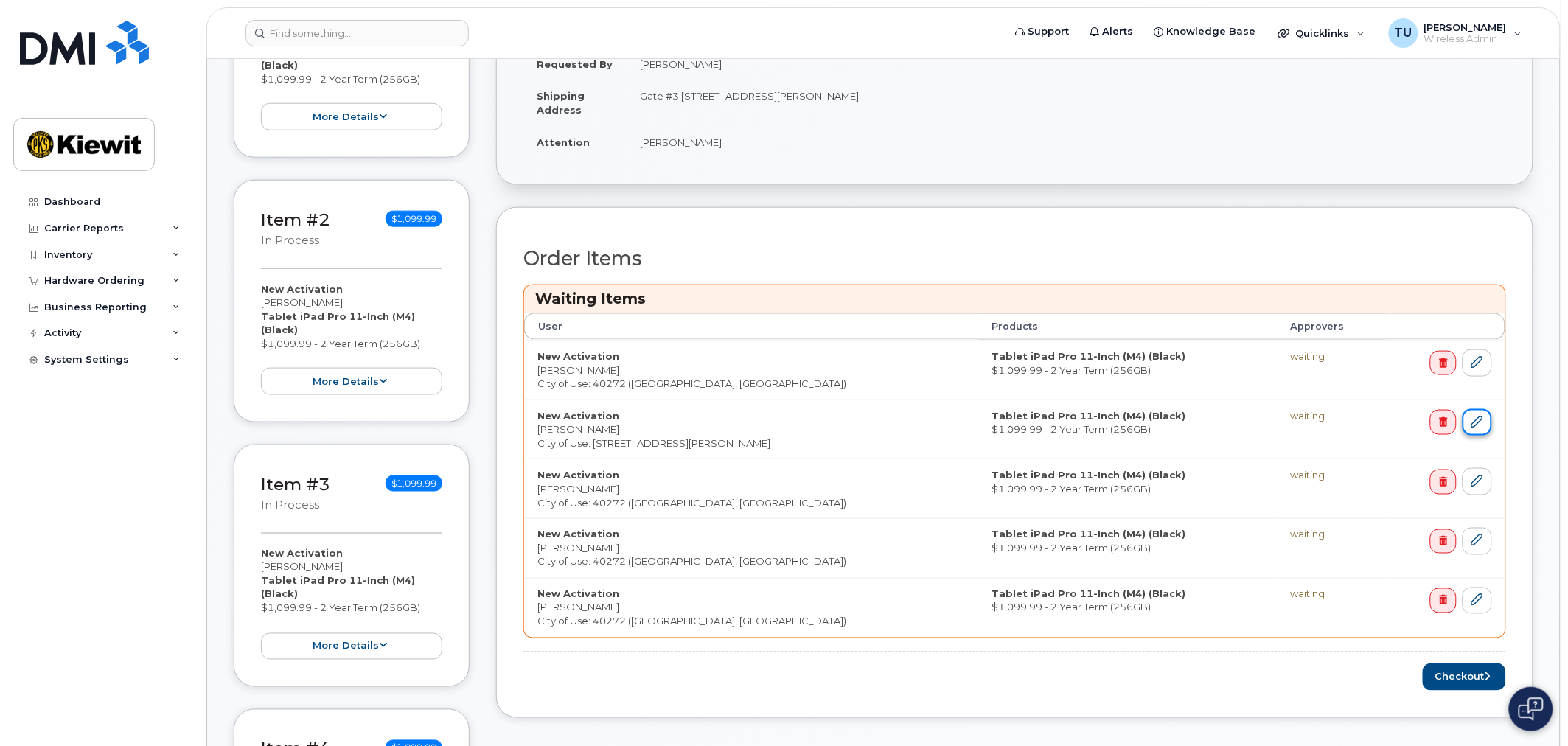
click at [1478, 419] on icon at bounding box center [1477, 421] width 12 height 12
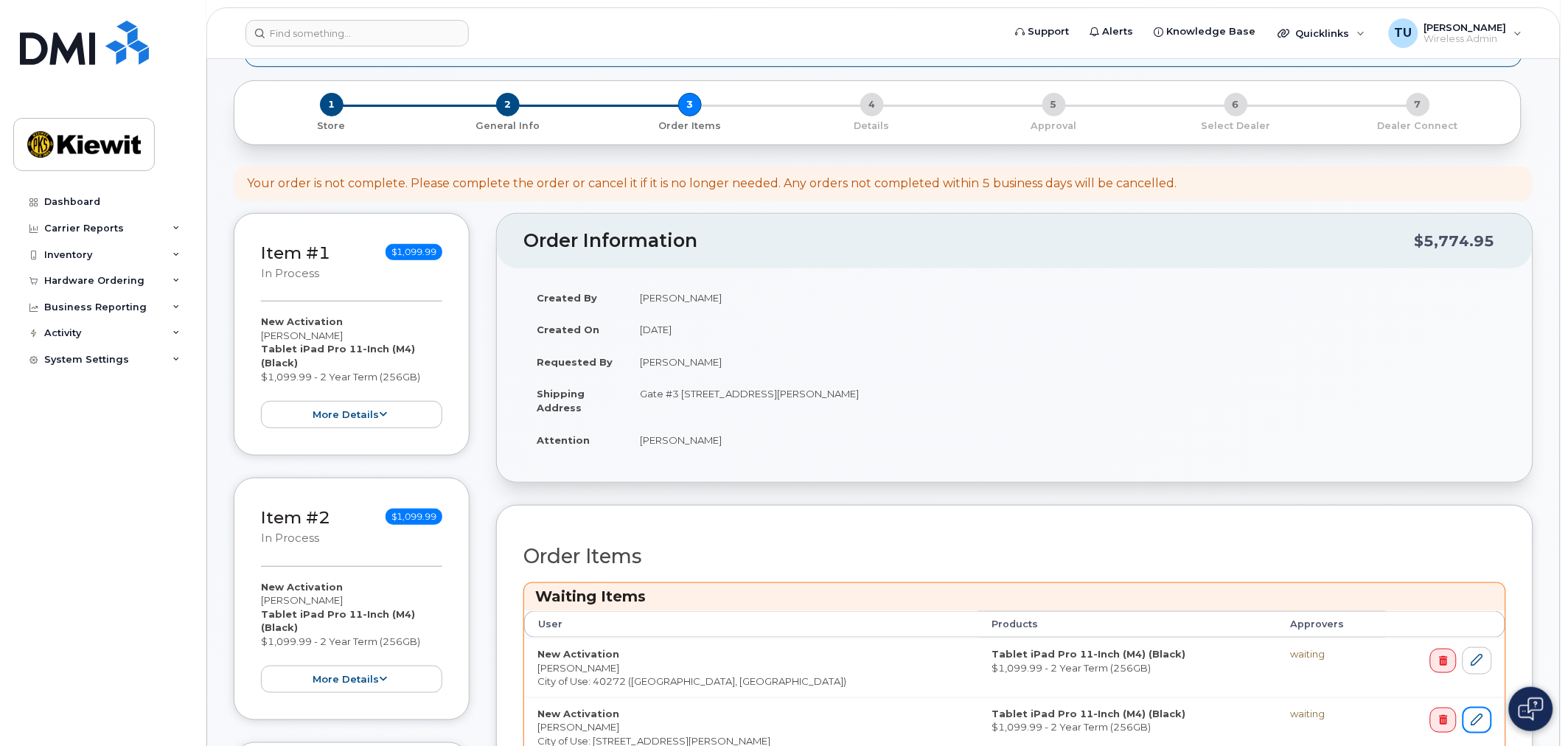
scroll to position [163, 0]
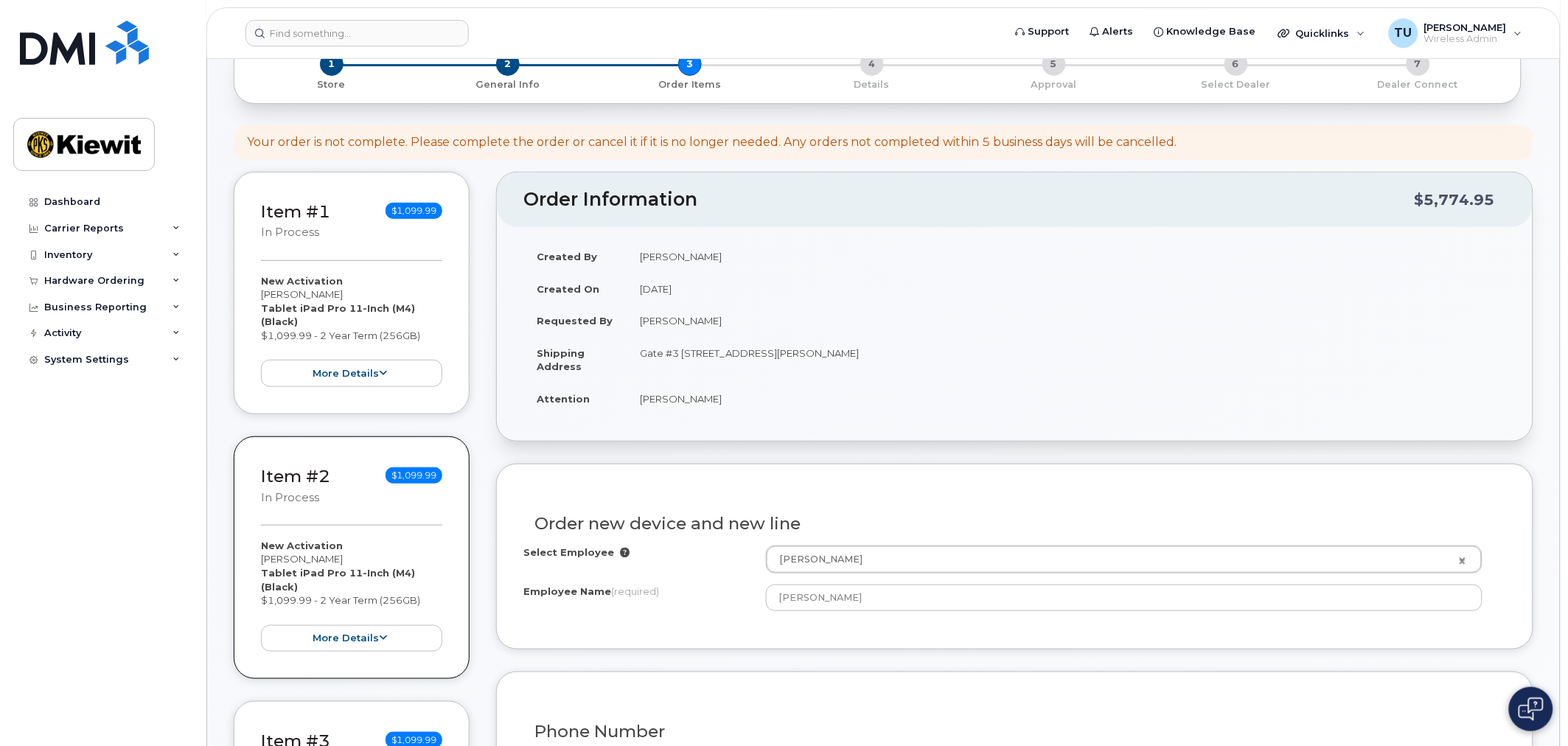
scroll to position [327, 0]
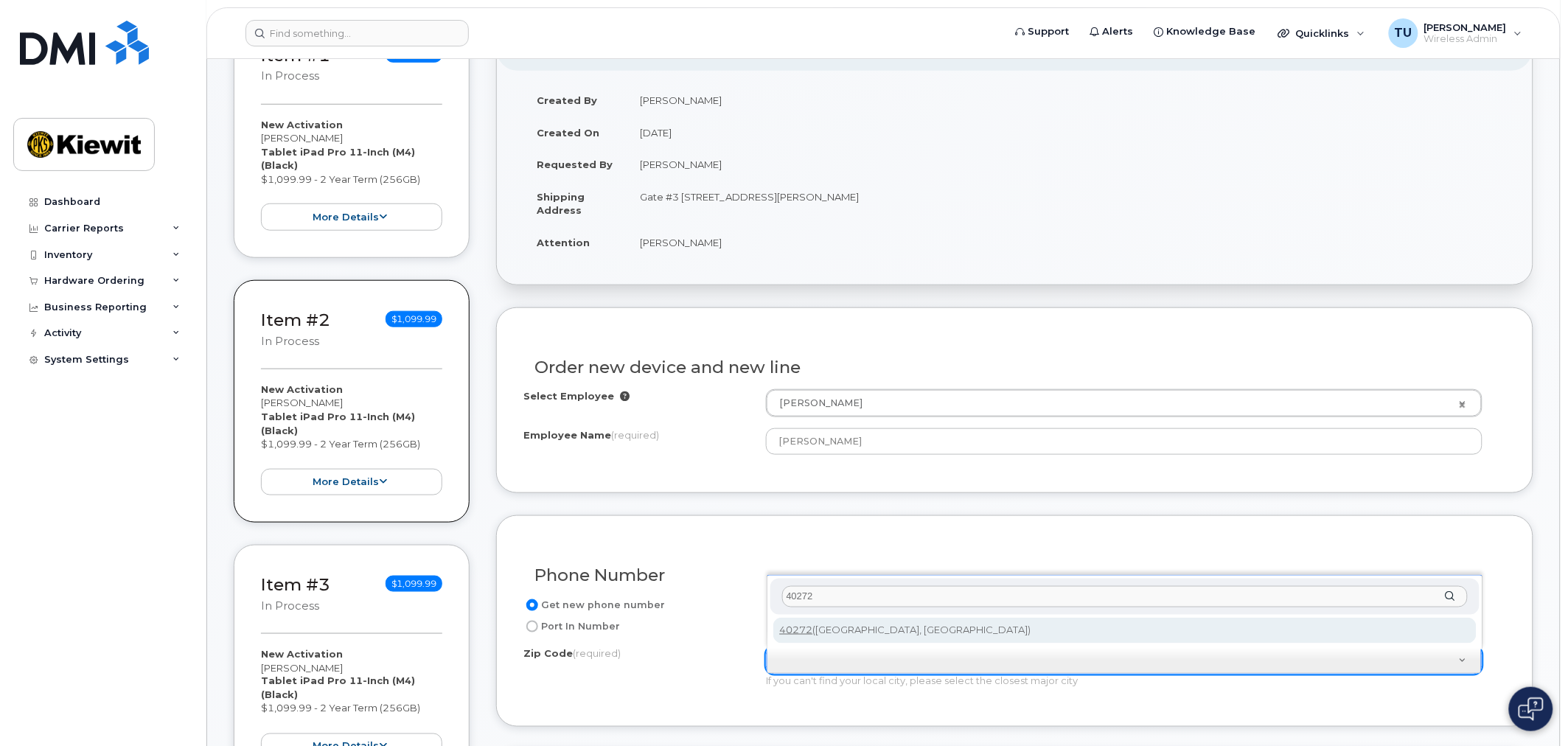
type input "40272"
type input "40272 ([GEOGRAPHIC_DATA], [GEOGRAPHIC_DATA])"
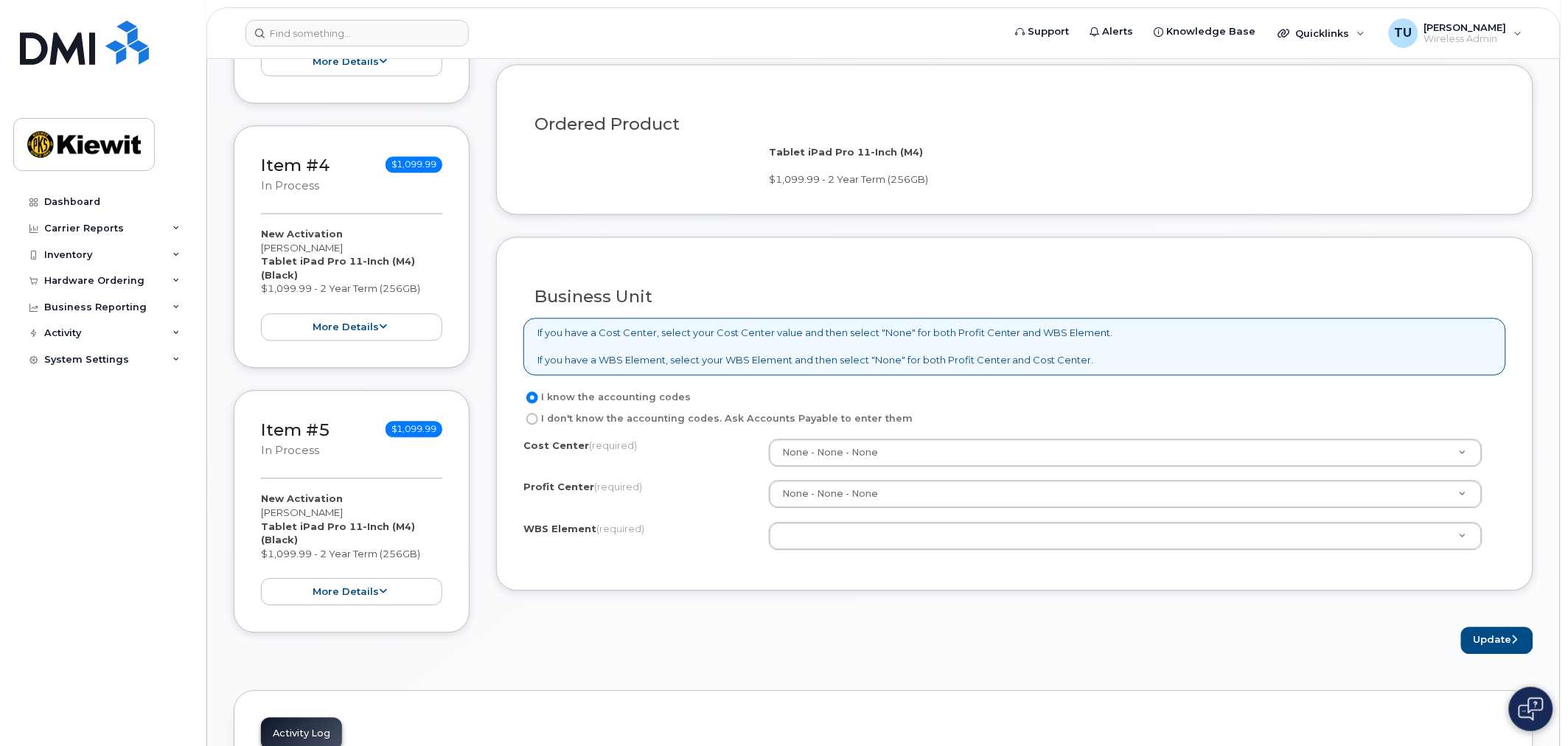
scroll to position [982, 0]
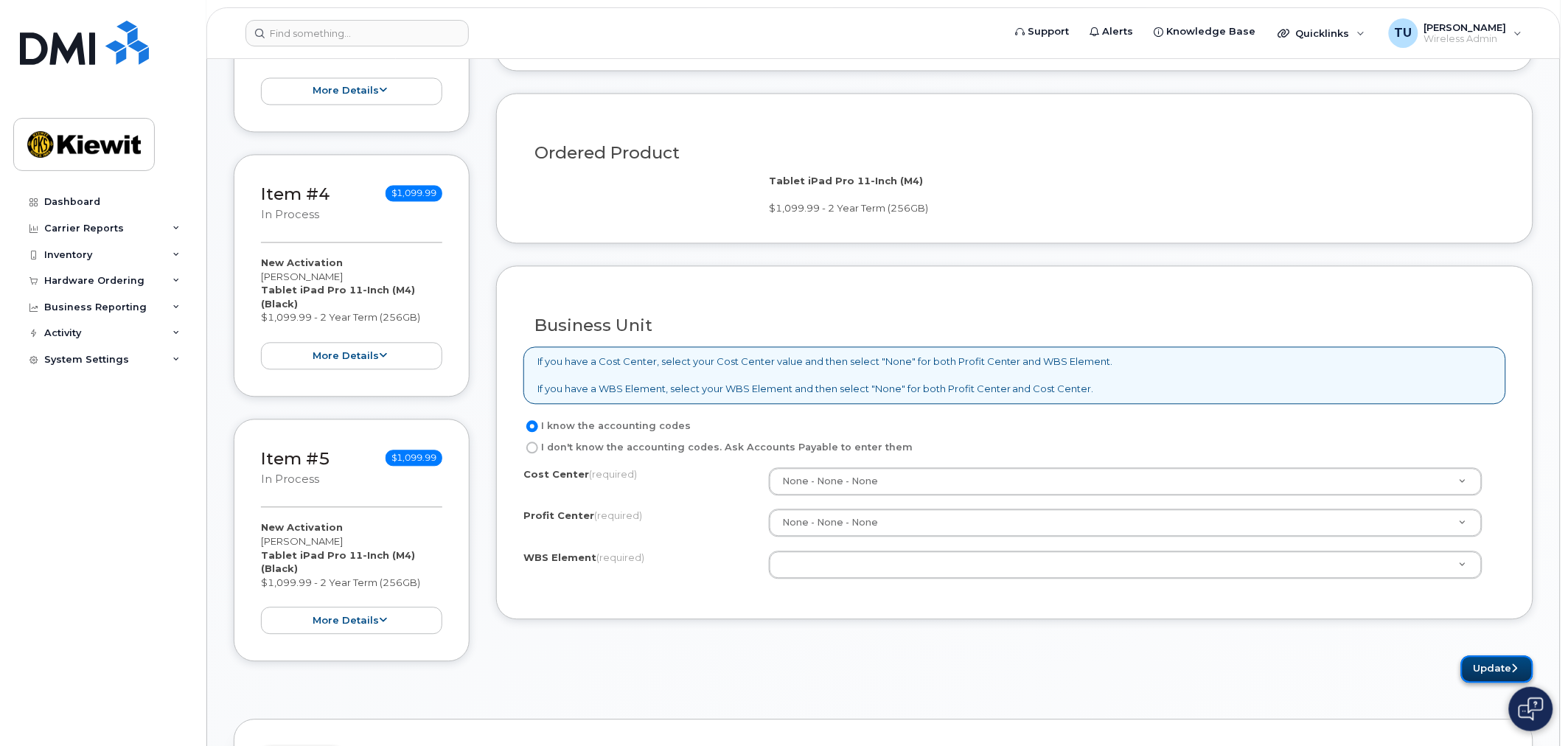
click at [1497, 659] on button "Update" at bounding box center [1497, 669] width 72 height 27
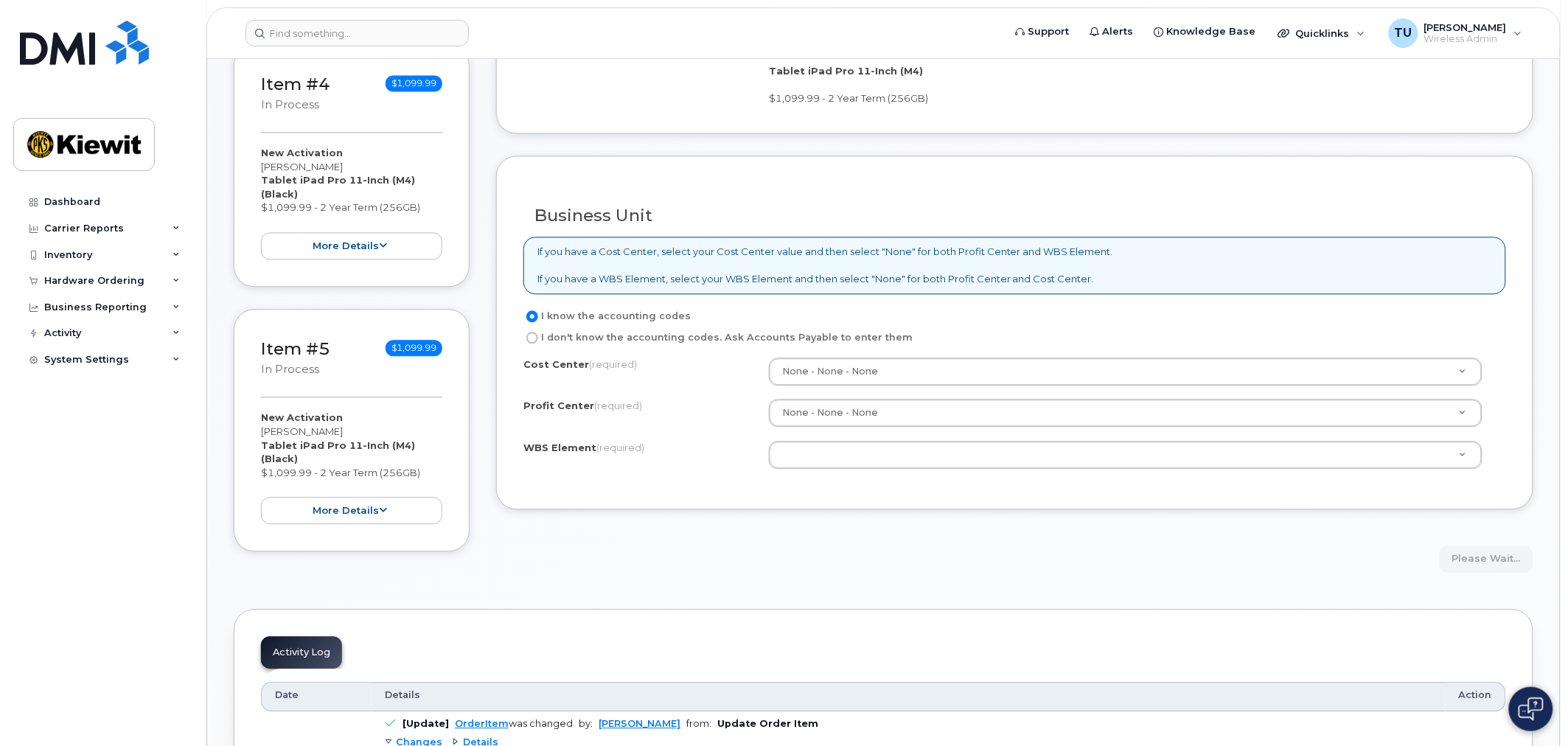
scroll to position [1310, 0]
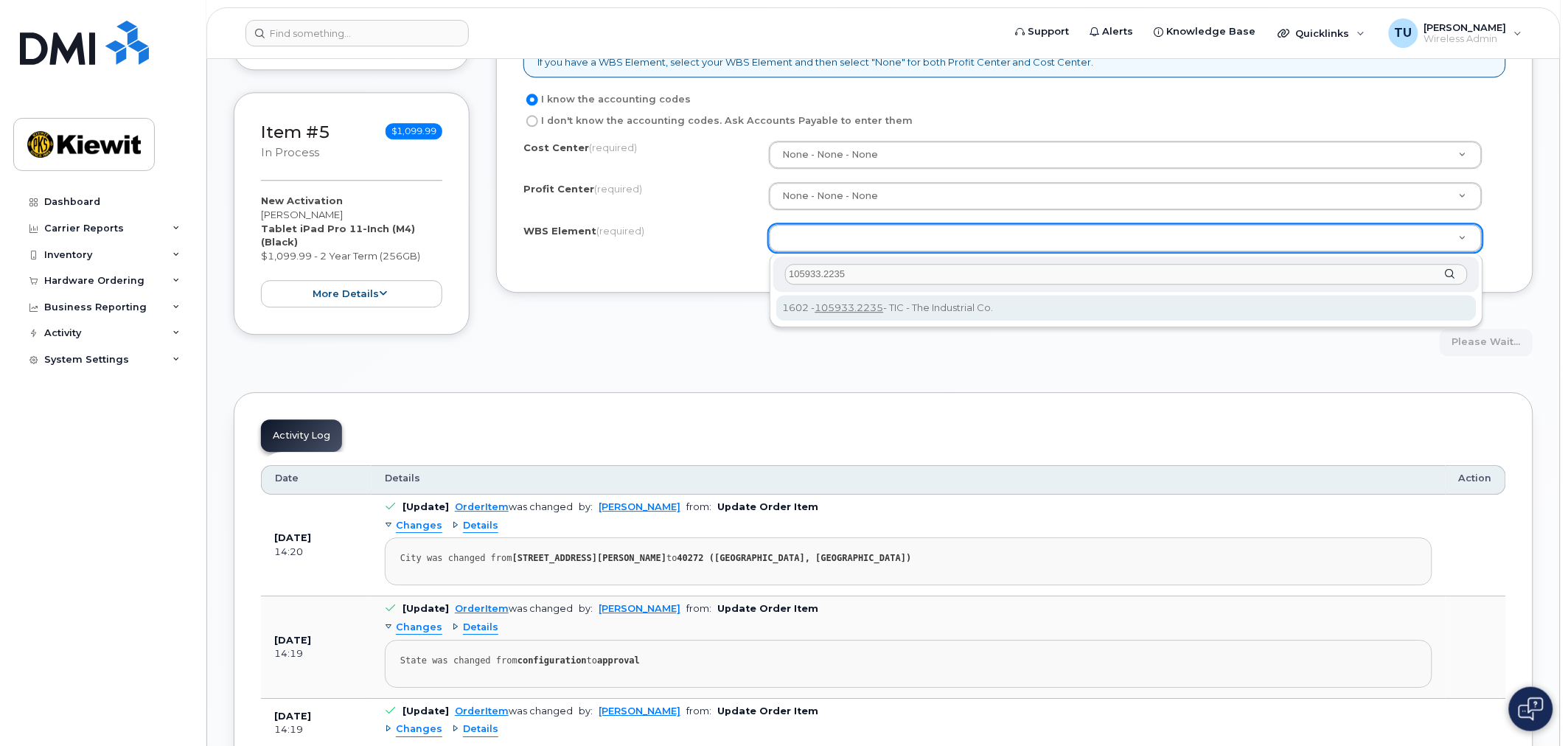
type input "105933.2235"
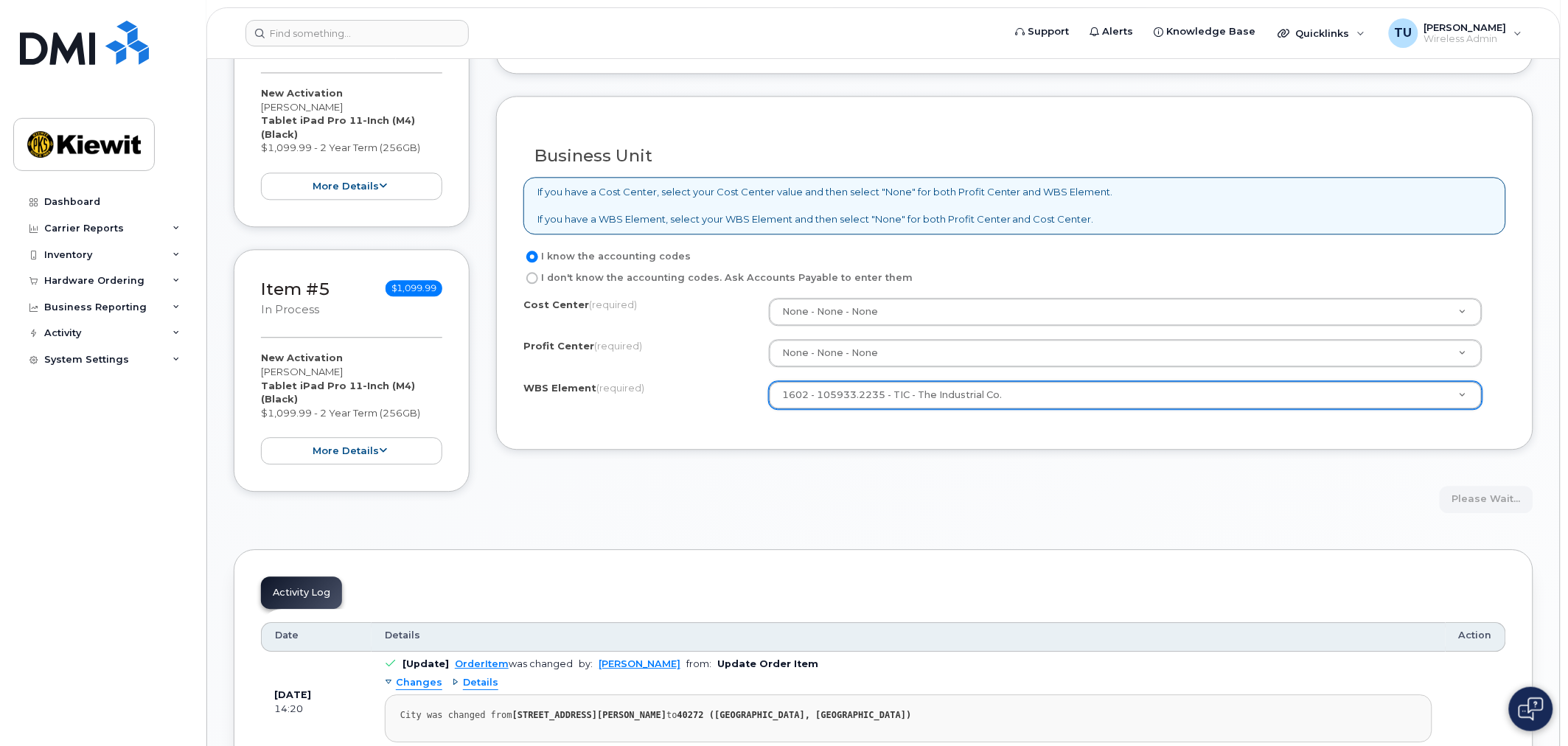
scroll to position [1146, 0]
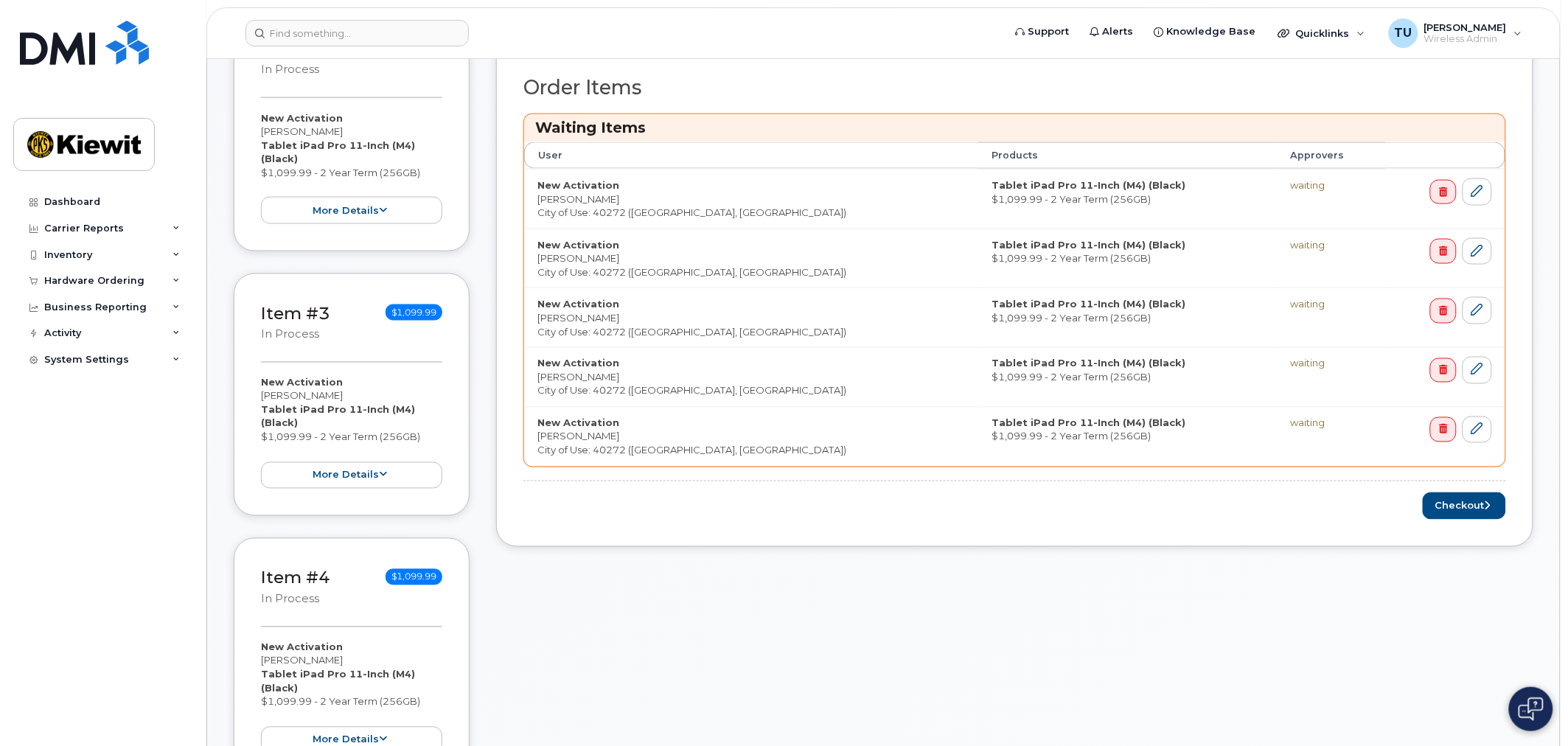
scroll to position [654, 0]
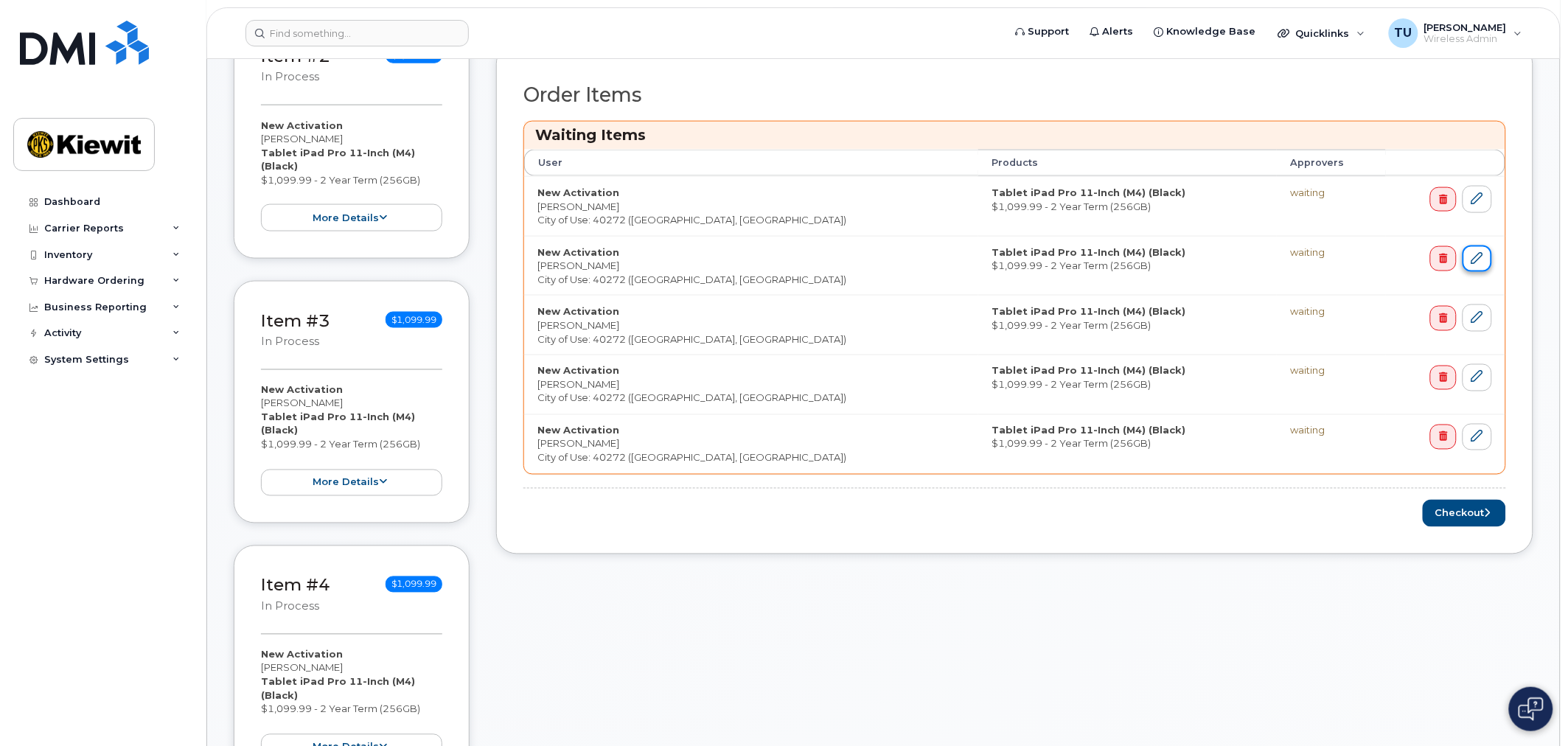
click at [1482, 254] on icon at bounding box center [1477, 258] width 12 height 12
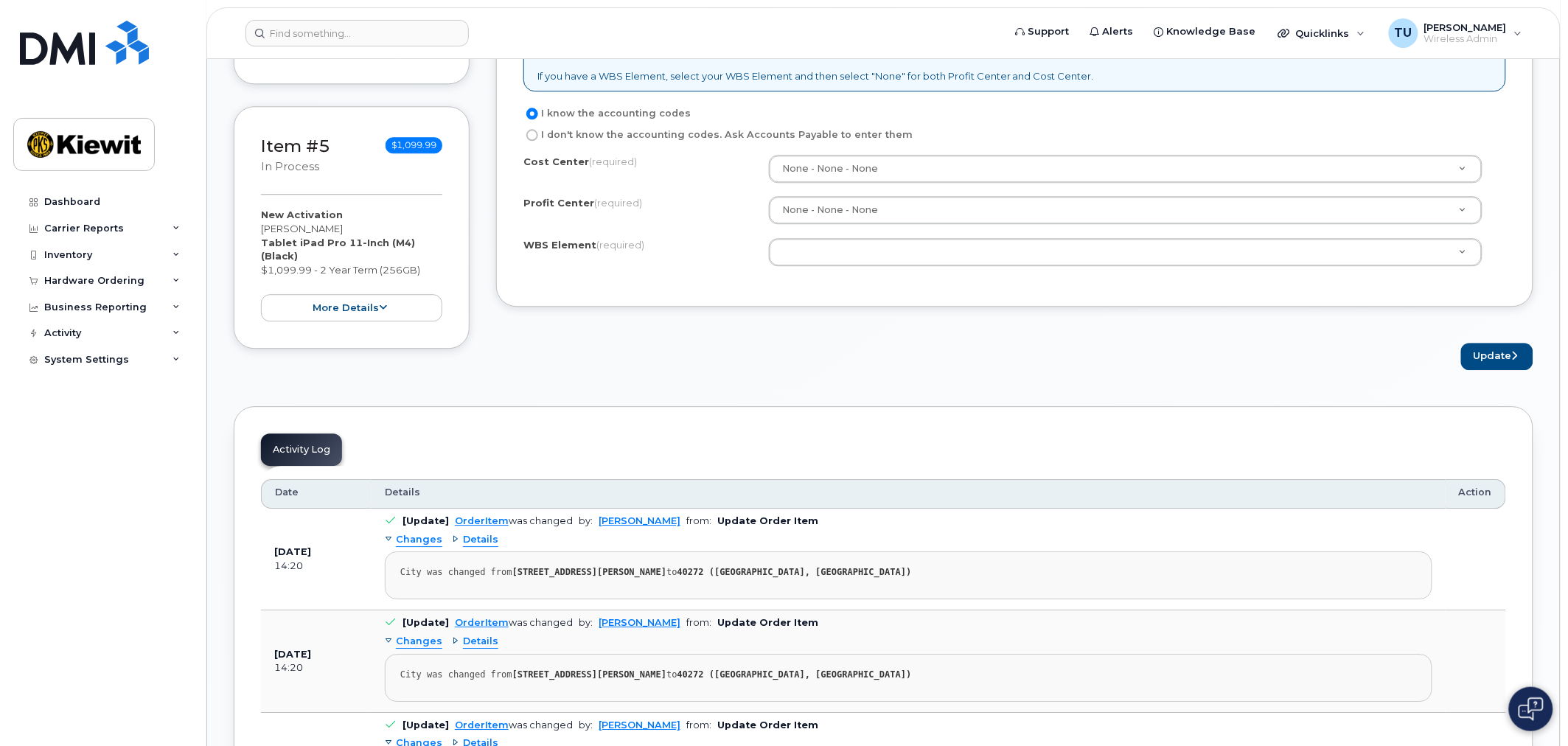
scroll to position [1146, 0]
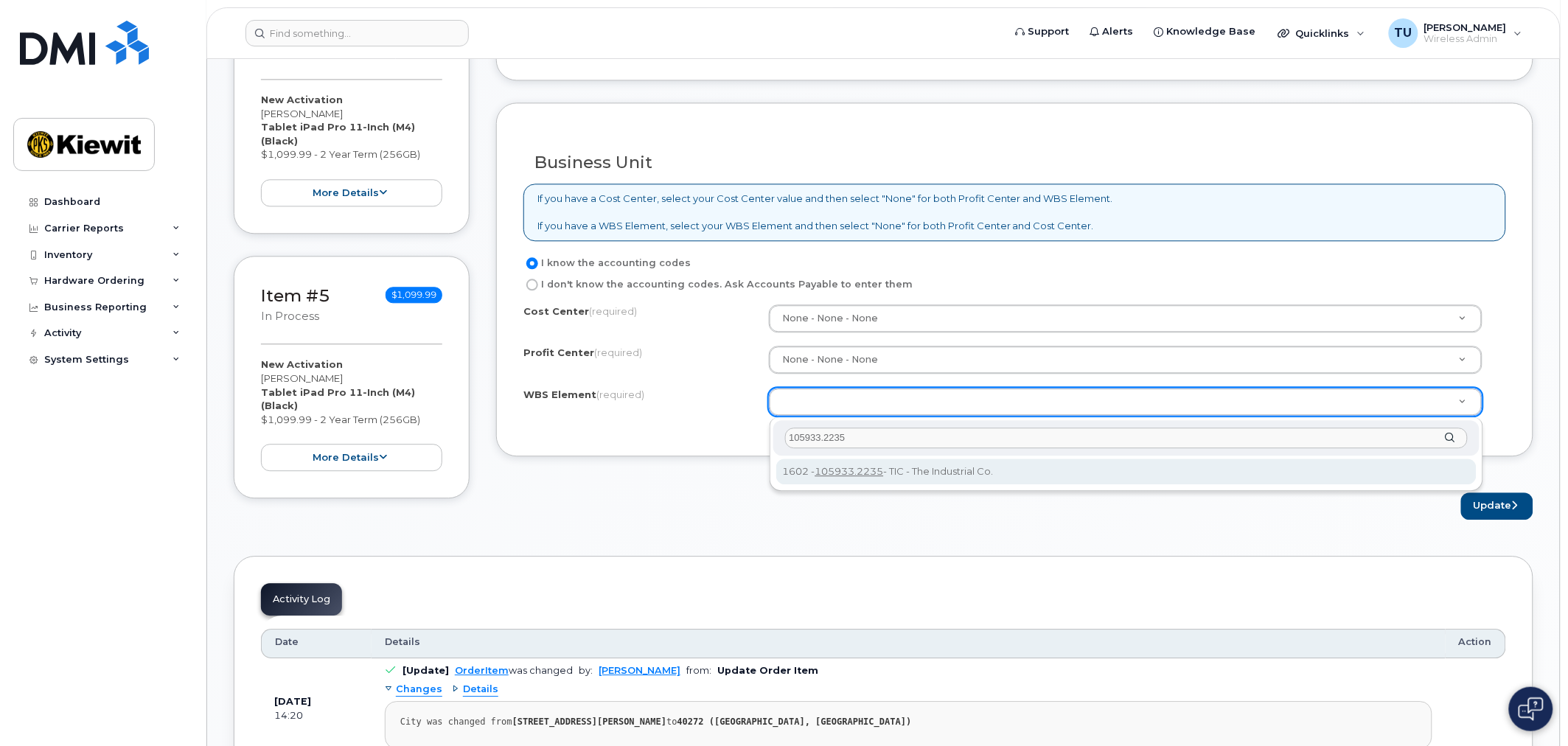
type input "105933.2235"
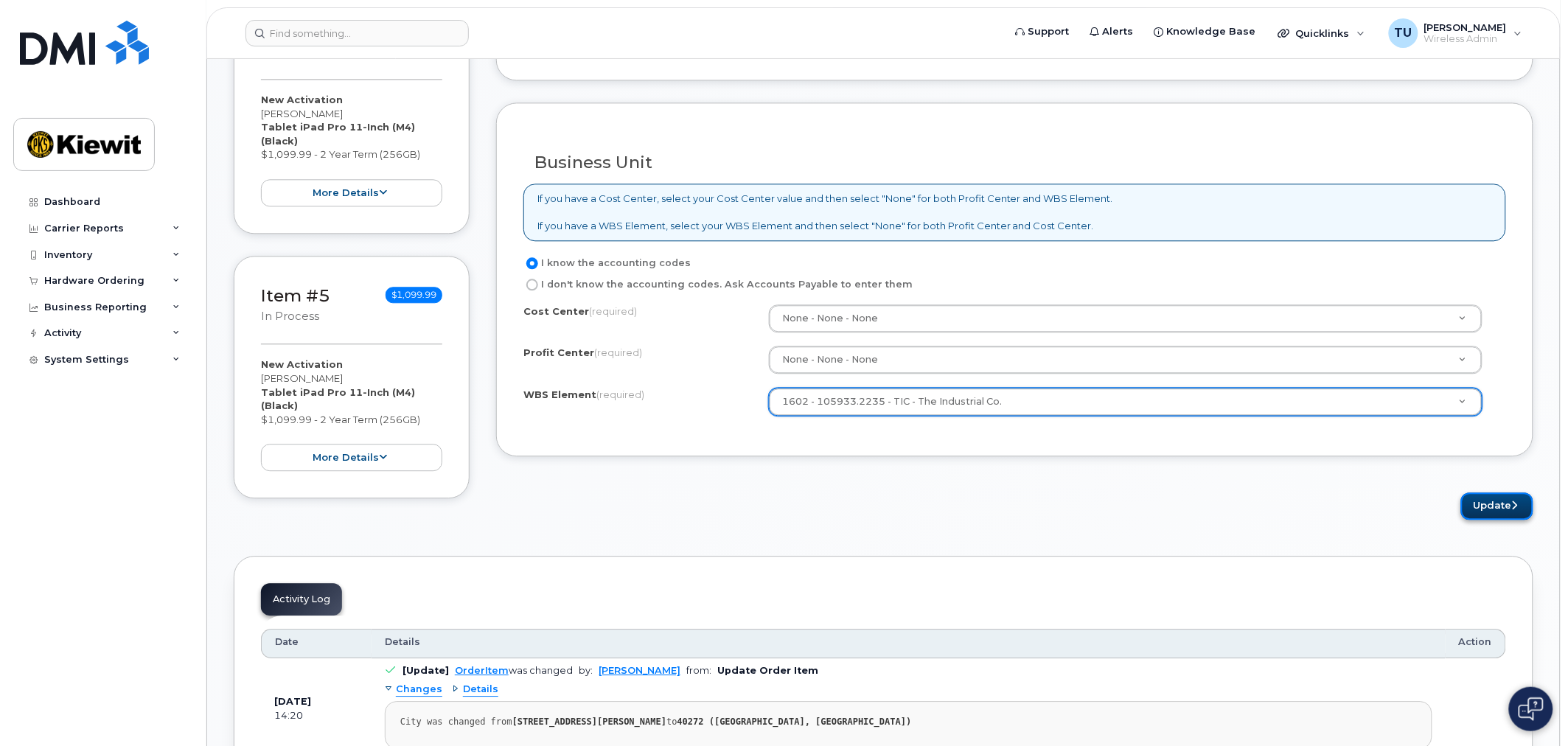
click at [1493, 506] on button "Update" at bounding box center [1497, 506] width 72 height 27
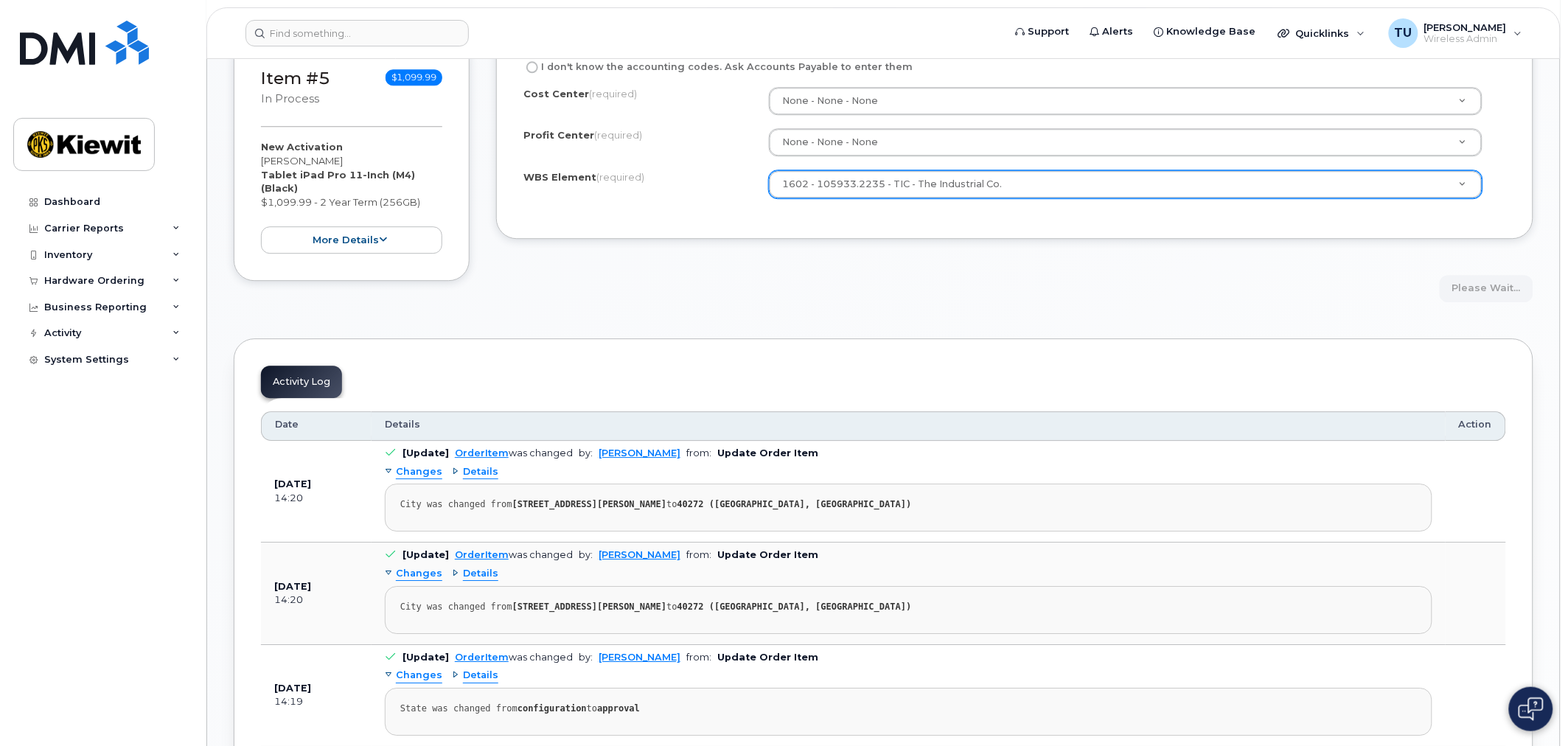
scroll to position [1391, 0]
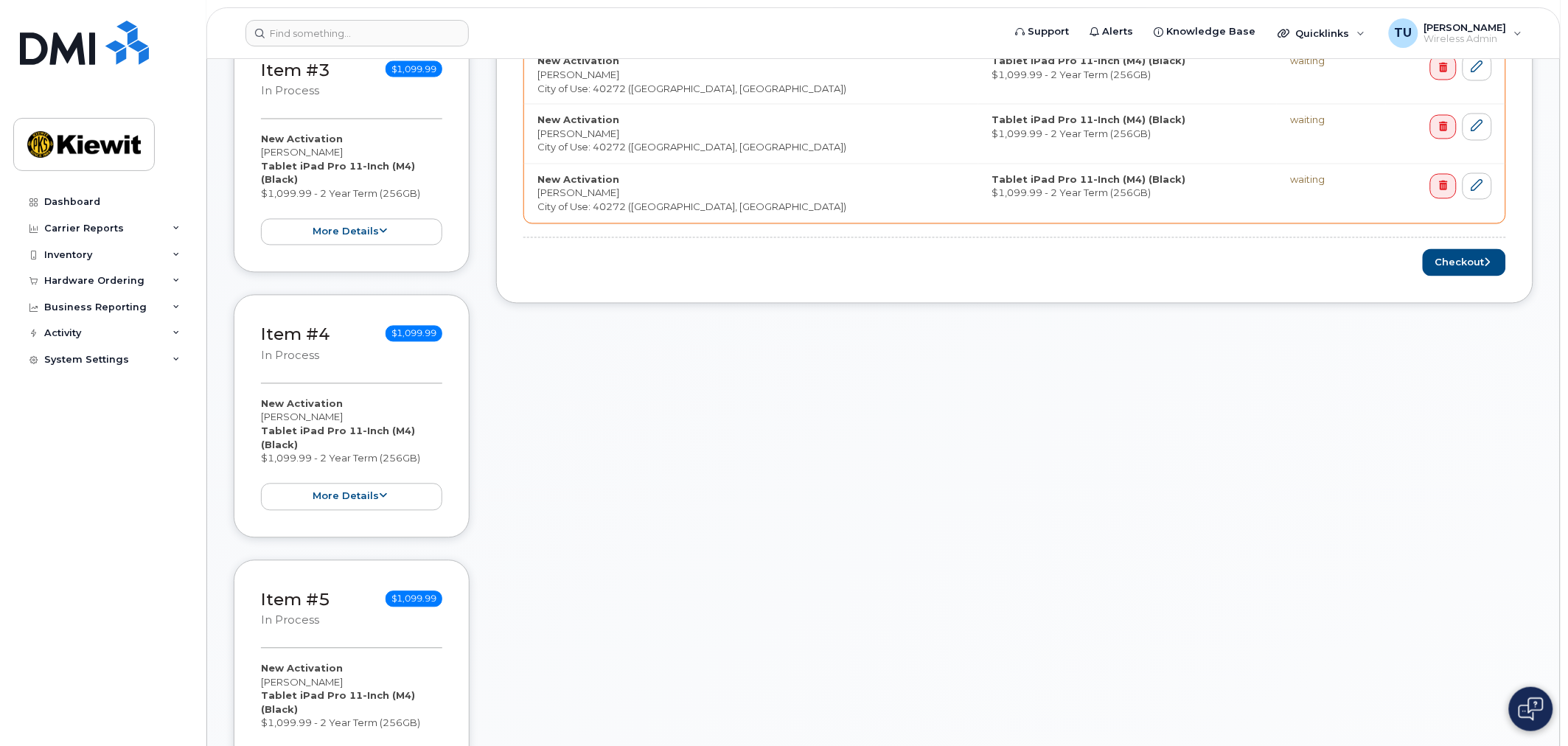
scroll to position [660, 0]
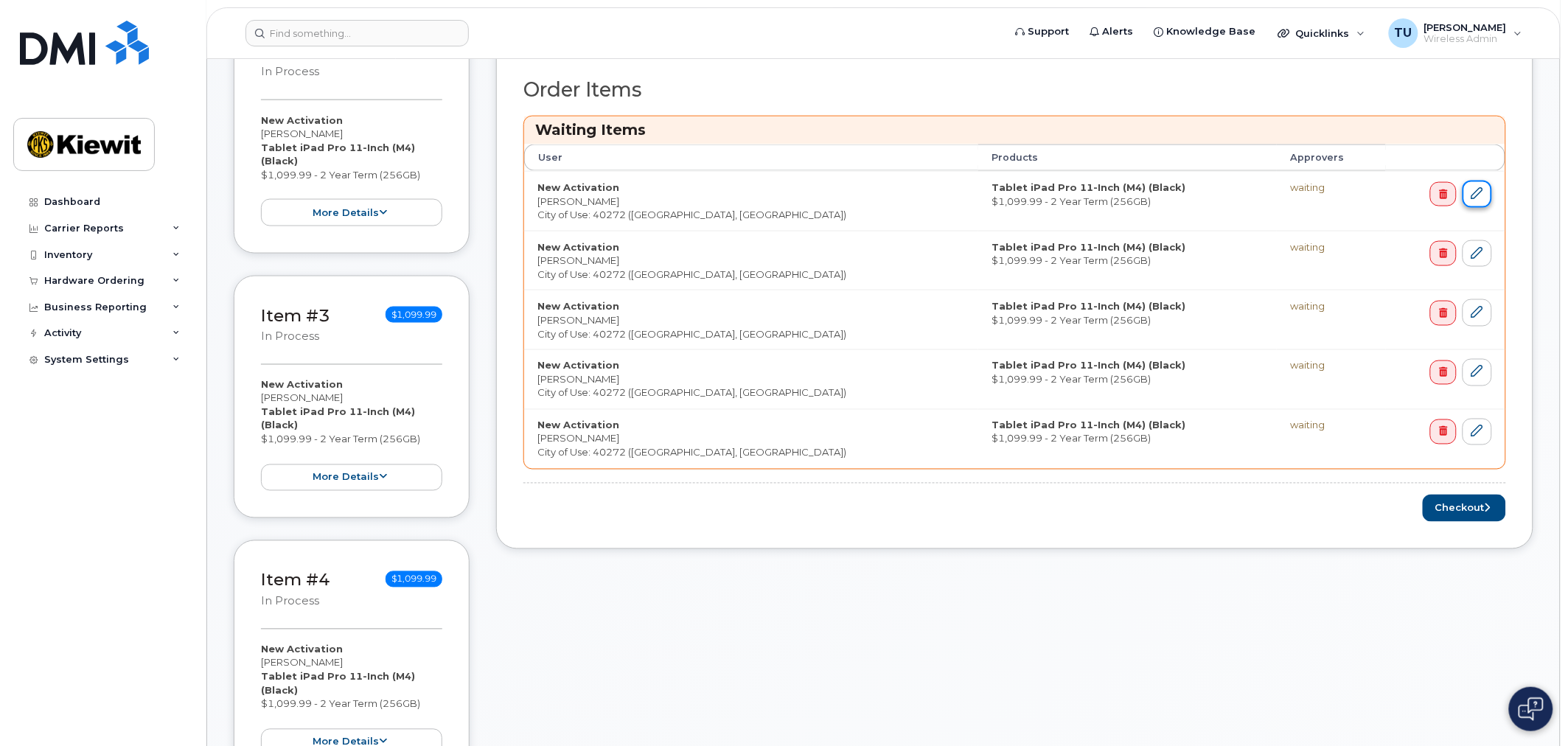
click at [1486, 194] on link at bounding box center [1478, 194] width 30 height 27
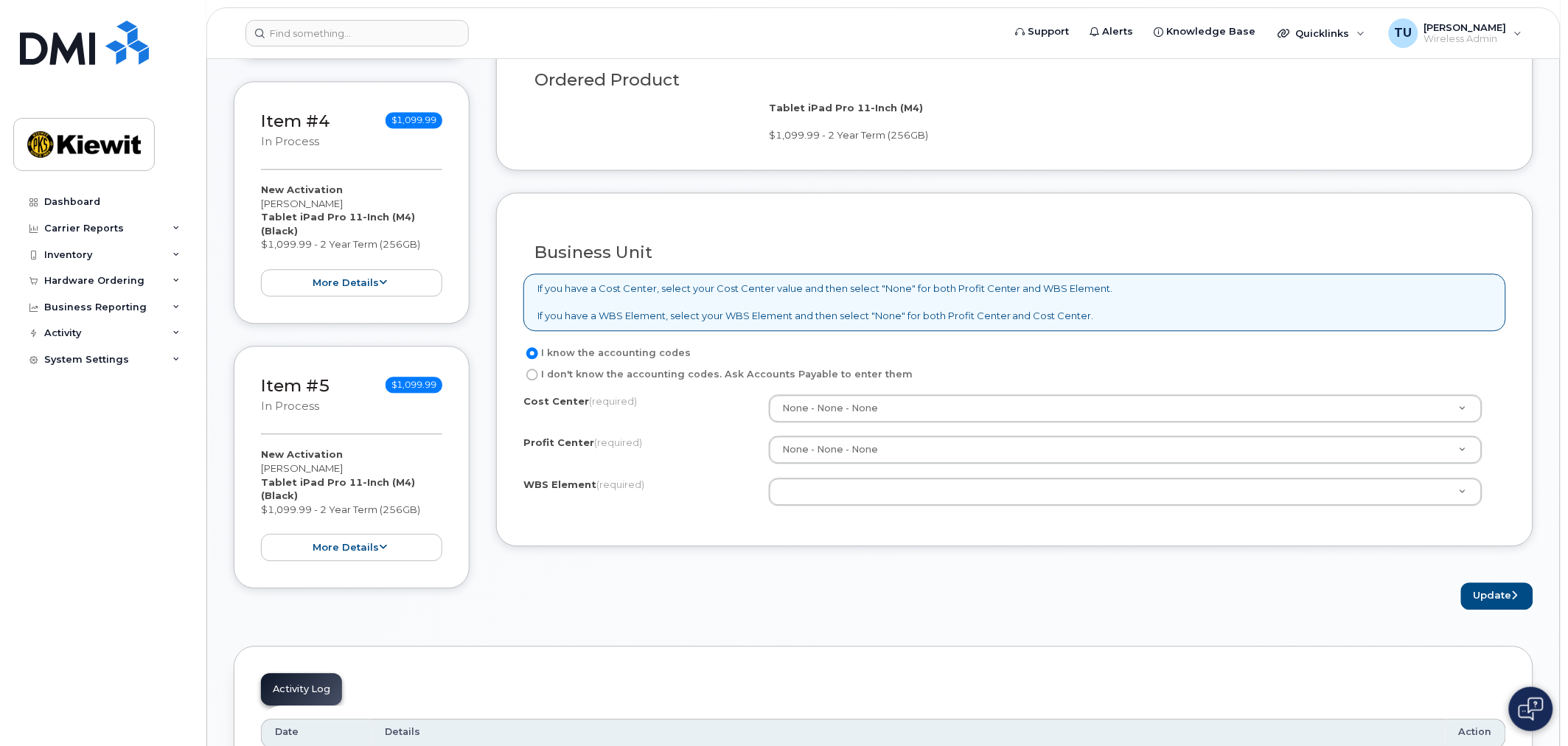
scroll to position [1064, 0]
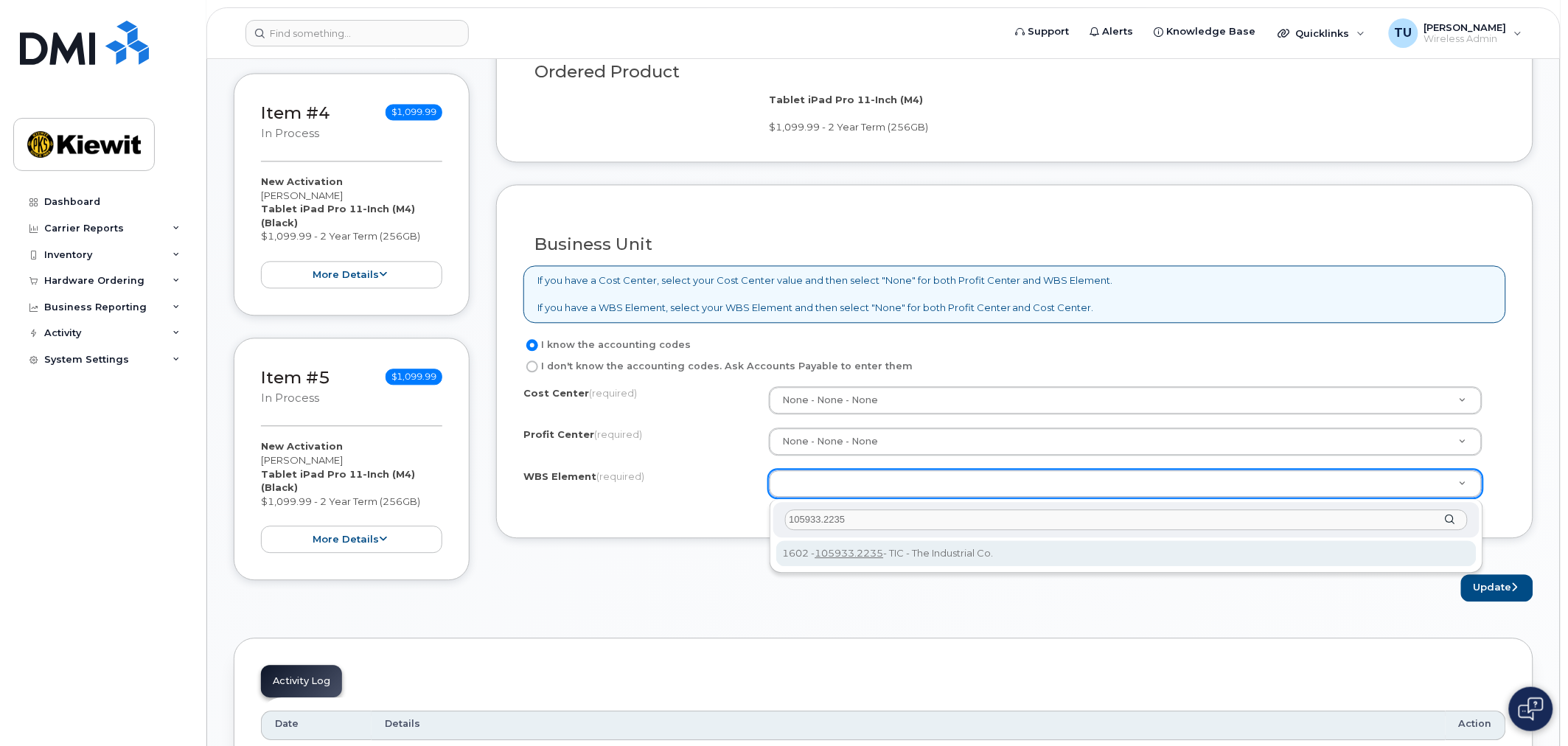
type input "105933.2235"
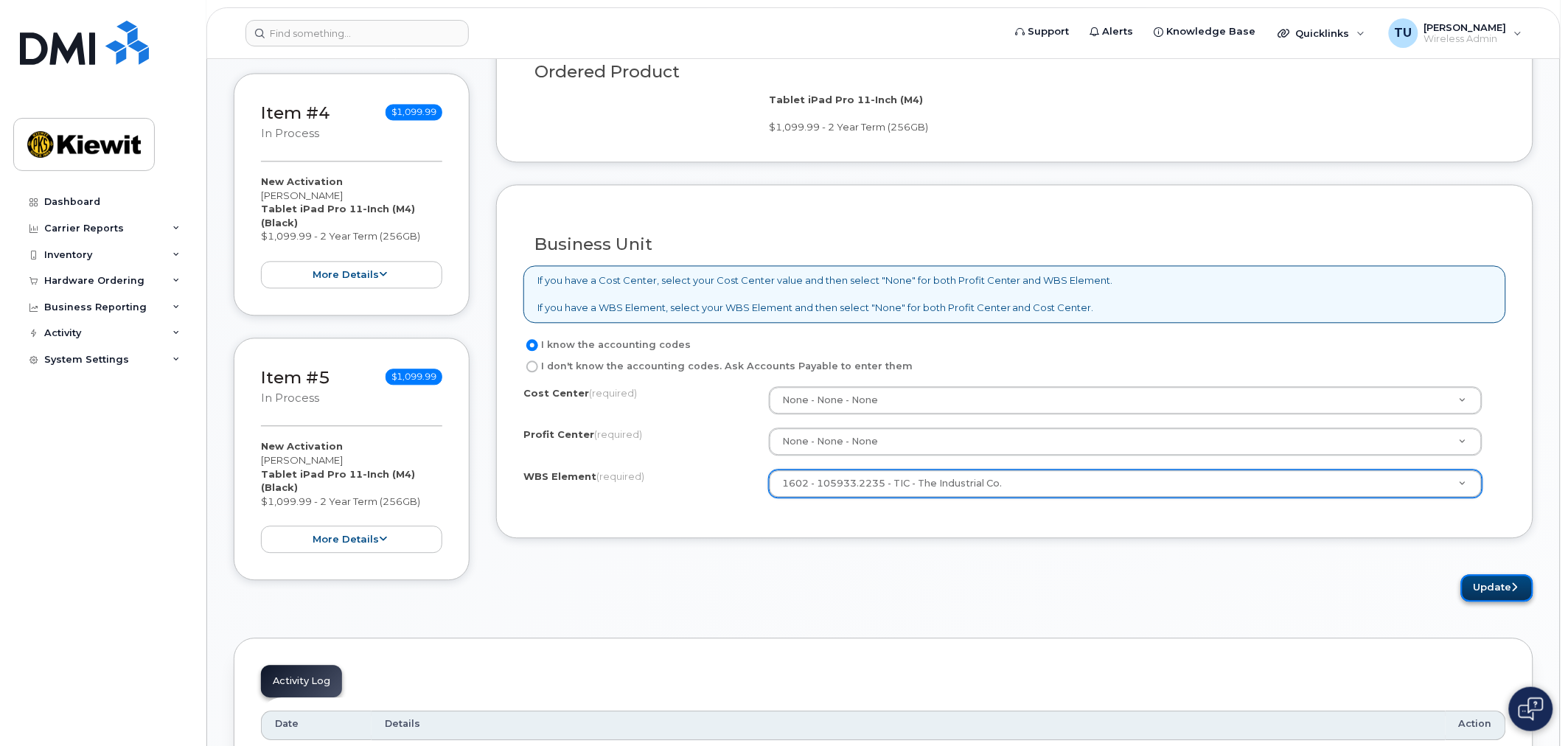
click at [1483, 580] on button "Update" at bounding box center [1497, 587] width 72 height 27
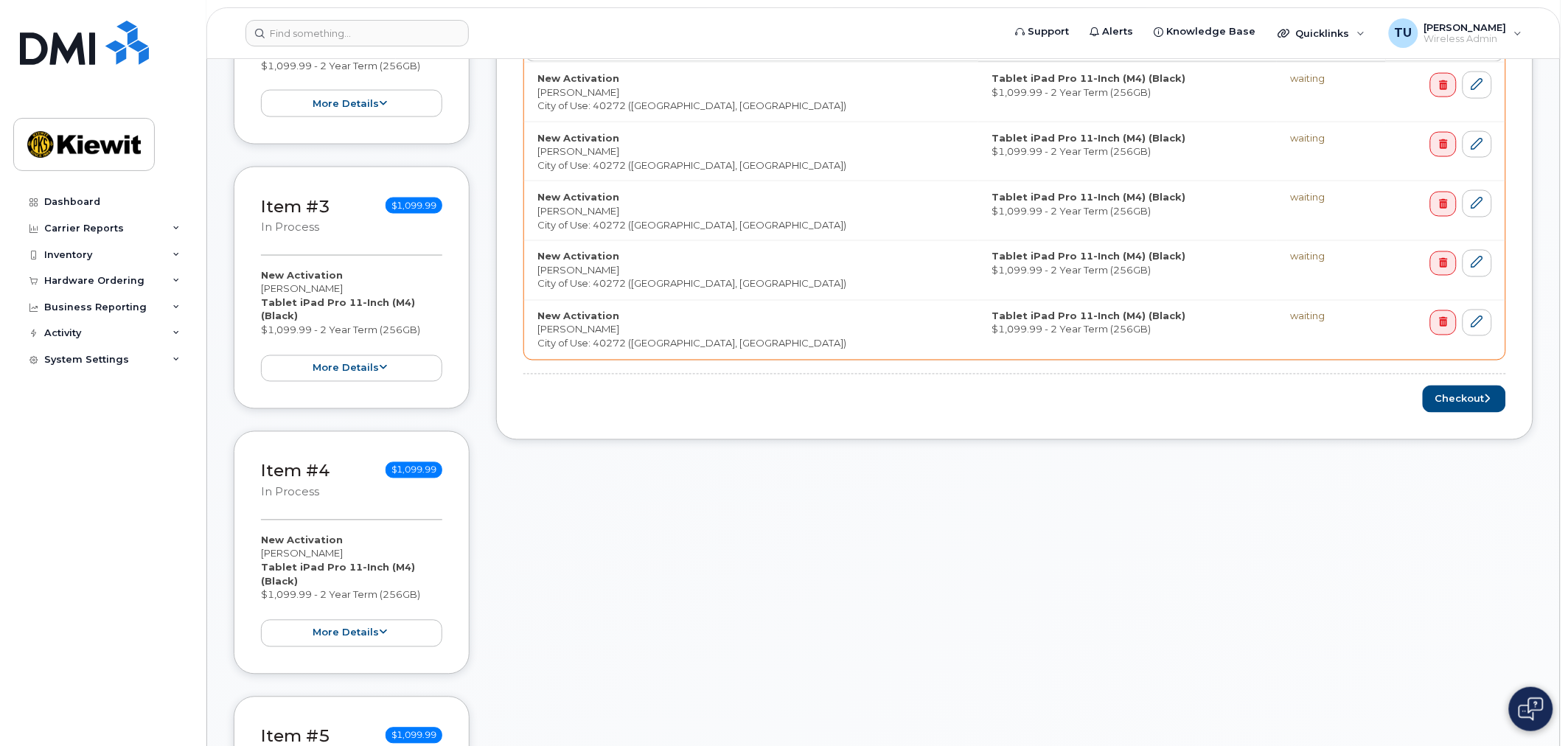
scroll to position [819, 0]
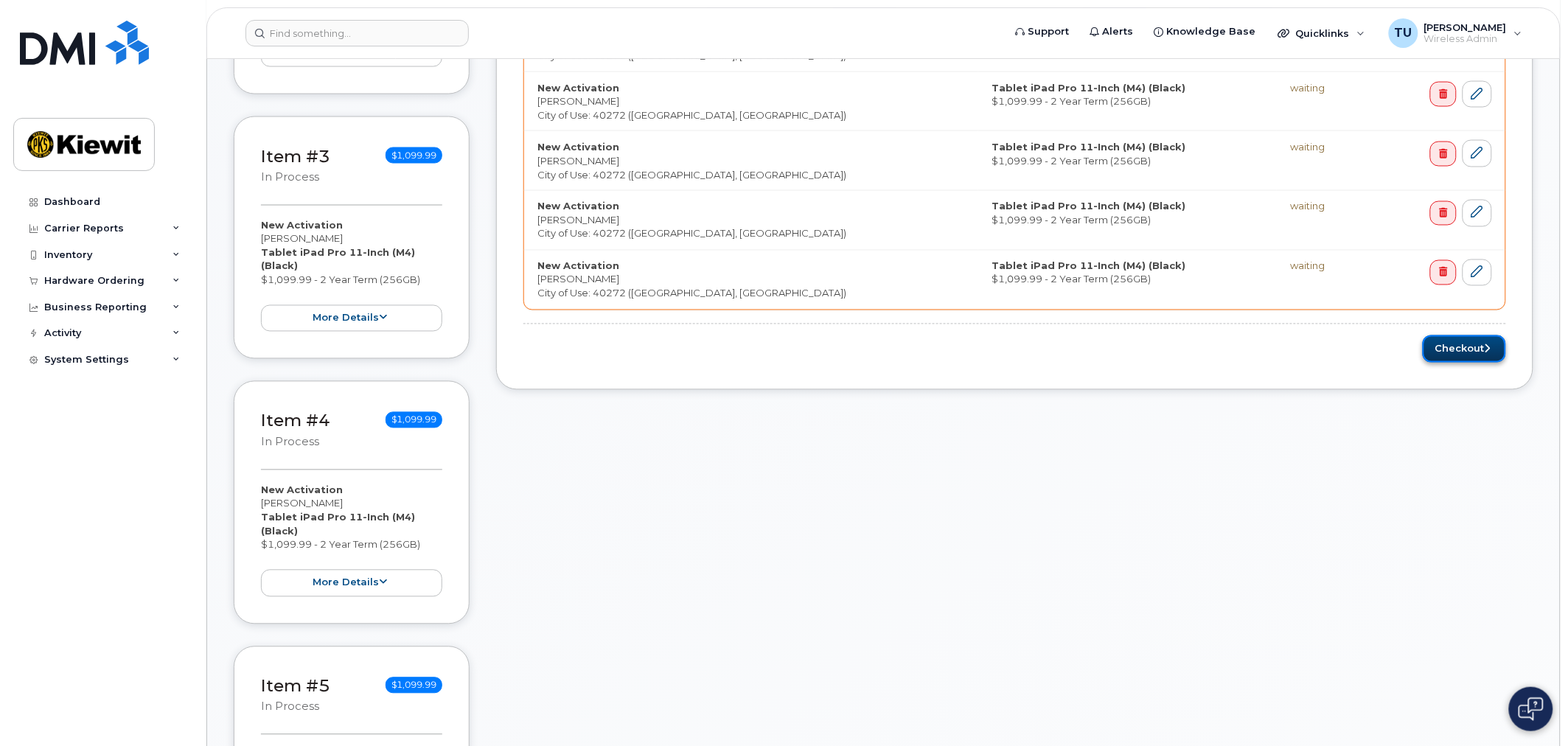
click at [1454, 351] on button "Checkout" at bounding box center [1464, 348] width 83 height 27
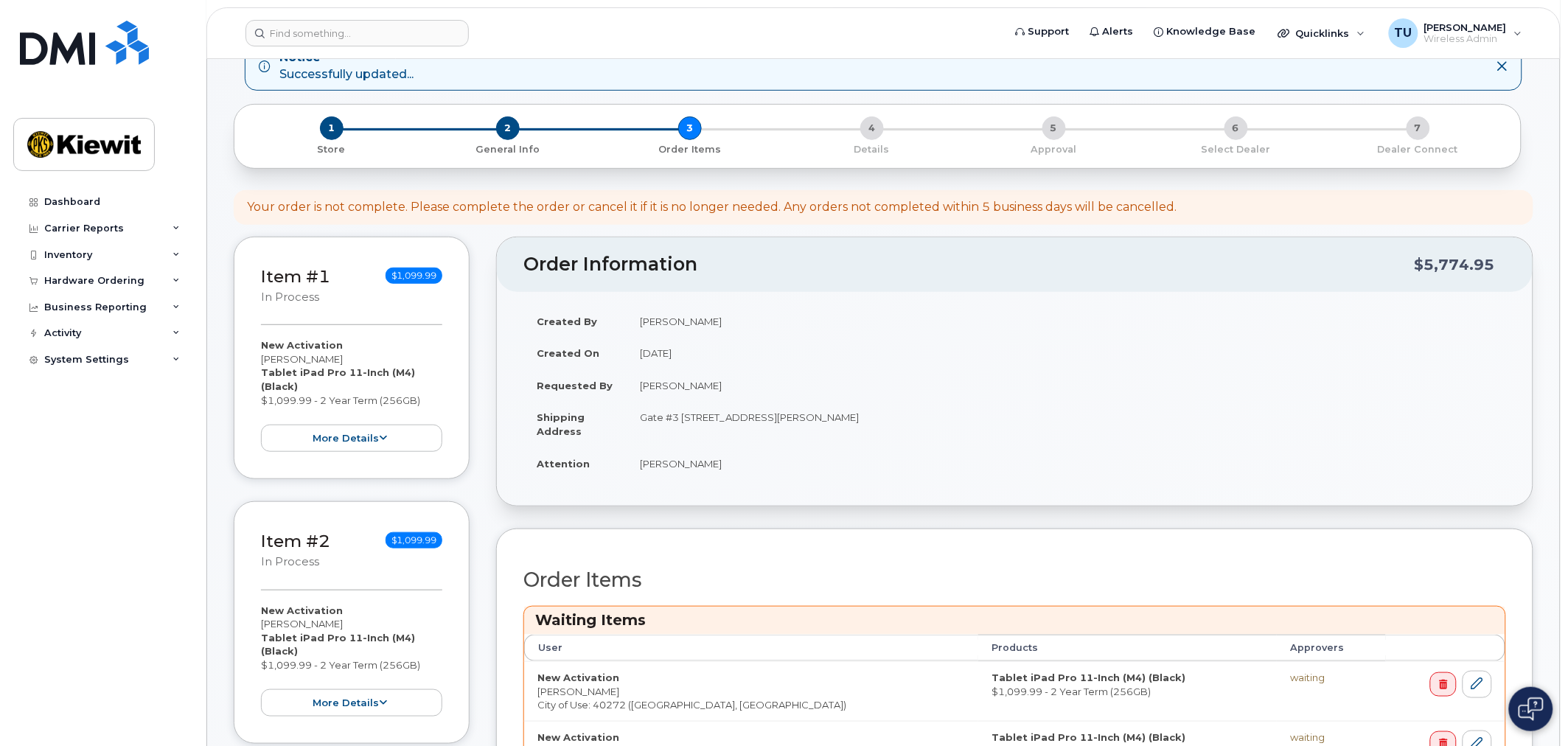
scroll to position [163, 0]
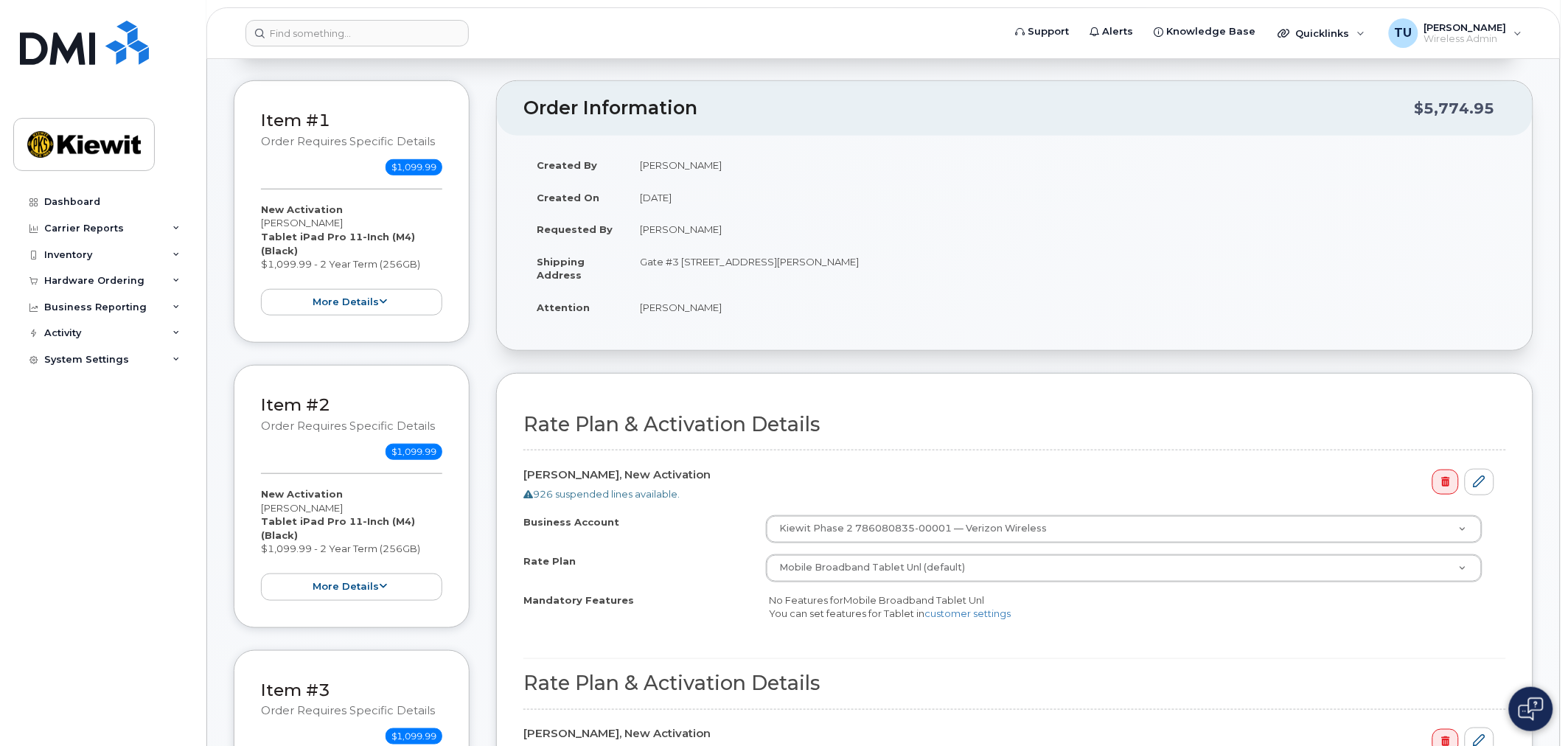
scroll to position [82, 0]
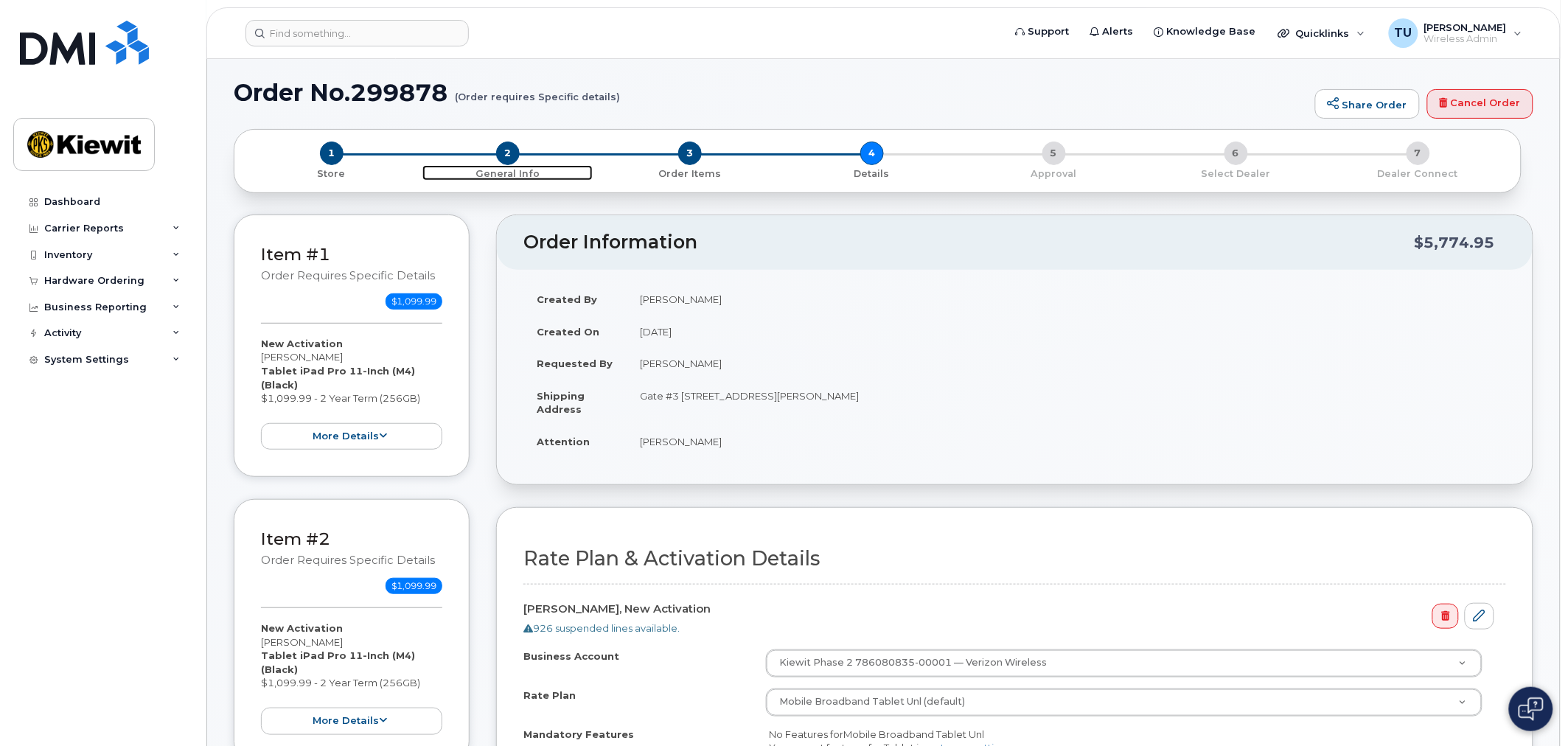
click at [517, 155] on span "2" at bounding box center [507, 153] width 23 height 23
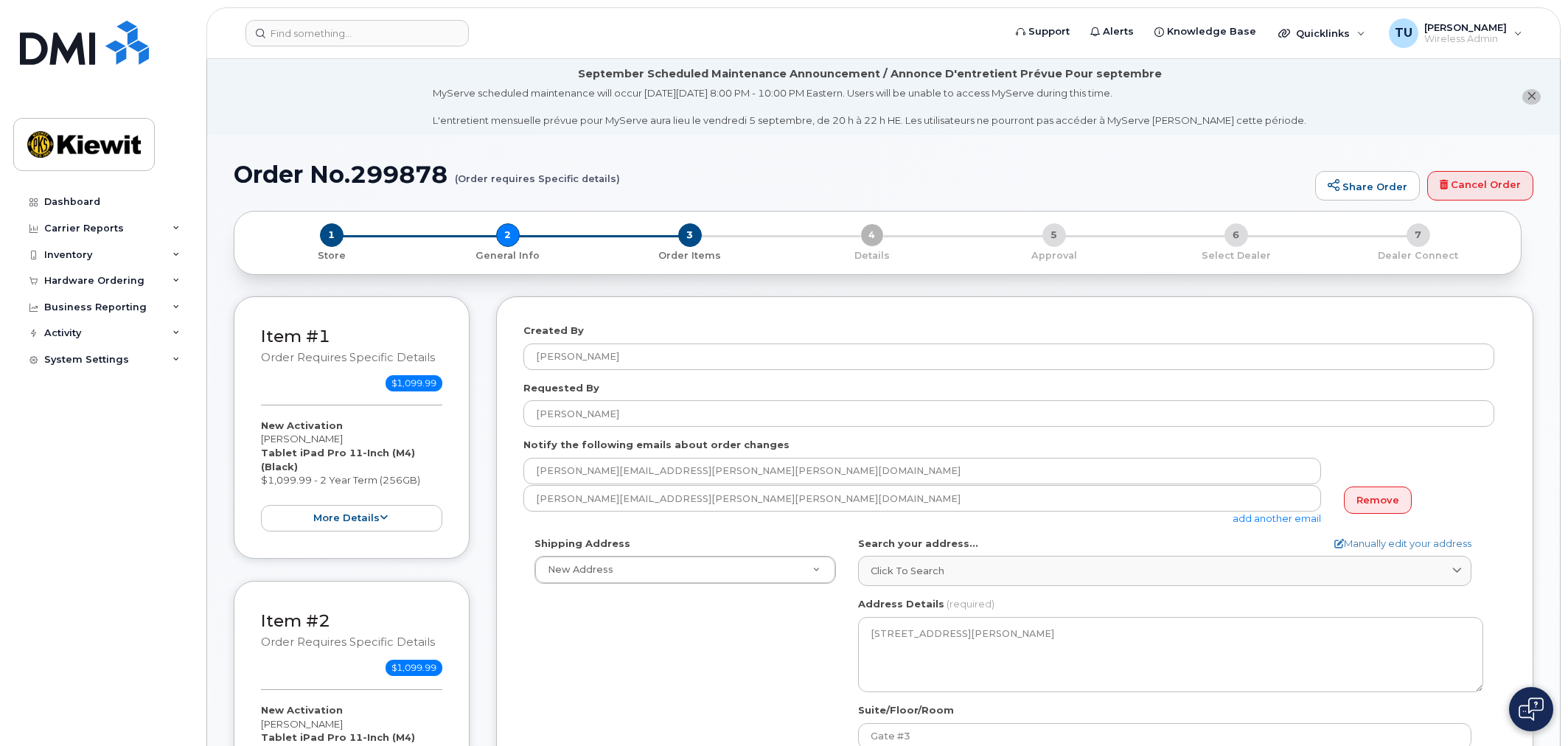
select select
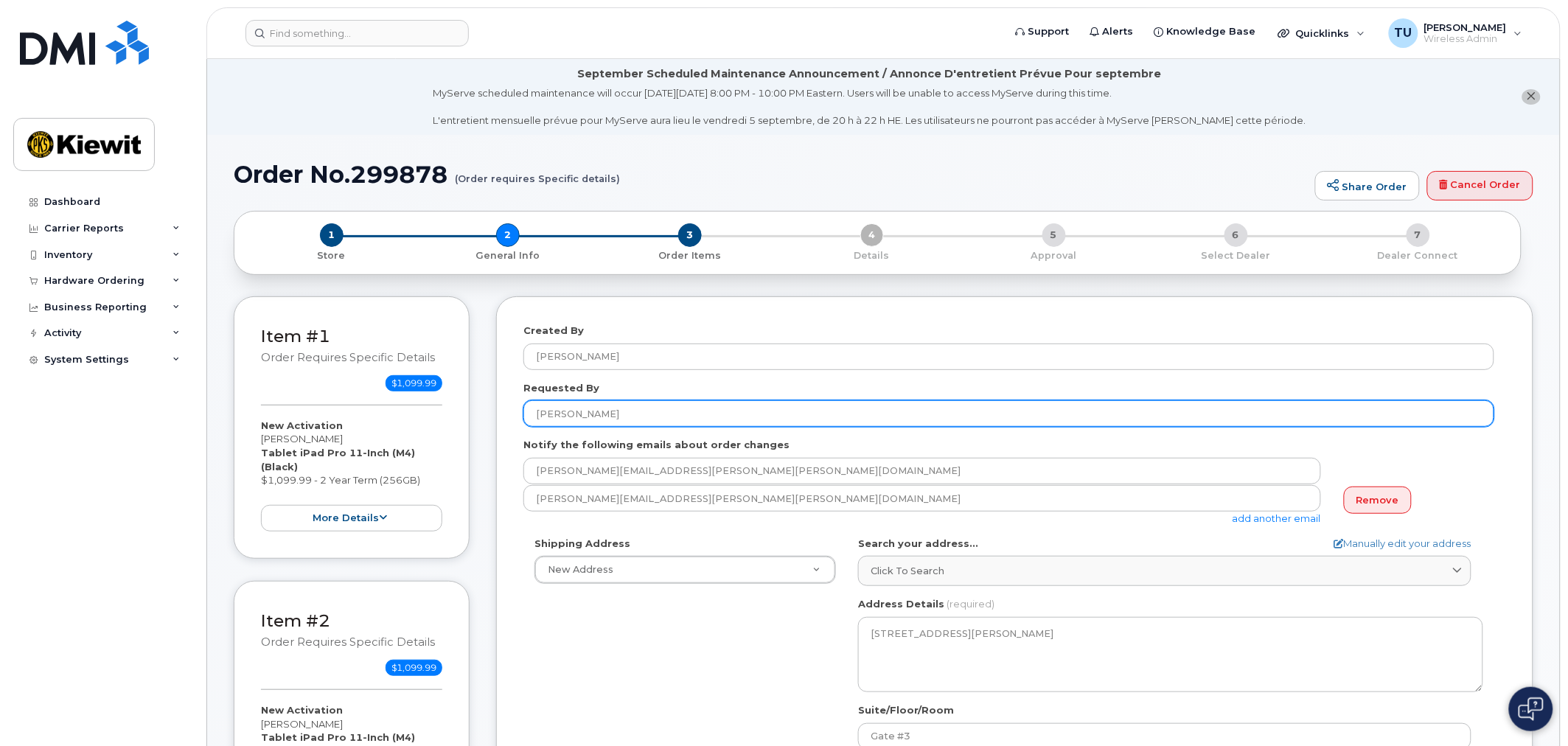
click at [628, 421] on input "[PERSON_NAME]" at bounding box center [1008, 414] width 971 height 27
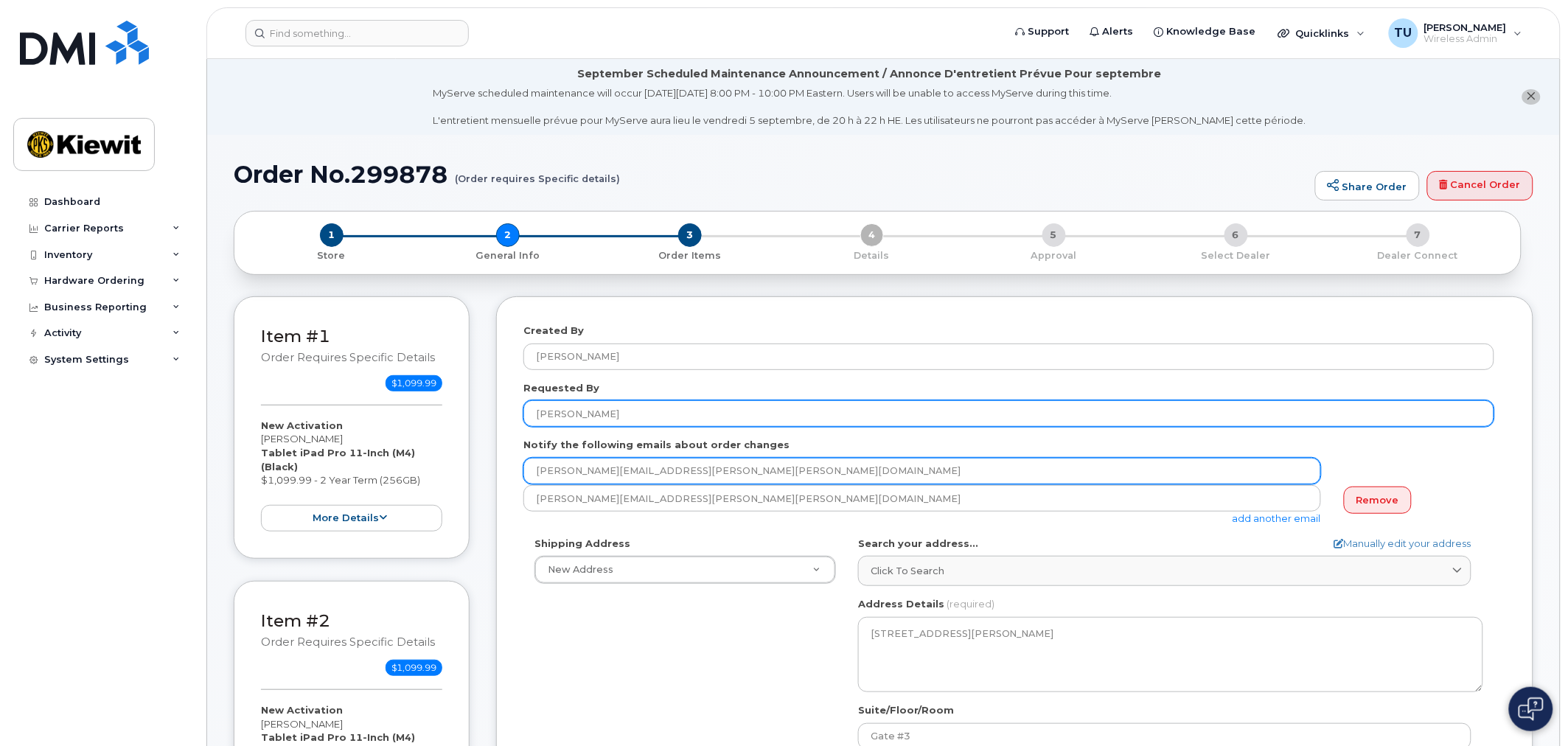
type input "[PERSON_NAME]"
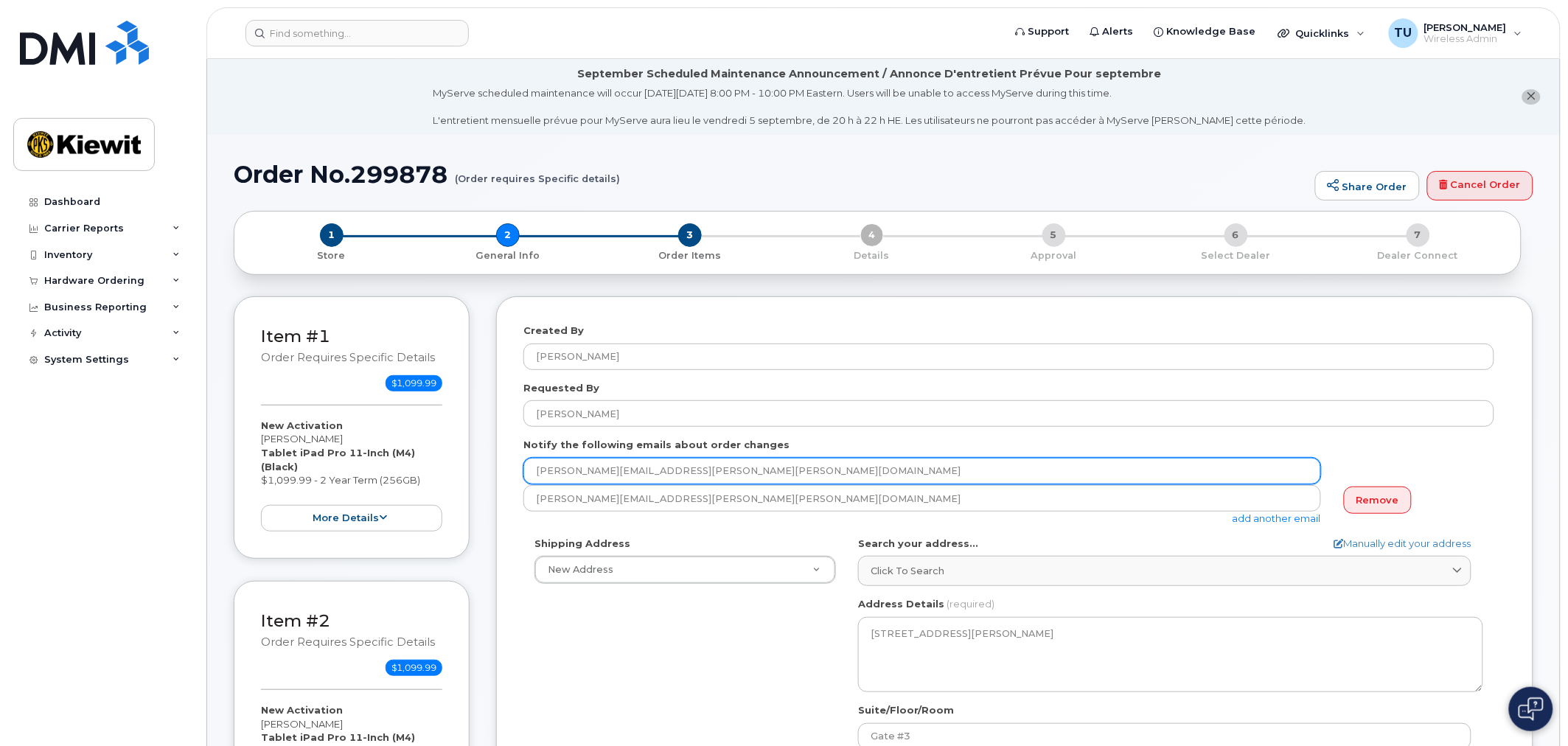
click at [594, 470] on input "valeria.dunn@kiewit.com" at bounding box center [922, 471] width 798 height 27
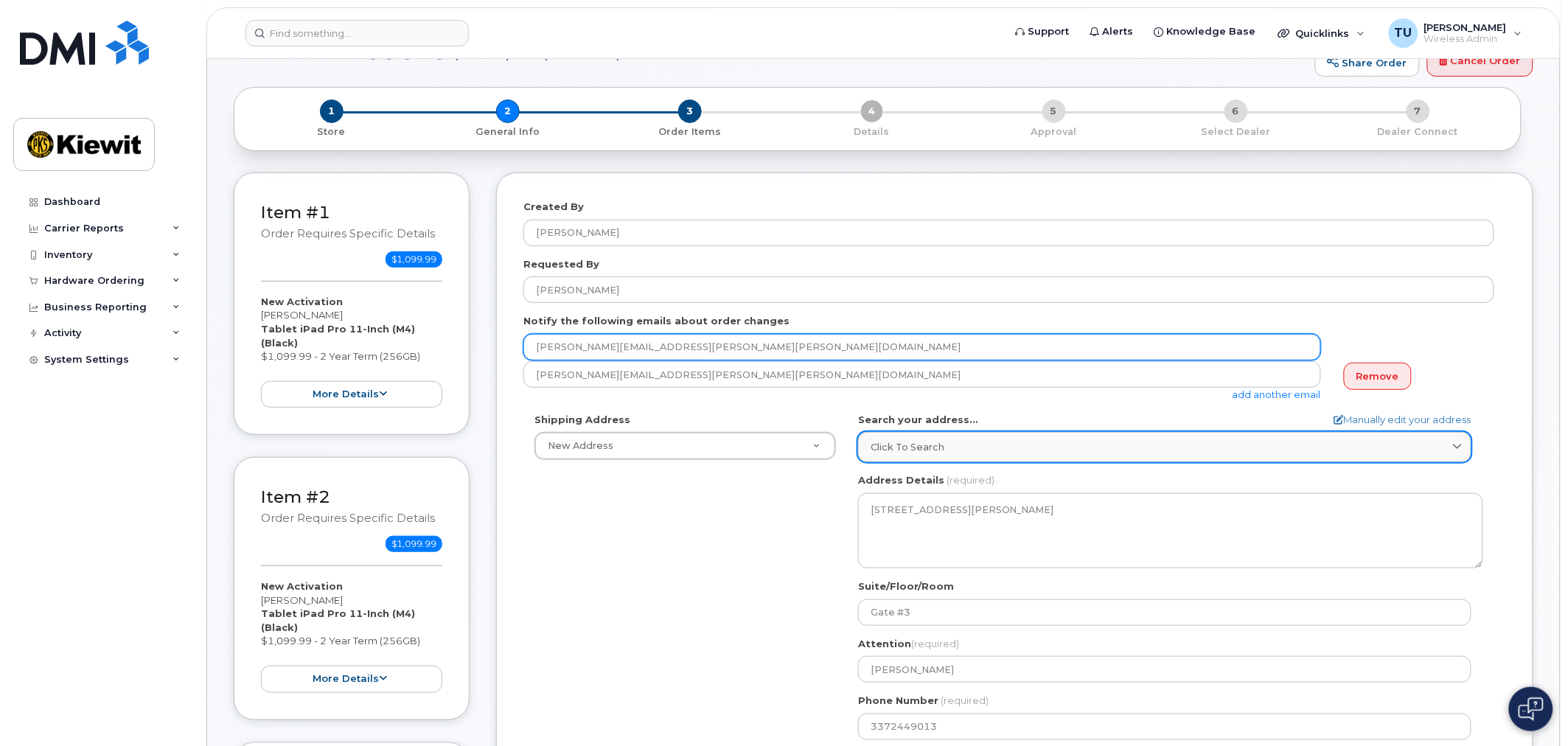
scroll to position [327, 0]
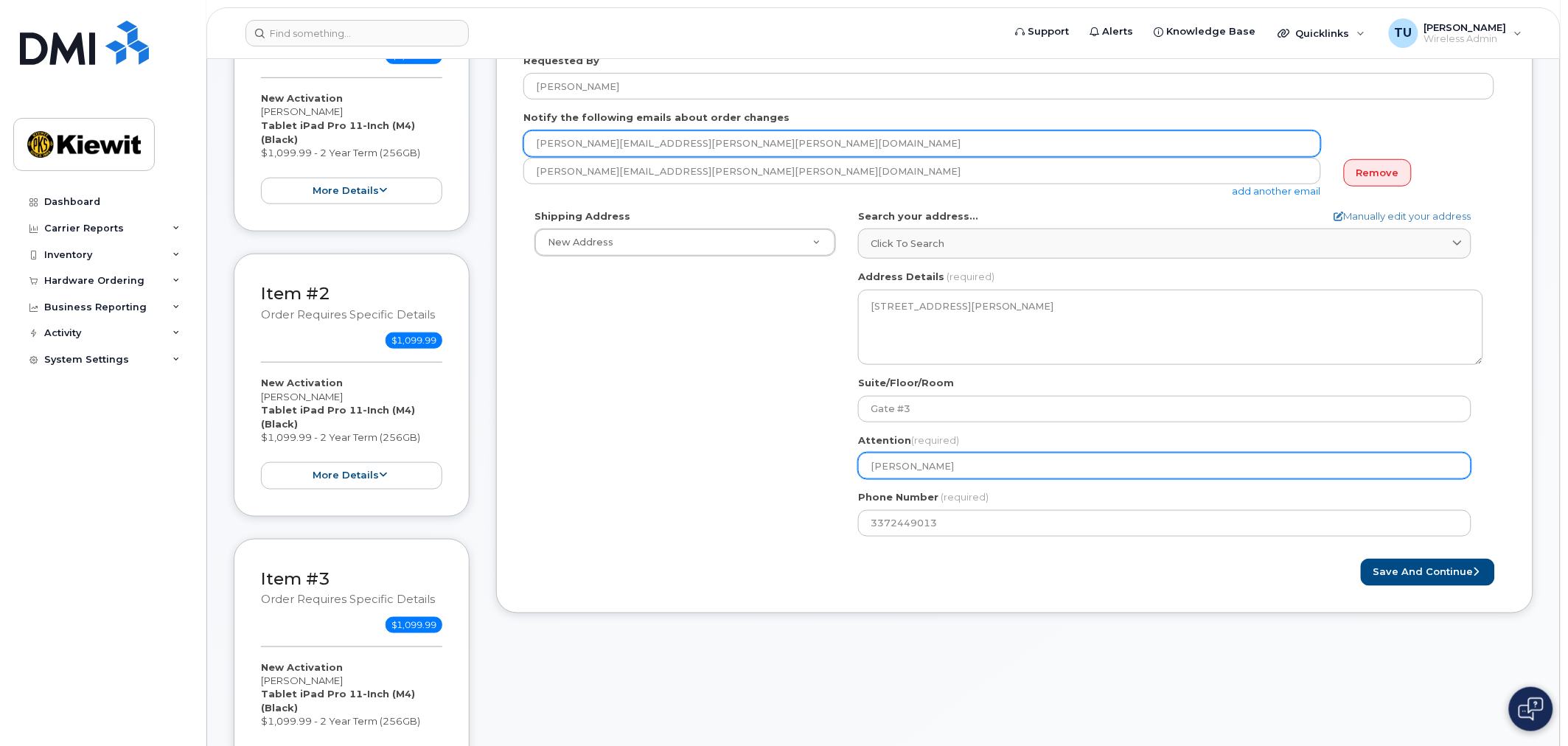
type input "valeria.duran@kiewit.com"
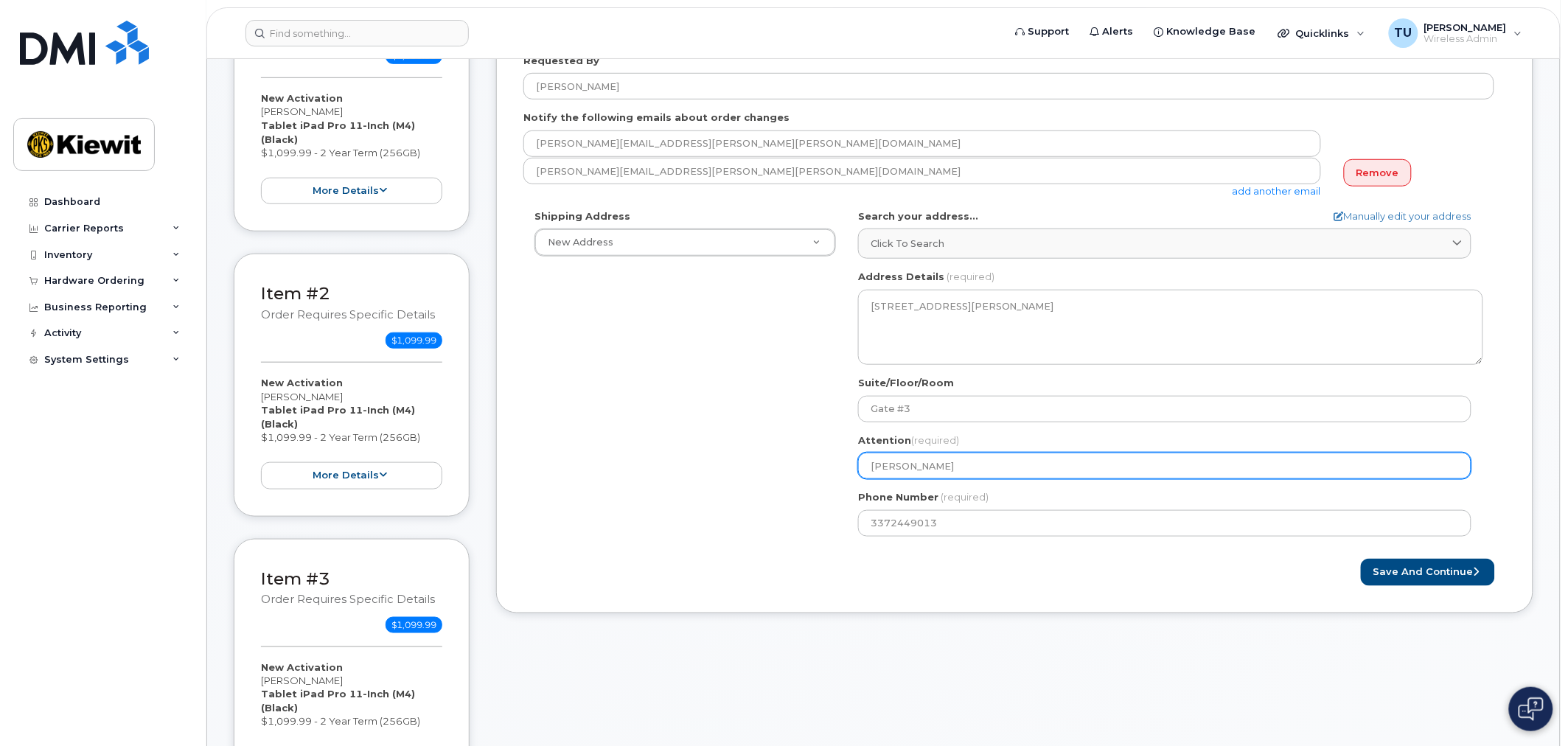
click at [970, 467] on input "[PERSON_NAME]" at bounding box center [1165, 466] width 614 height 27
select select
type input "Valeria Dun"
select select
type input "Valeria Du"
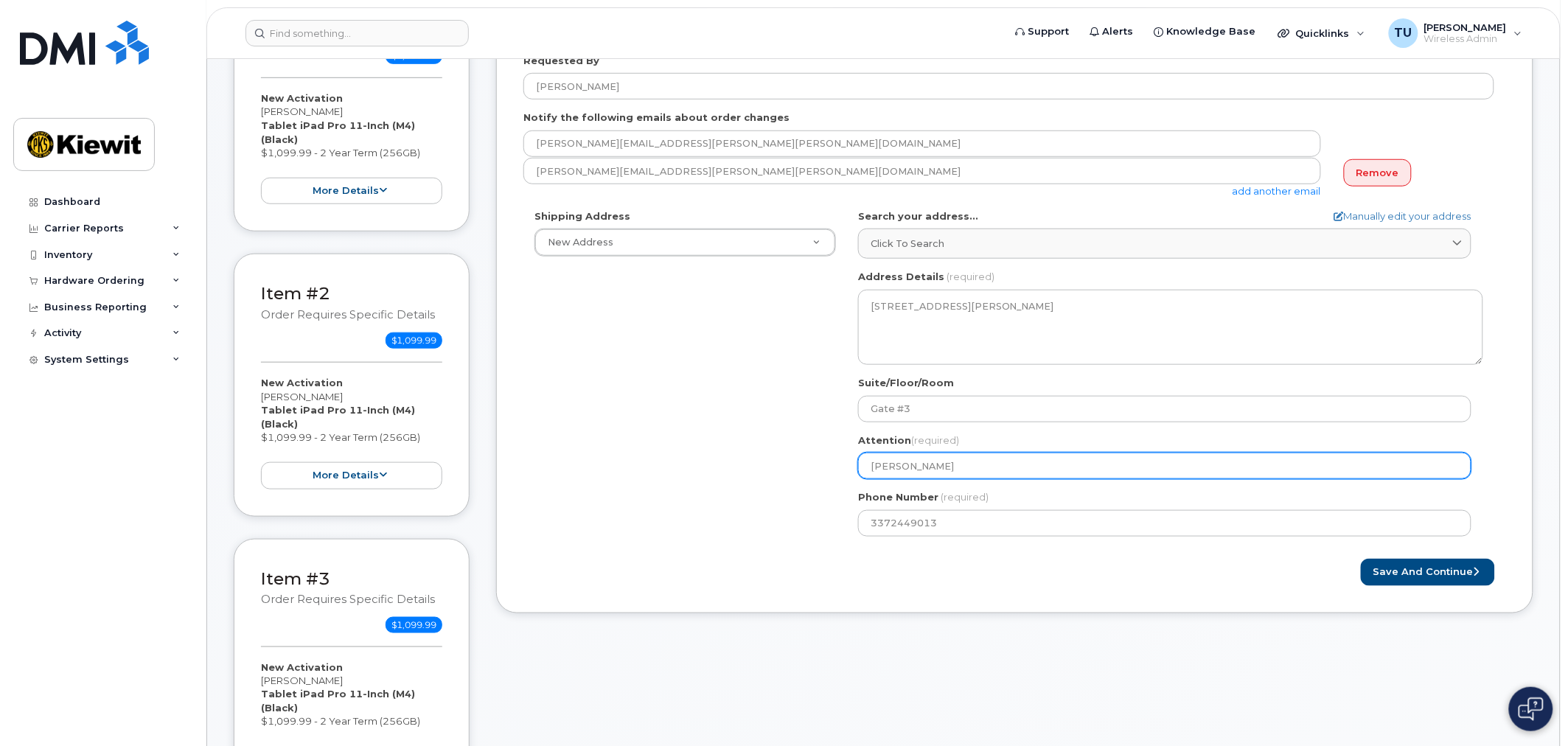
select select
type input "Valeria Dur"
select select
type input "Valeria Dura"
select select
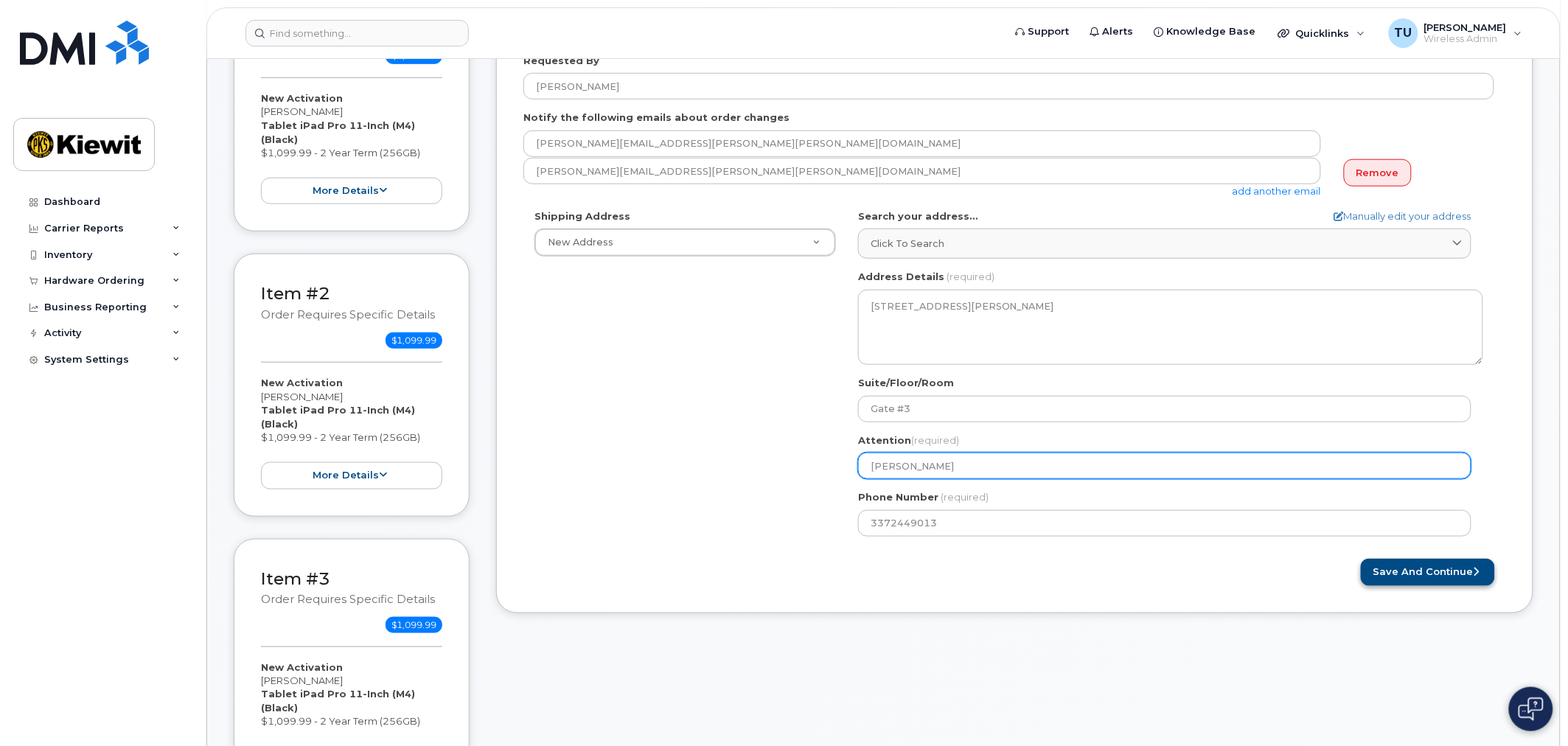
type input "[PERSON_NAME]"
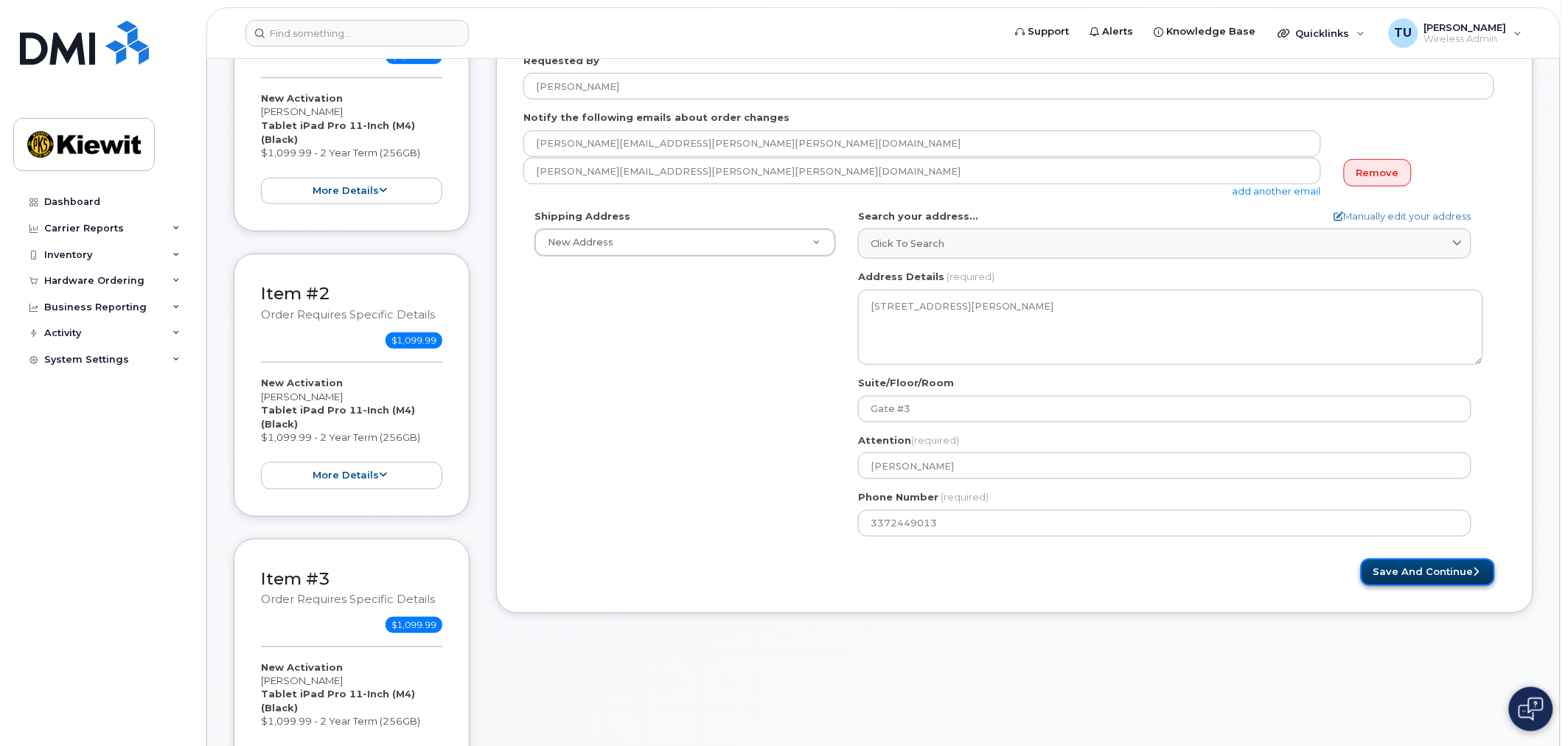
click at [1437, 572] on button "Save and Continue" at bounding box center [1428, 572] width 134 height 27
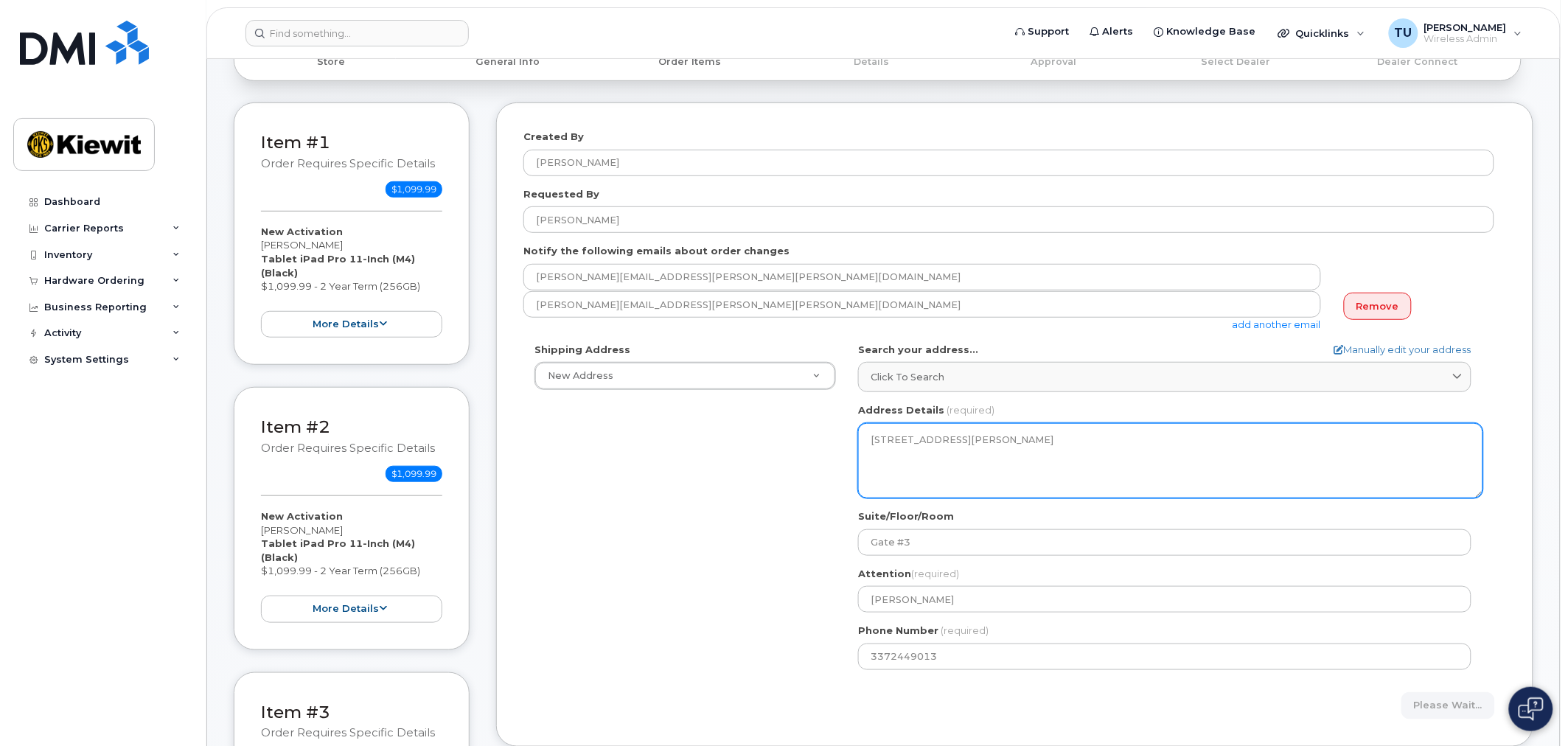
scroll to position [0, 0]
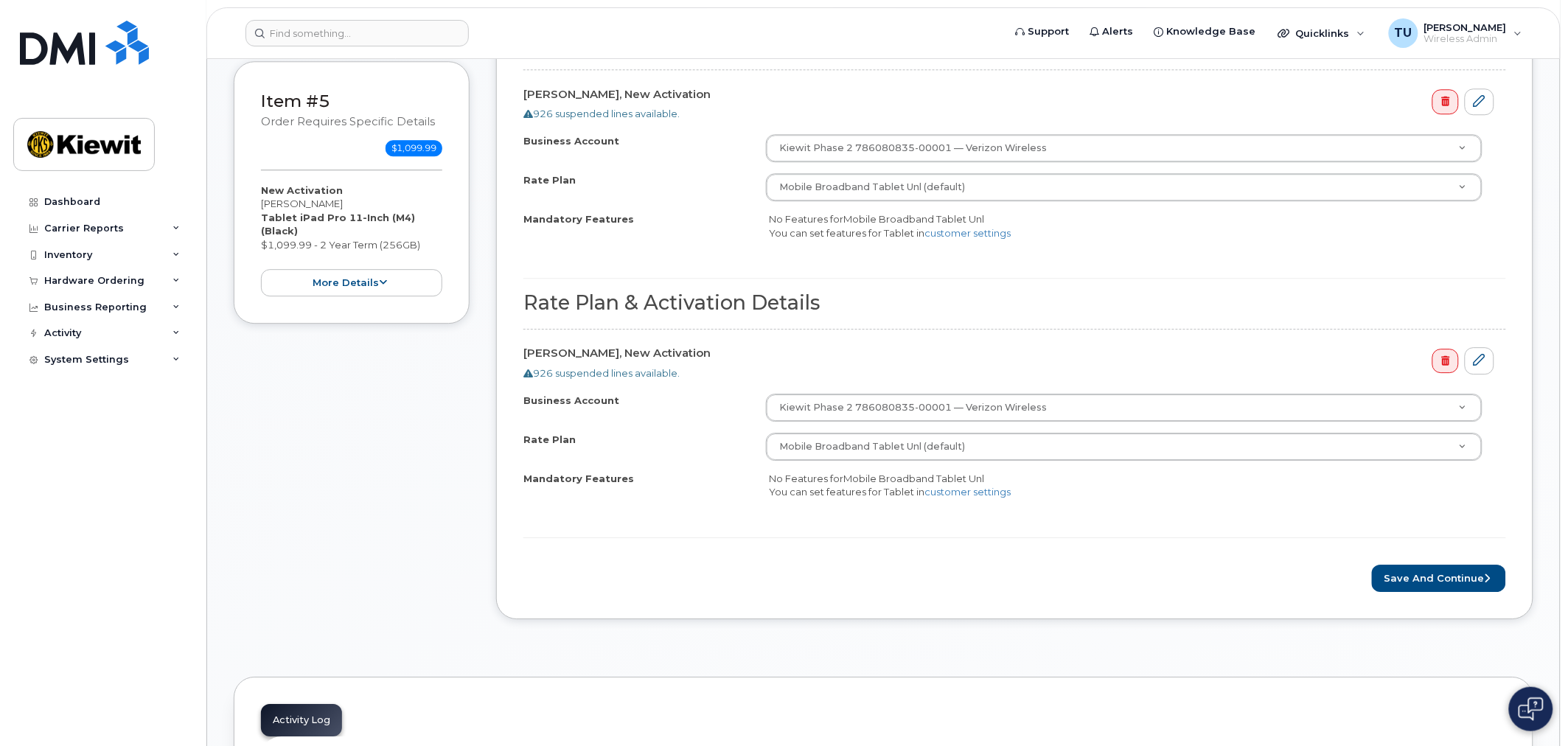
scroll to position [1391, 0]
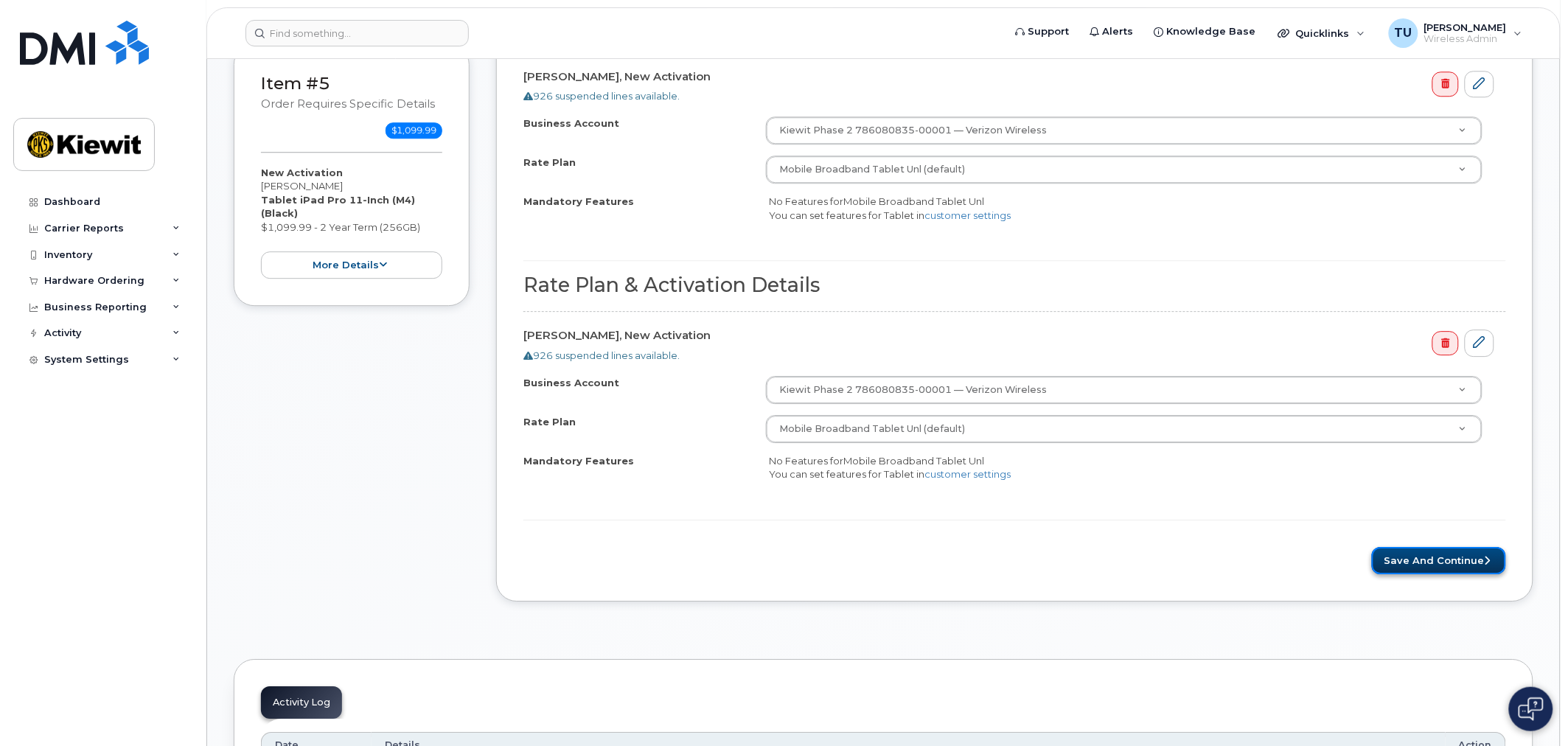
click at [1443, 567] on button "Save and Continue" at bounding box center [1439, 560] width 134 height 27
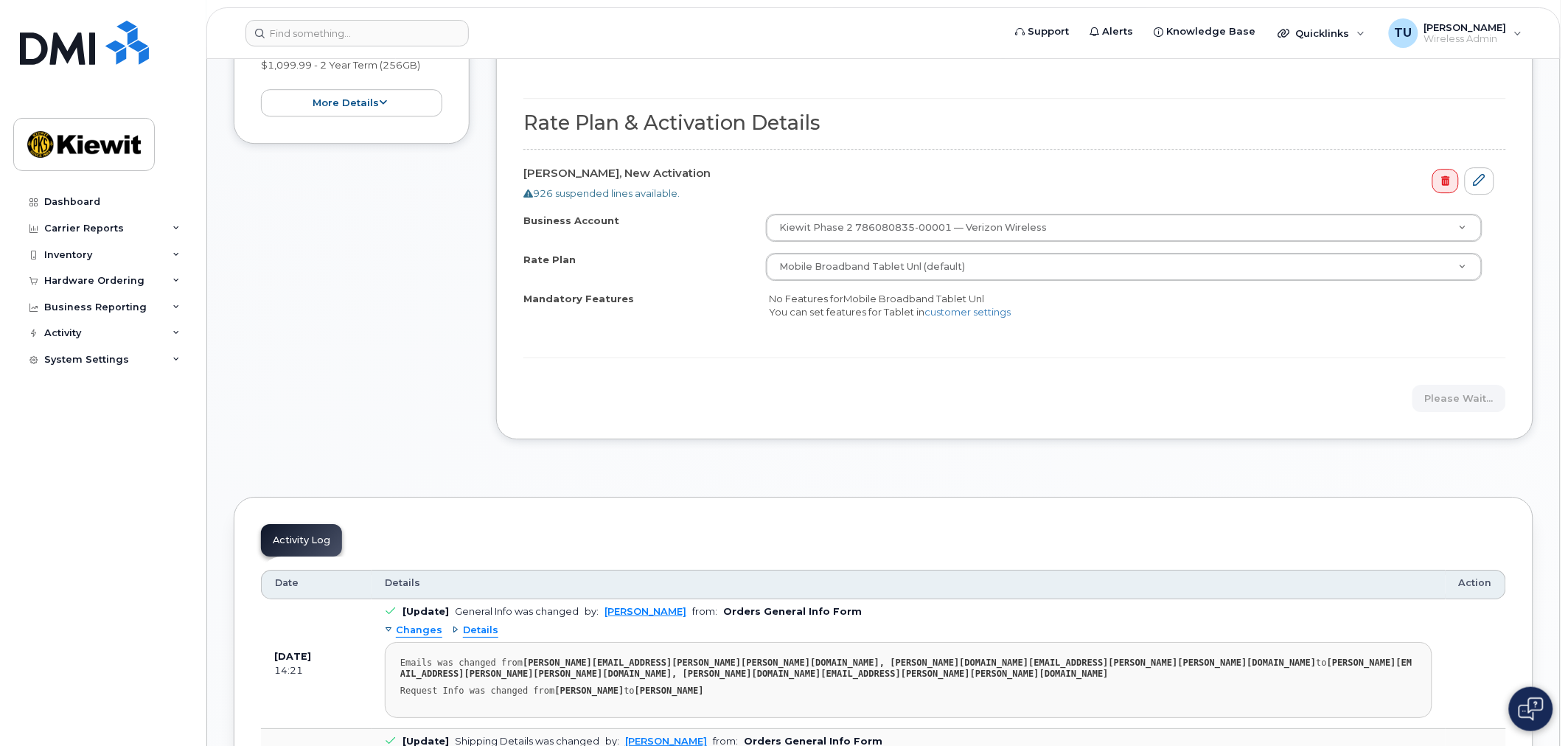
scroll to position [1555, 0]
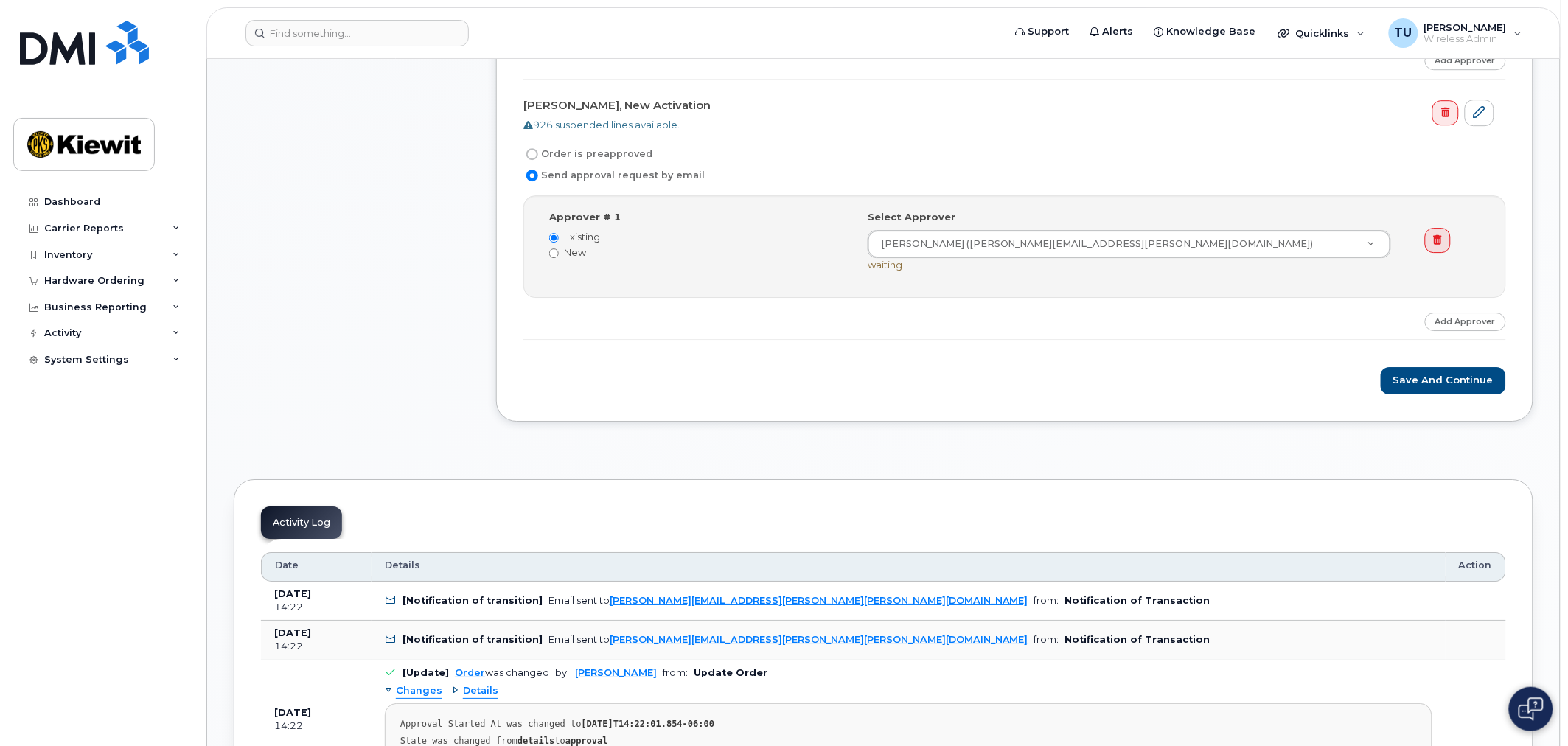
scroll to position [1555, 0]
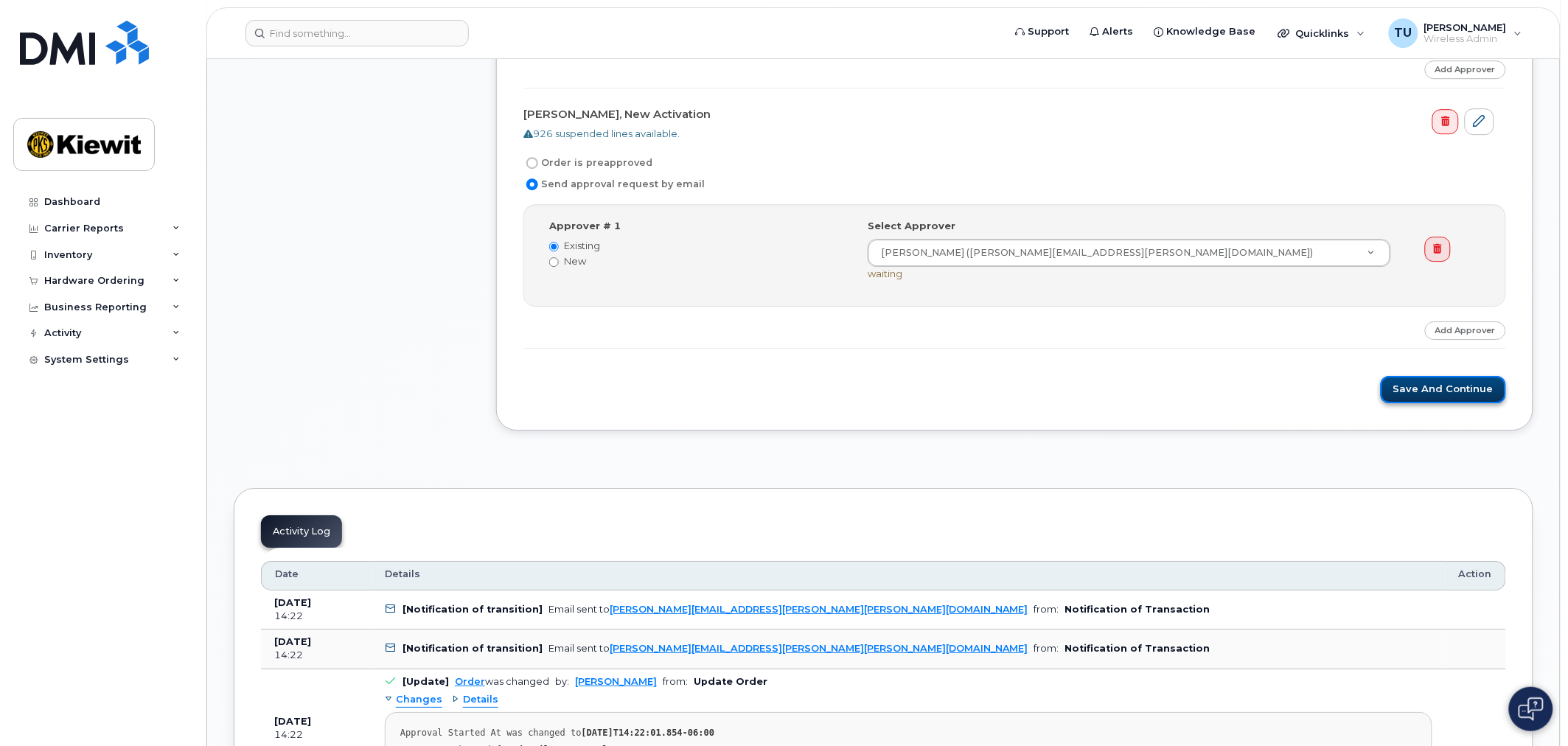
click at [1431, 395] on button "Save and Continue" at bounding box center [1443, 389] width 125 height 27
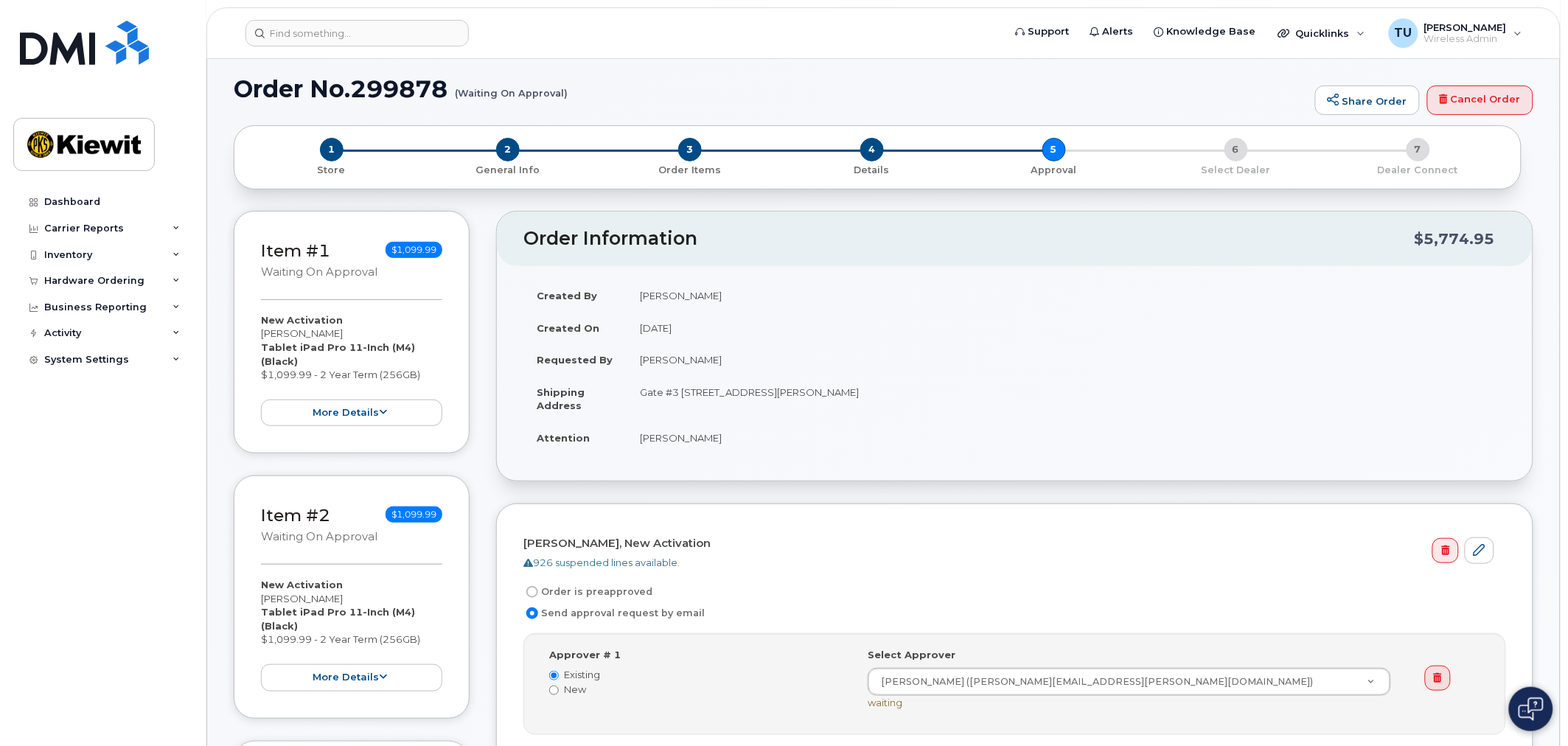
scroll to position [82, 0]
